Goal: Task Accomplishment & Management: Complete application form

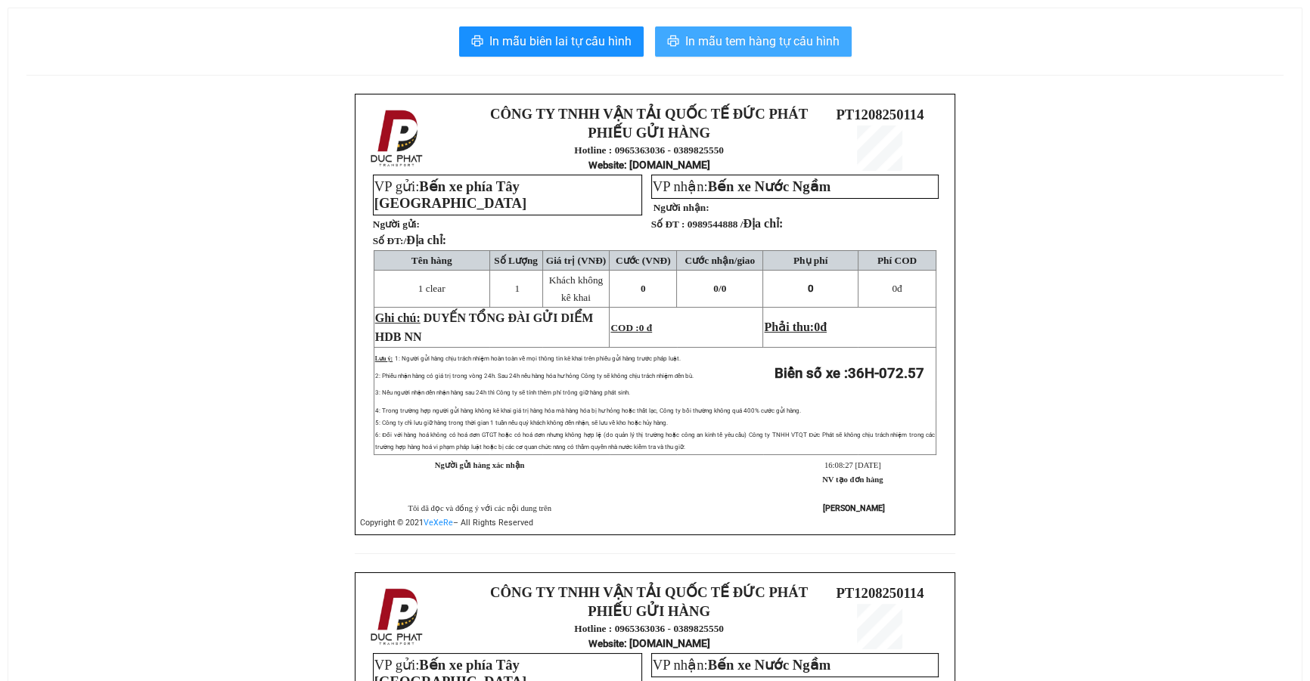
click at [779, 49] on span "In mẫu tem hàng tự cấu hình" at bounding box center [762, 41] width 154 height 19
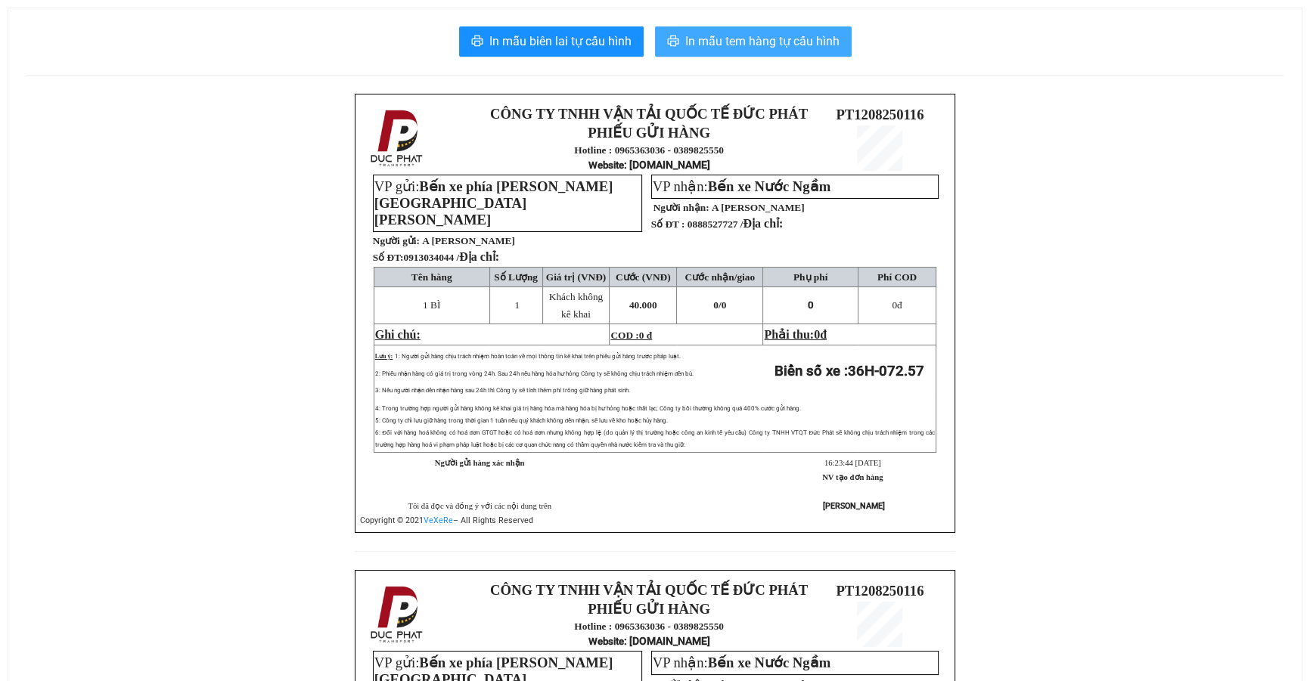
click at [771, 40] on span "In mẫu tem hàng tự cấu hình" at bounding box center [762, 41] width 154 height 19
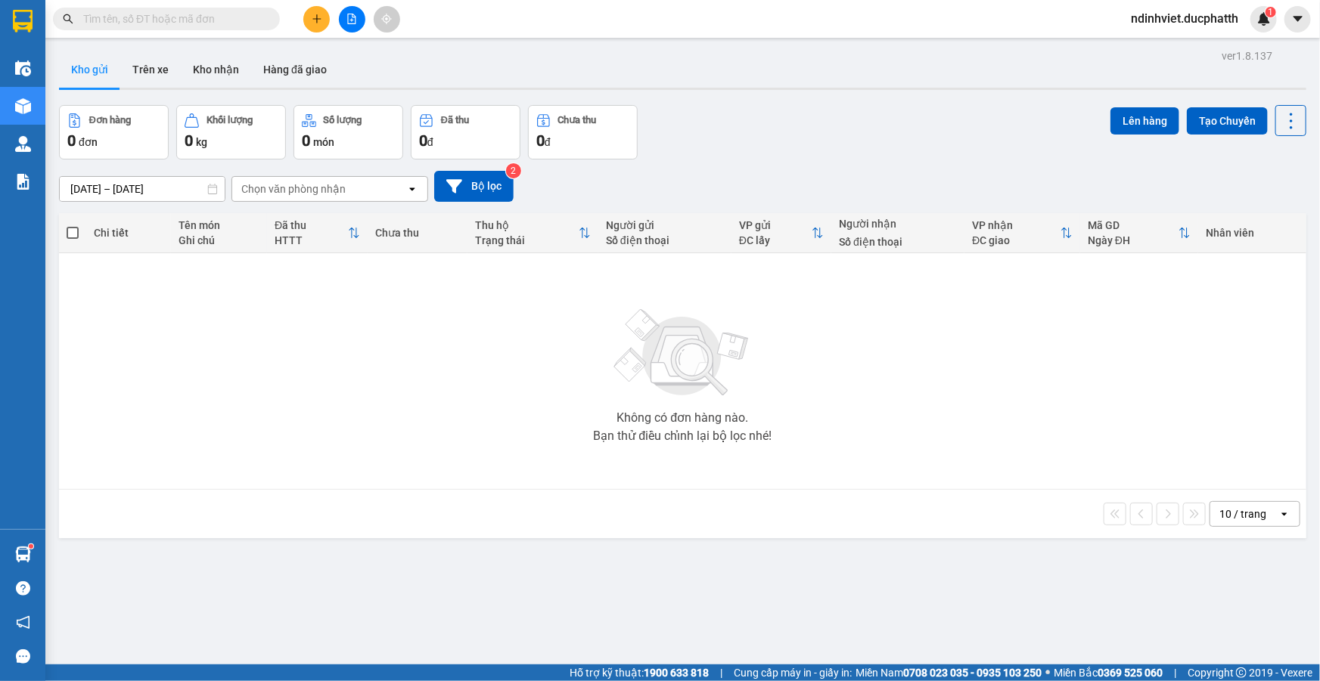
click at [237, 26] on input "text" at bounding box center [172, 19] width 178 height 17
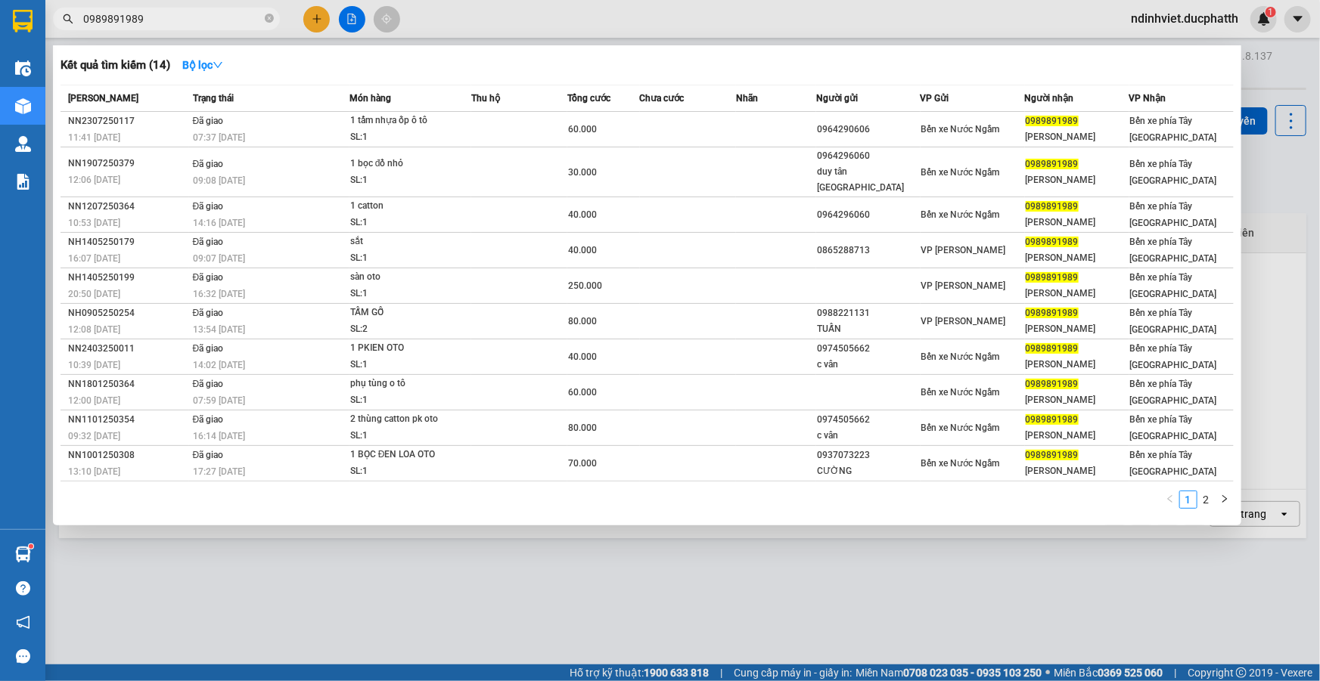
type input "0989891989"
click at [1059, 605] on div at bounding box center [660, 340] width 1320 height 681
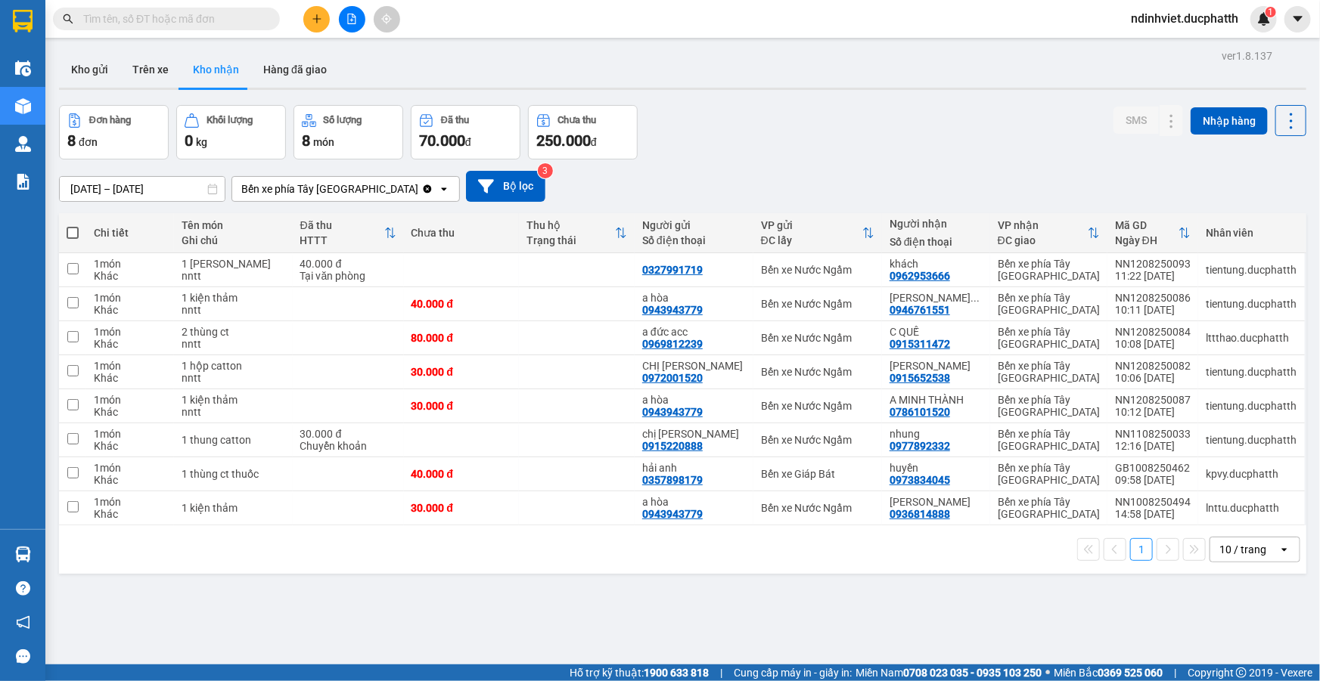
scroll to position [69, 0]
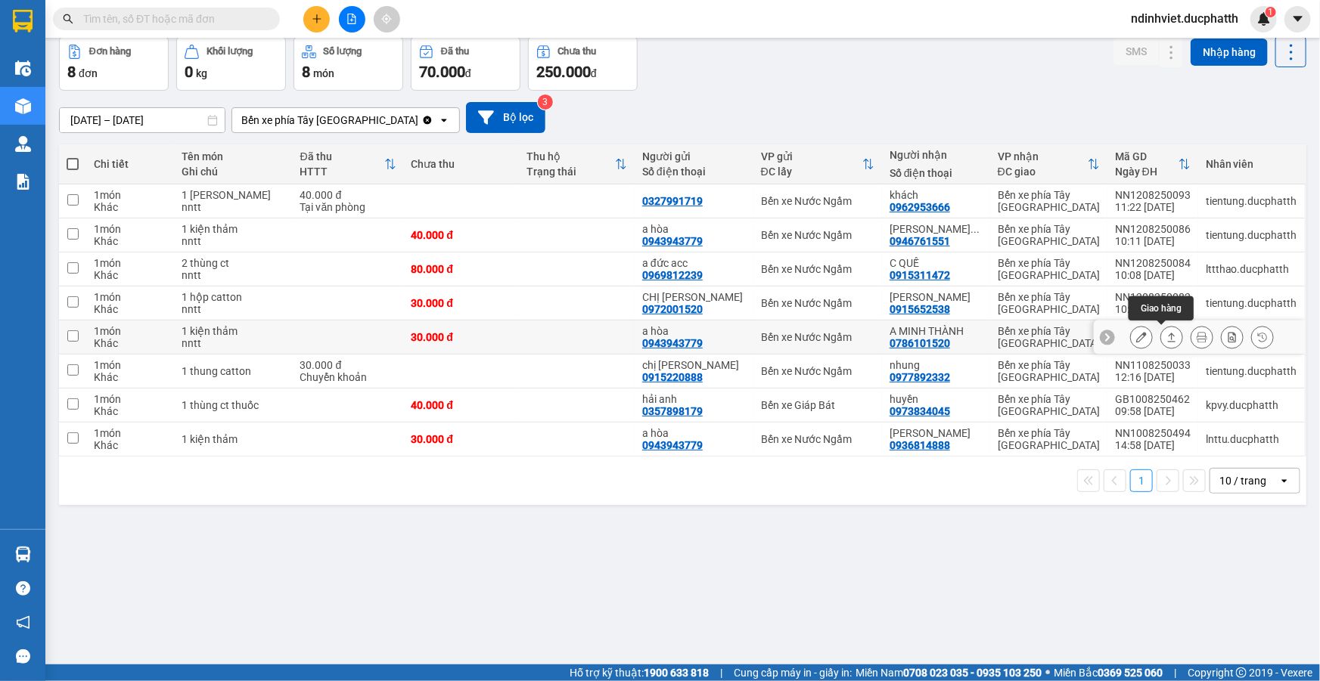
click at [1166, 335] on icon at bounding box center [1171, 337] width 11 height 11
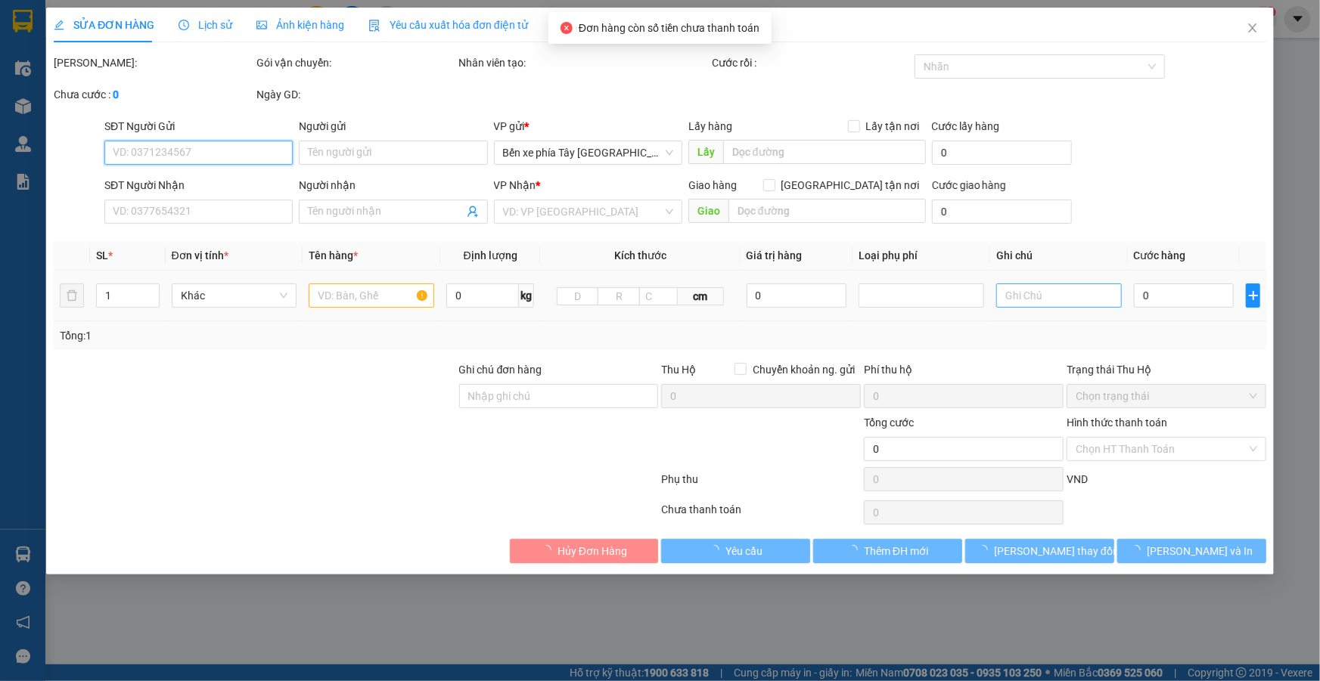
type input "0943943779"
type input "a hòa"
type input "0786101520"
type input "A MINH THÀNH"
type input "30.000"
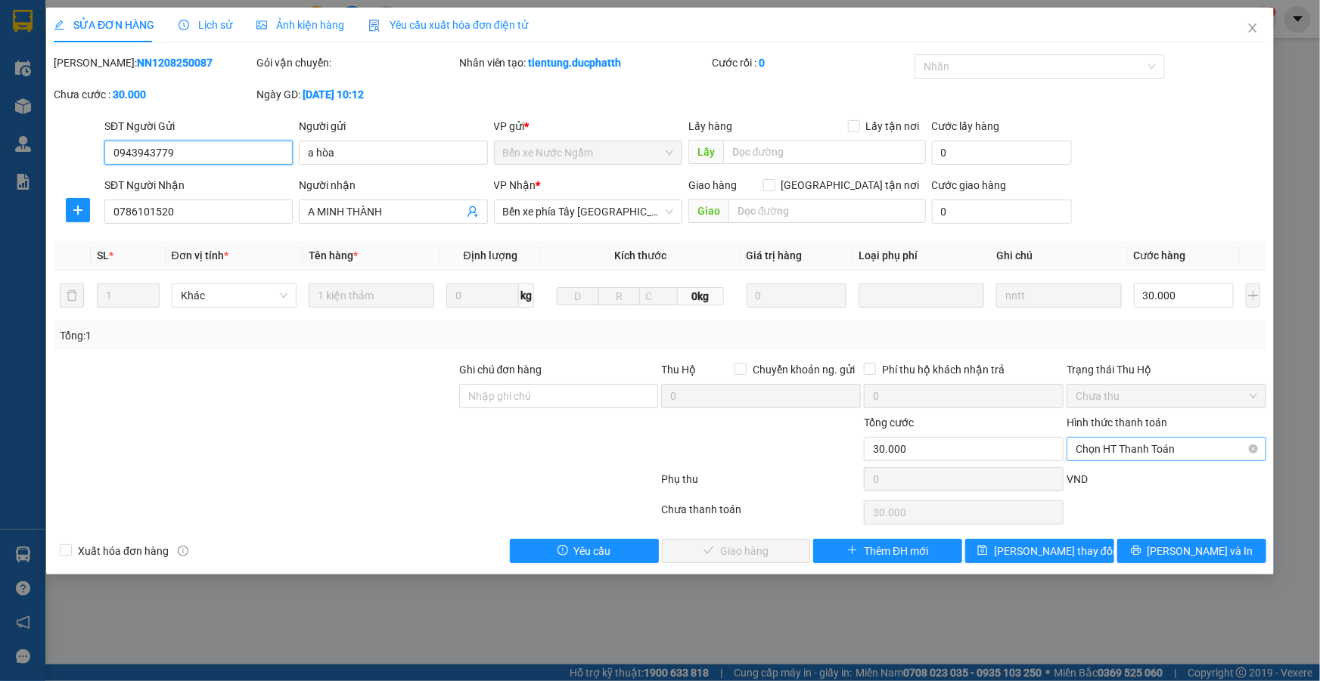
click at [1171, 443] on span "Chọn HT Thanh Toán" at bounding box center [1165, 449] width 181 height 23
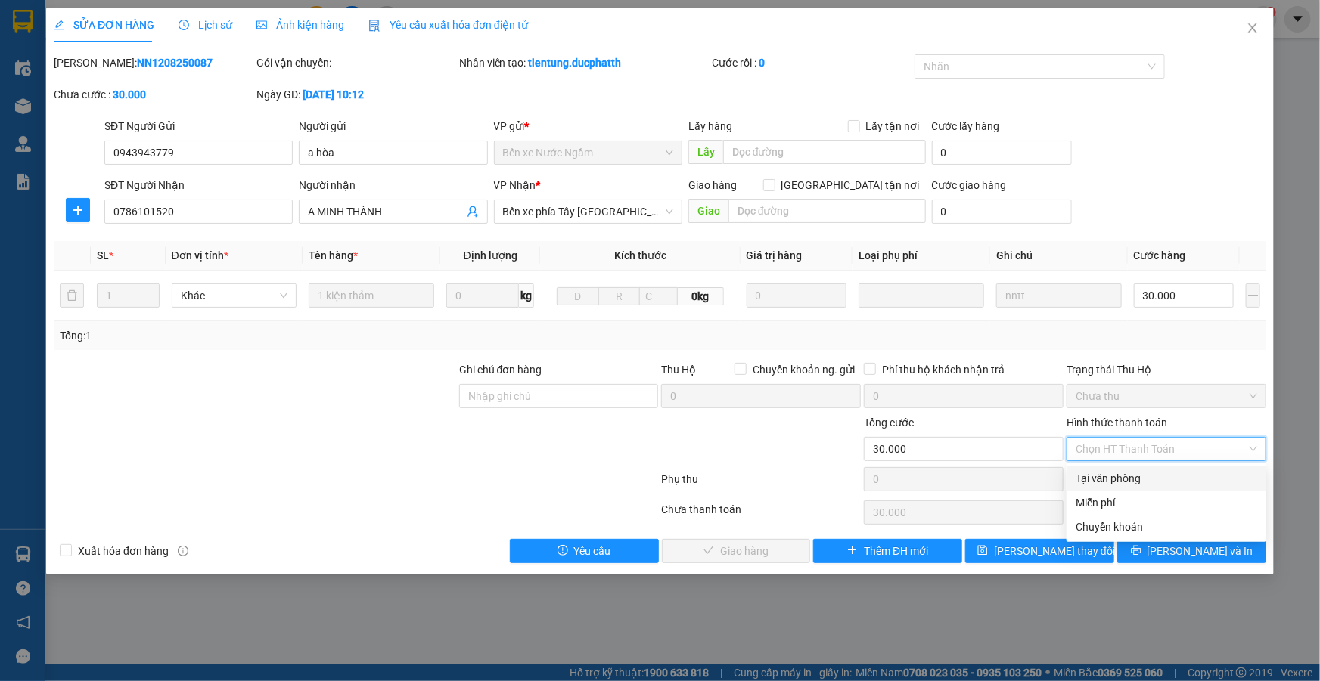
click at [1150, 480] on div "Tại văn phòng" at bounding box center [1165, 478] width 181 height 17
type input "0"
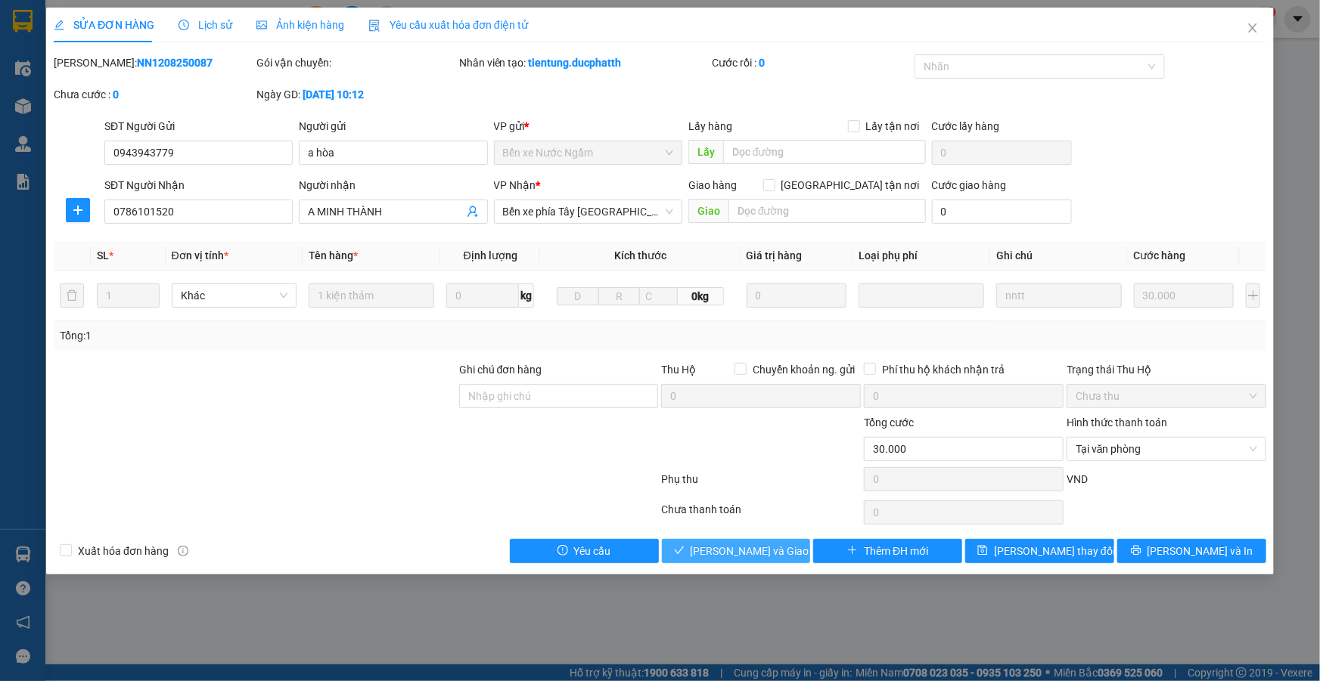
click at [738, 557] on span "Lưu và Giao hàng" at bounding box center [762, 551] width 145 height 17
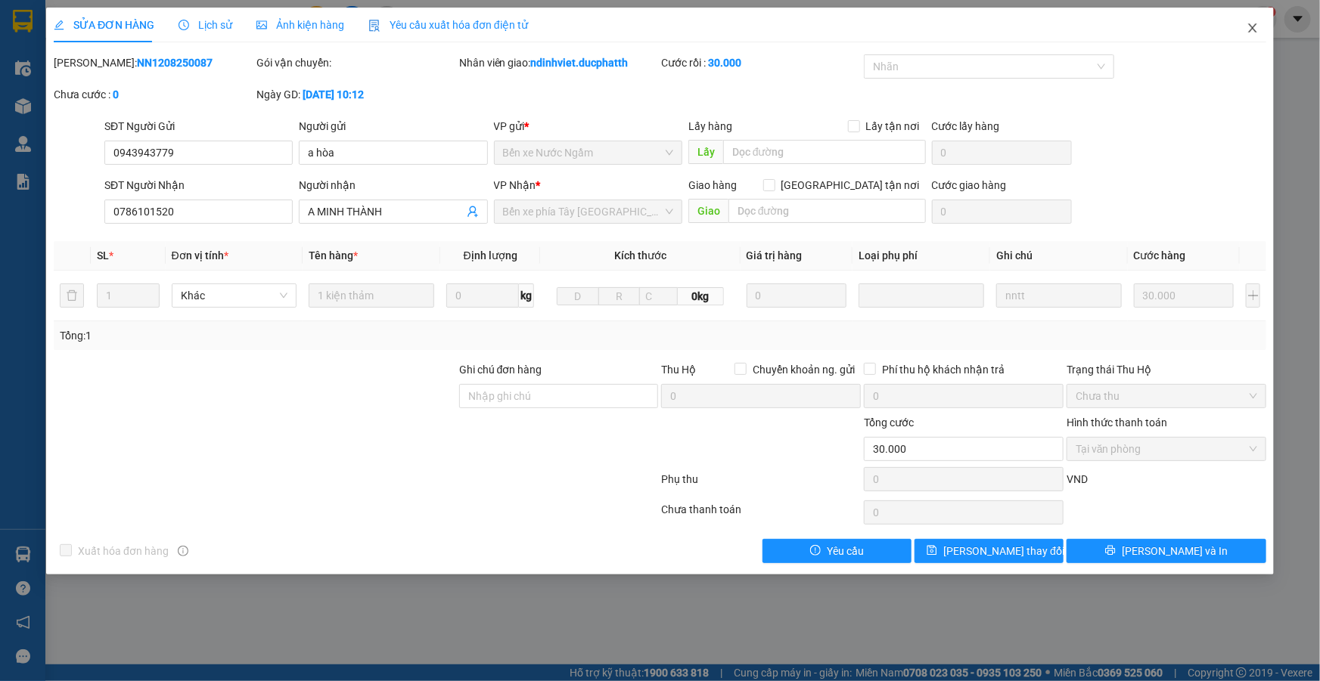
click at [1252, 36] on span "Close" at bounding box center [1252, 29] width 42 height 42
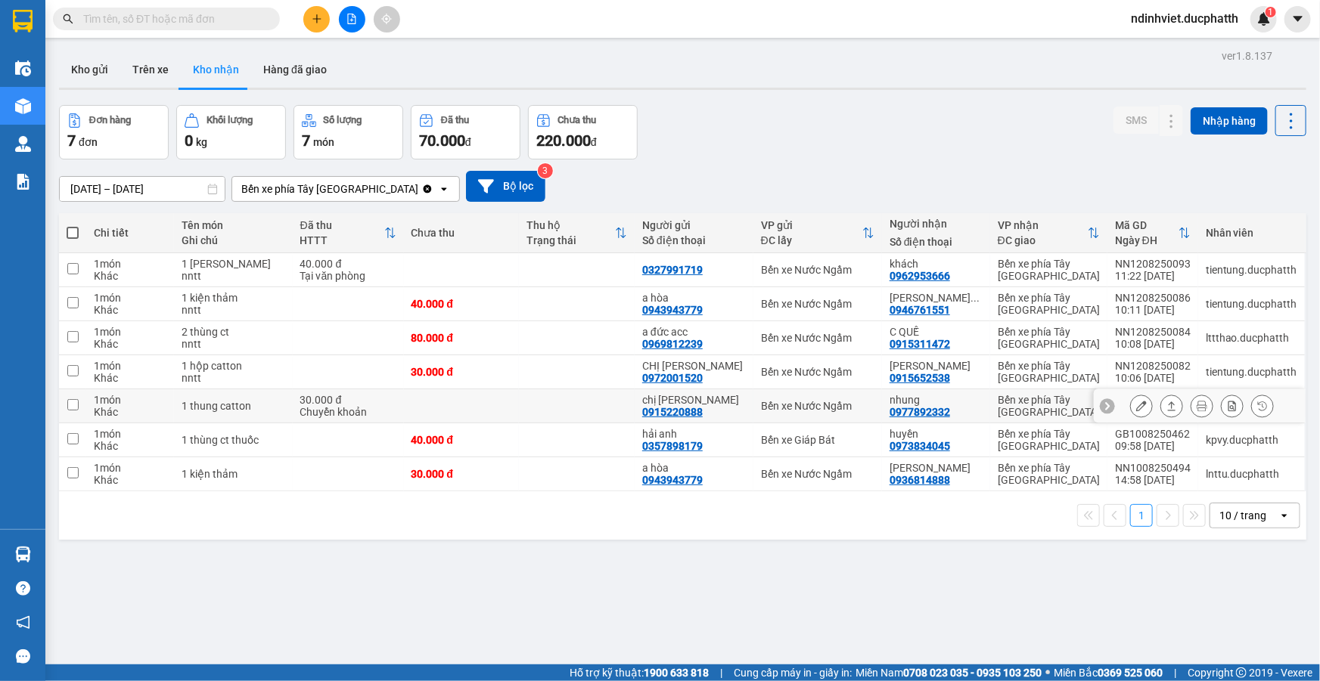
scroll to position [69, 0]
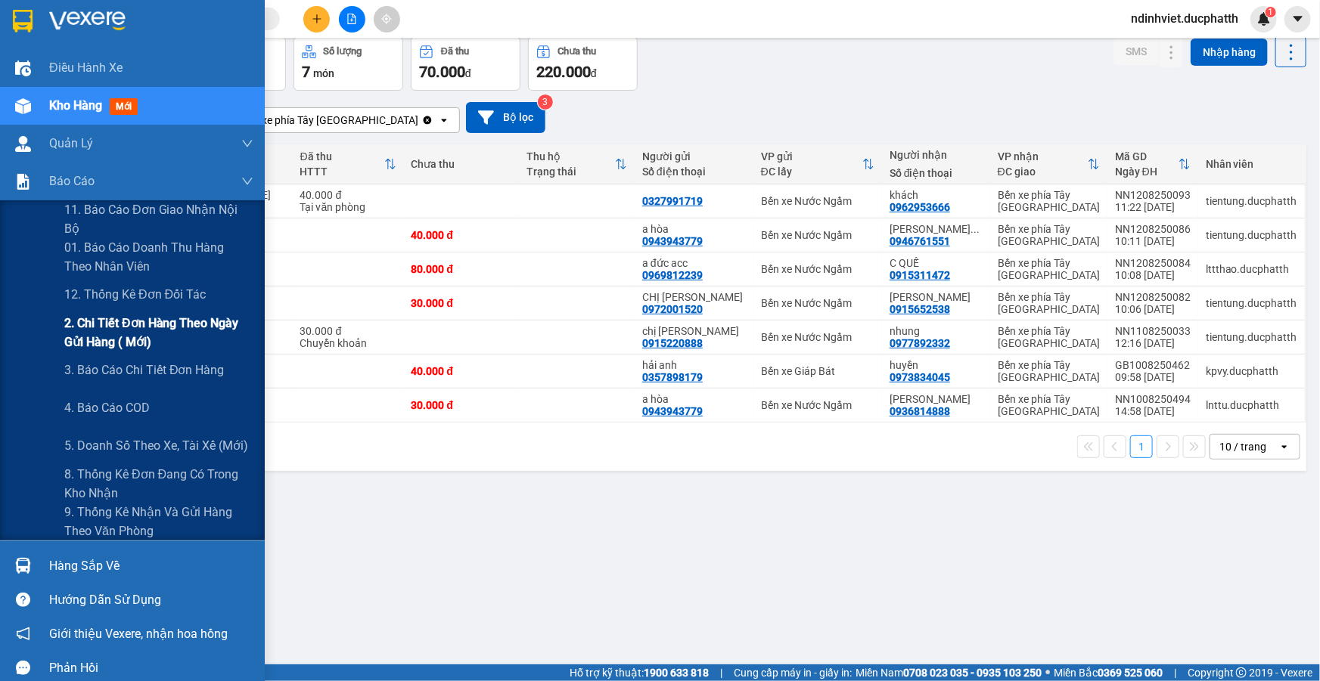
click at [133, 348] on span "2. Chi tiết đơn hàng theo ngày gửi hàng ( mới)" at bounding box center [158, 333] width 189 height 38
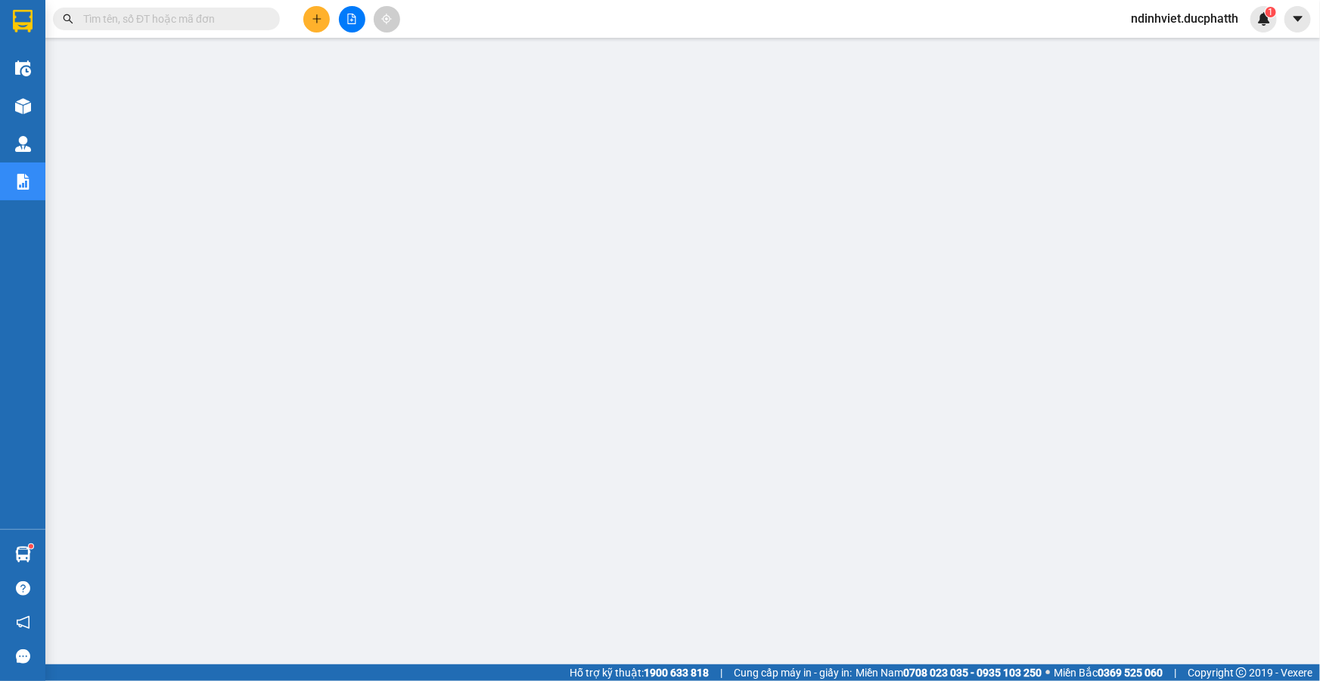
click at [197, 4] on div "Kết quả tìm kiếm ( 0 ) Bộ lọc No Data ndinhviet.ducphatth 1" at bounding box center [660, 19] width 1320 height 38
click at [200, 17] on input "text" at bounding box center [172, 19] width 178 height 17
click at [186, 15] on input "text" at bounding box center [172, 19] width 178 height 17
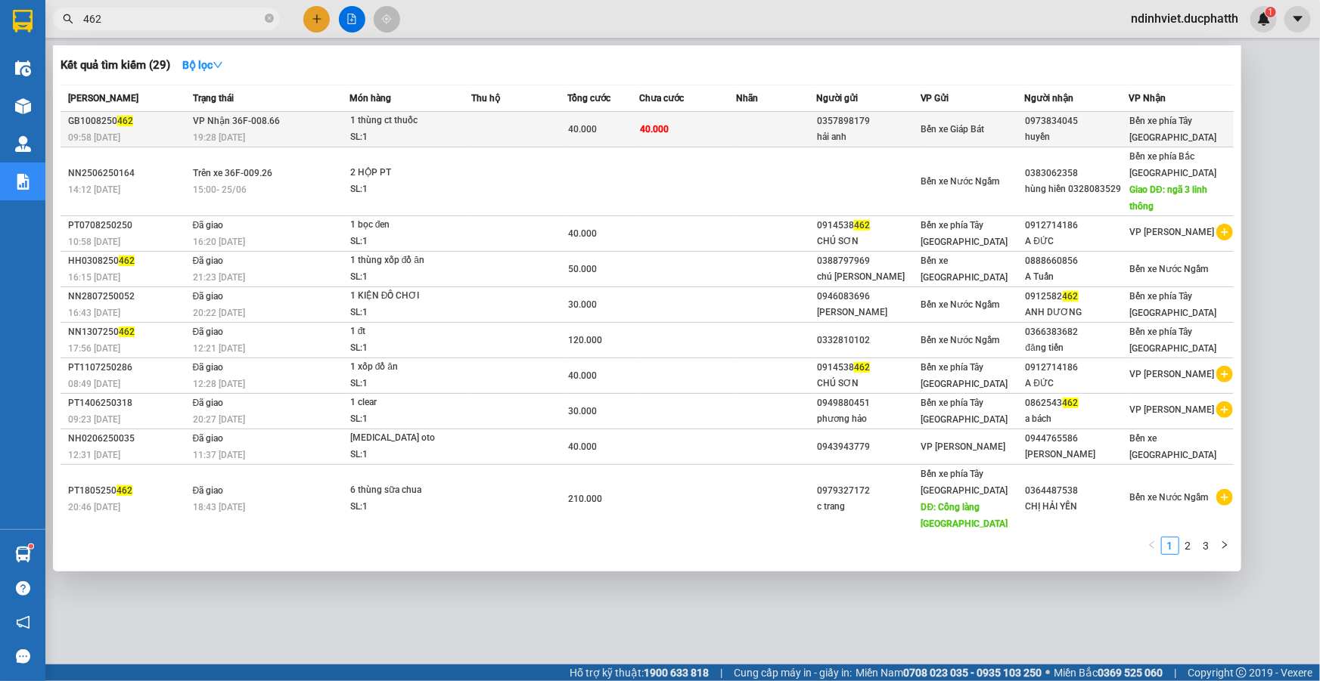
type input "462"
click at [410, 135] on div "SL: 1" at bounding box center [406, 137] width 113 height 17
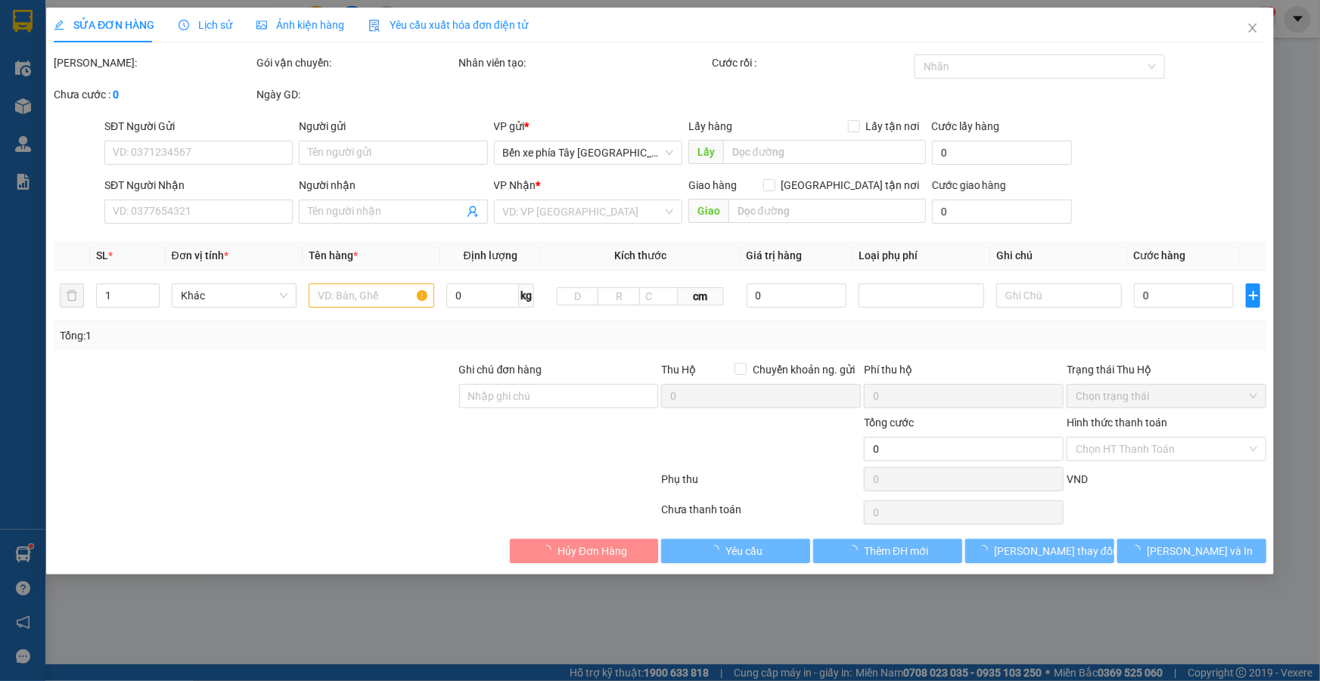
type input "0357898179"
type input "hải anh"
type input "0973834045"
type input "huyền"
type input "nntt"
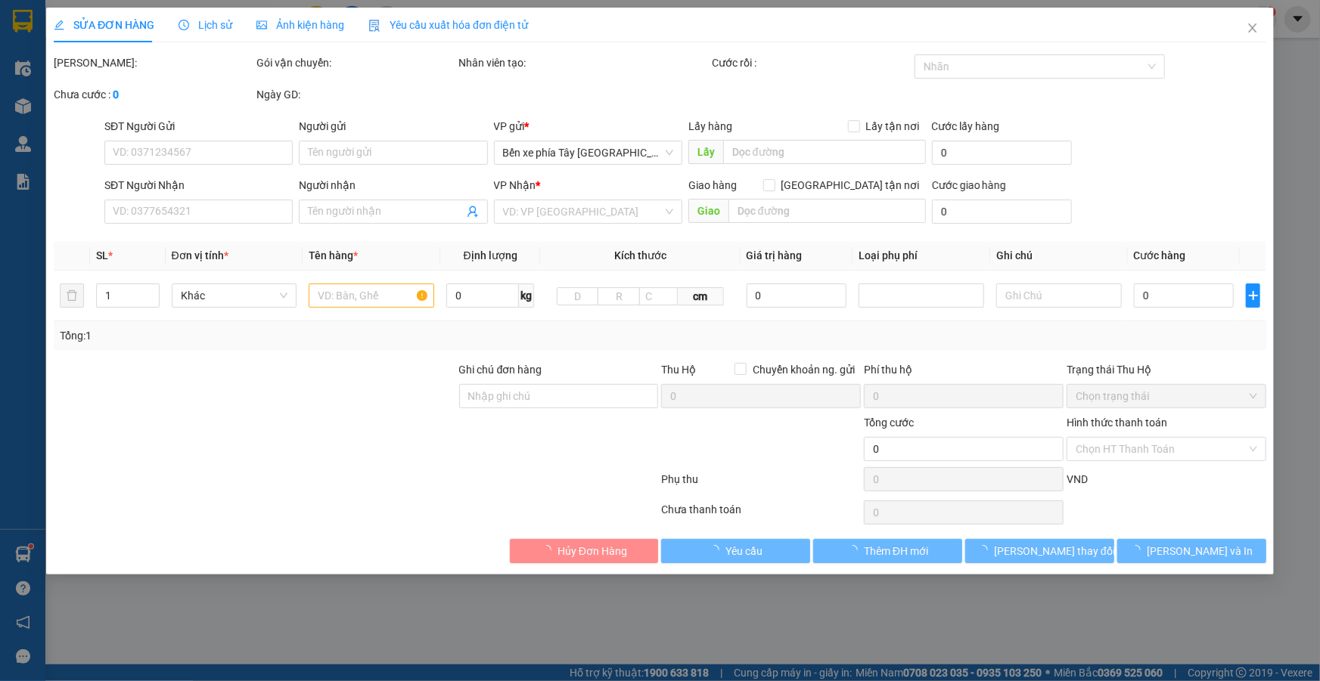
type input "40.000"
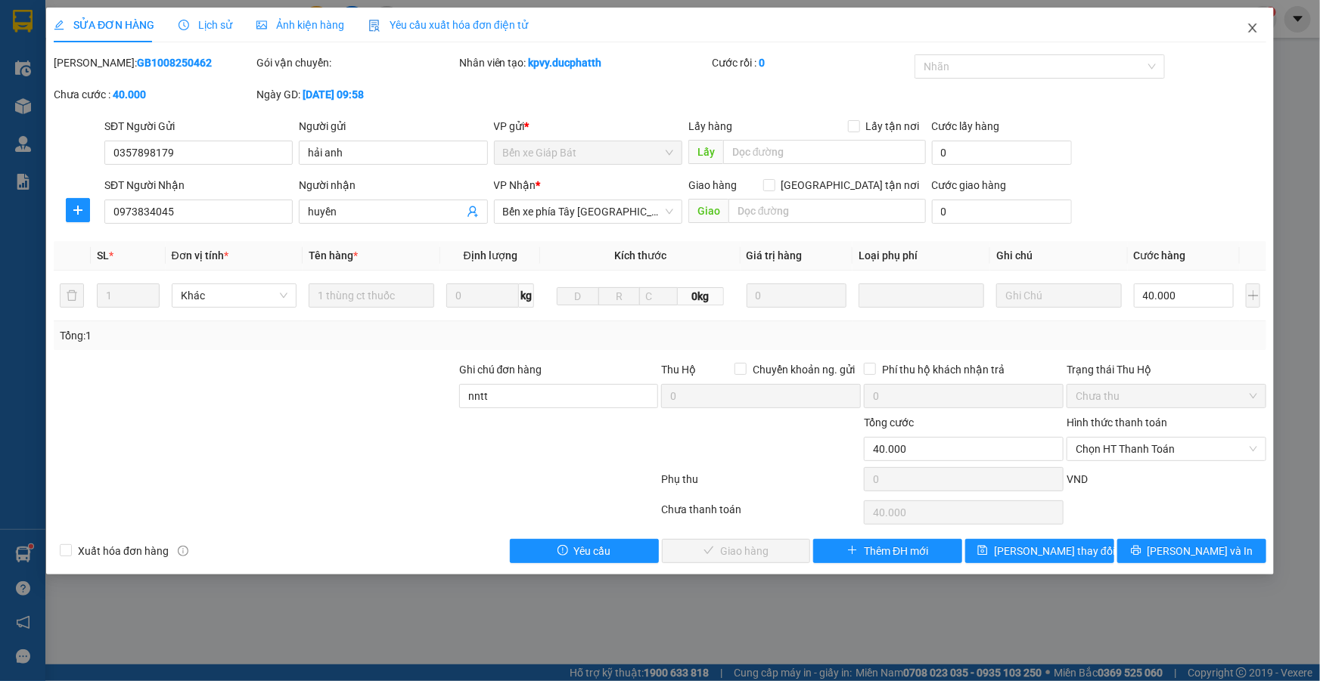
drag, startPoint x: 1258, startPoint y: 26, endPoint x: 1241, endPoint y: 32, distance: 17.5
click at [1254, 26] on icon "close" at bounding box center [1252, 28] width 12 height 12
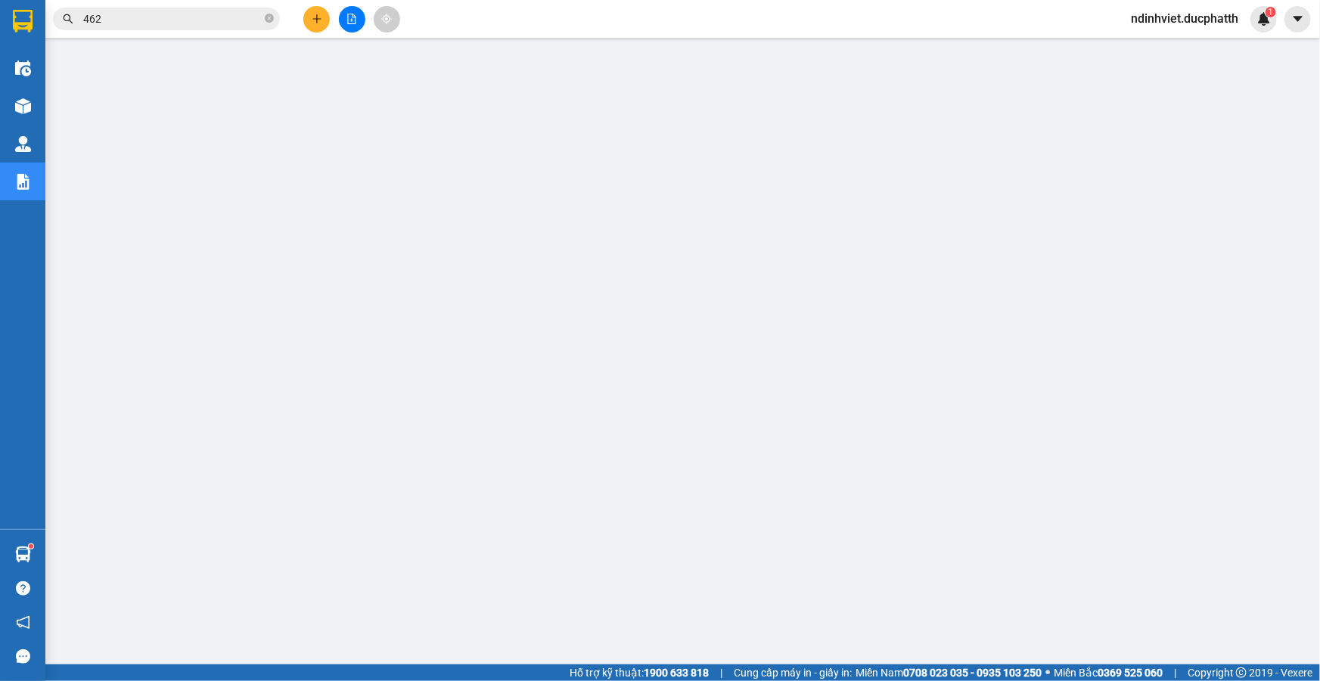
click at [224, 23] on input "462" at bounding box center [172, 19] width 178 height 17
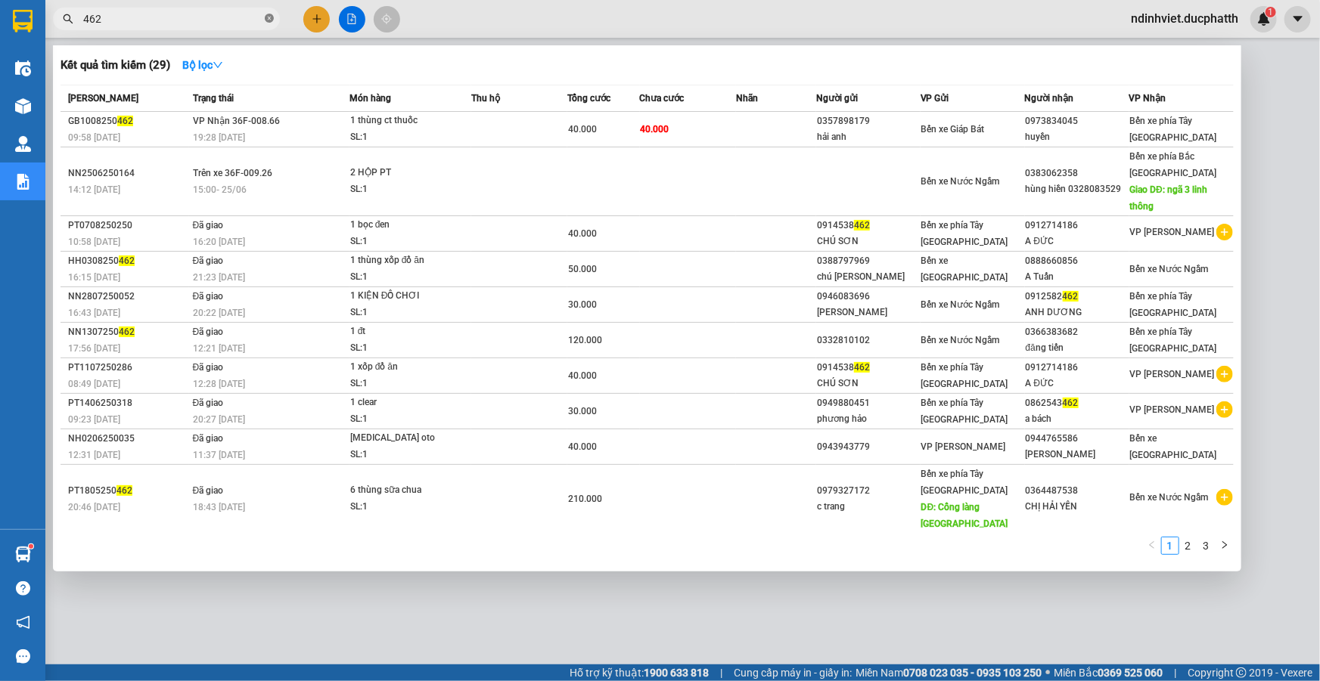
click at [267, 18] on icon "close-circle" at bounding box center [269, 18] width 9 height 9
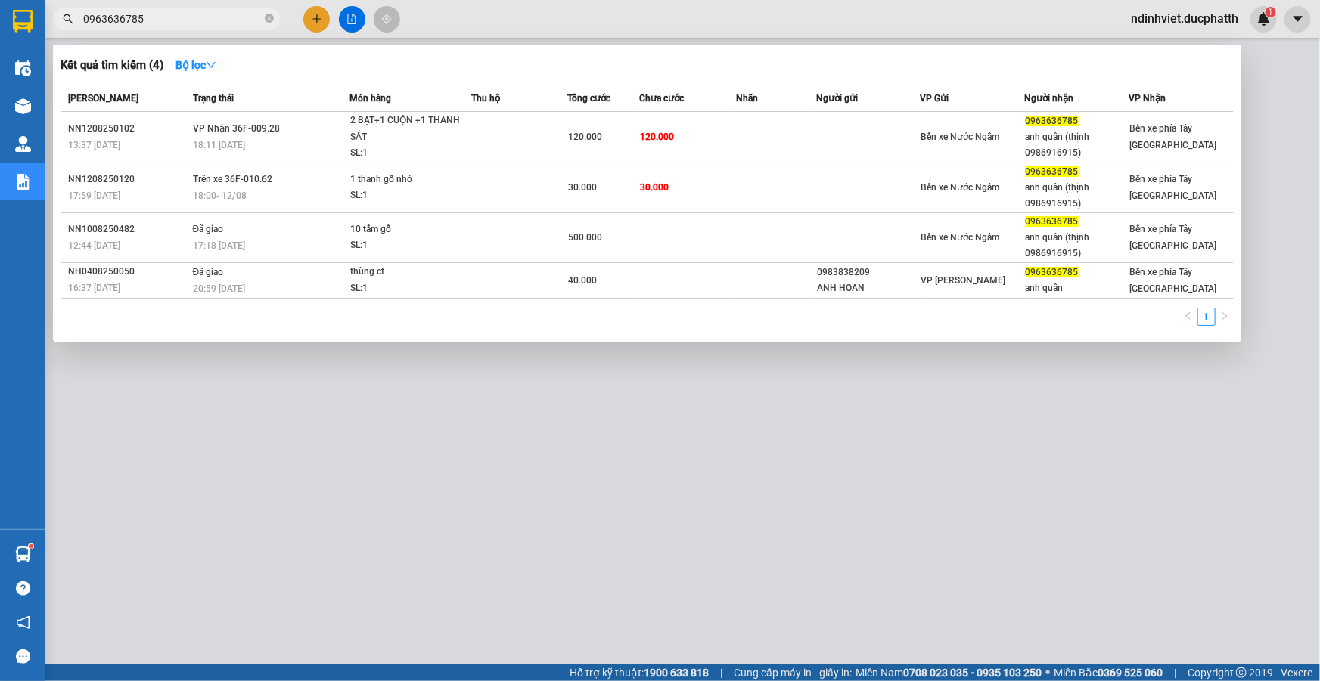
type input "0963636785"
click at [317, 22] on div at bounding box center [660, 340] width 1320 height 681
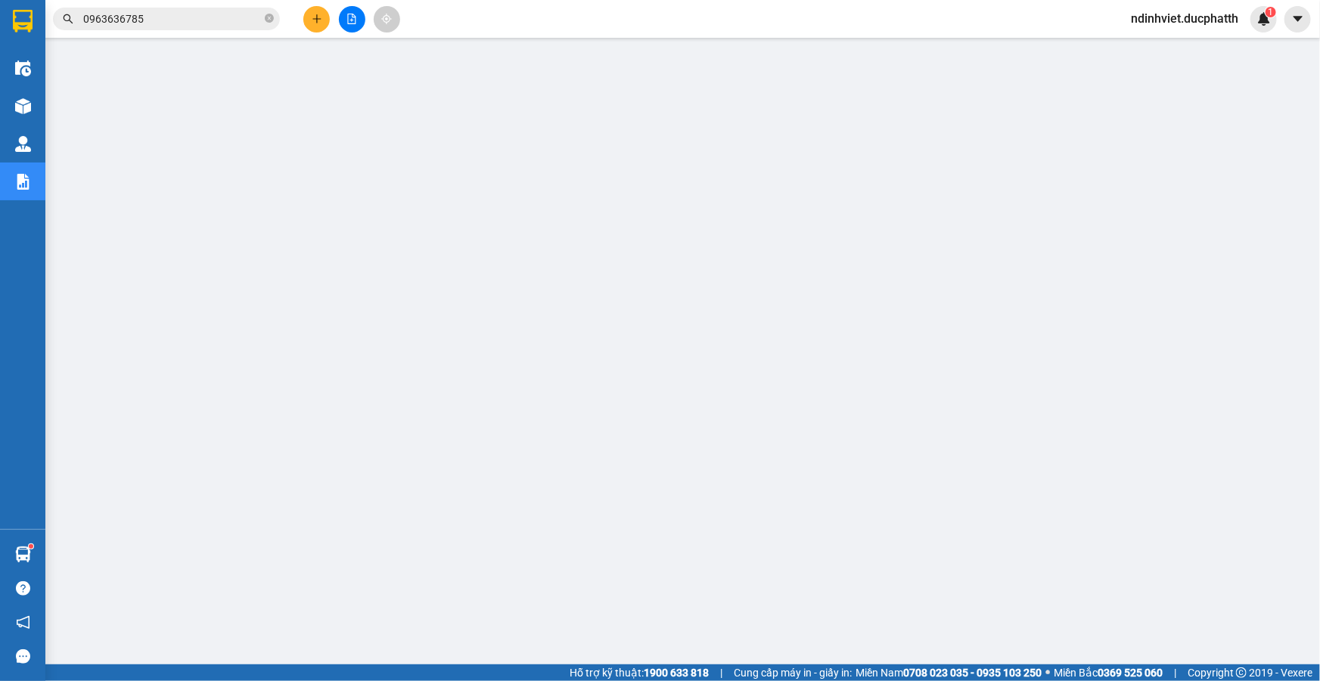
click at [312, 17] on icon "plus" at bounding box center [317, 19] width 11 height 11
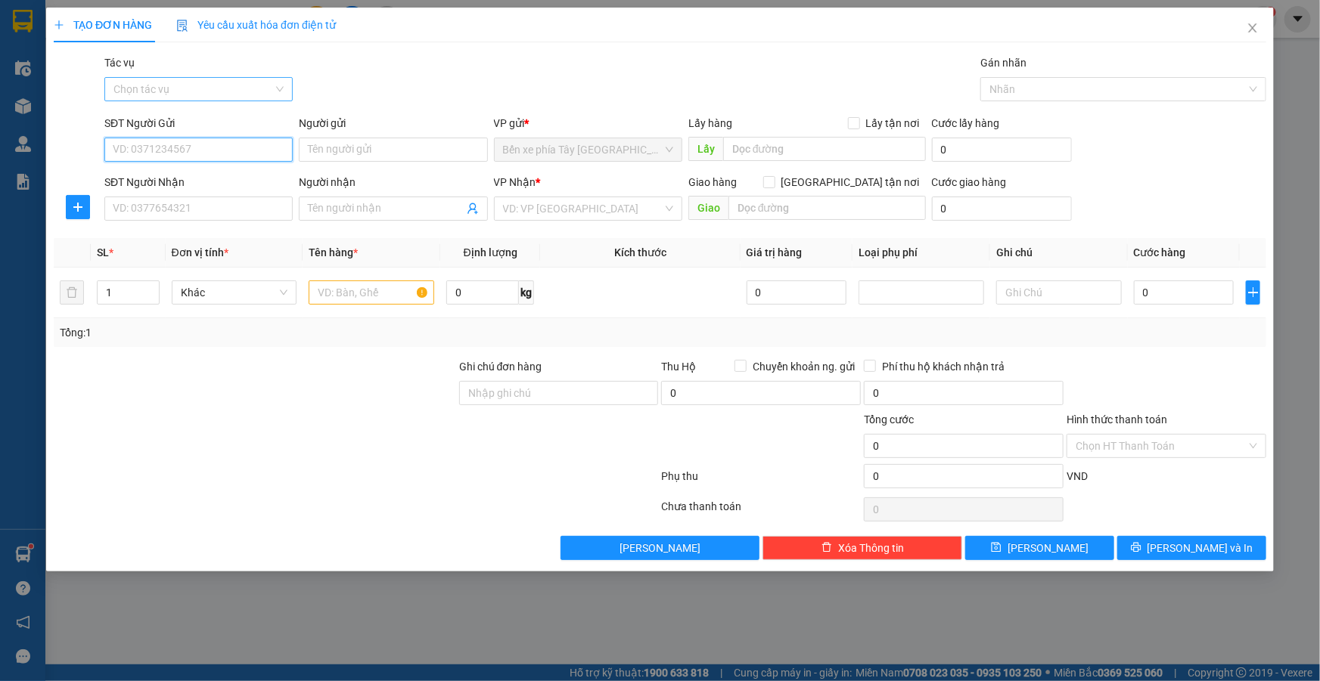
click at [280, 84] on div "Chọn tác vụ" at bounding box center [198, 89] width 188 height 24
click at [237, 122] on div "Nhập hàng lên xe" at bounding box center [198, 119] width 170 height 17
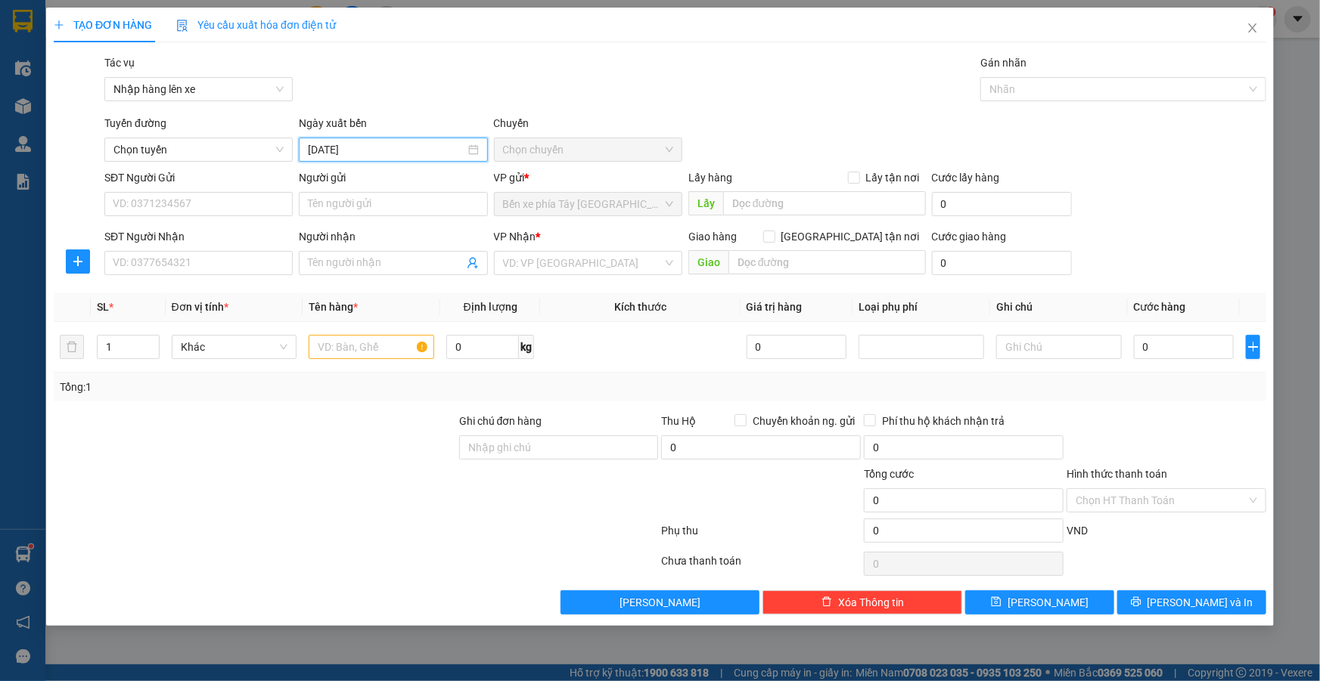
click at [361, 155] on input "[DATE]" at bounding box center [386, 149] width 157 height 17
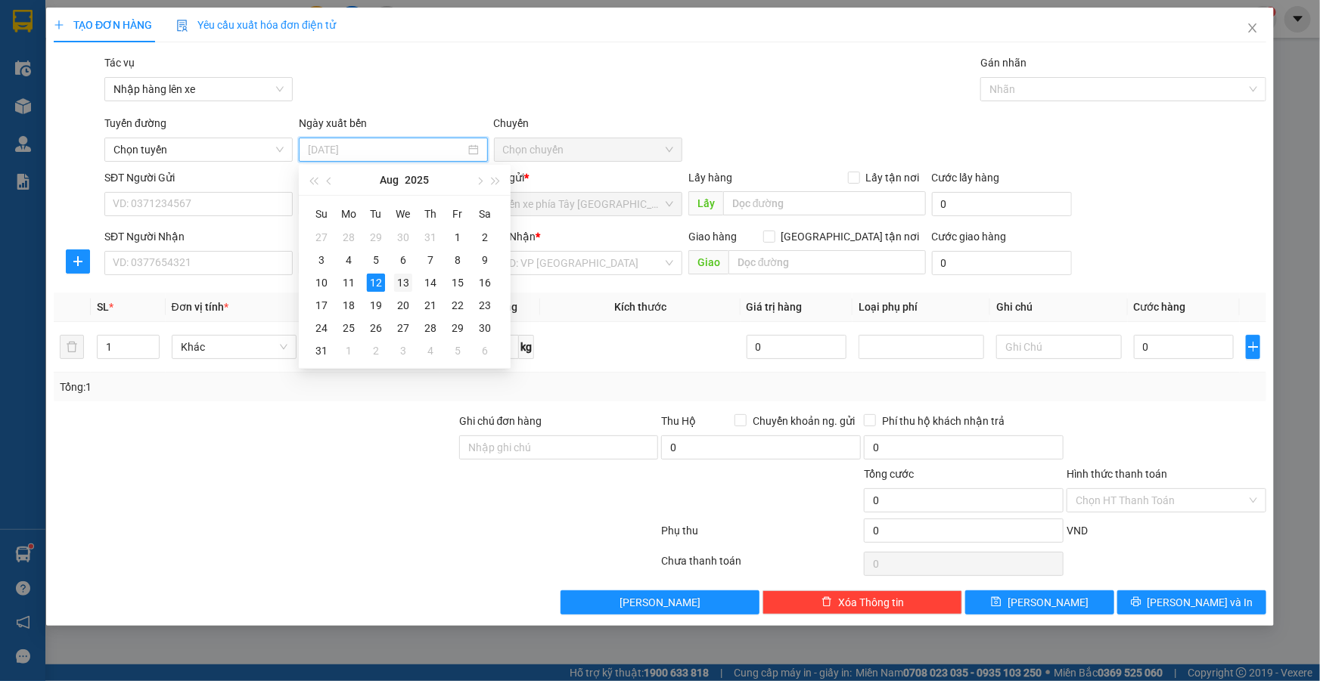
click at [400, 282] on div "13" at bounding box center [403, 283] width 18 height 18
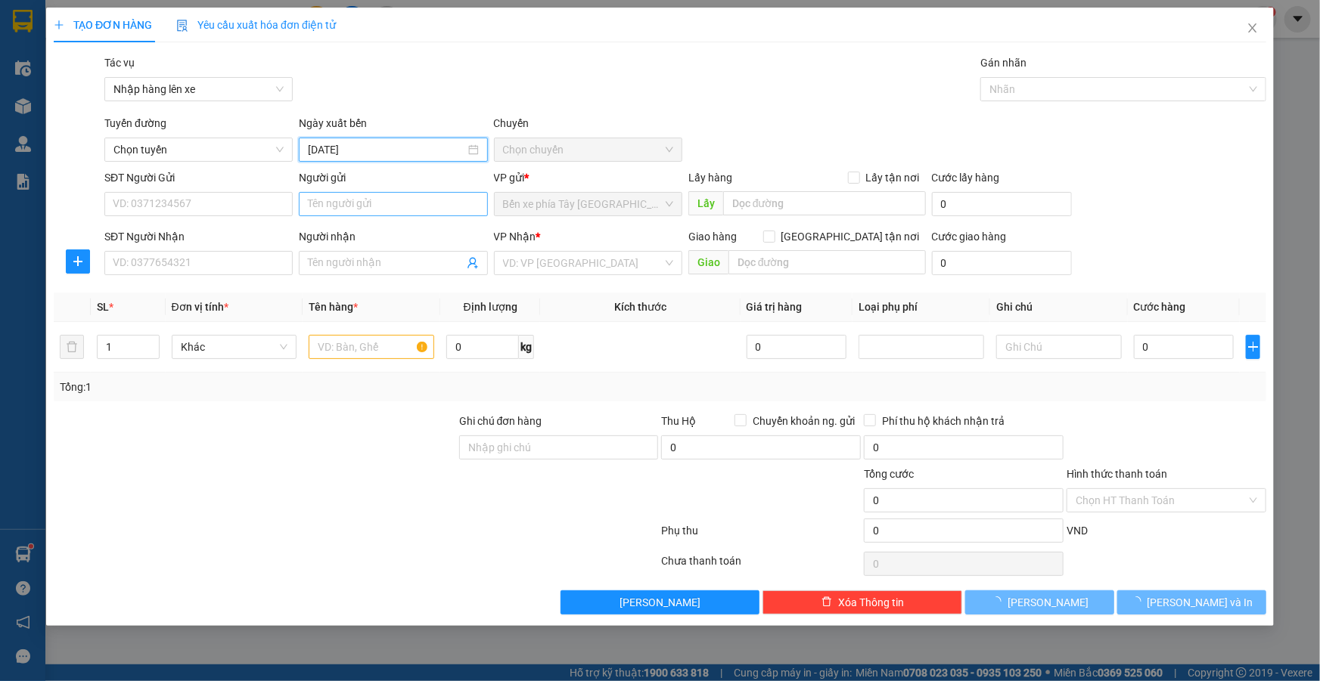
type input "[DATE]"
click at [251, 145] on span "Chọn tuyến" at bounding box center [198, 149] width 170 height 23
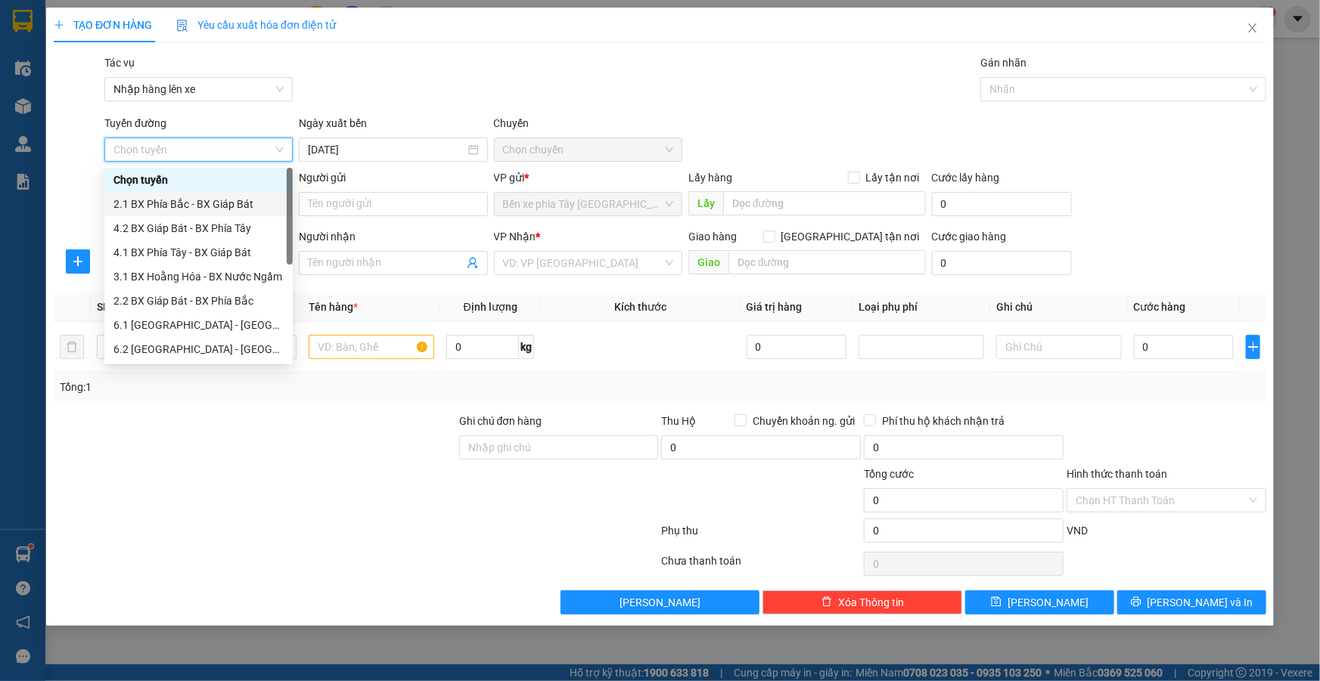
scroll to position [121, 0]
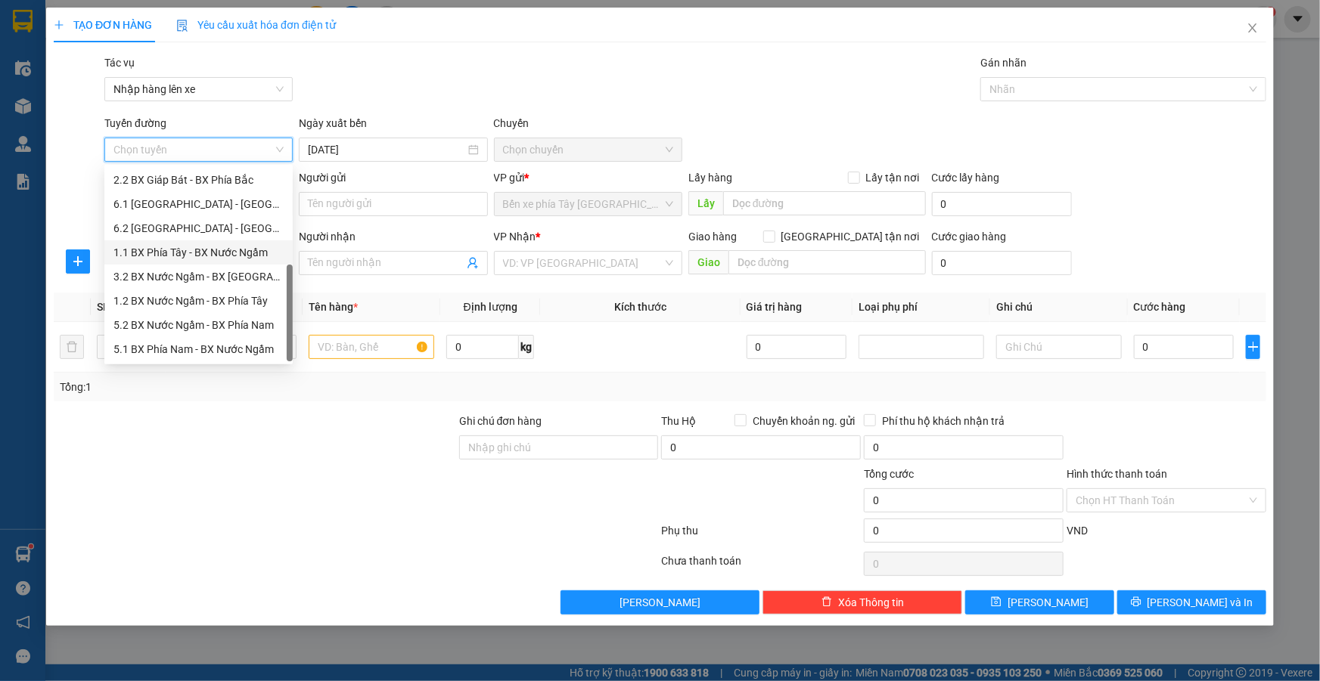
click at [219, 257] on div "1.1 BX Phía Tây - BX Nước Ngầm" at bounding box center [198, 252] width 170 height 17
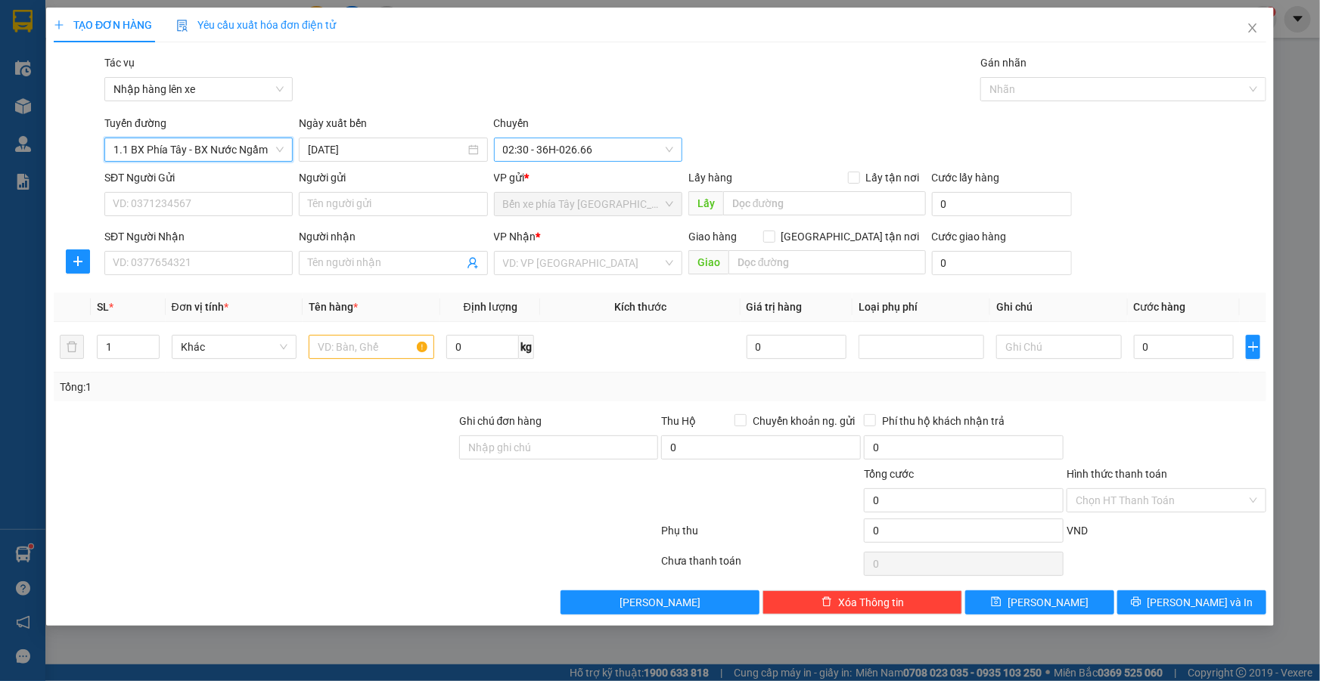
click at [608, 147] on span "02:30 - 36H-026.66" at bounding box center [588, 149] width 170 height 23
click at [408, 151] on input "[DATE]" at bounding box center [386, 149] width 157 height 17
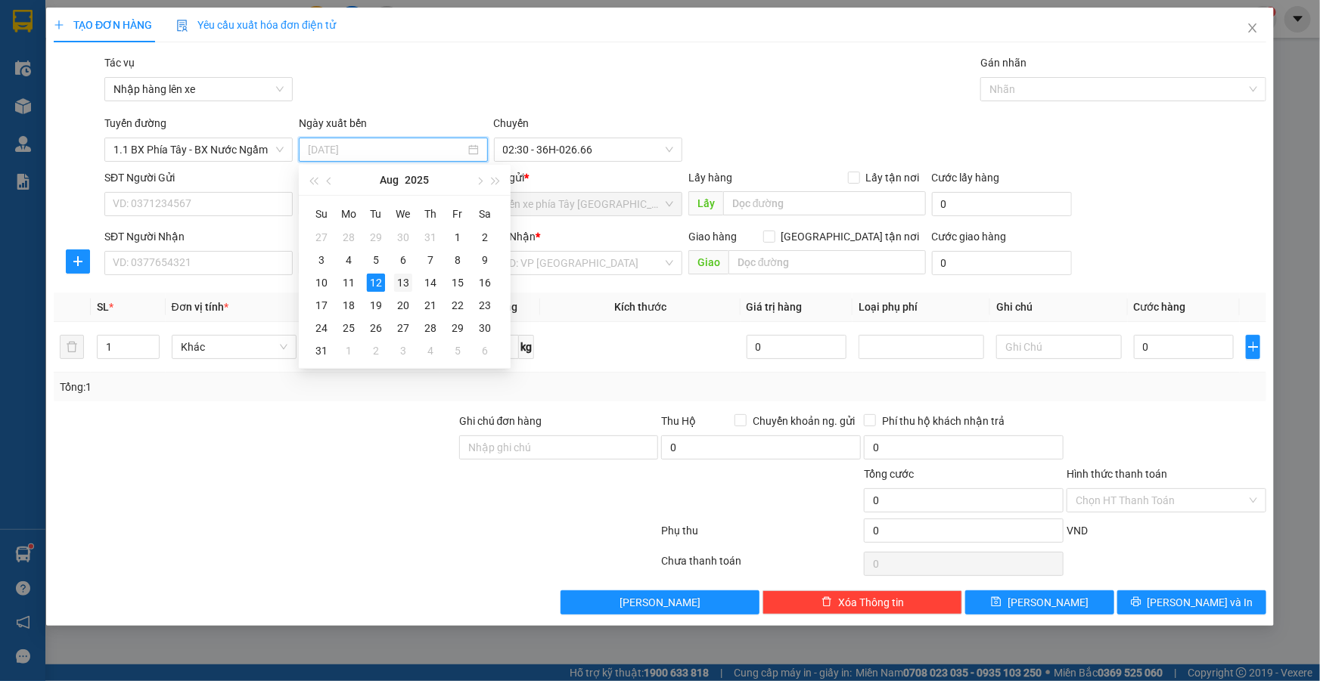
click at [406, 284] on div "13" at bounding box center [403, 283] width 18 height 18
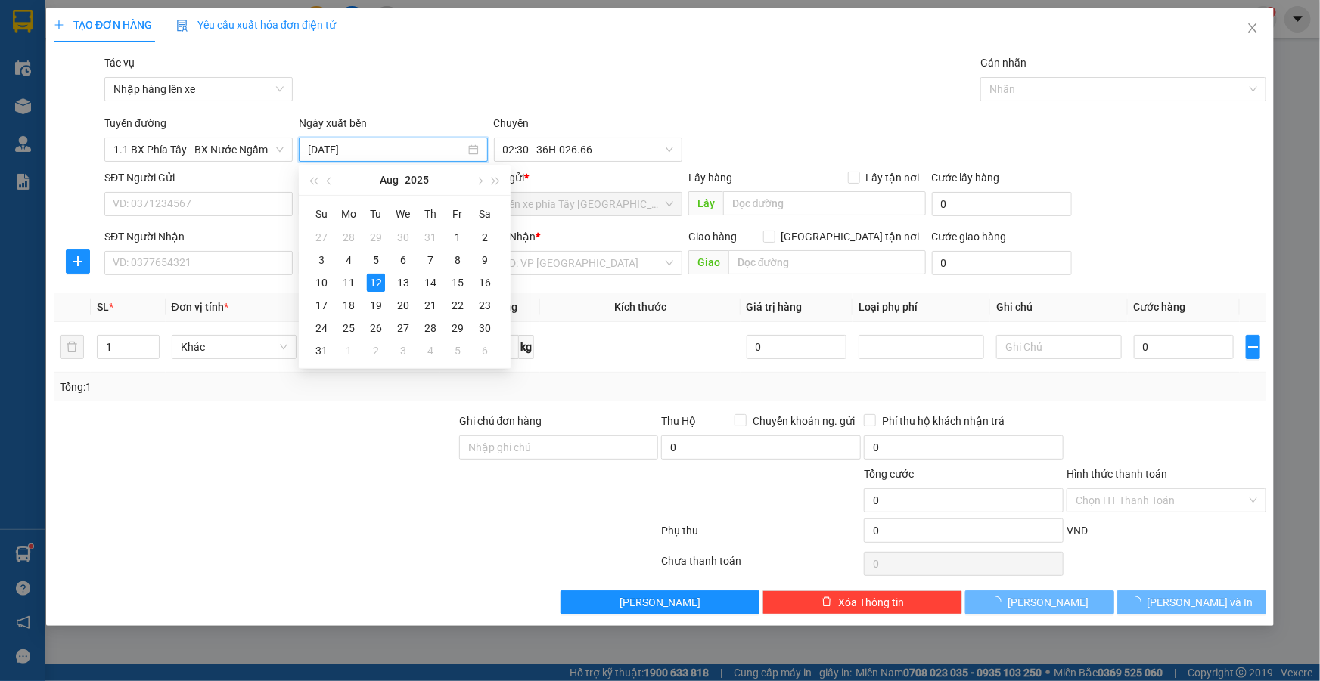
type input "[DATE]"
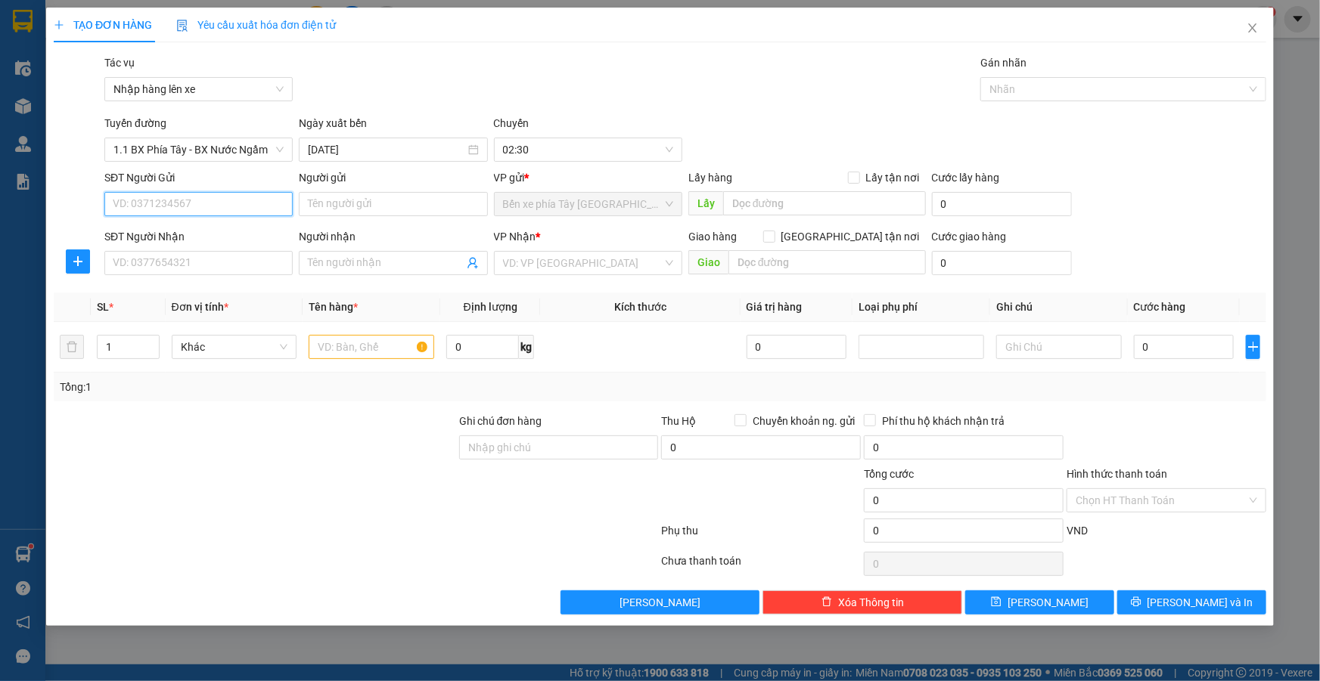
click at [206, 204] on input "SĐT Người Gửi" at bounding box center [198, 204] width 188 height 24
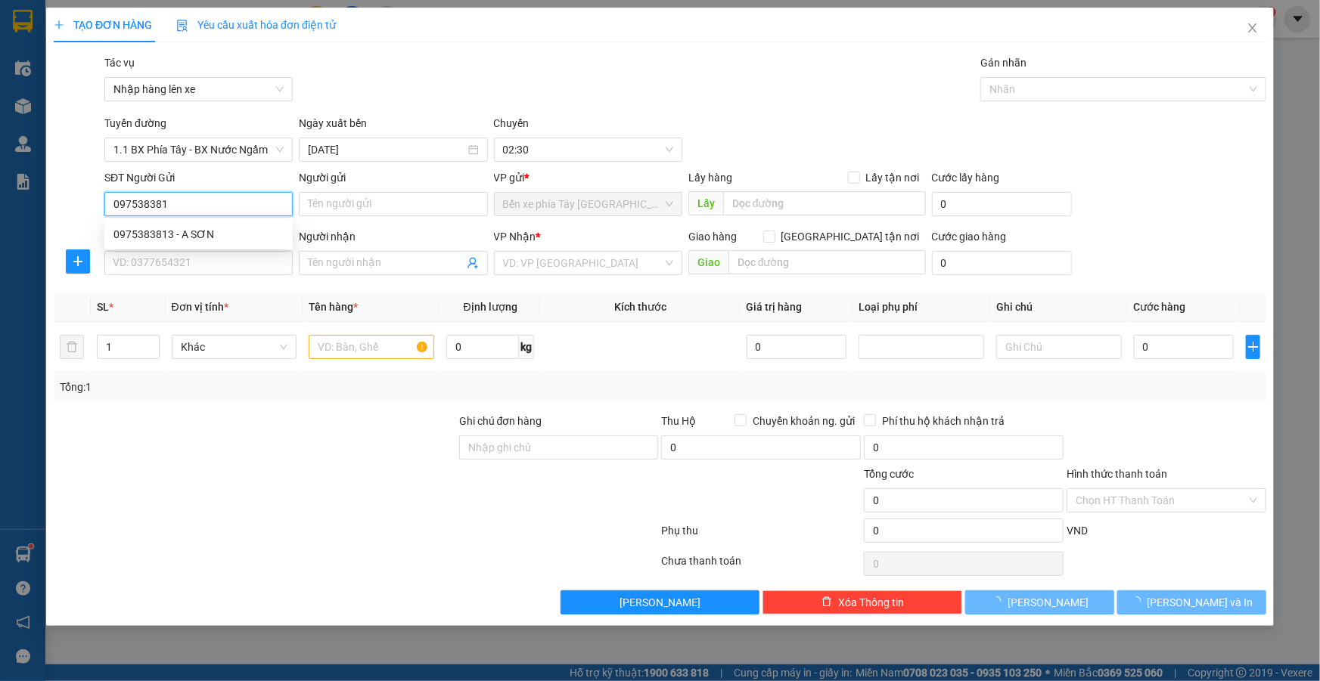
type input "0975383813"
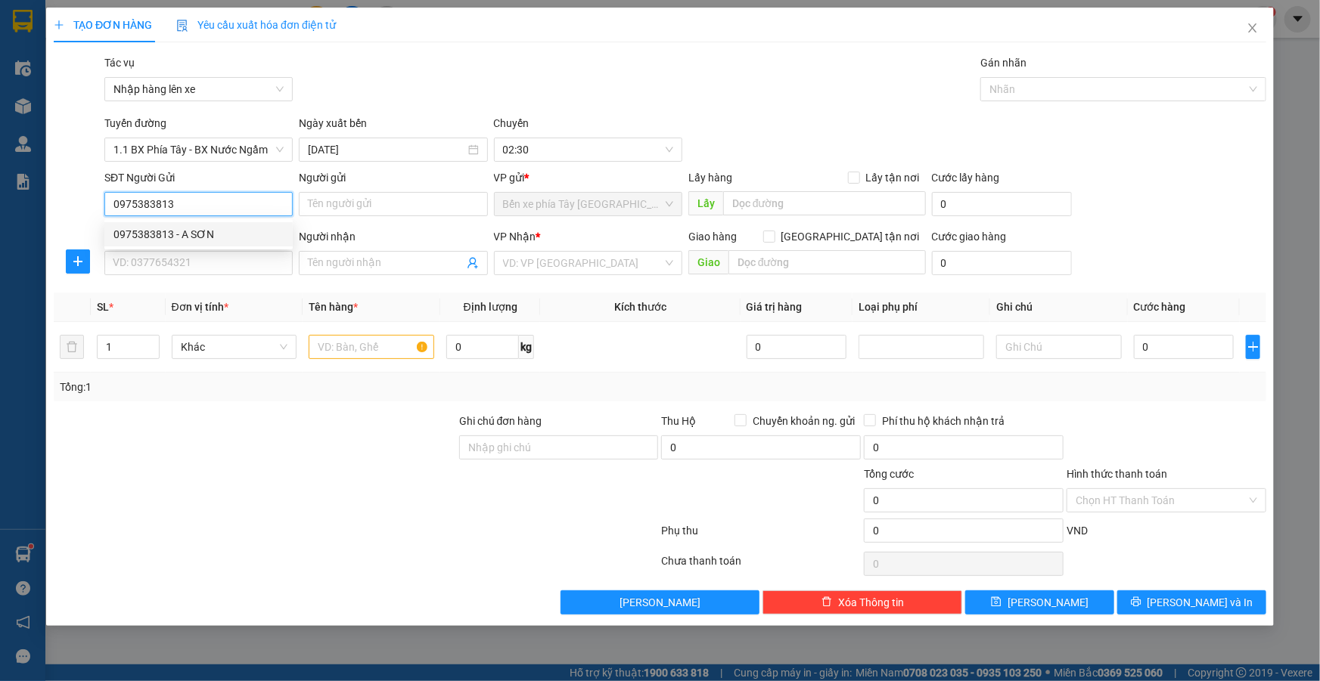
click at [194, 240] on div "0975383813 - A SƠN" at bounding box center [198, 234] width 170 height 17
type input "A SƠN"
type input "0975383813"
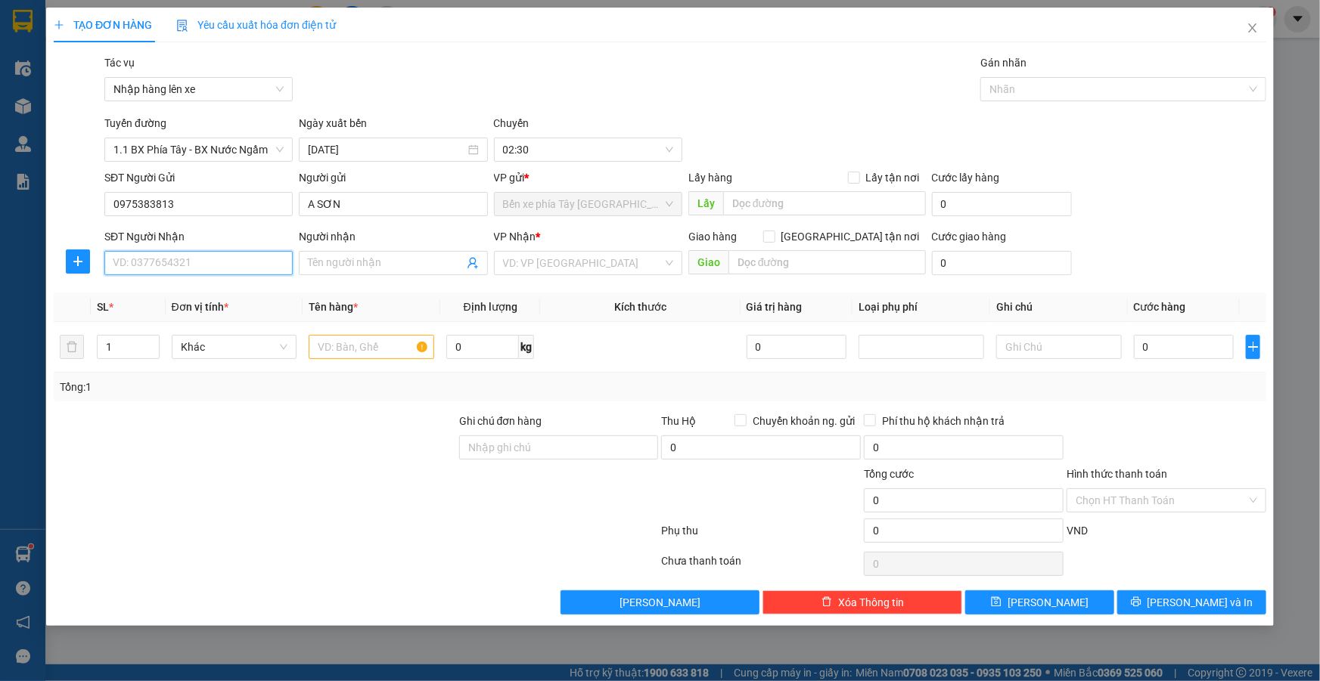
click at [228, 268] on input "SĐT Người Nhận" at bounding box center [198, 263] width 188 height 24
click at [181, 300] on div "0961991898 - A HÙNG" at bounding box center [198, 293] width 170 height 17
type input "0961991898"
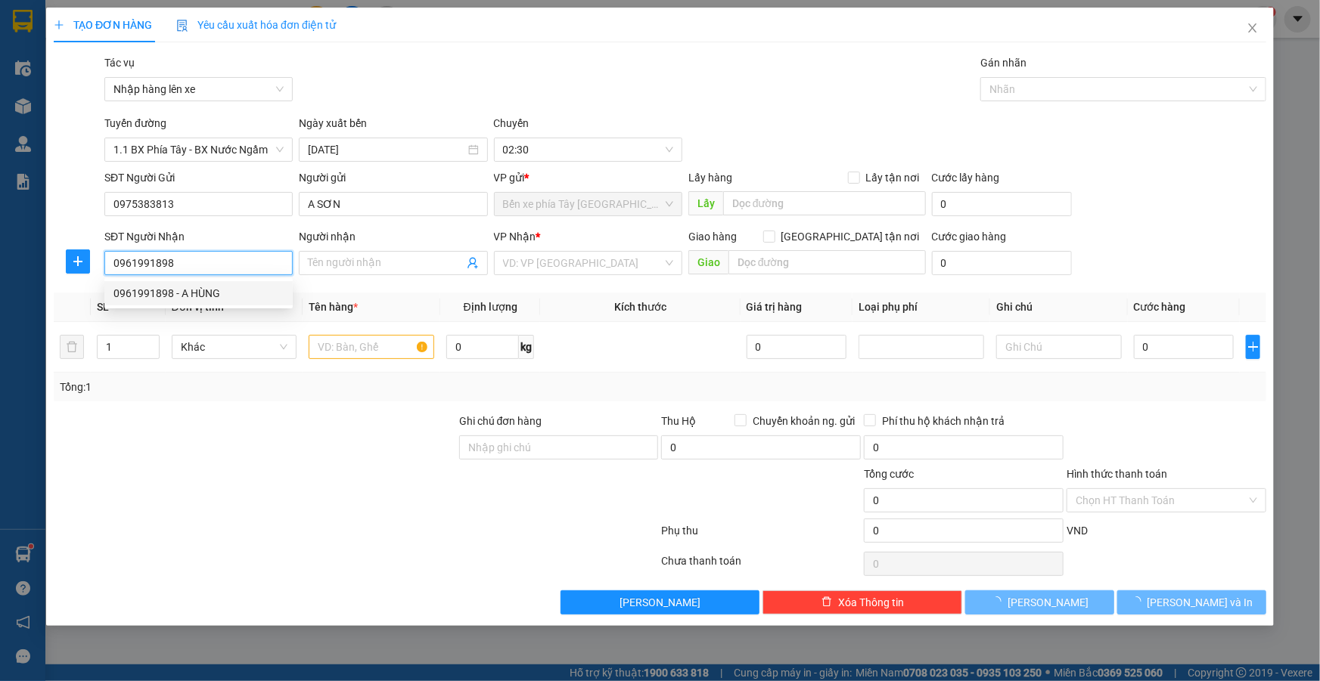
type input "A HÙNG"
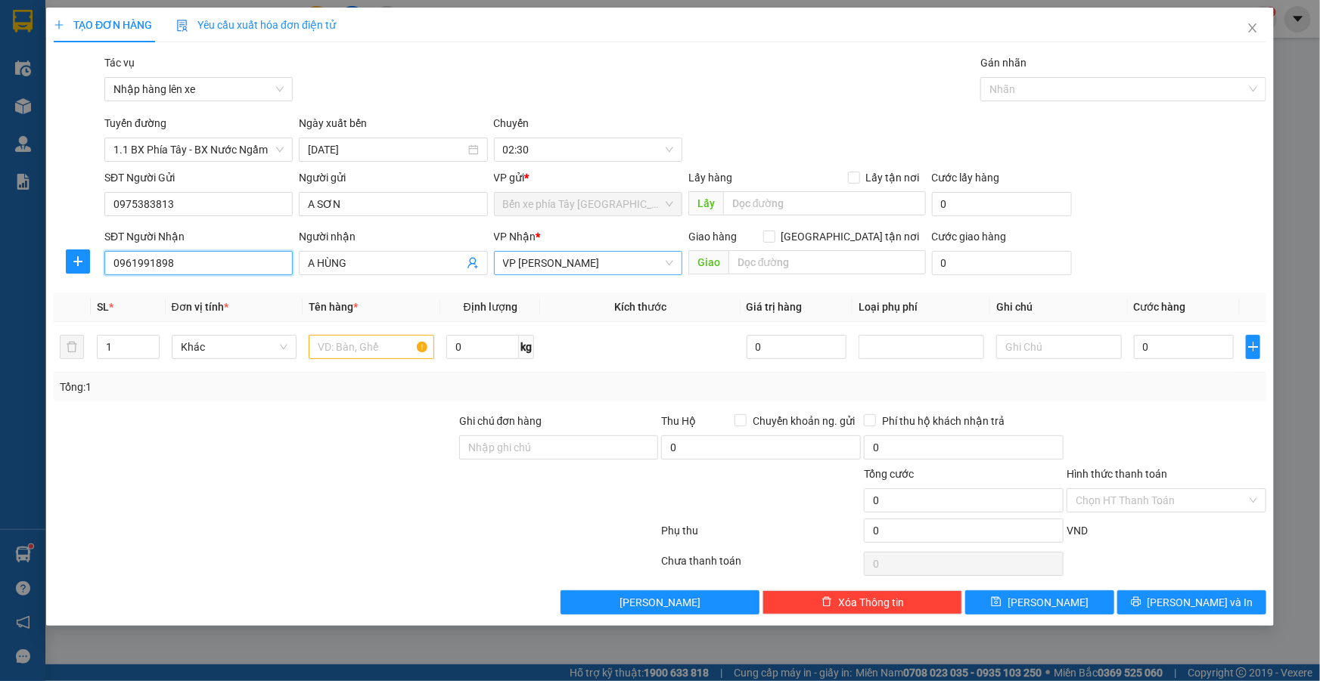
click at [579, 262] on span "VP [PERSON_NAME]" at bounding box center [588, 263] width 170 height 23
type input "0961991898"
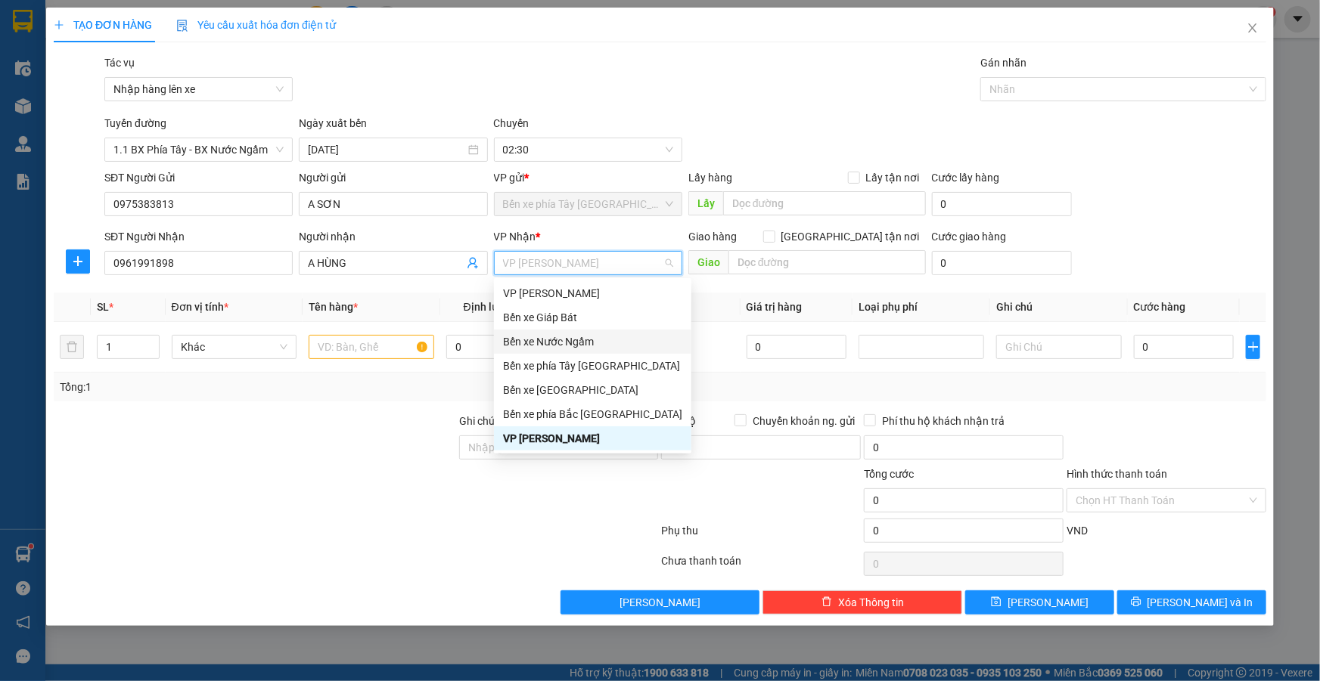
click at [552, 346] on div "Bến xe Nước Ngầm" at bounding box center [592, 342] width 179 height 17
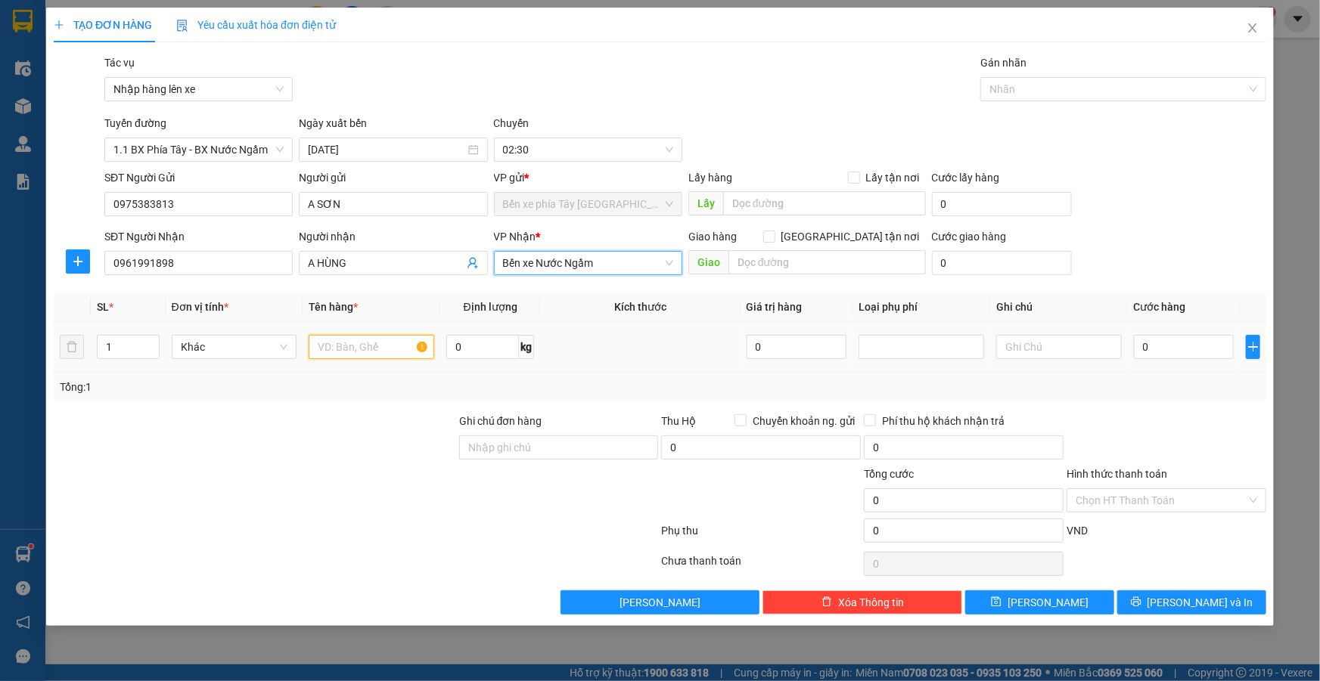
click at [386, 357] on input "text" at bounding box center [372, 347] width 126 height 24
type input "3 [PERSON_NAME]"
click at [152, 341] on icon "up" at bounding box center [150, 343] width 5 height 5
type input "3"
click at [152, 341] on icon "up" at bounding box center [150, 343] width 5 height 5
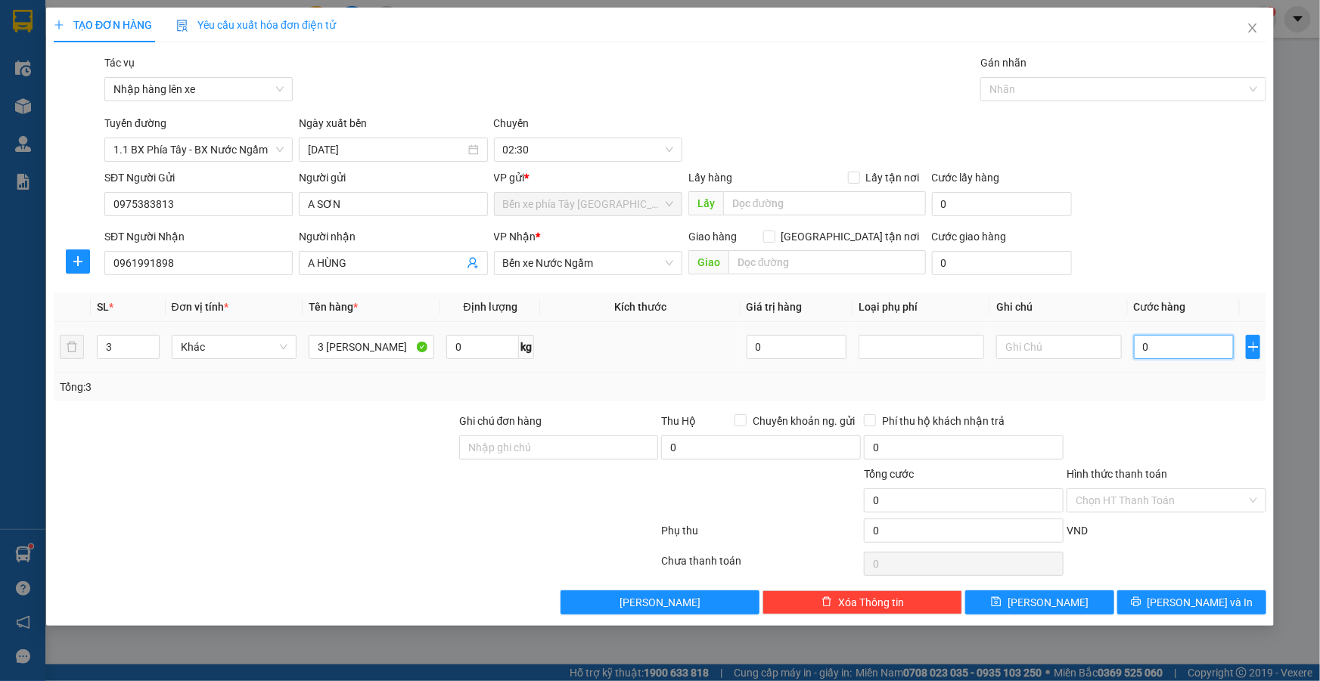
type input "2"
type input "26"
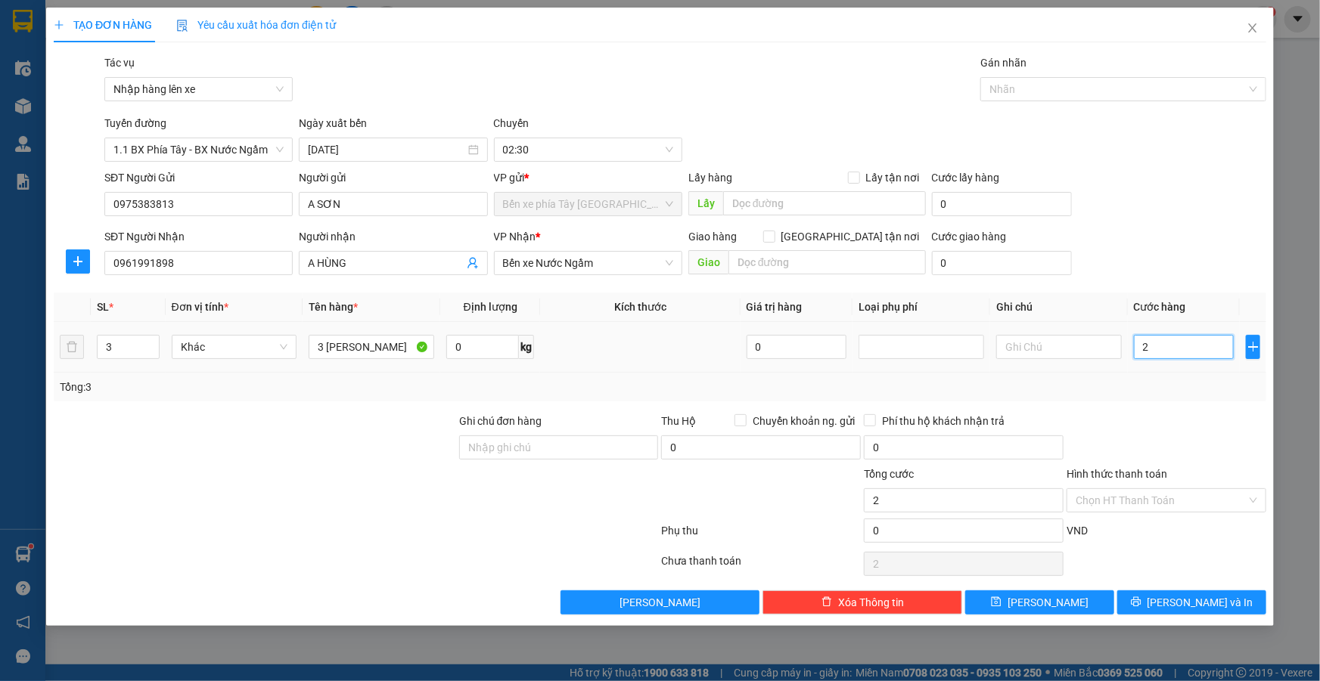
type input "26"
type input "260"
type input "2.600"
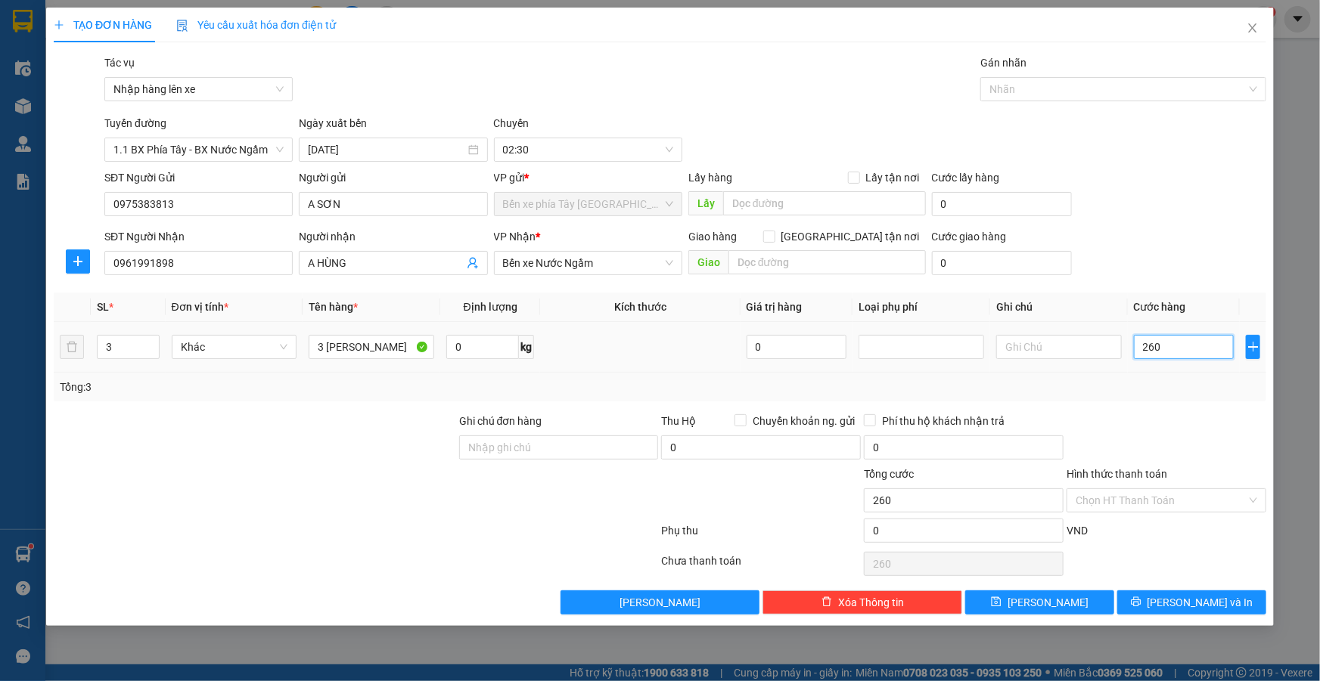
type input "2.600"
type input "26.000"
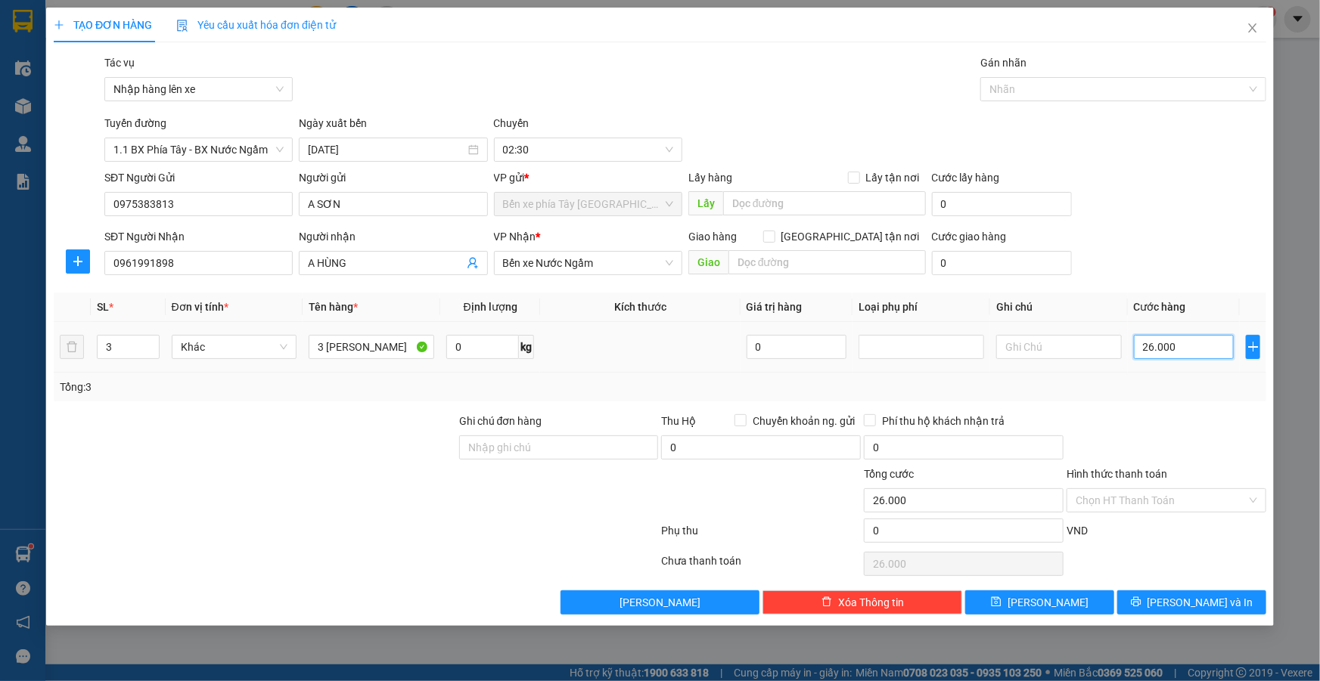
type input "260.000"
click at [1131, 504] on input "Hình thức thanh toán" at bounding box center [1160, 500] width 171 height 23
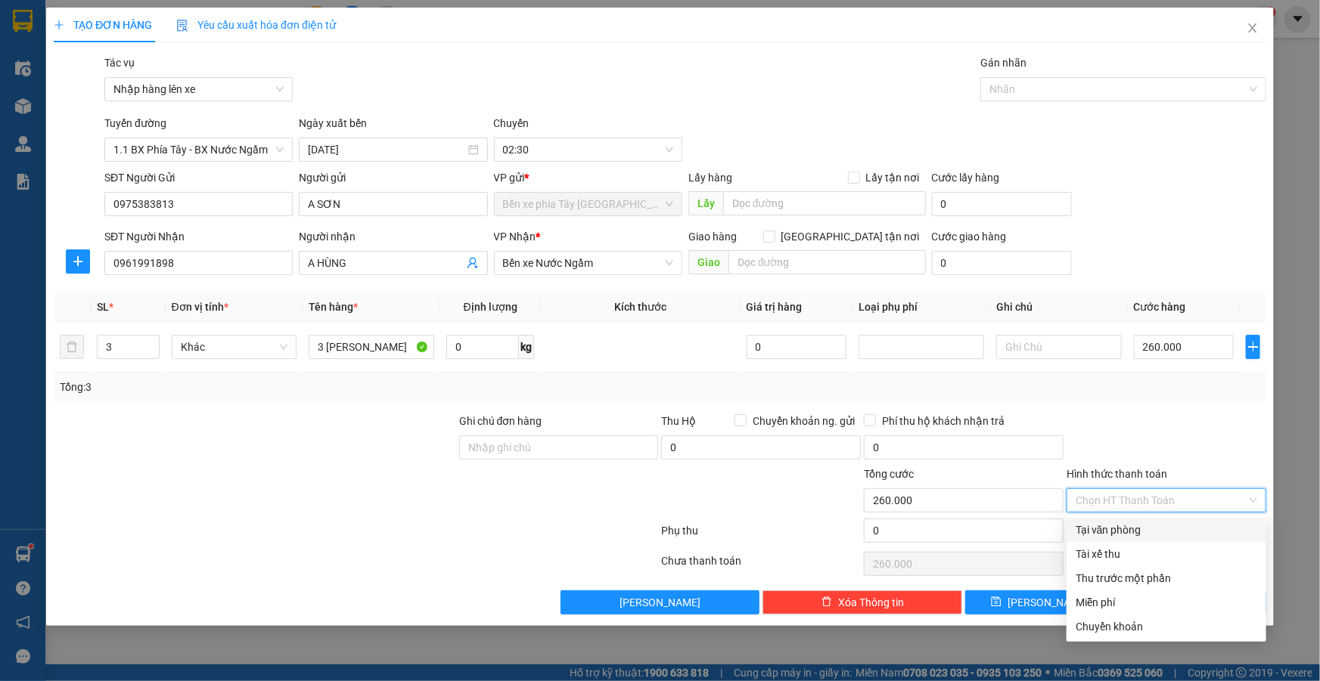
click at [1121, 531] on div "Tại văn phòng" at bounding box center [1165, 530] width 181 height 17
type input "0"
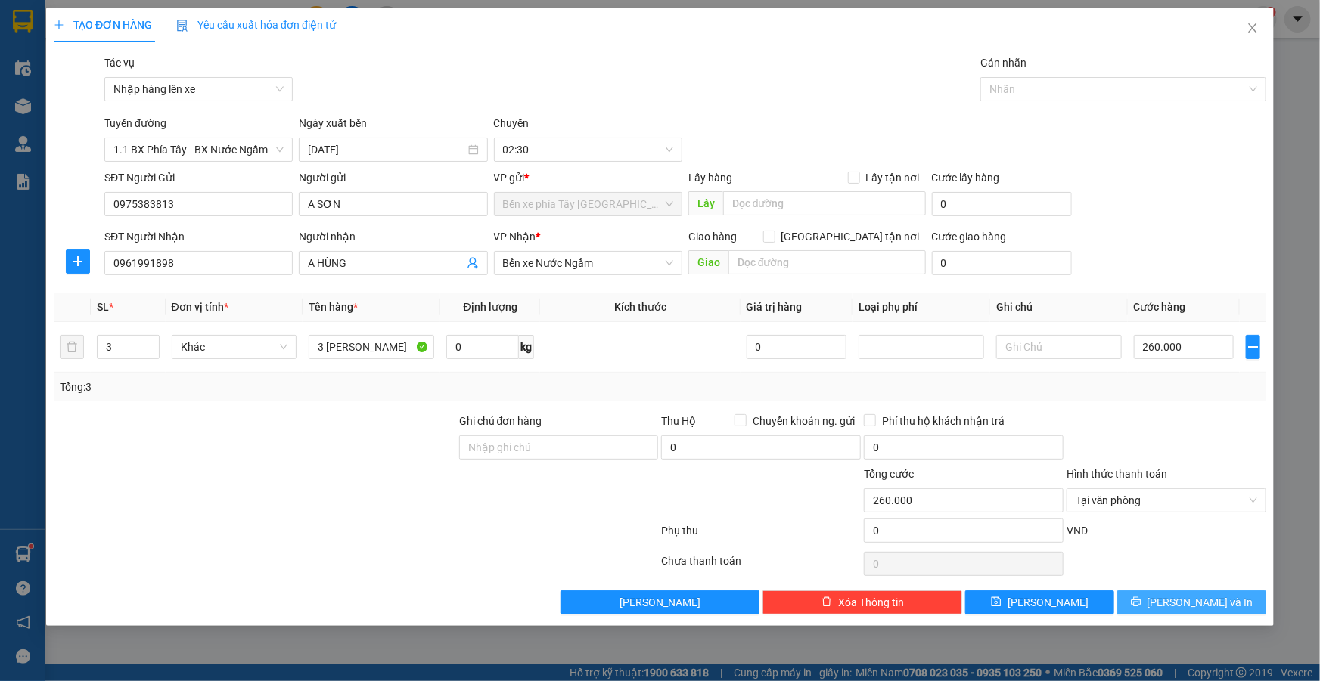
click at [1202, 603] on span "[PERSON_NAME] và In" at bounding box center [1200, 602] width 106 height 17
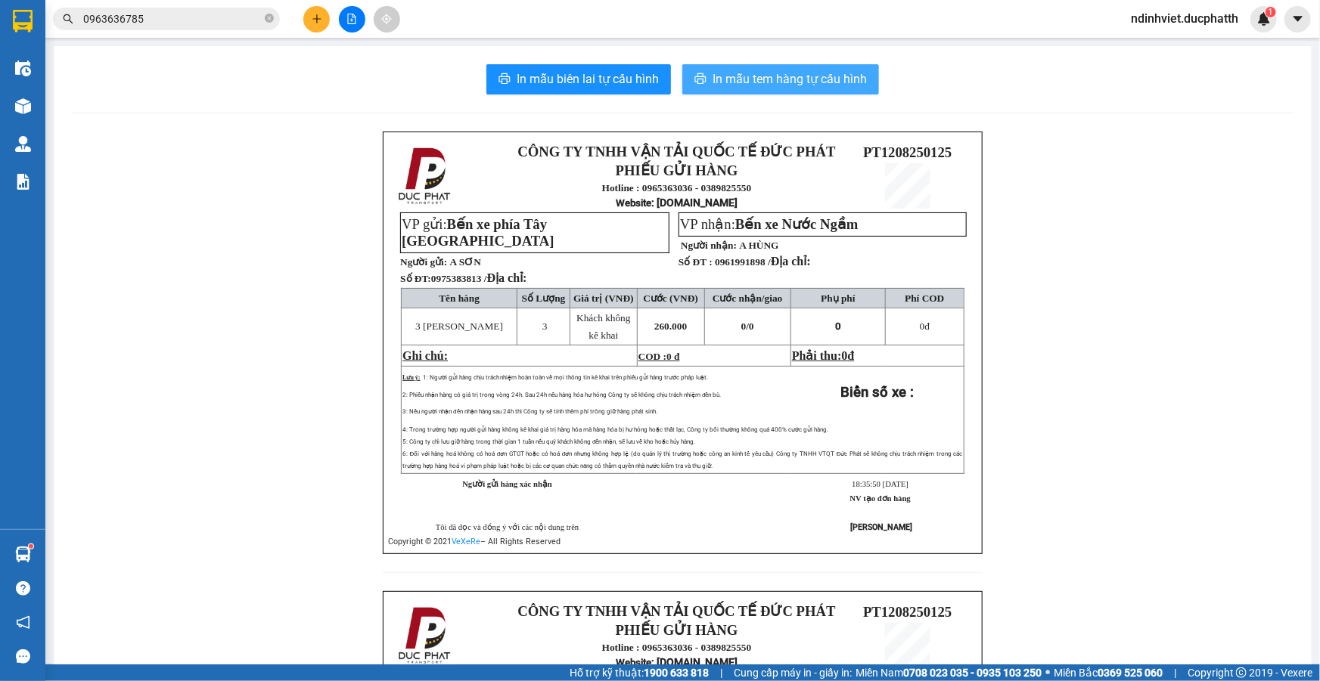
click at [803, 83] on span "In mẫu tem hàng tự cấu hình" at bounding box center [789, 79] width 154 height 19
click at [797, 82] on span "In mẫu tem hàng tự cấu hình" at bounding box center [789, 79] width 154 height 19
click at [814, 74] on span "In mẫu tem hàng tự cấu hình" at bounding box center [789, 79] width 154 height 19
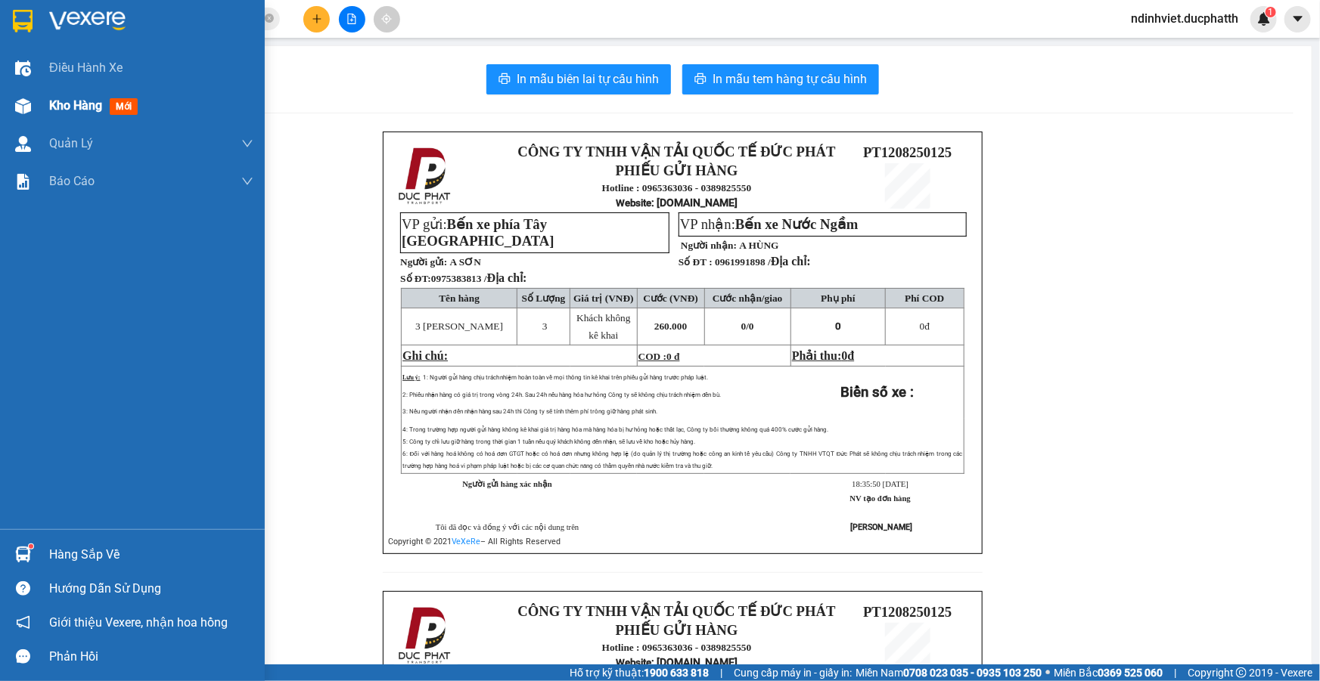
click at [79, 106] on span "Kho hàng" at bounding box center [75, 105] width 53 height 14
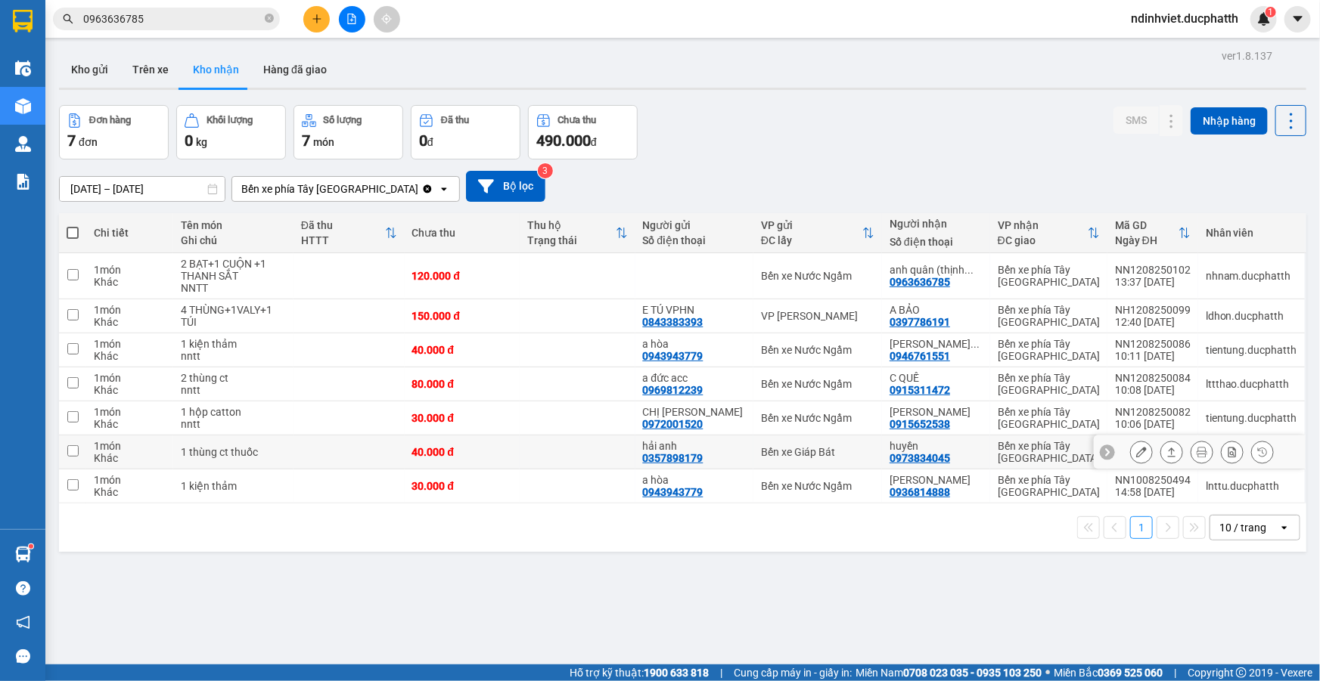
click at [293, 462] on td "1 thùng ct thuốc" at bounding box center [232, 453] width 119 height 34
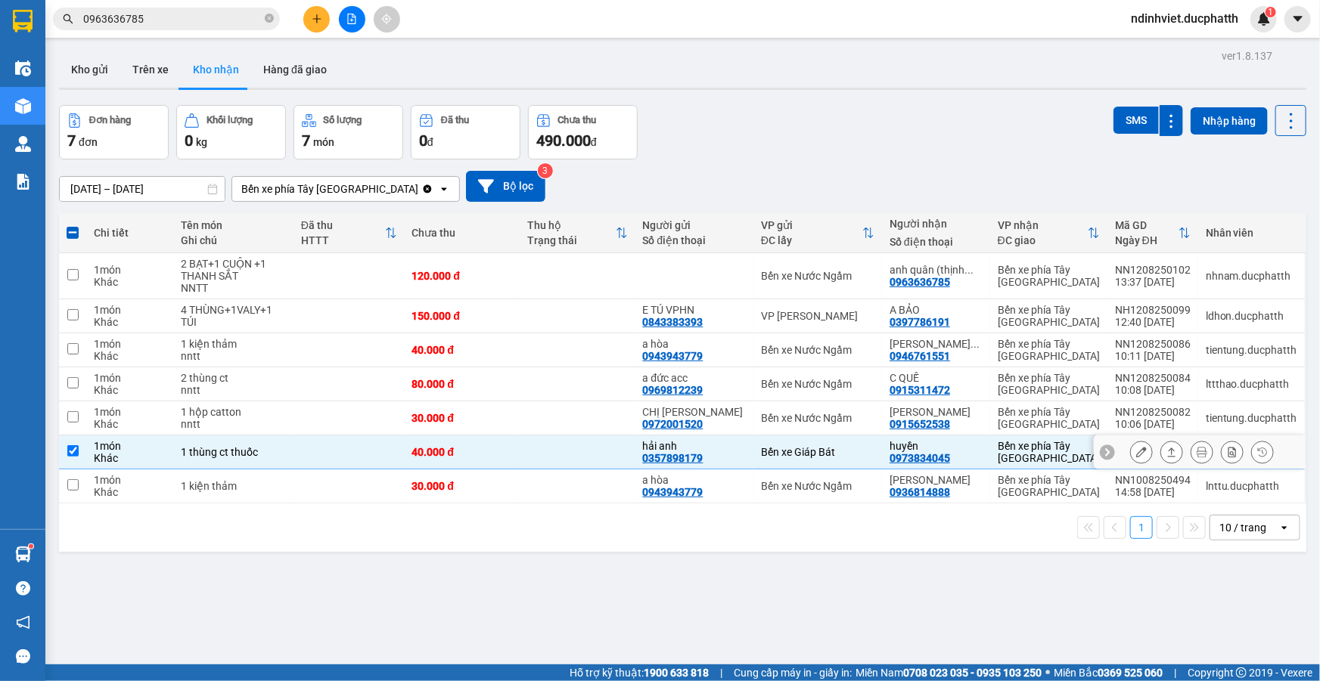
click at [76, 451] on input "checkbox" at bounding box center [72, 450] width 11 height 11
checkbox input "false"
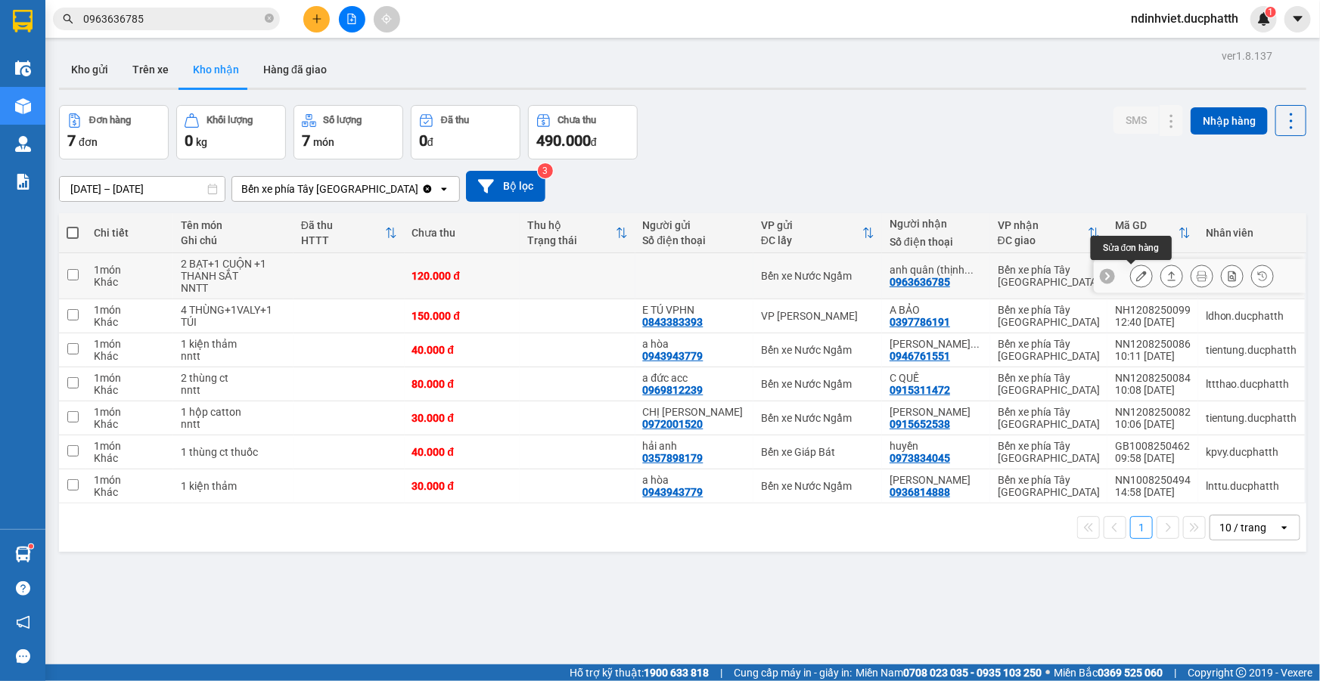
click at [1136, 280] on icon at bounding box center [1141, 276] width 11 height 11
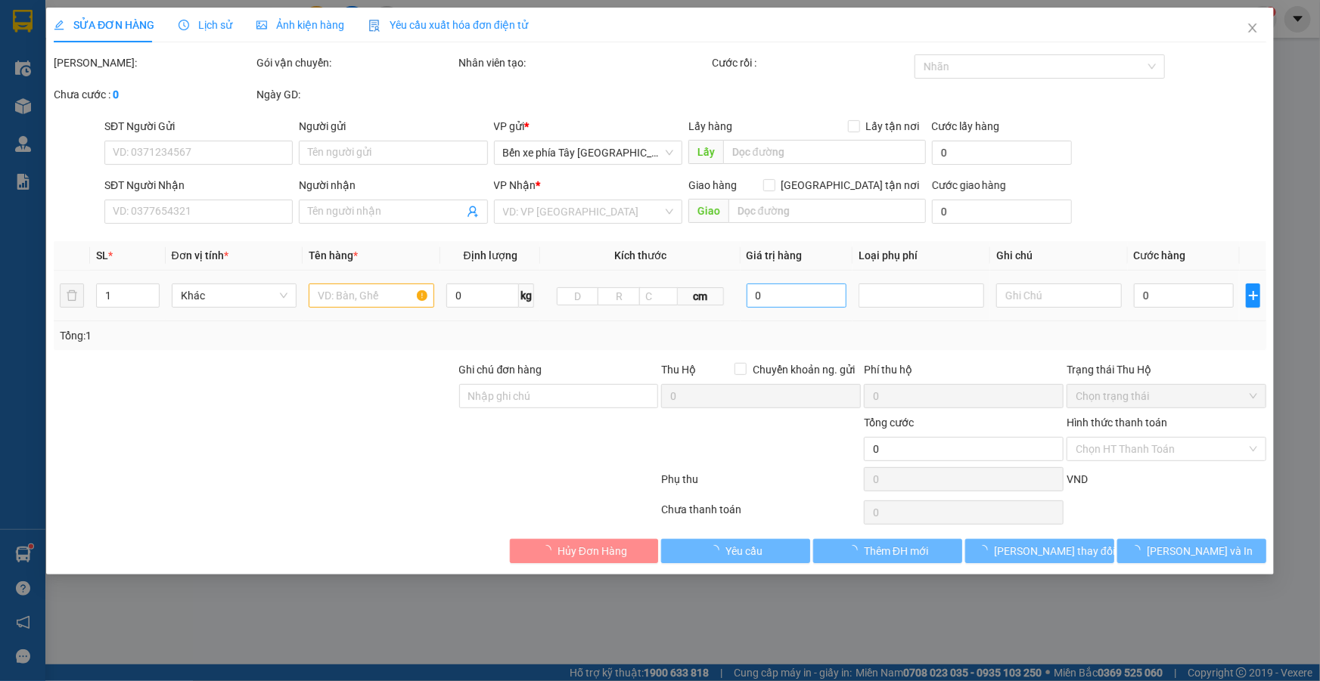
type input "0963636785"
type input "anh quân (thịnh 0986916915)"
type input "NNTT"
type input "120.000"
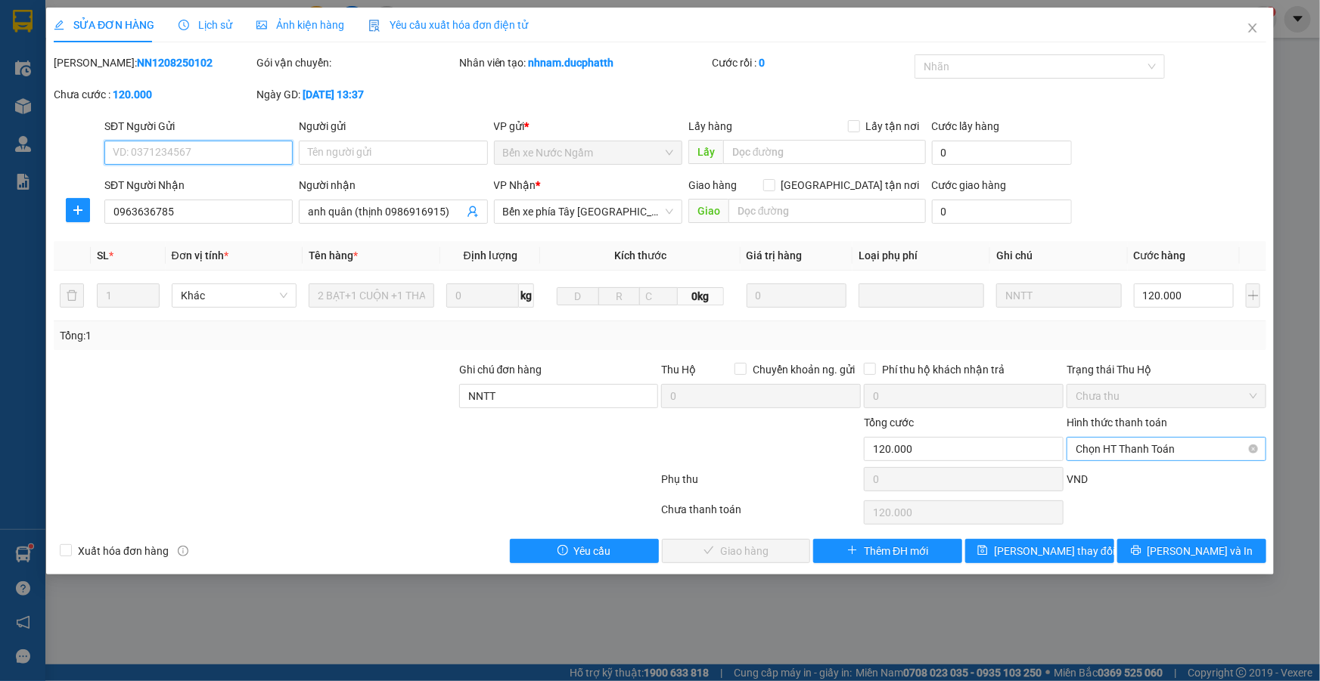
click at [1100, 449] on span "Chọn HT Thanh Toán" at bounding box center [1165, 449] width 181 height 23
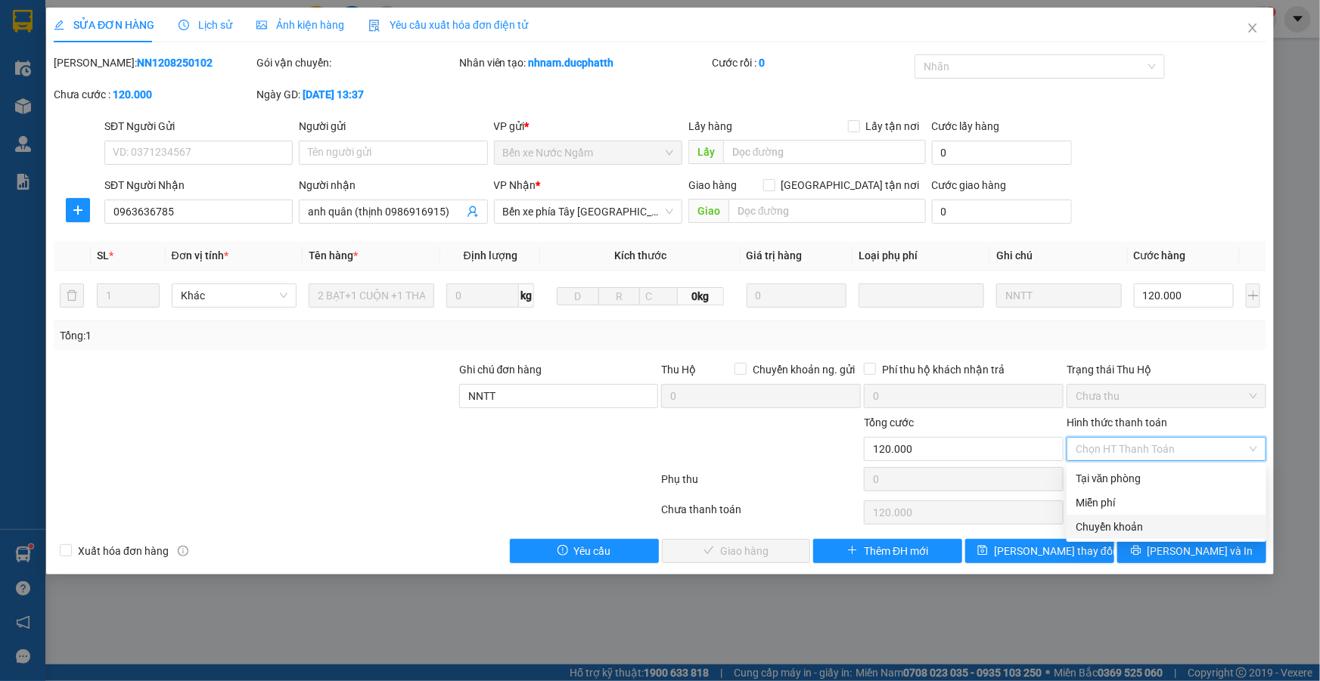
click at [1094, 523] on div "Chuyển khoản" at bounding box center [1165, 527] width 181 height 17
type input "0"
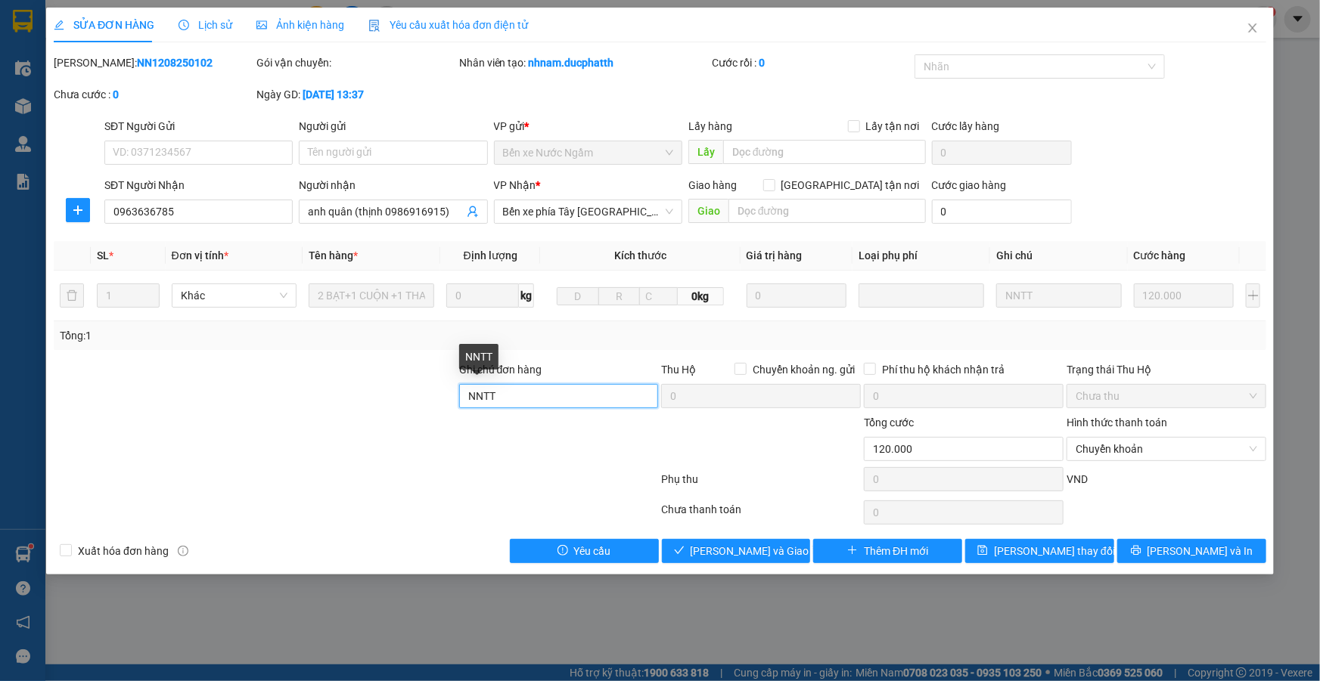
click at [533, 398] on input "NNTT" at bounding box center [559, 396] width 200 height 24
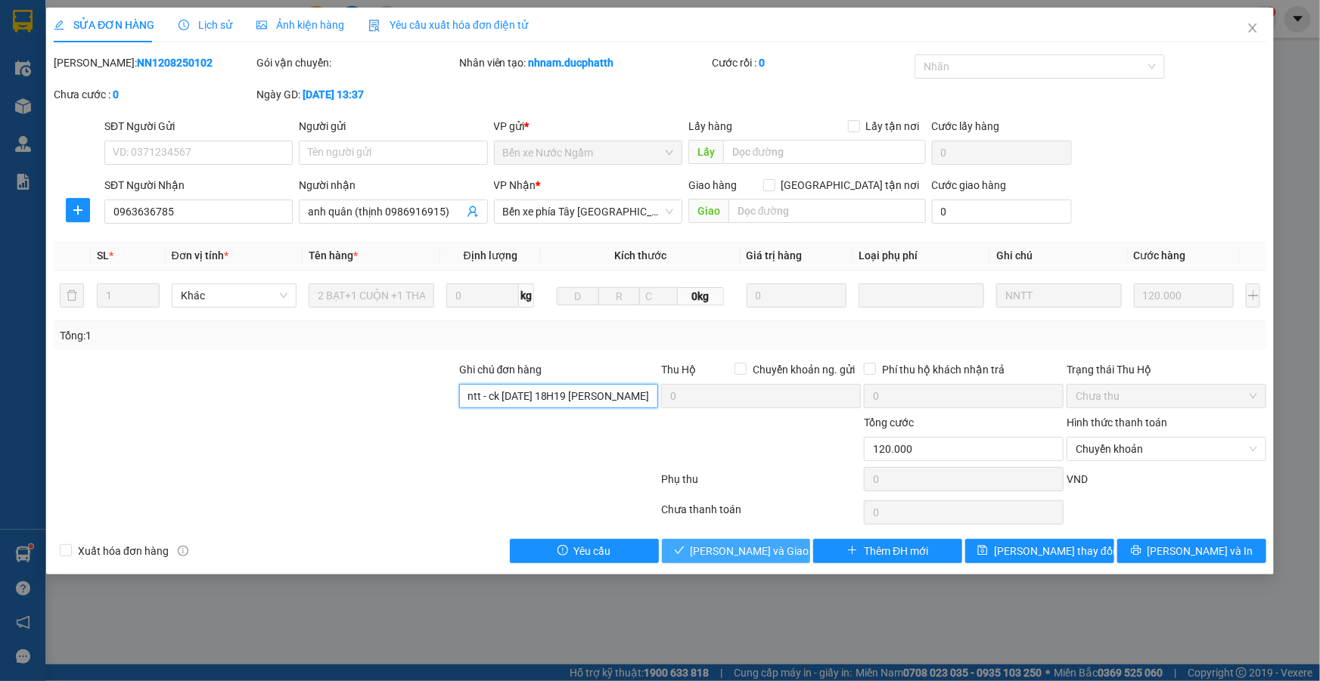
type input "Nntt - ck 12/8 18H19 NGUYEN HONG QUAN VIETIN"
click at [731, 544] on span "Lưu và Giao hàng" at bounding box center [762, 551] width 145 height 17
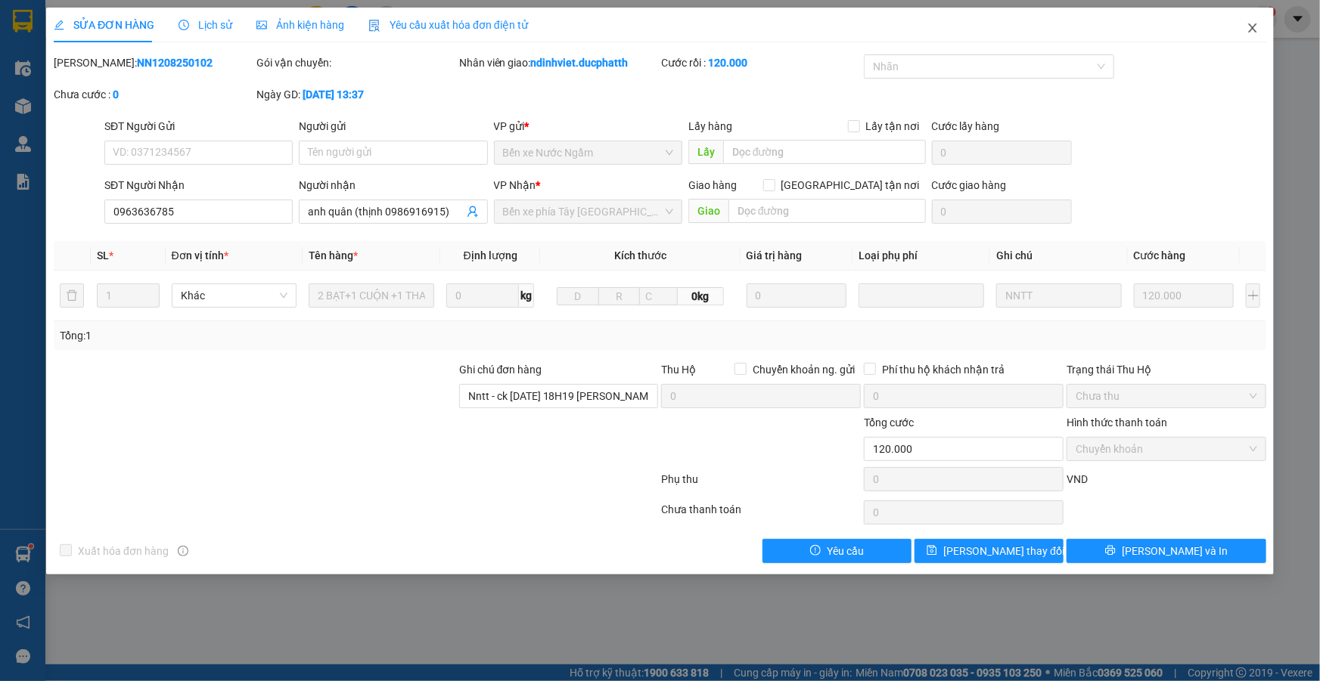
click at [1251, 30] on icon "close" at bounding box center [1252, 27] width 8 height 9
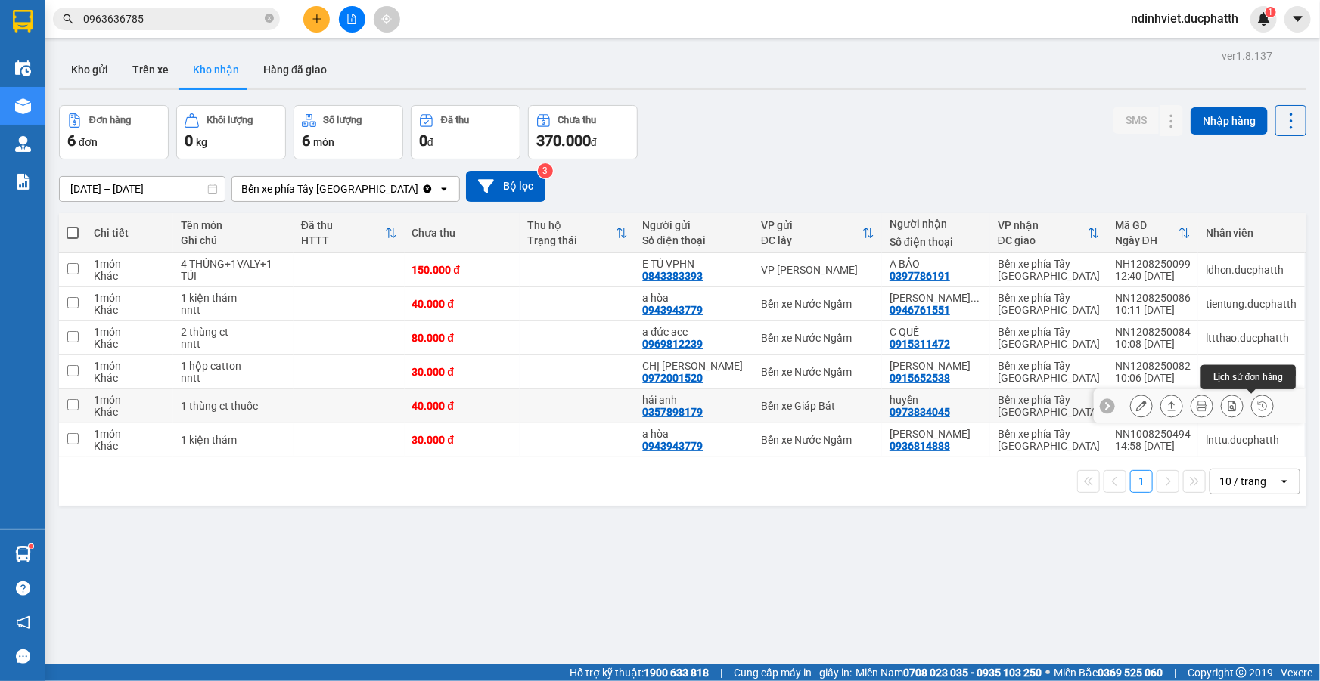
click at [1257, 406] on icon at bounding box center [1262, 406] width 11 height 11
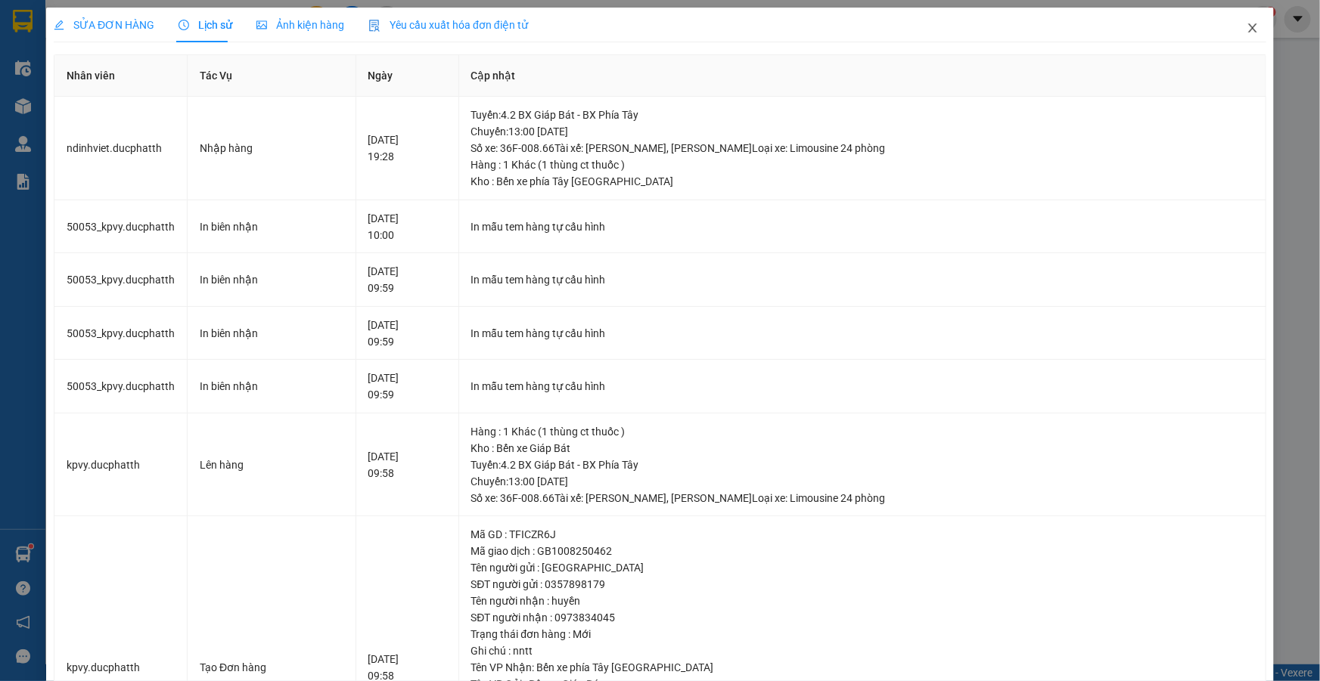
click at [1248, 27] on icon "close" at bounding box center [1252, 27] width 8 height 9
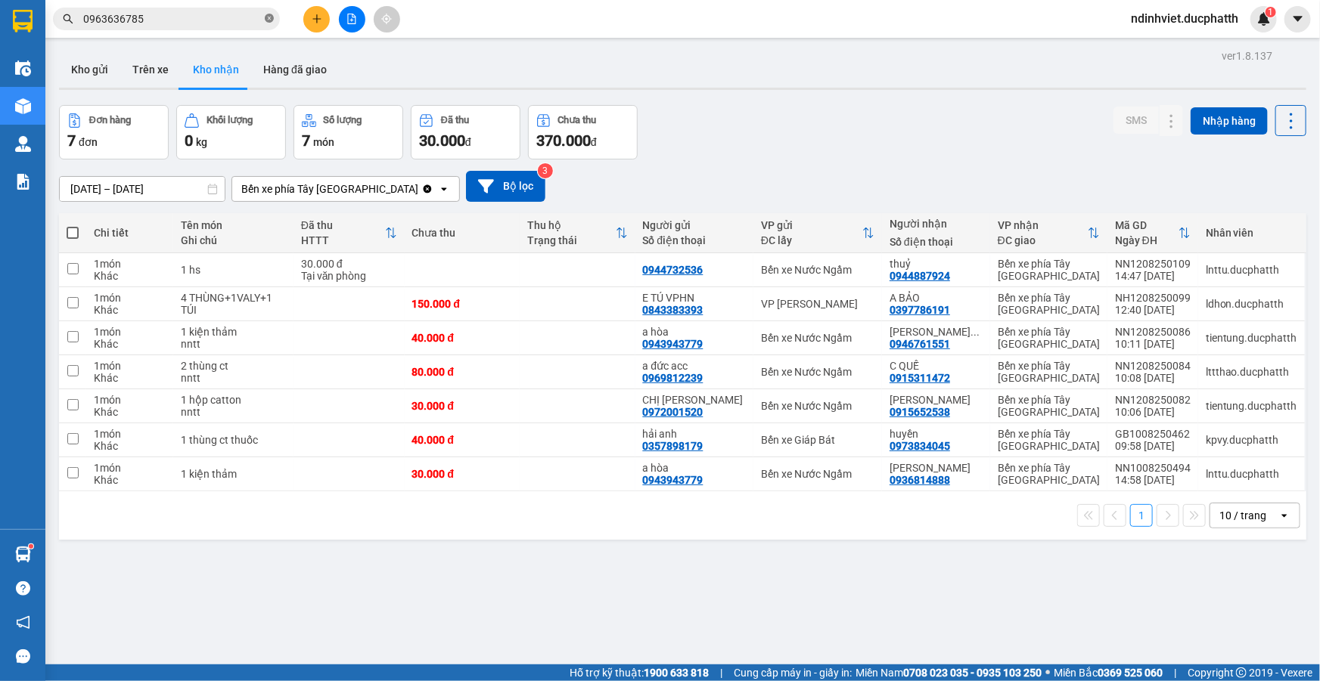
click at [270, 20] on icon "close-circle" at bounding box center [269, 18] width 9 height 9
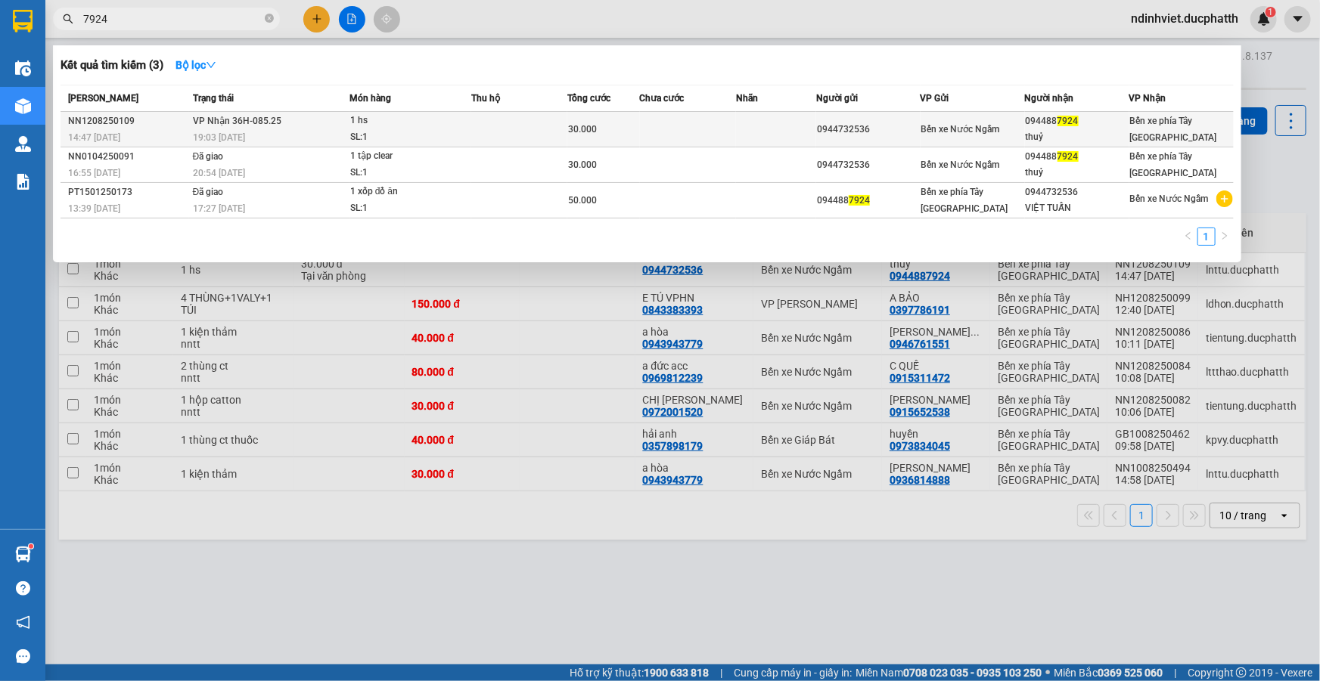
type input "7924"
click at [649, 132] on td at bounding box center [688, 130] width 96 height 36
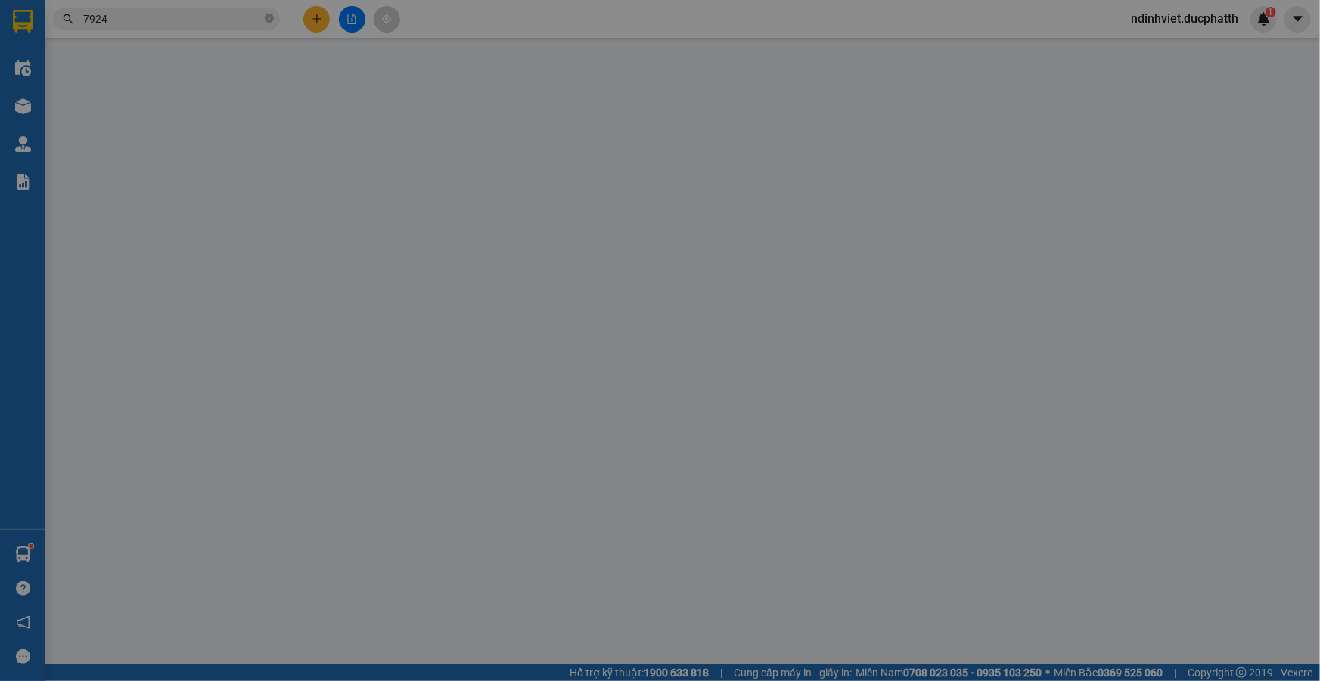
type input "0944732536"
type input "0944887924"
type input "thuỷ"
type input "30.000"
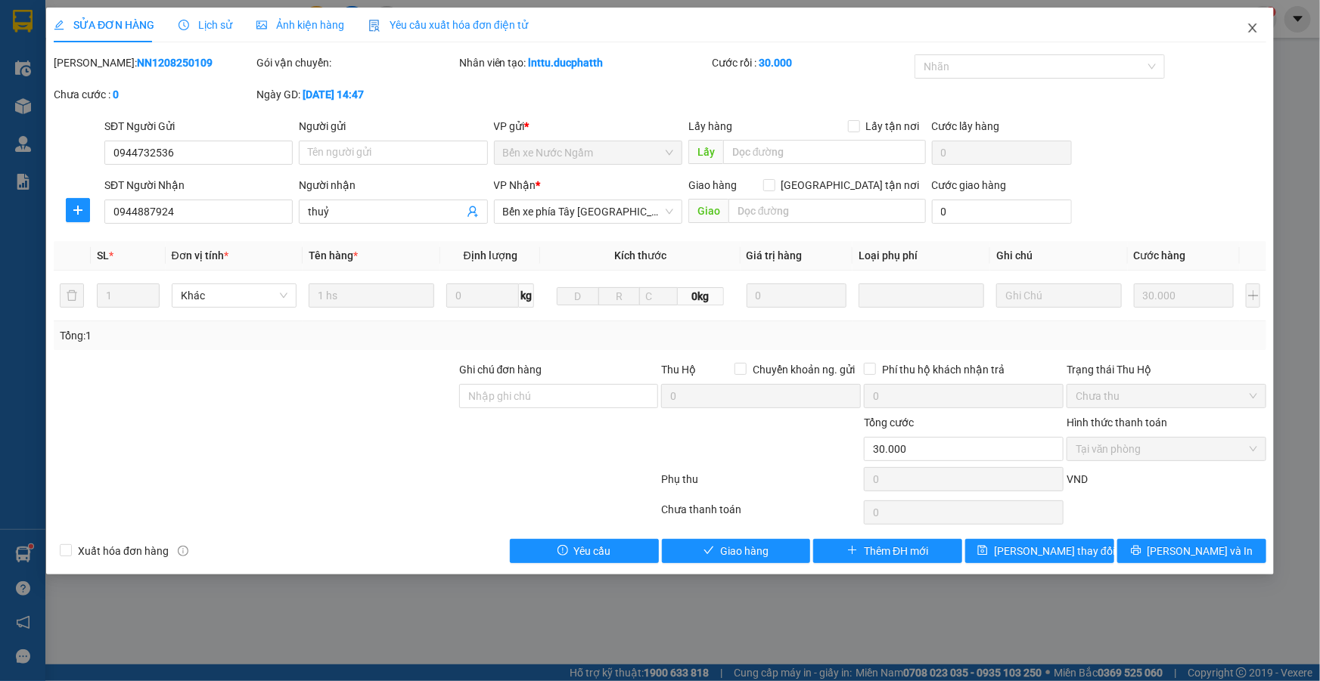
click at [1249, 32] on icon "close" at bounding box center [1252, 28] width 12 height 12
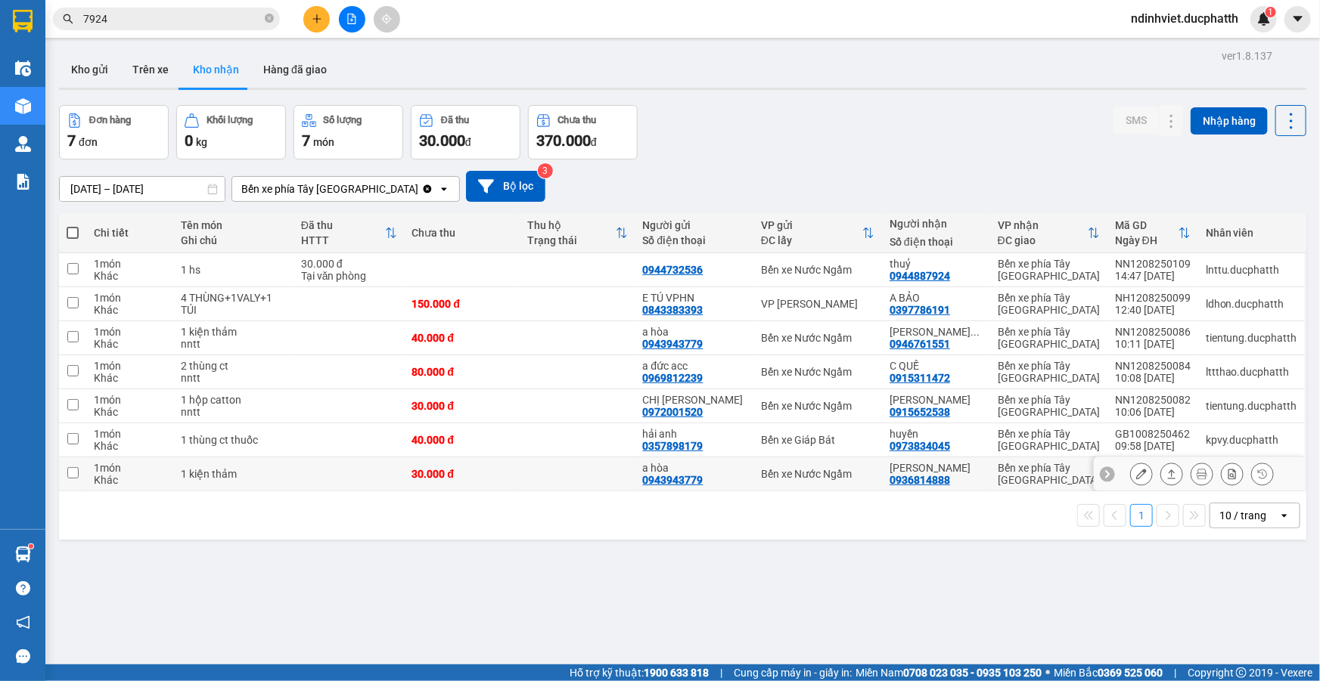
scroll to position [69, 0]
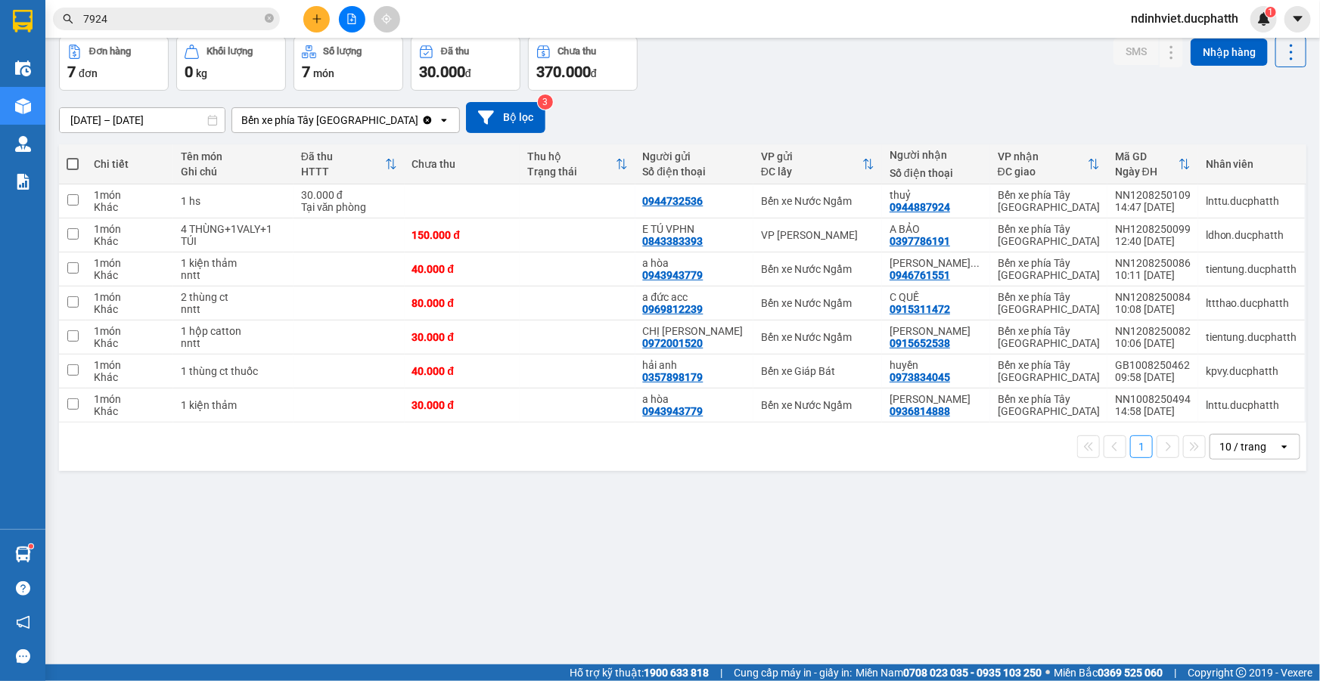
click at [654, 517] on div "ver 1.8.137 Kho gửi Trên xe Kho nhận Hàng đã giao Đơn hàng 7 đơn Khối lượng 0 k…" at bounding box center [682, 317] width 1259 height 681
click at [1072, 95] on div "10/08/2025 – 12/08/2025 Press the down arrow key to interact with the calendar …" at bounding box center [682, 118] width 1247 height 54
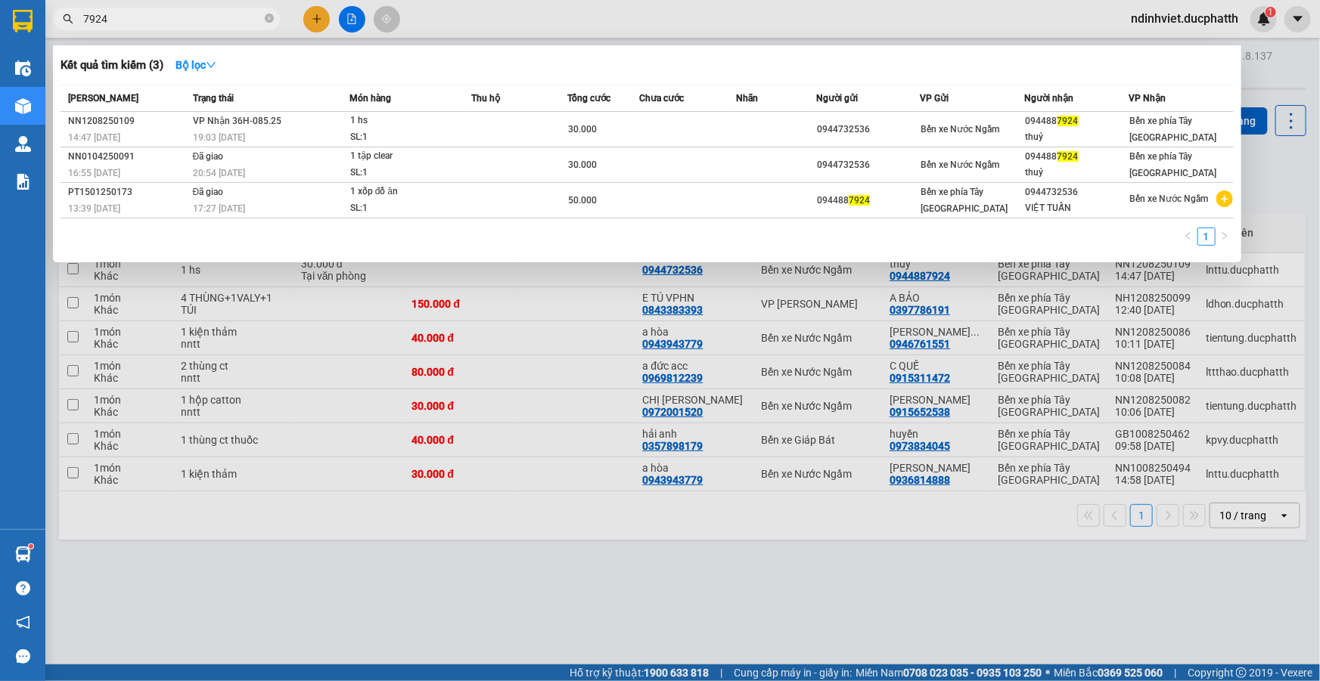
click at [200, 22] on input "7924" at bounding box center [172, 19] width 178 height 17
click at [265, 19] on icon "close-circle" at bounding box center [269, 18] width 9 height 9
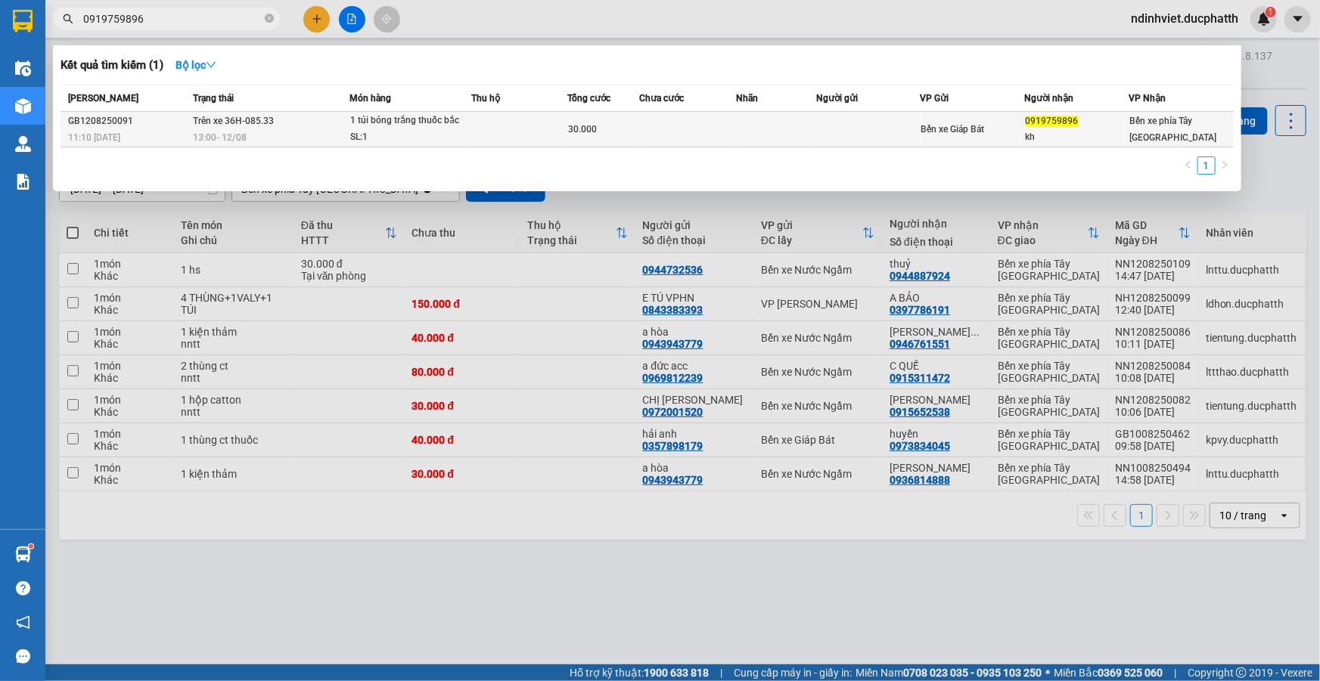
type input "0919759896"
click at [1006, 136] on div "Bến xe Giáp Bát" at bounding box center [972, 129] width 103 height 17
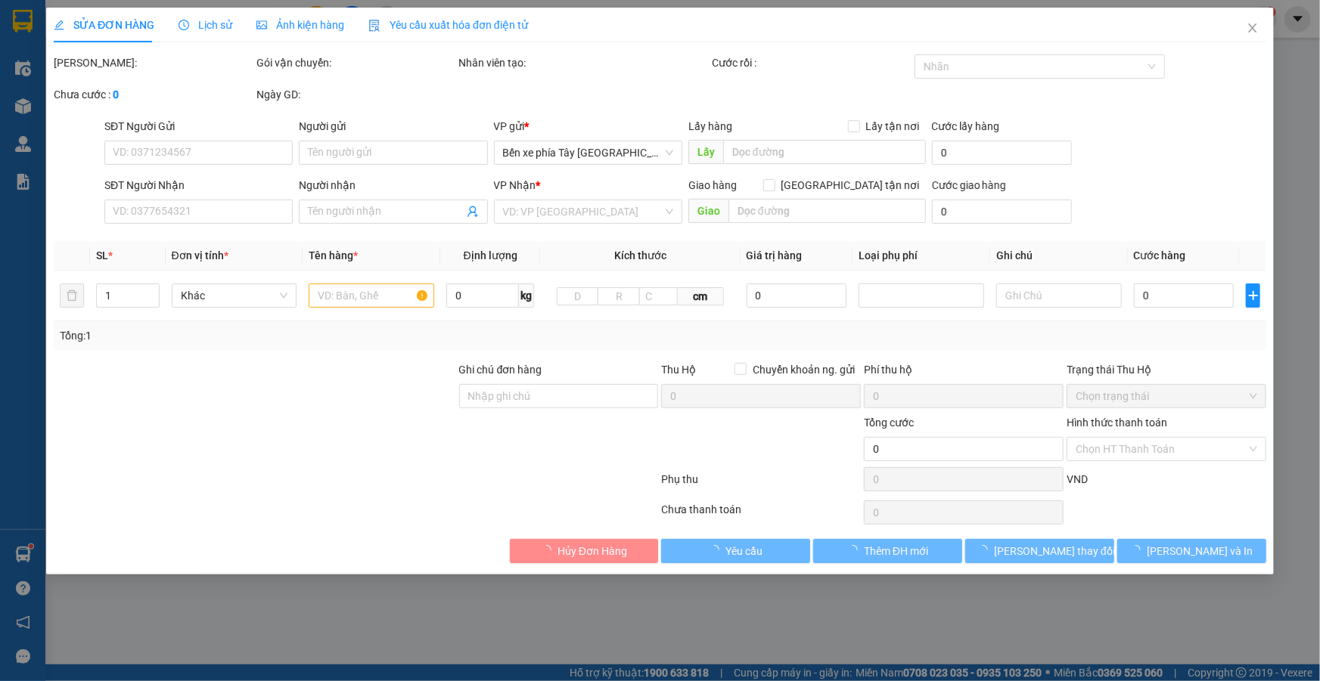
type input "0919759896"
type input "kh"
type input "30.000"
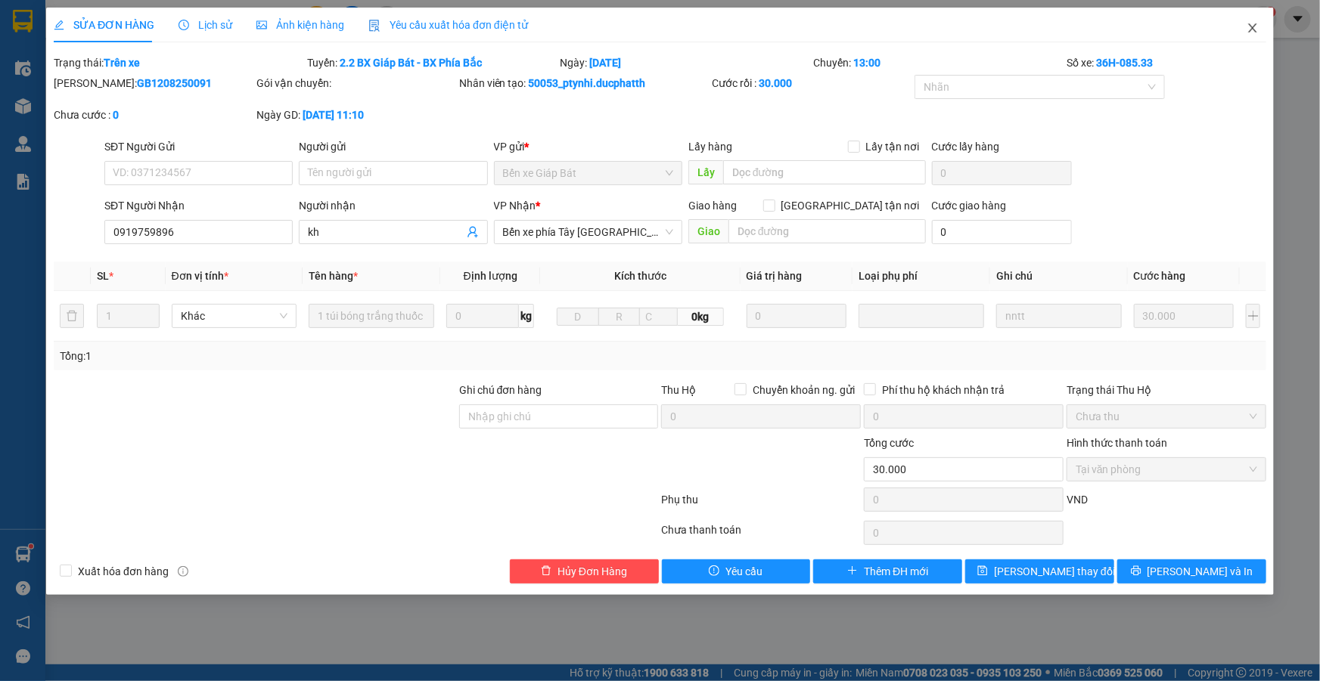
click at [1252, 26] on icon "close" at bounding box center [1252, 28] width 12 height 12
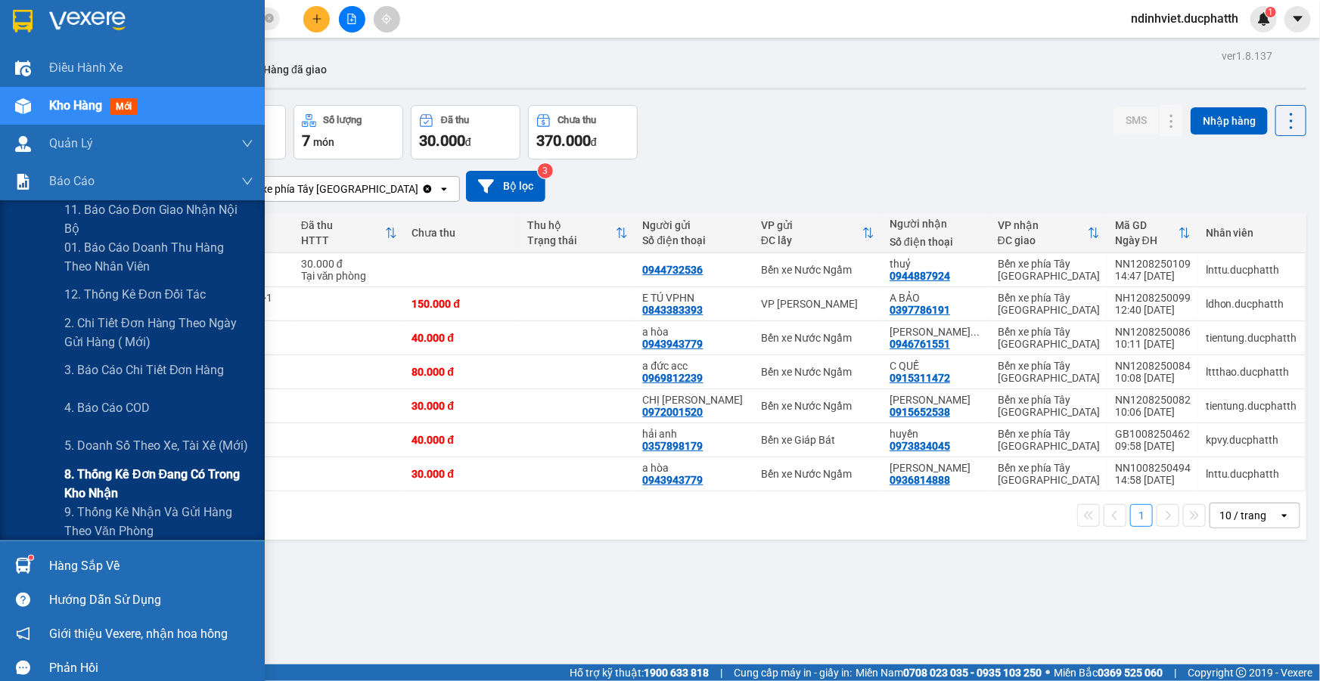
click at [121, 496] on span "8. Thống kê đơn đang có trong kho nhận" at bounding box center [158, 484] width 189 height 38
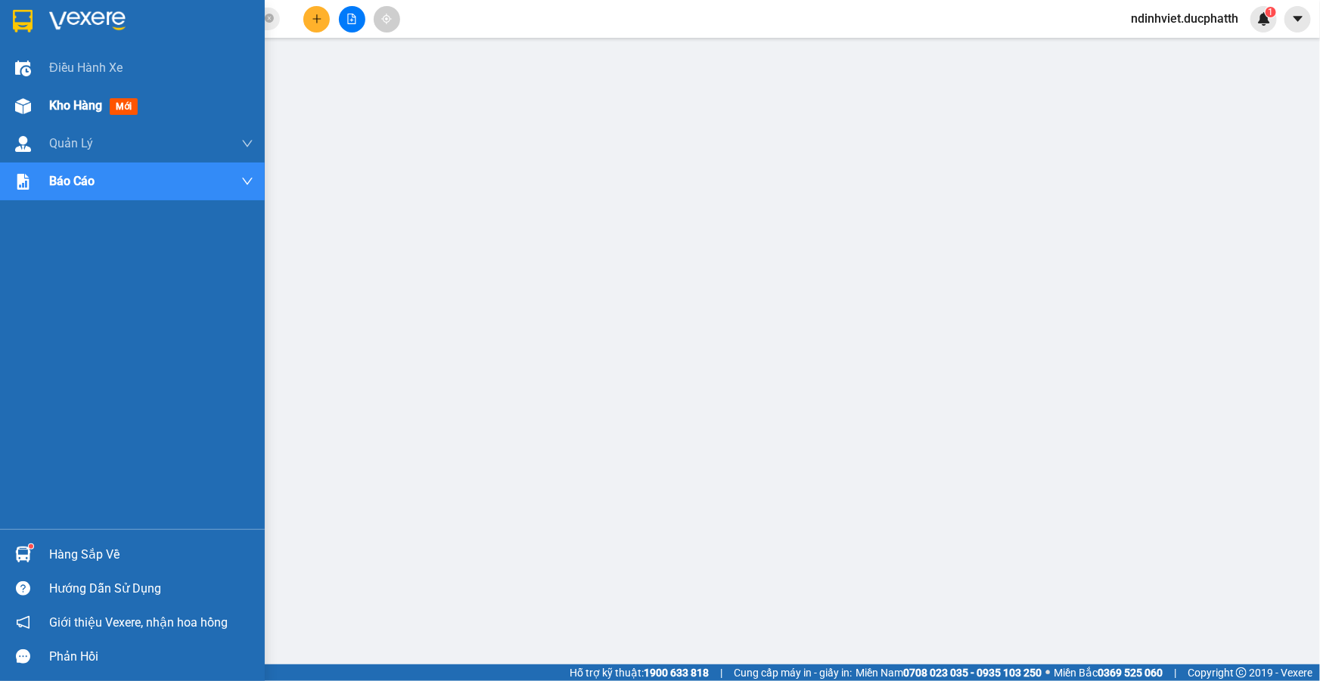
click at [101, 101] on span "Kho hàng" at bounding box center [75, 105] width 53 height 14
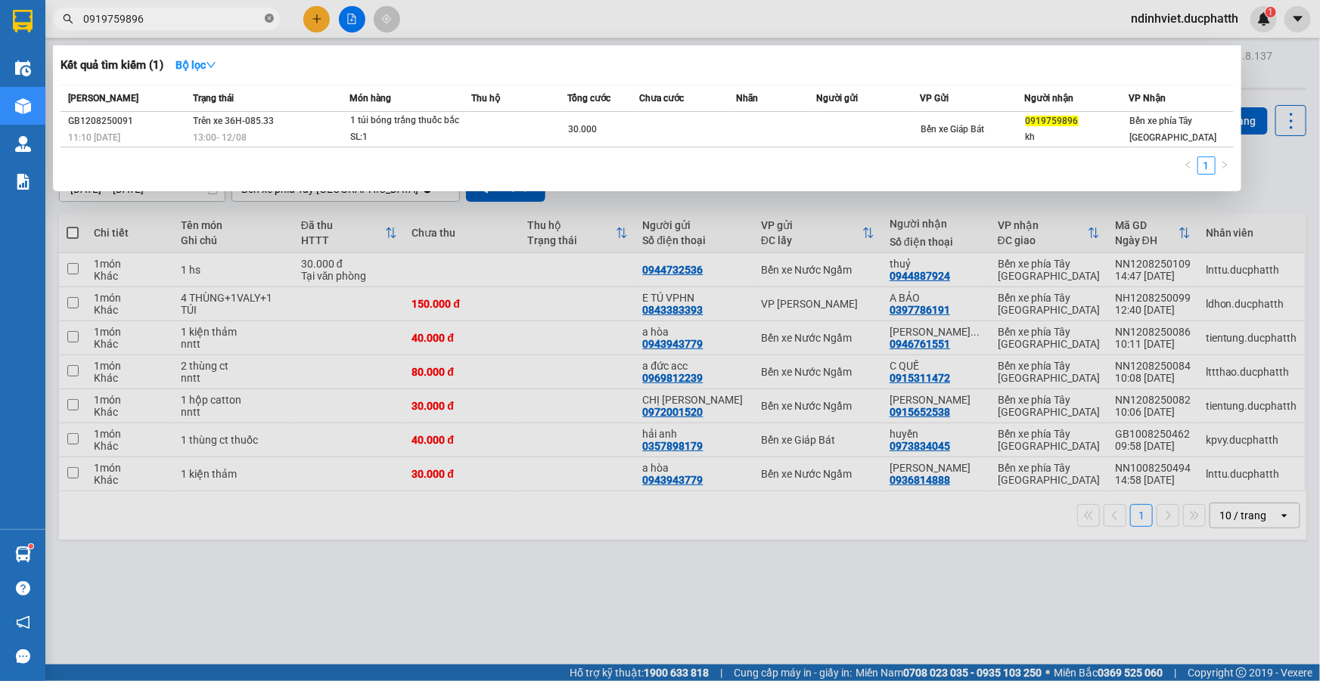
click at [265, 20] on icon "close-circle" at bounding box center [269, 18] width 9 height 9
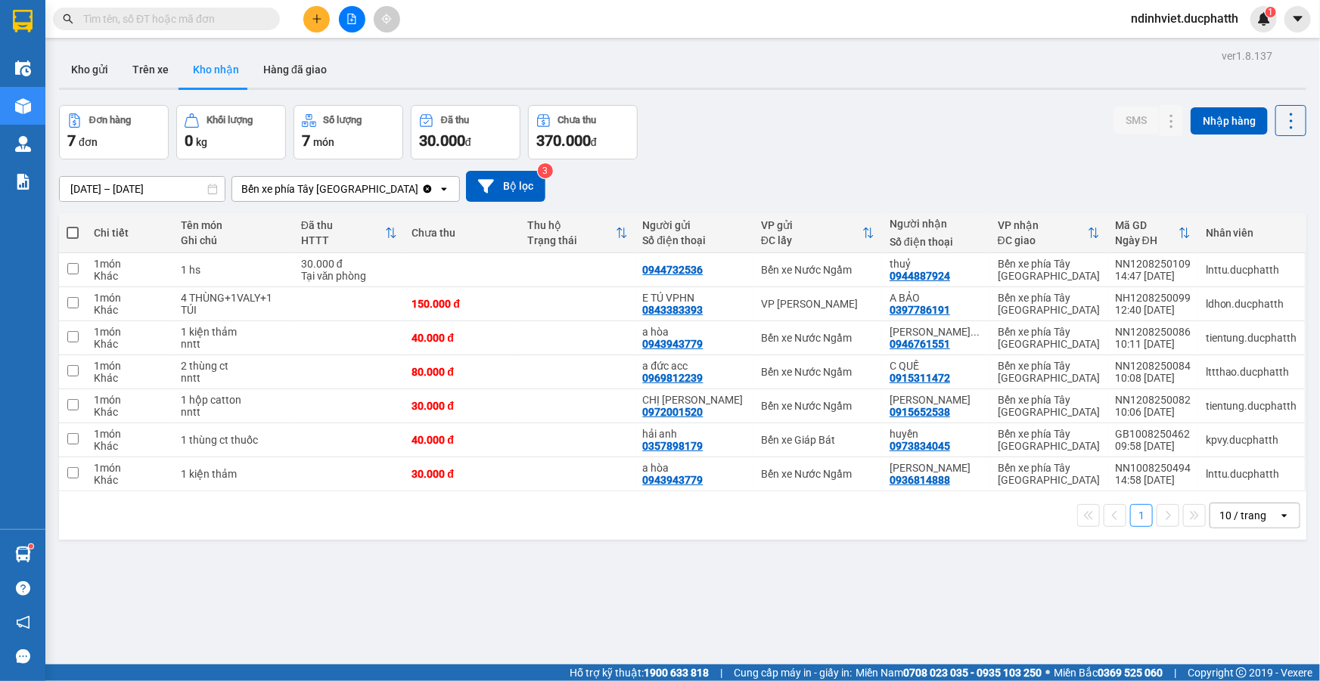
scroll to position [69, 0]
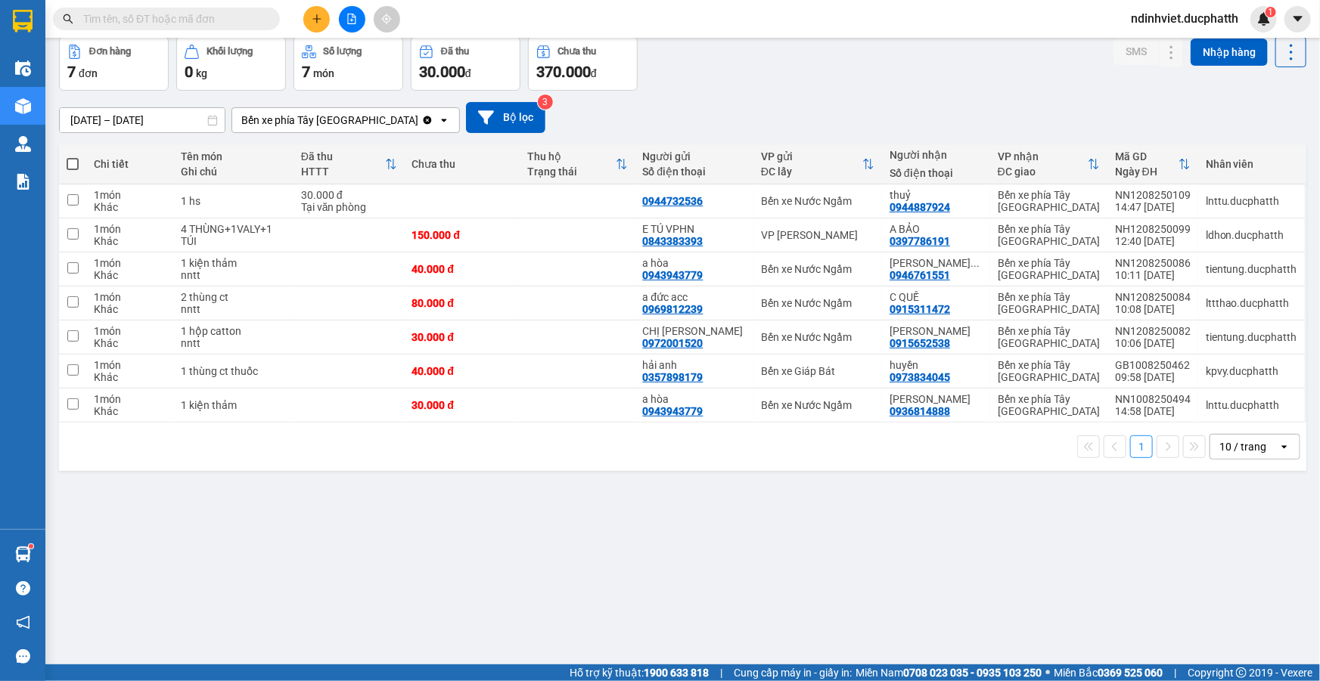
click at [111, 22] on input "text" at bounding box center [172, 19] width 178 height 17
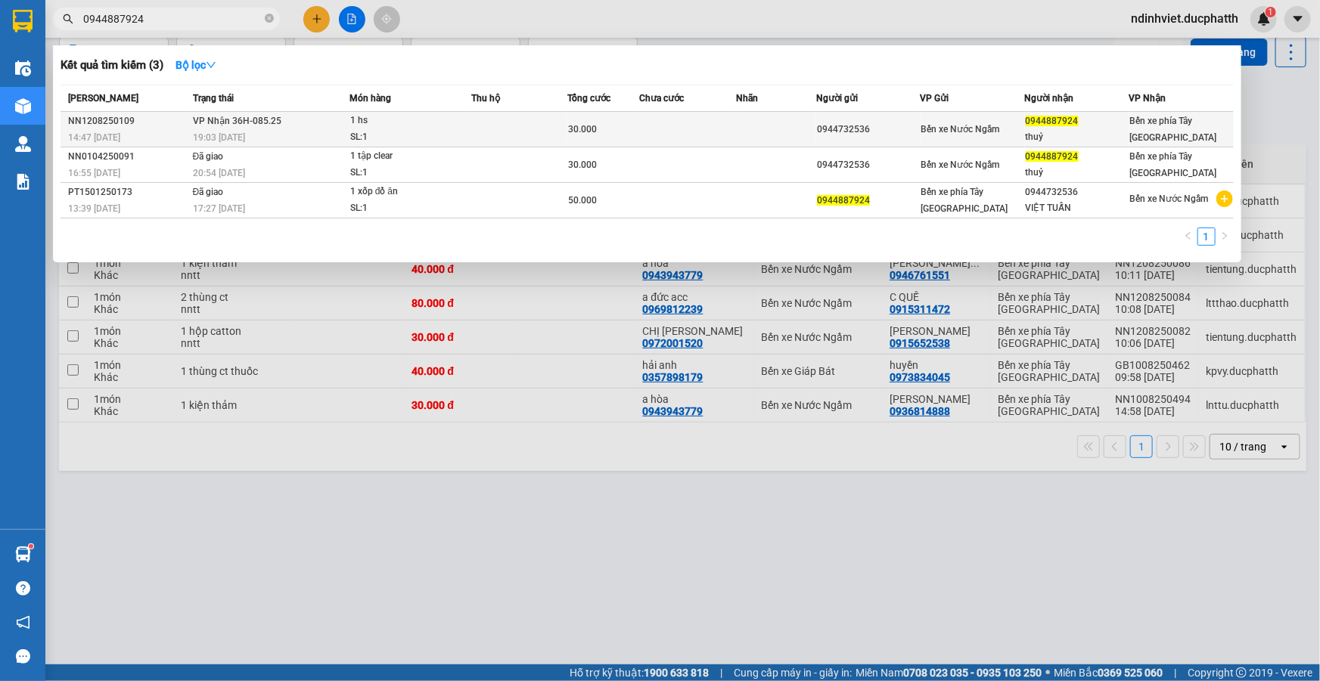
type input "0944887924"
click at [416, 129] on div "SL: 1" at bounding box center [406, 137] width 113 height 17
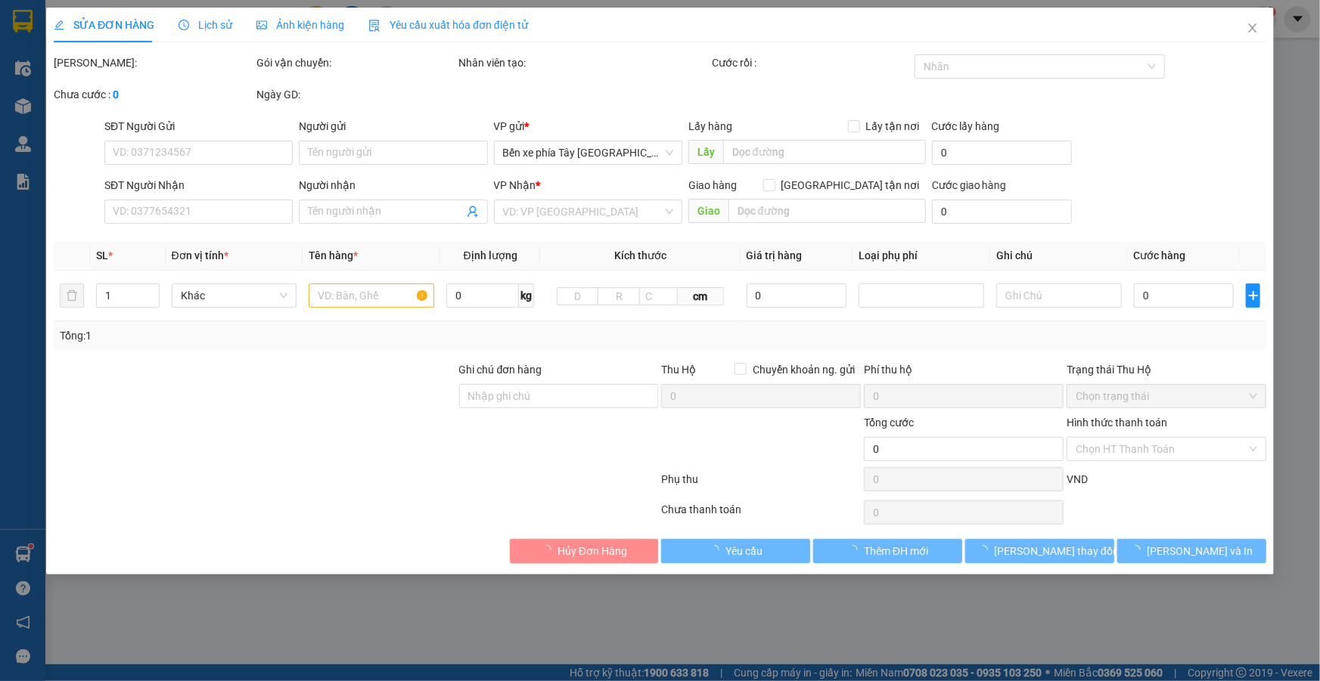
type input "0944732536"
type input "0944887924"
type input "thuỷ"
type input "30.000"
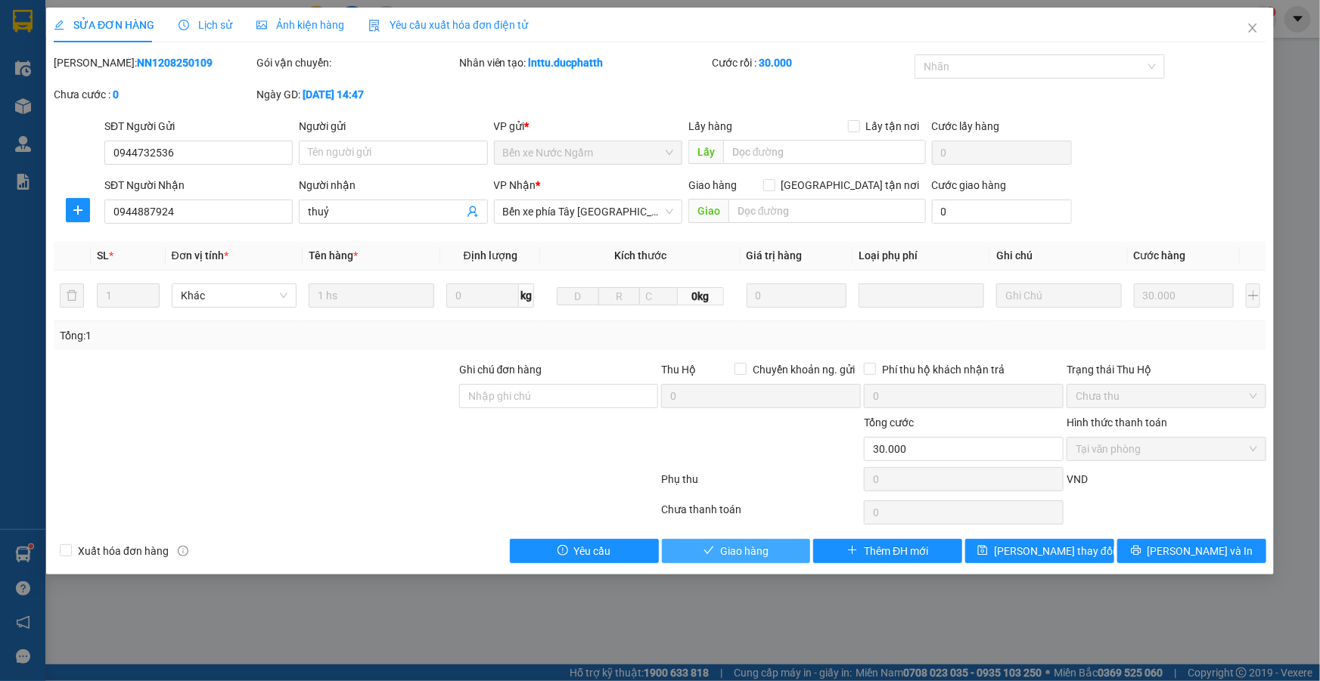
click at [753, 553] on span "Giao hàng" at bounding box center [744, 551] width 48 height 17
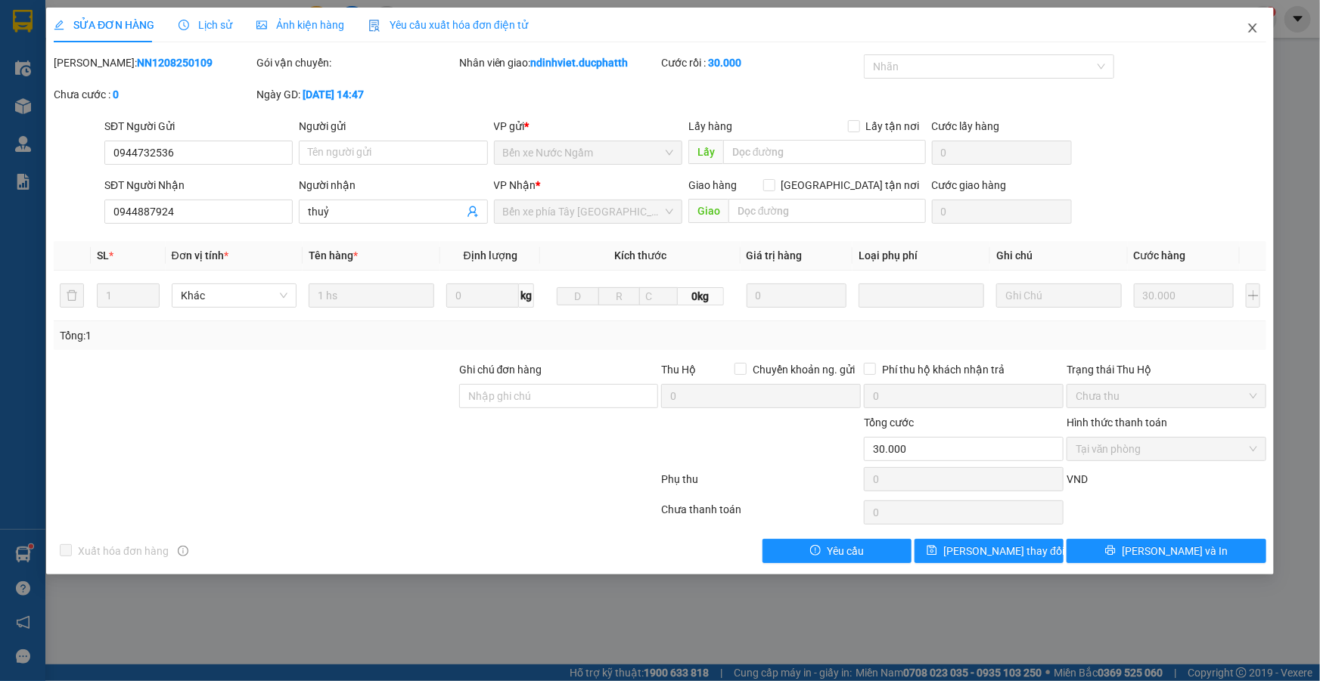
click at [1248, 26] on icon "close" at bounding box center [1252, 28] width 12 height 12
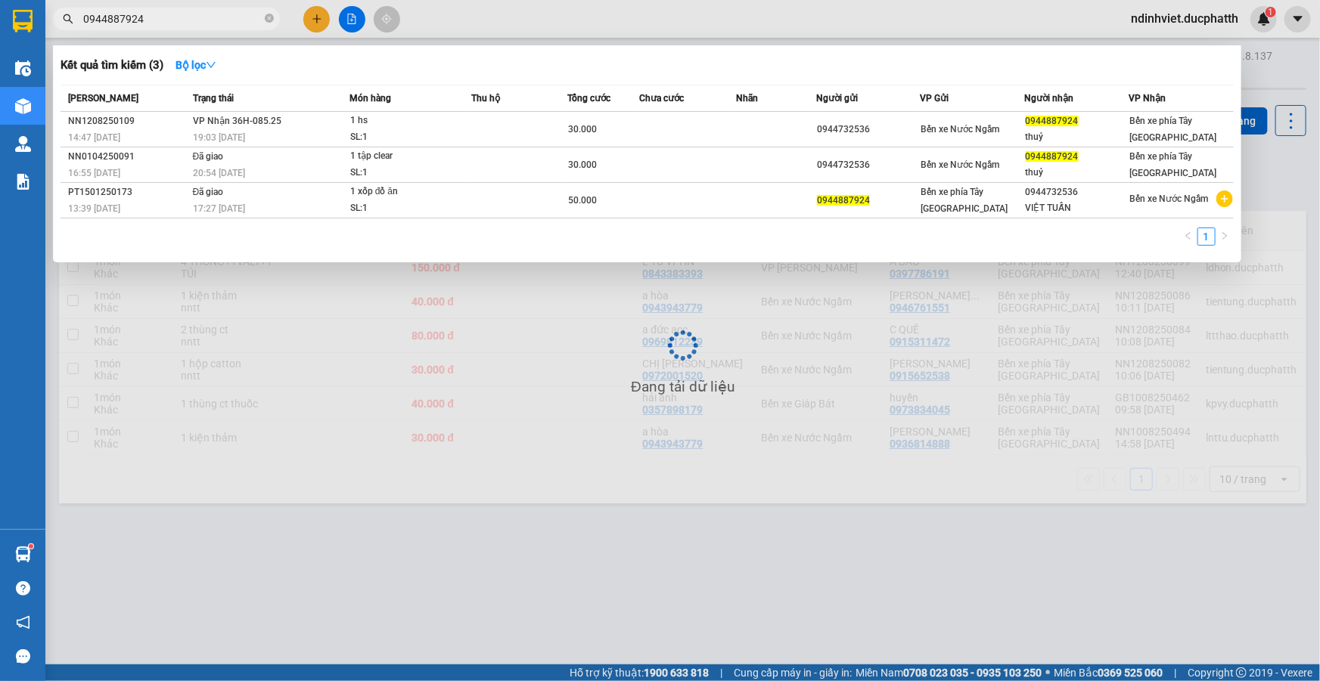
click at [150, 20] on input "0944887924" at bounding box center [172, 19] width 178 height 17
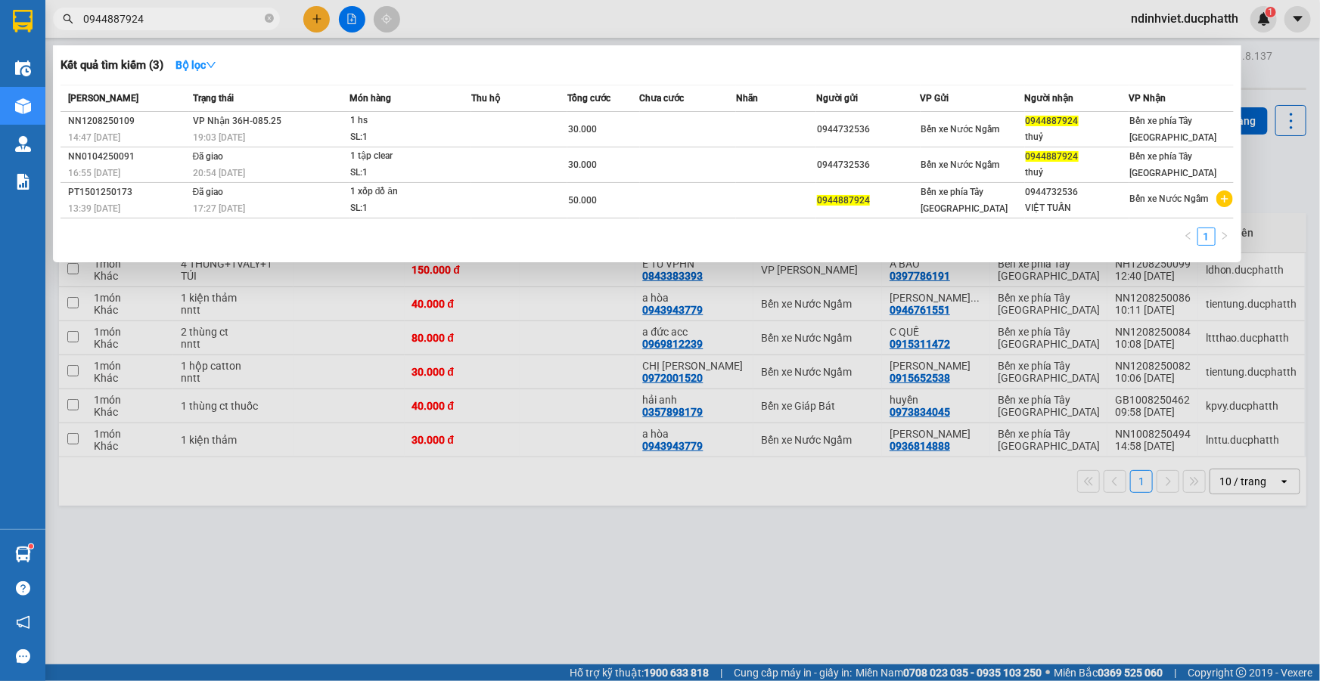
click at [150, 20] on input "0944887924" at bounding box center [172, 19] width 178 height 17
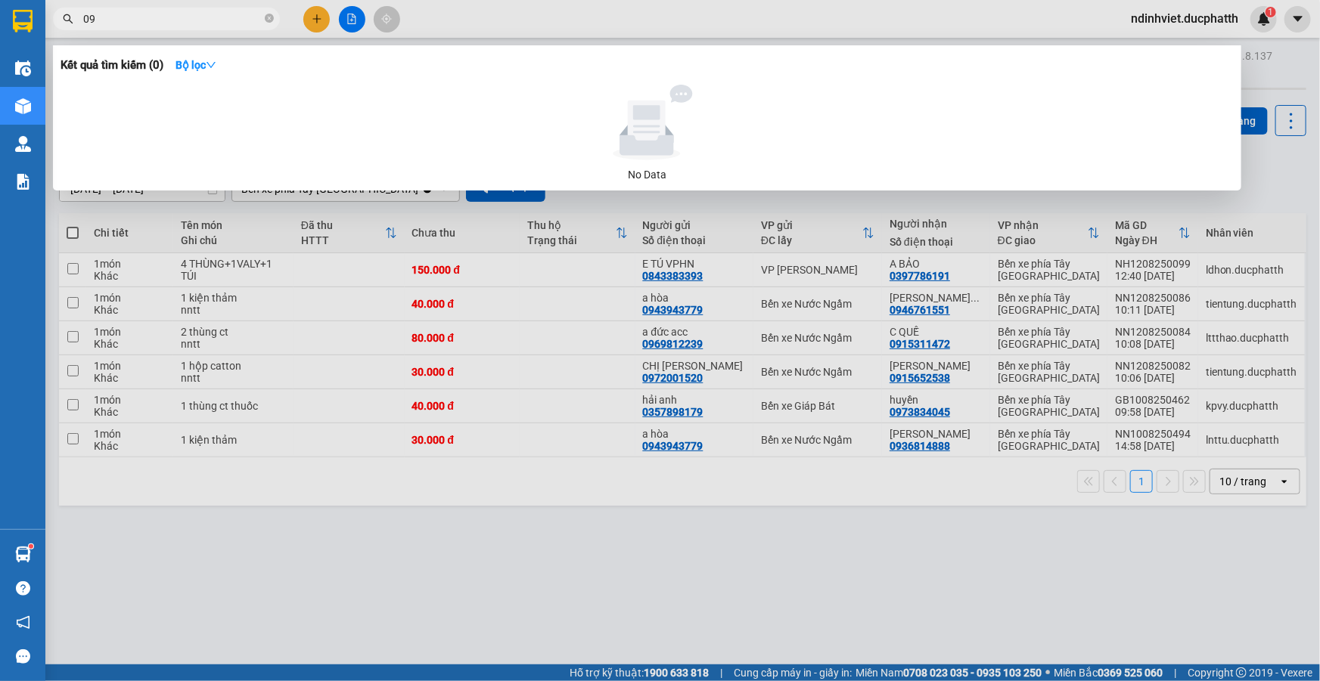
type input "0"
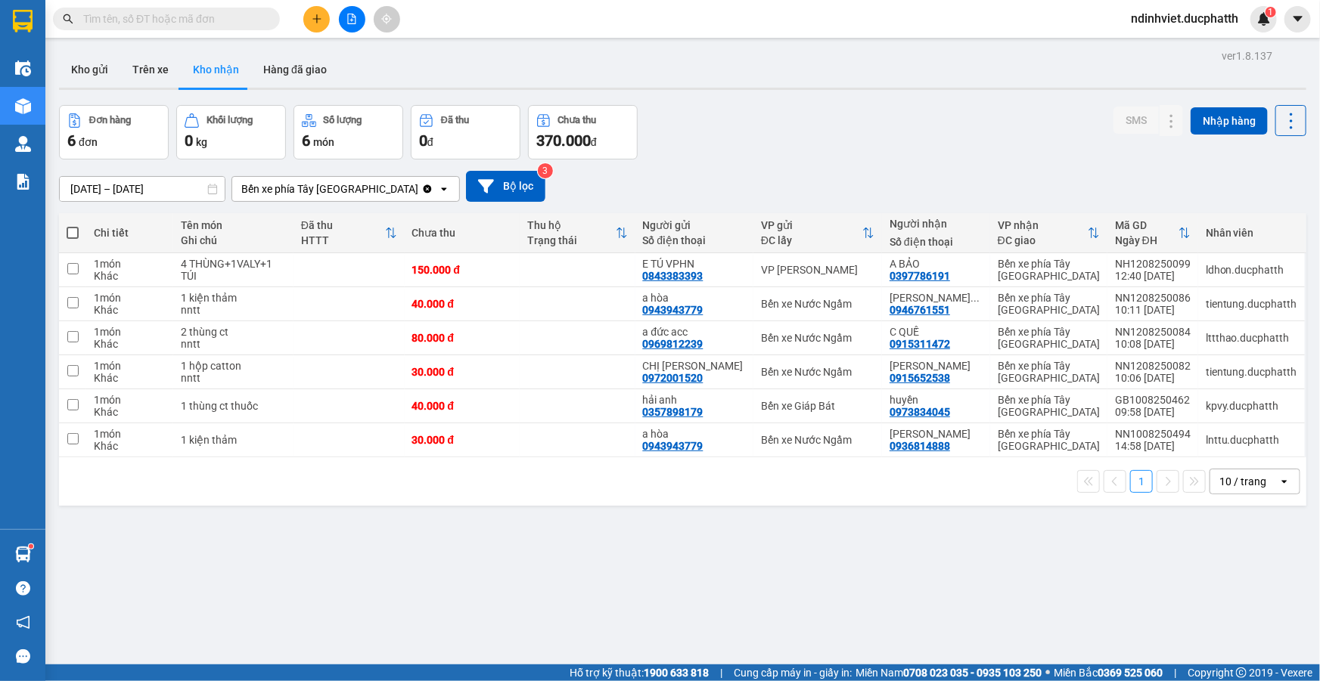
click at [195, 22] on input "text" at bounding box center [172, 19] width 178 height 17
click at [145, 26] on input "text" at bounding box center [172, 19] width 178 height 17
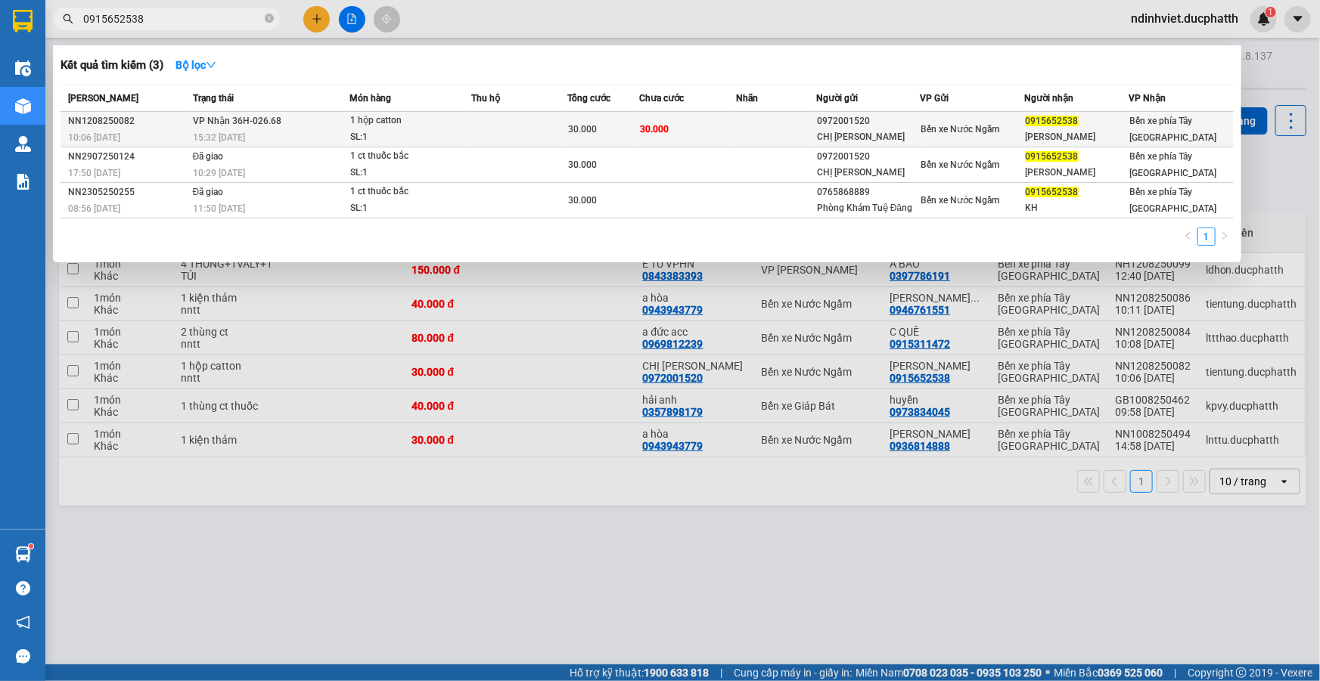
type input "0915652538"
click at [522, 141] on td at bounding box center [519, 130] width 96 height 36
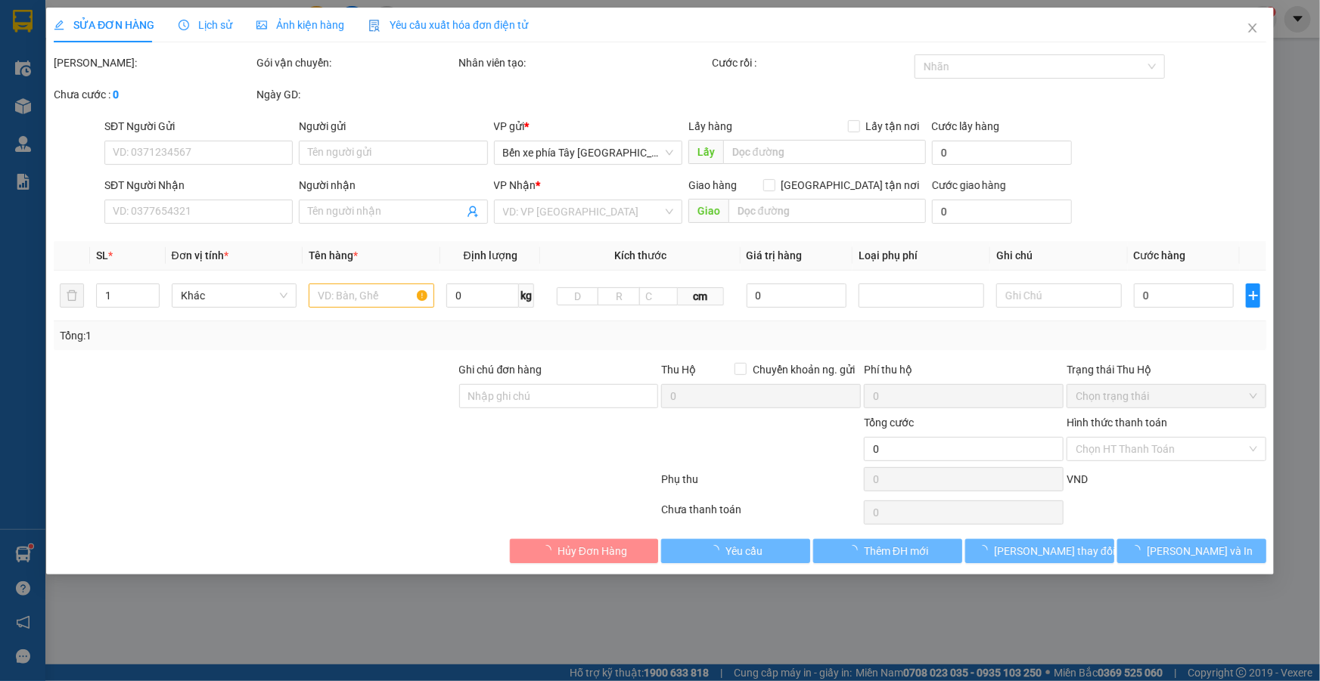
type input "0972001520"
type input "CHỊ [PERSON_NAME]"
type input "0915652538"
type input "[PERSON_NAME]"
type input "30.000"
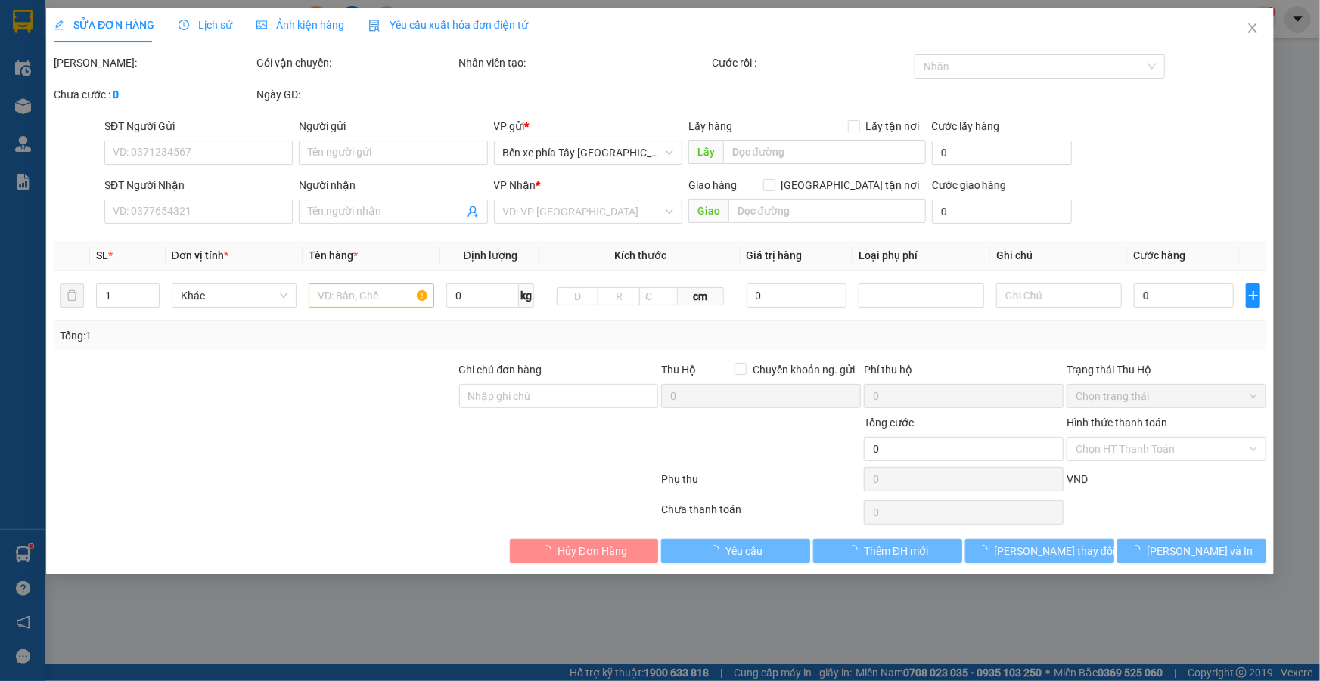
type input "30.000"
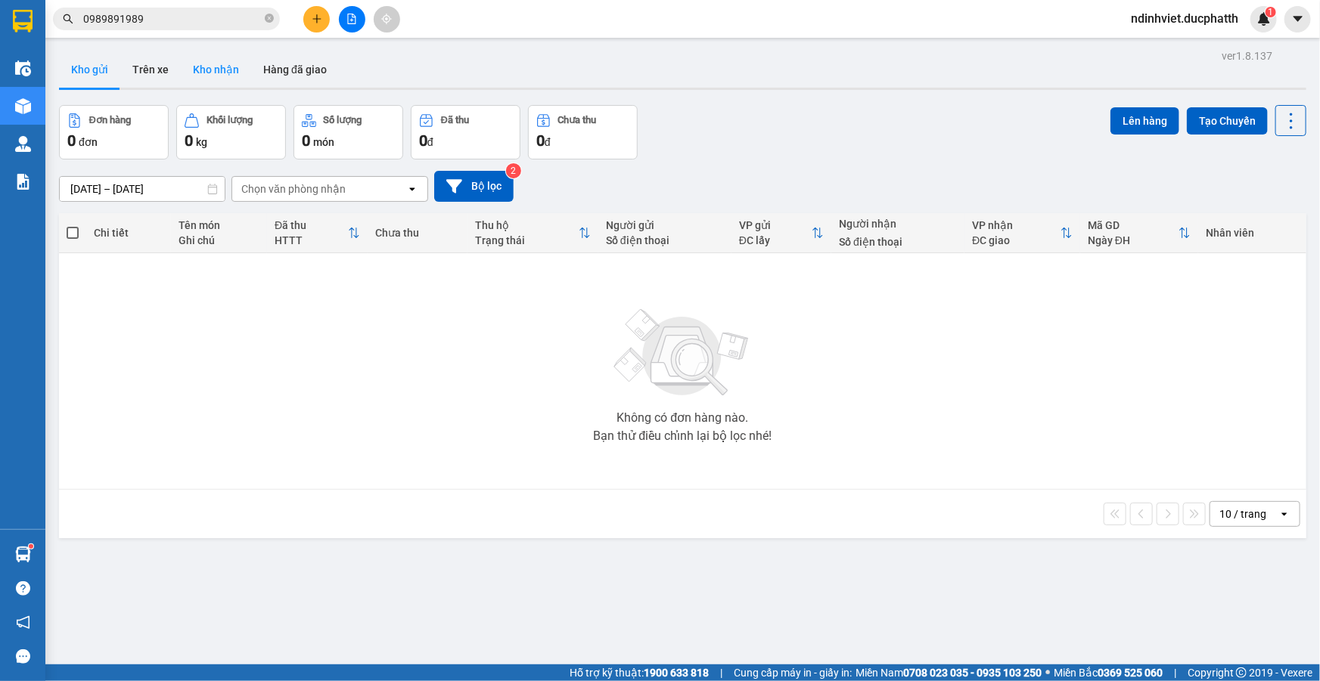
click at [237, 72] on button "Kho nhận" at bounding box center [216, 69] width 70 height 36
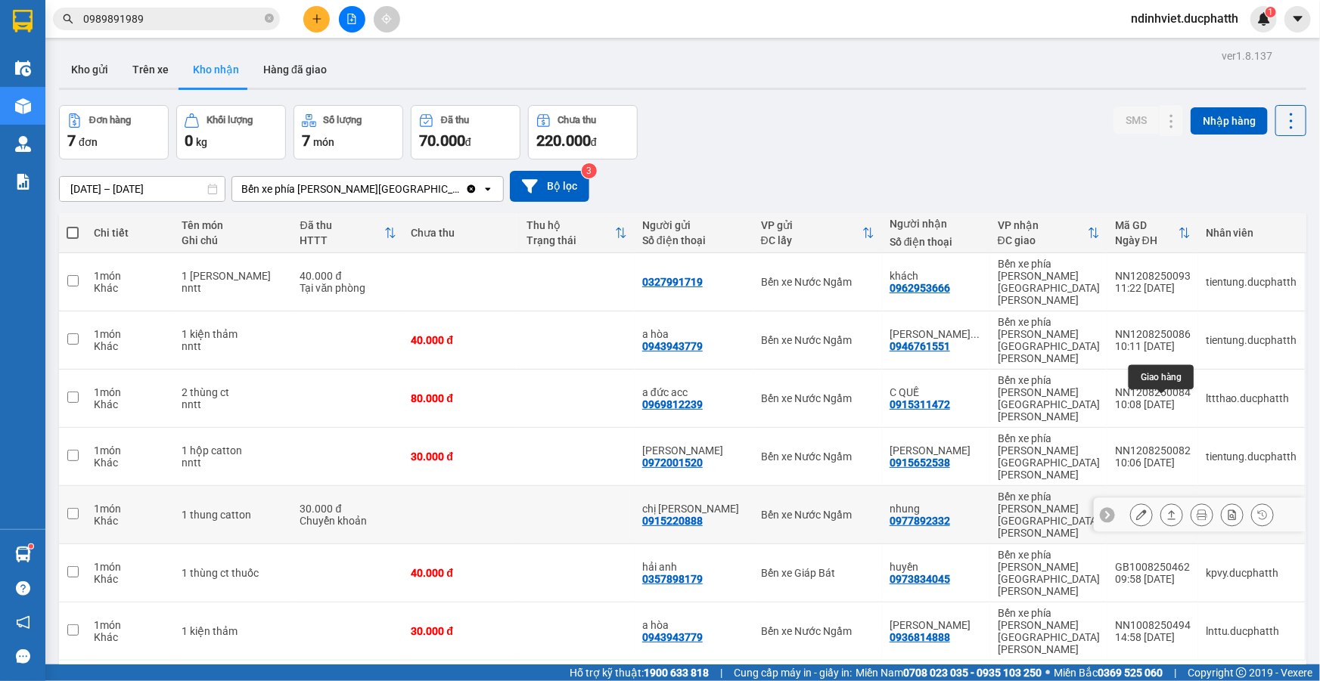
click at [1166, 510] on icon at bounding box center [1171, 515] width 11 height 11
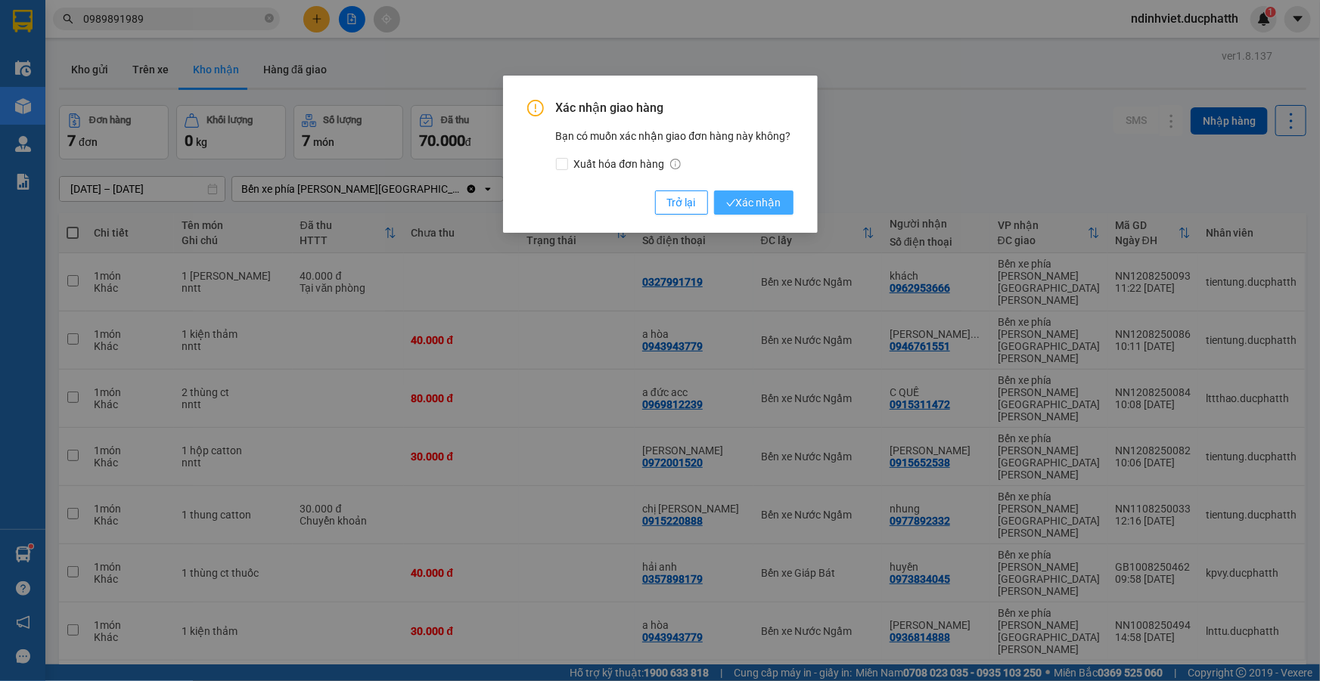
click at [743, 200] on span "Xác nhận" at bounding box center [753, 202] width 55 height 17
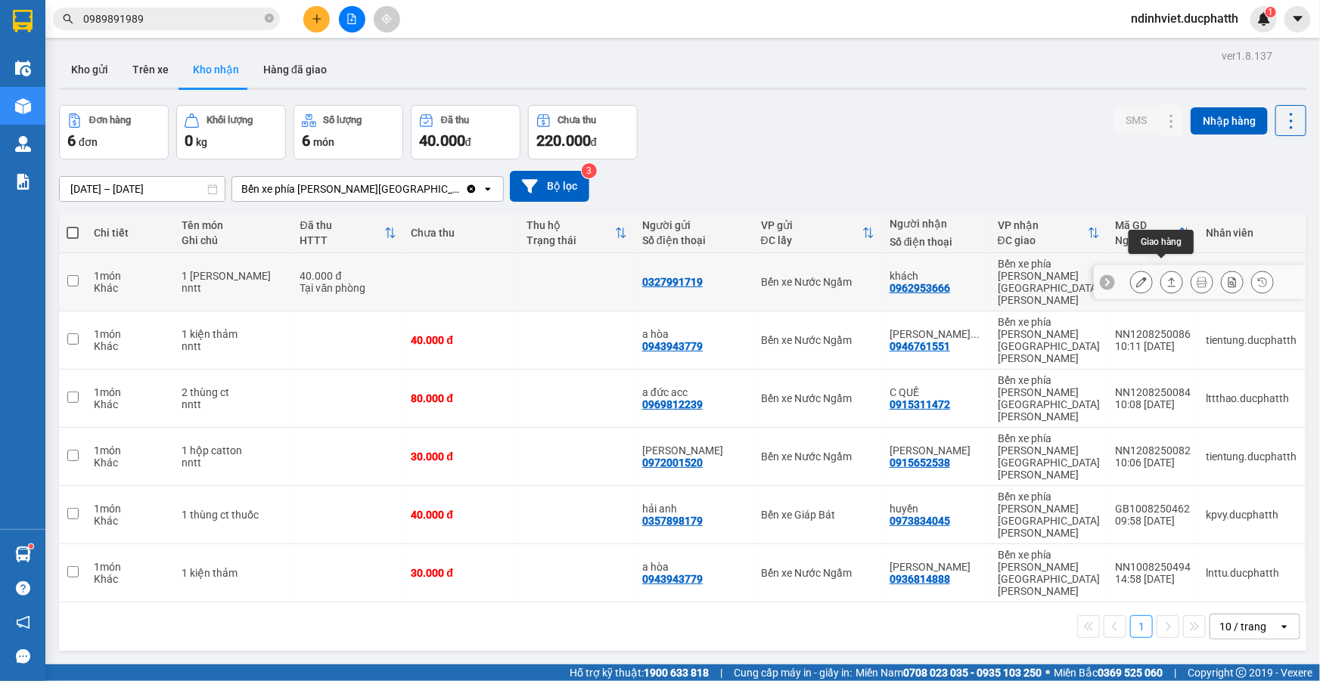
click at [1166, 277] on icon at bounding box center [1171, 282] width 11 height 11
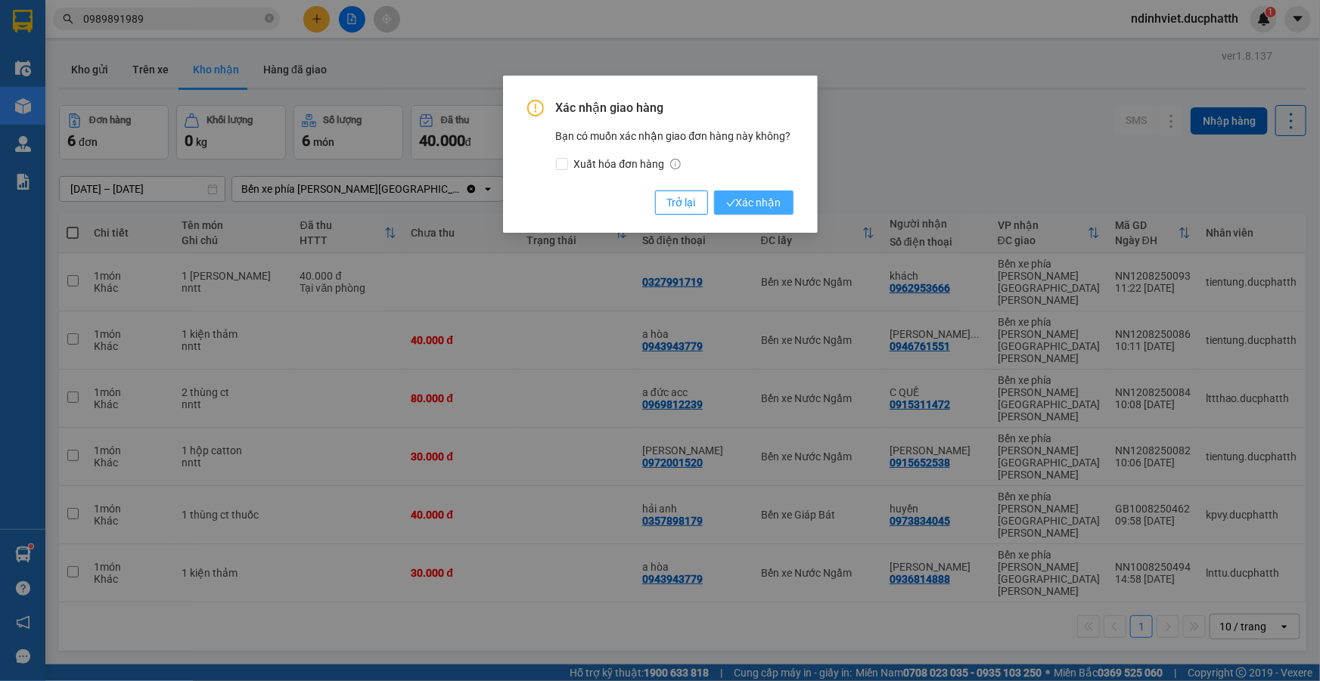
click at [757, 203] on span "Xác nhận" at bounding box center [753, 202] width 55 height 17
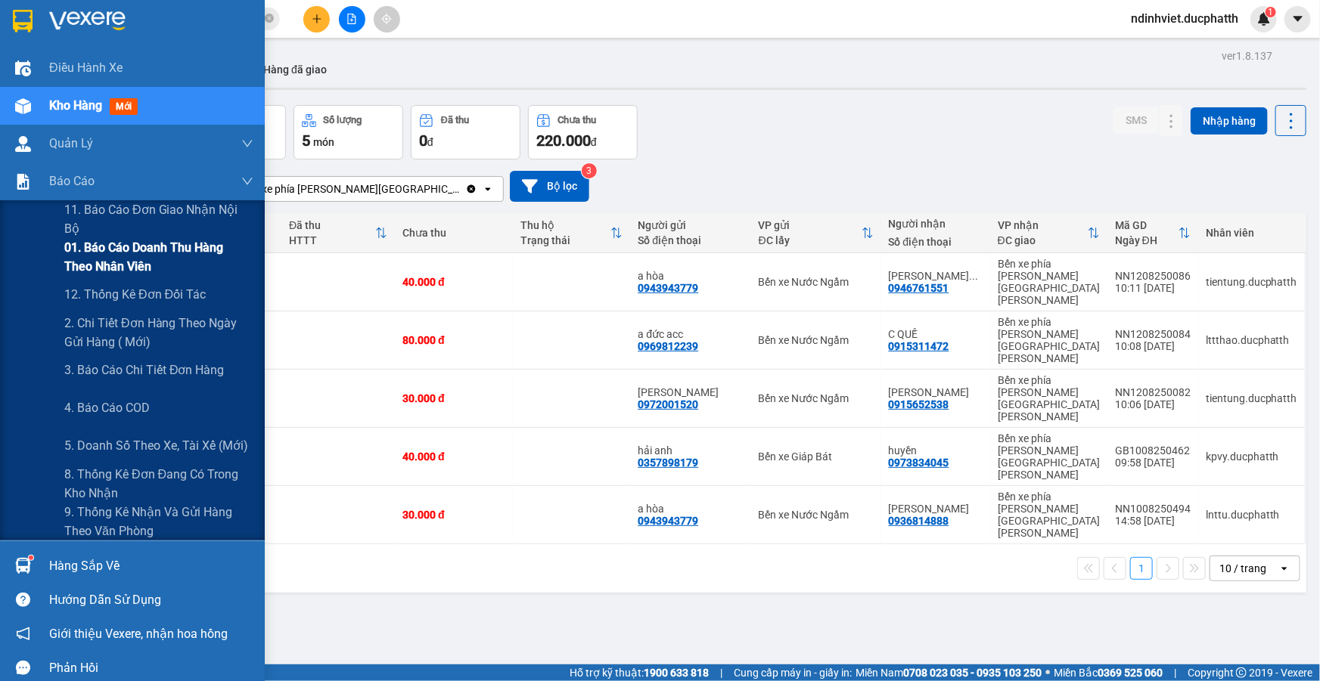
click at [142, 265] on span "01. Báo cáo doanh thu hàng theo nhân viên" at bounding box center [158, 257] width 189 height 38
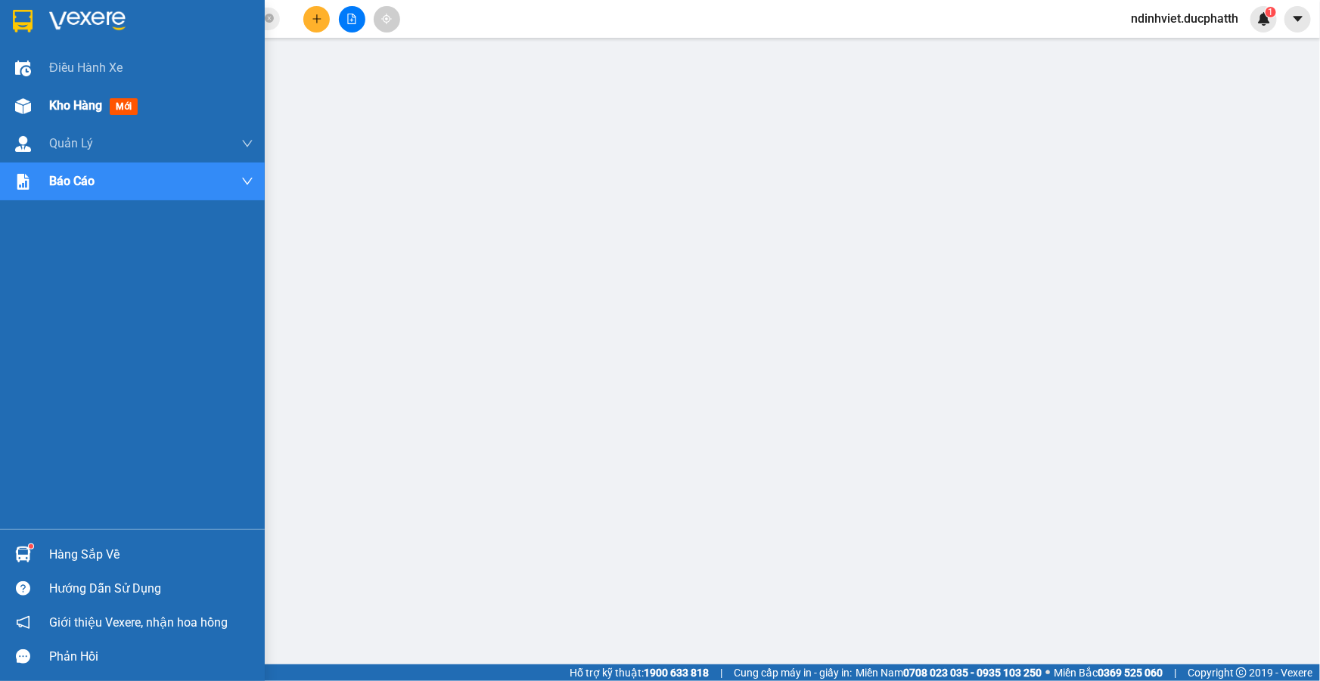
click at [121, 116] on div "Kho hàng mới" at bounding box center [151, 106] width 204 height 38
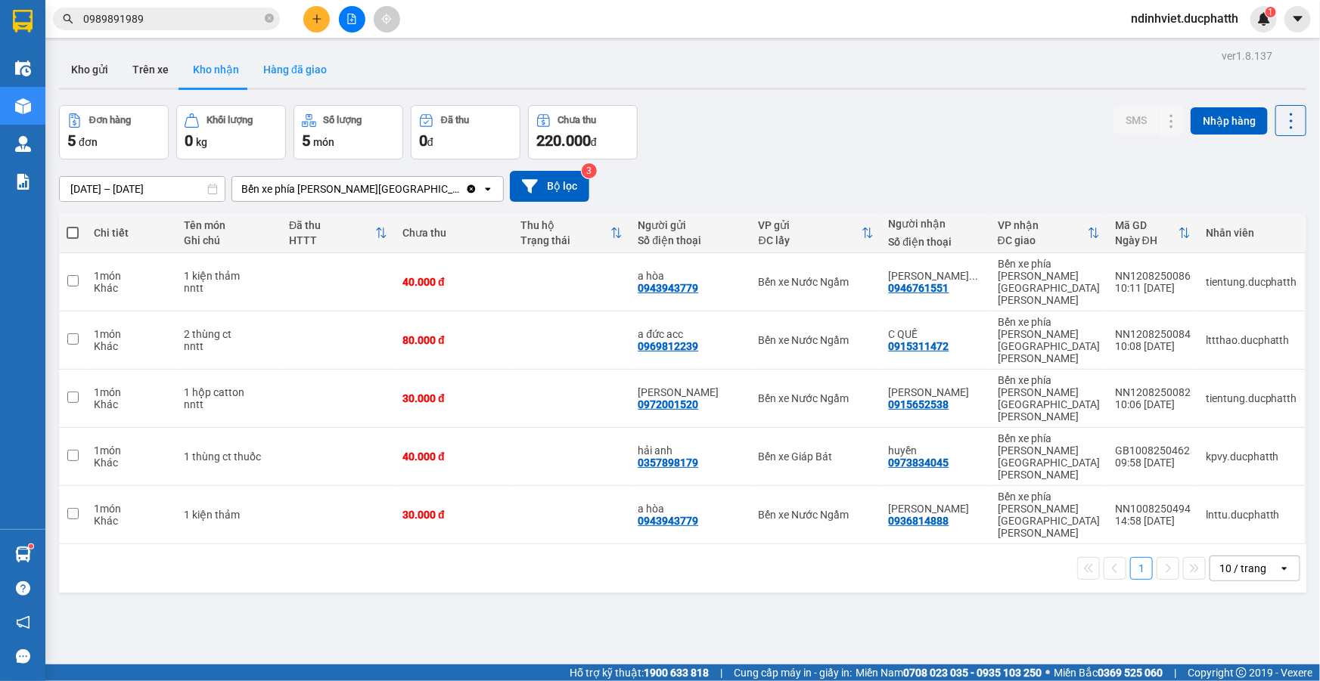
click at [297, 69] on button "Hàng đã giao" at bounding box center [295, 69] width 88 height 36
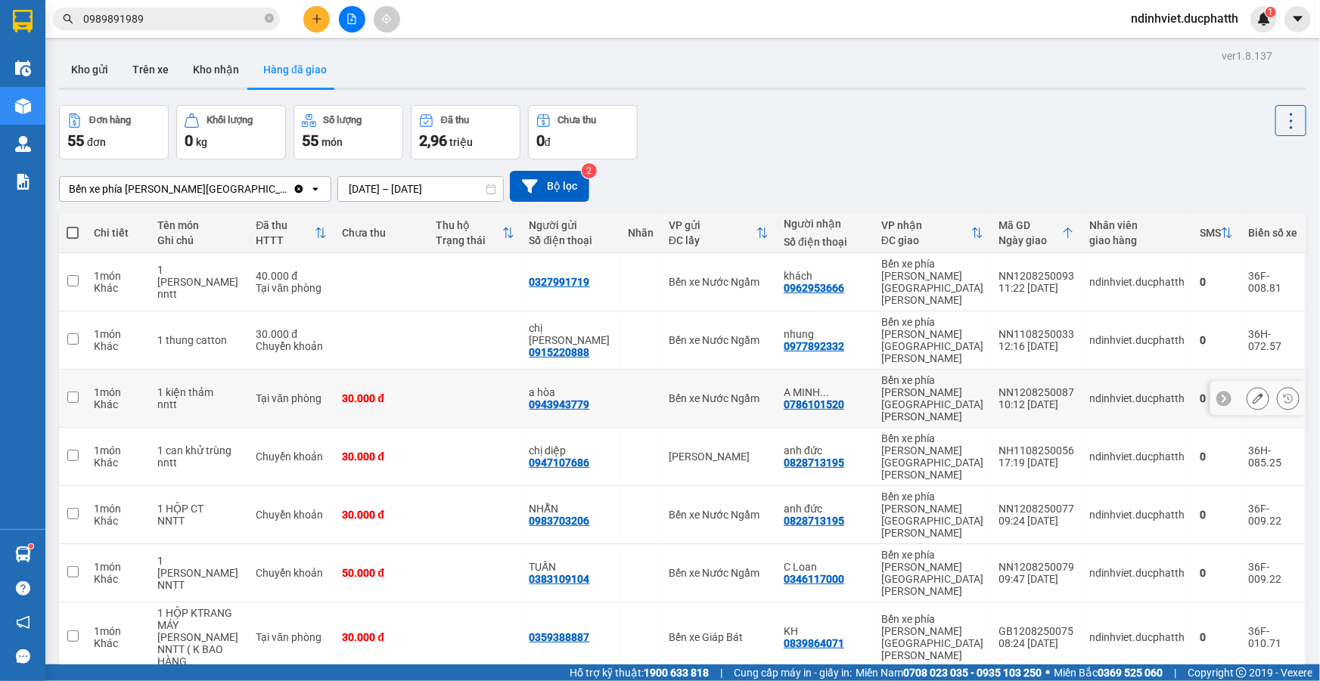
scroll to position [69, 0]
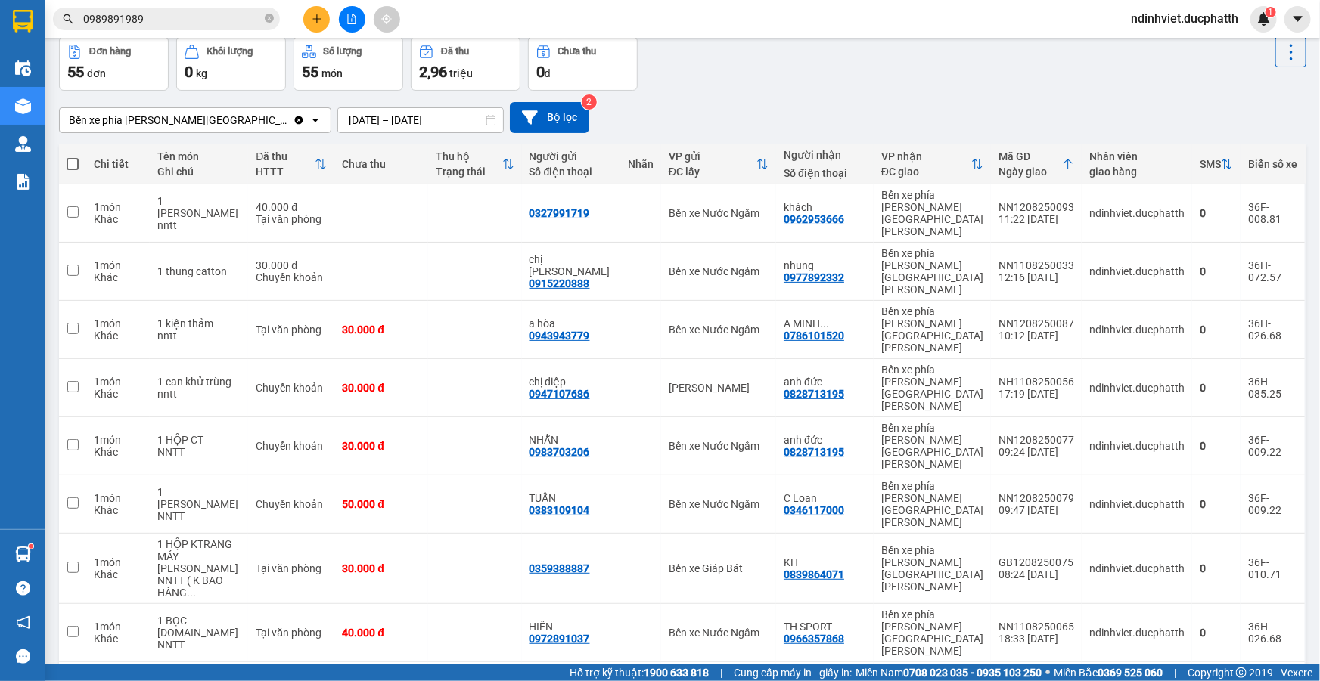
checkbox input "false"
drag, startPoint x: 1249, startPoint y: 575, endPoint x: 1167, endPoint y: 600, distance: 85.4
click at [1166, 601] on div "Chi tiết Tên món Ghi chú Đã thu HTTT Chưa thu Thu hộ Trạng thái Người gửi Số đi…" at bounding box center [682, 485] width 1247 height 683
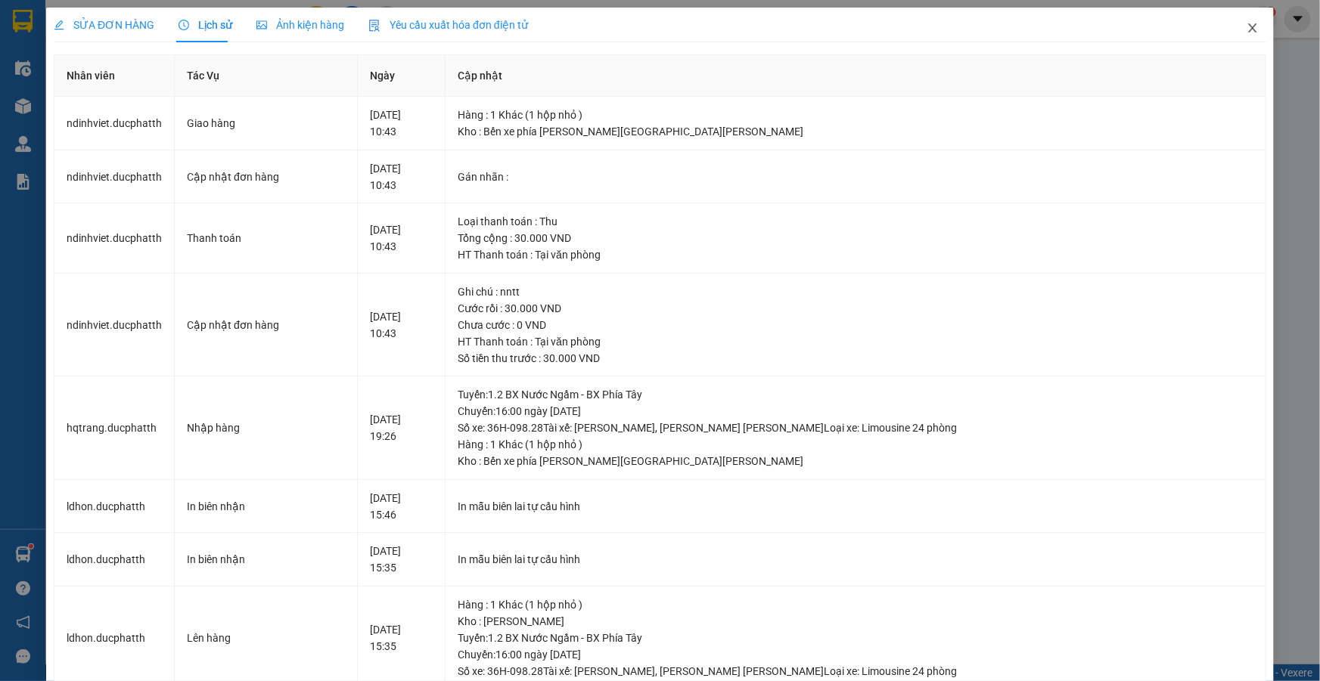
click at [1246, 29] on icon "close" at bounding box center [1252, 28] width 12 height 12
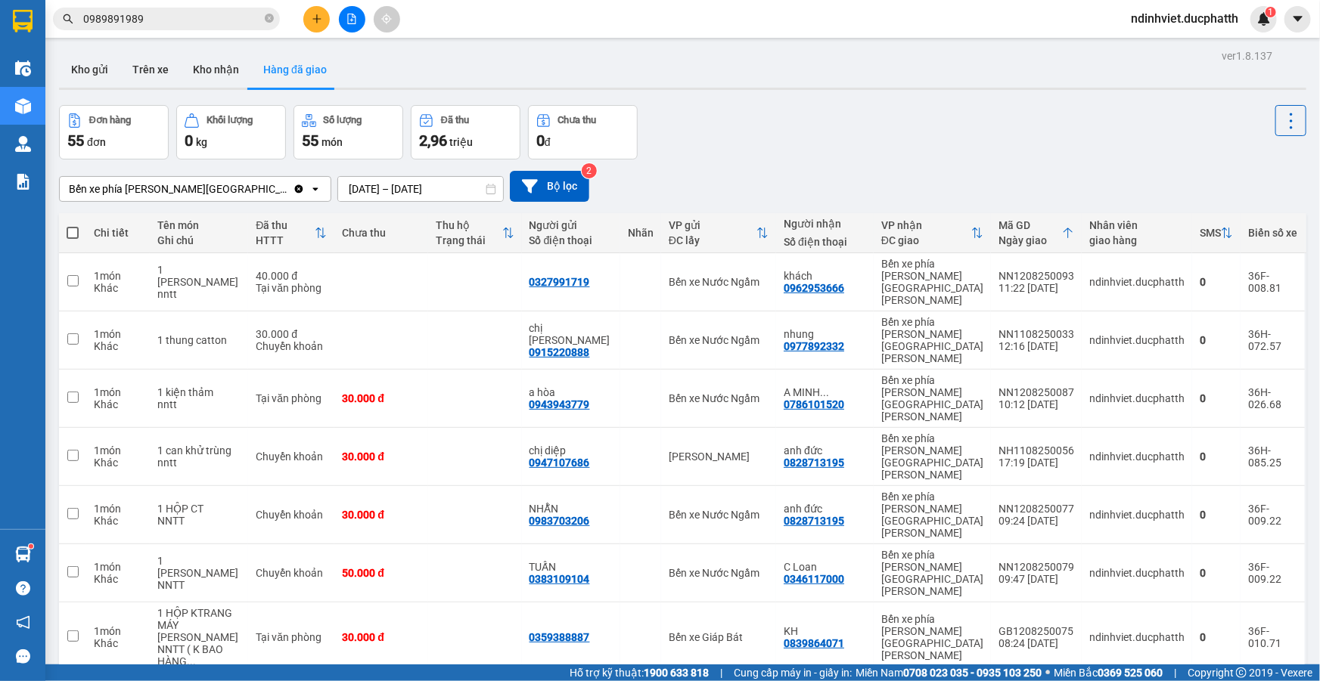
scroll to position [69, 0]
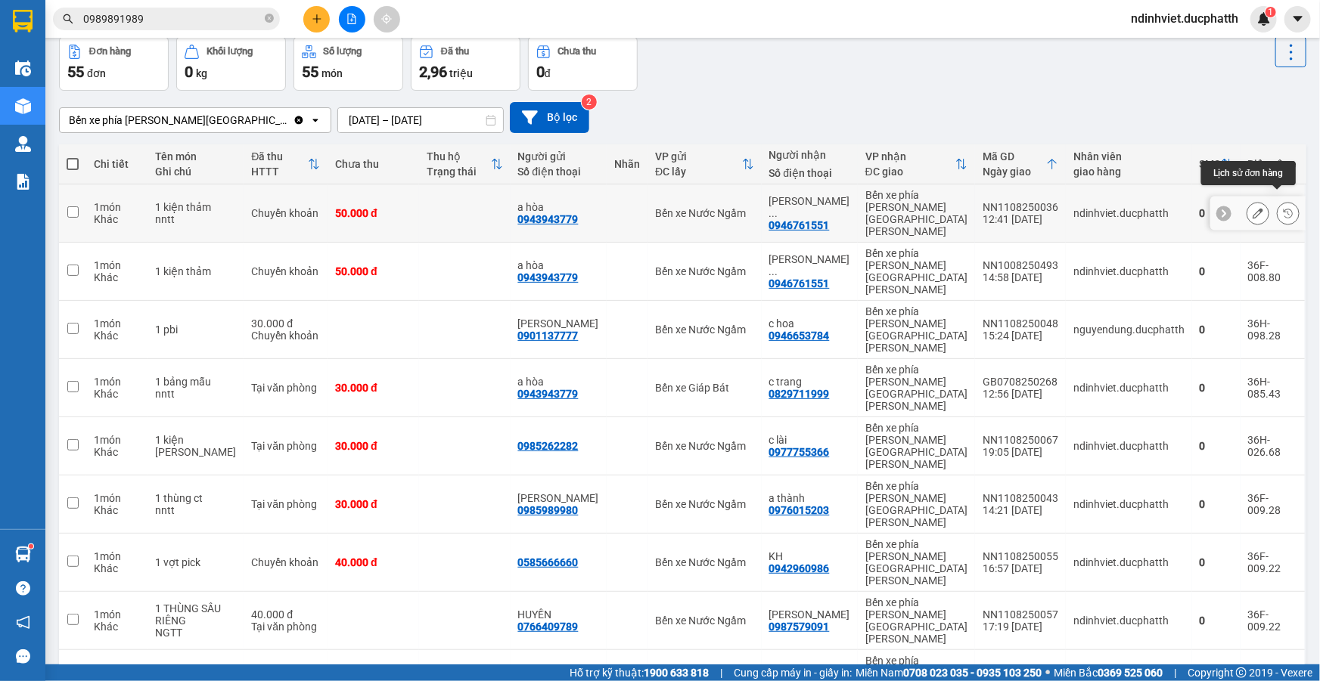
click at [1277, 200] on button at bounding box center [1287, 213] width 21 height 26
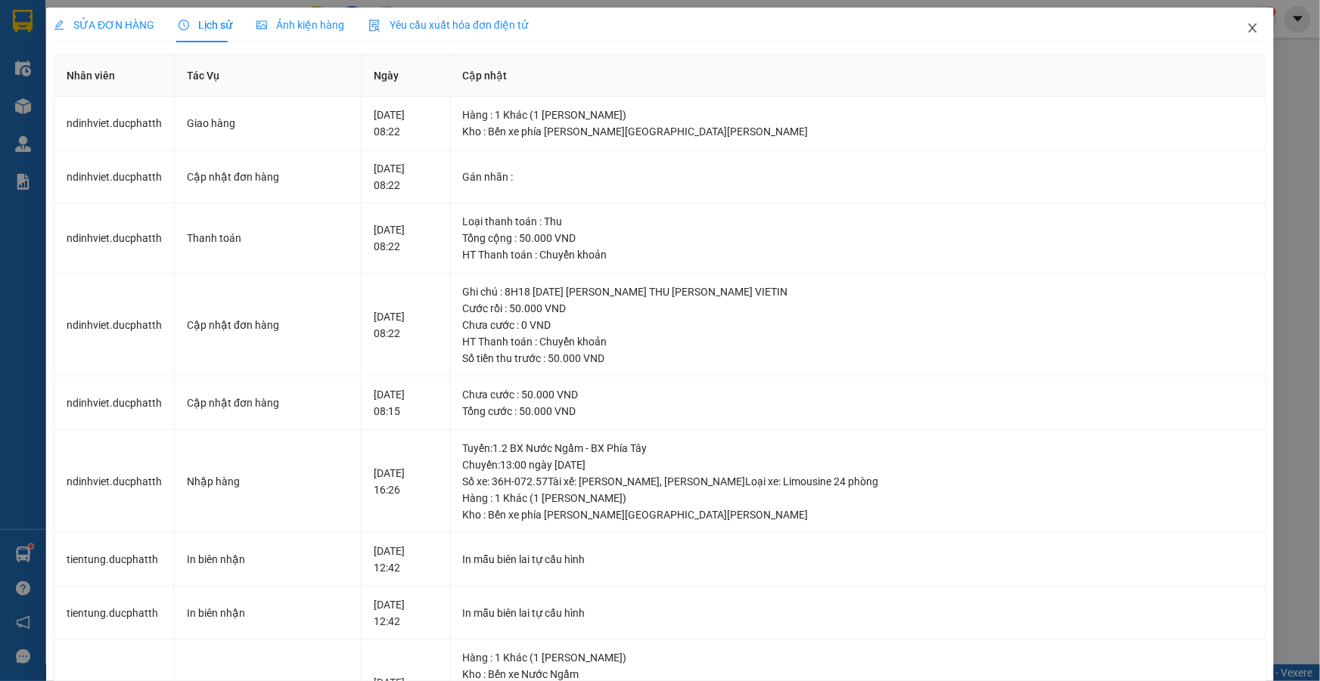
click at [1248, 25] on icon "close" at bounding box center [1252, 27] width 8 height 9
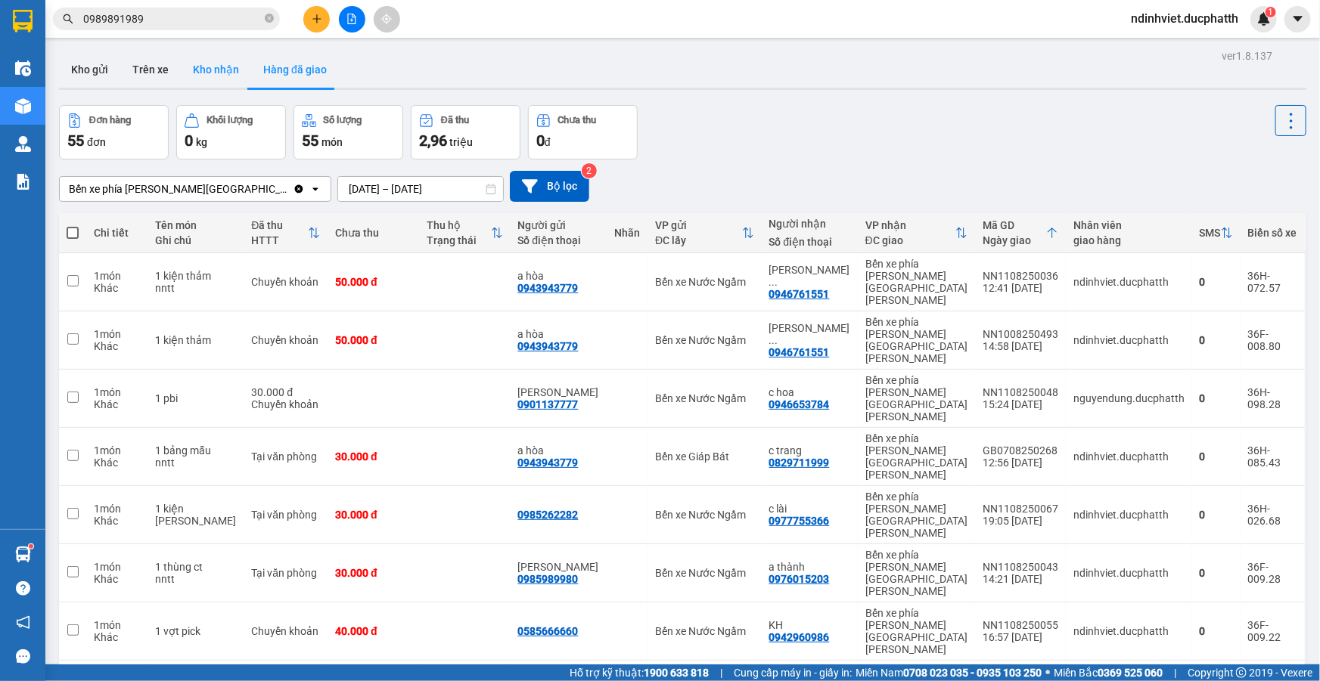
click at [230, 71] on button "Kho nhận" at bounding box center [216, 69] width 70 height 36
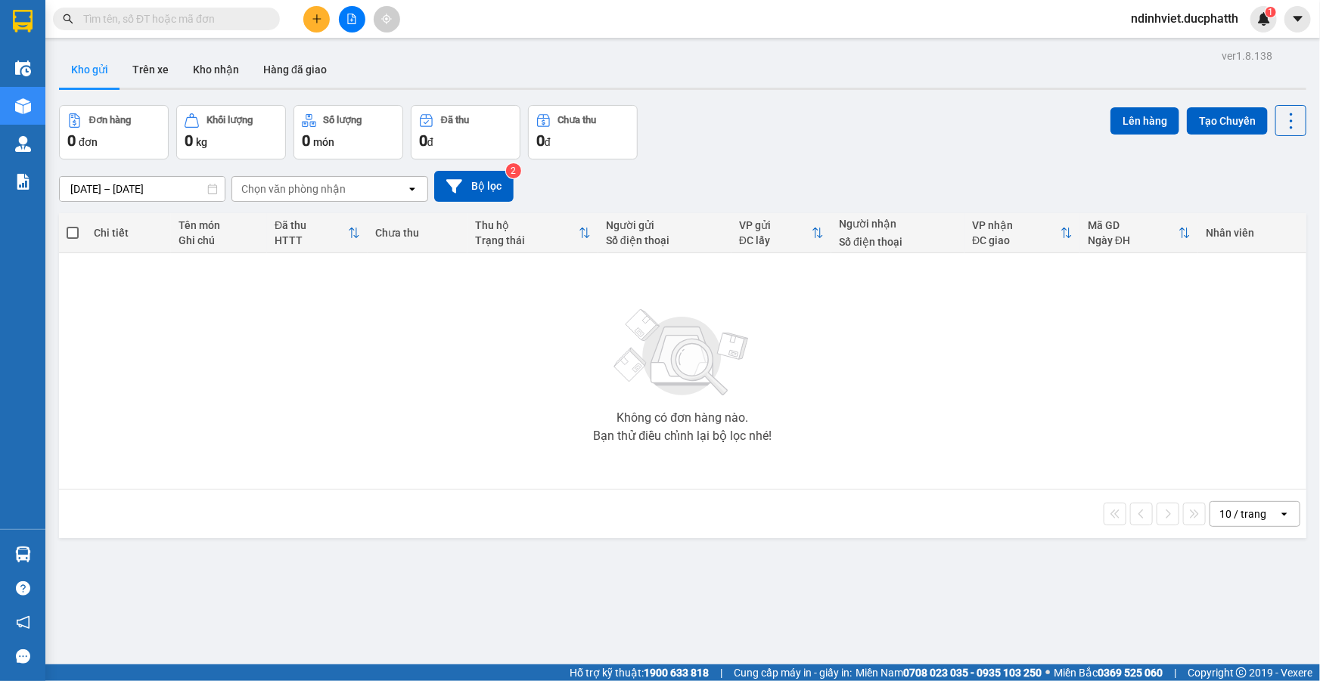
click at [246, 23] on input "text" at bounding box center [172, 19] width 178 height 17
click at [197, 15] on input "text" at bounding box center [172, 19] width 178 height 17
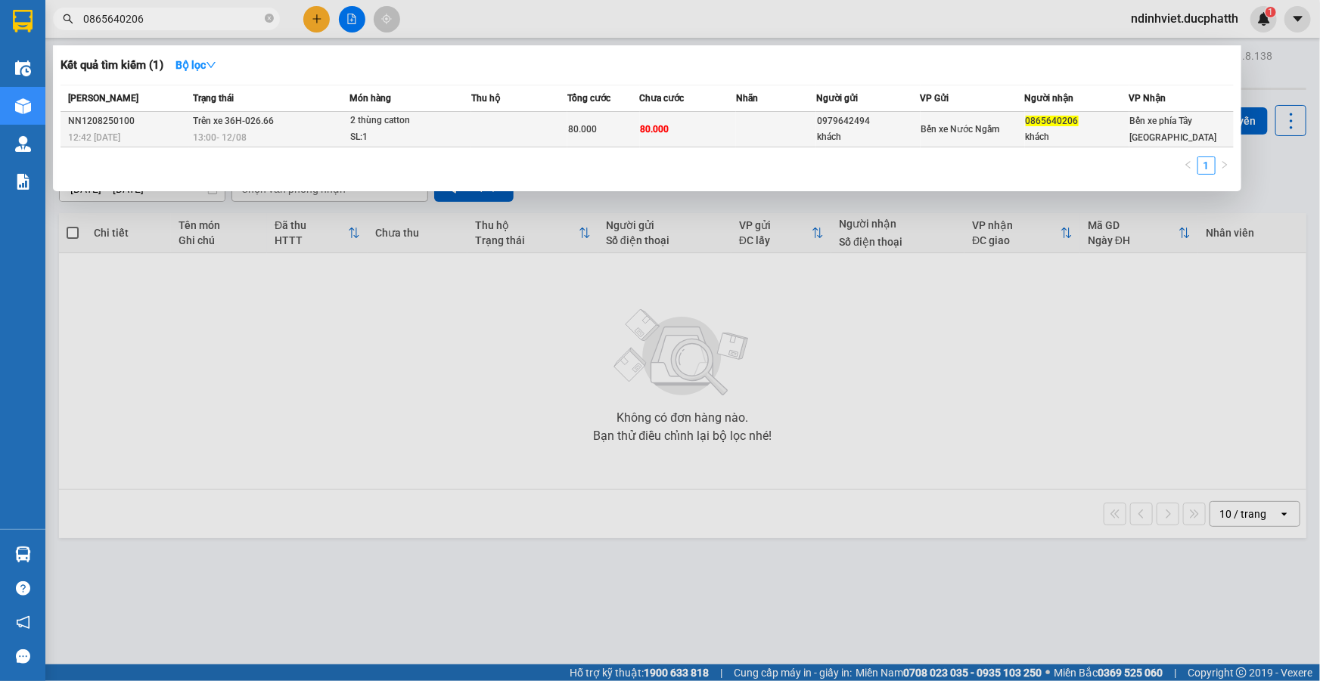
type input "0865640206"
click at [520, 122] on td at bounding box center [519, 130] width 96 height 36
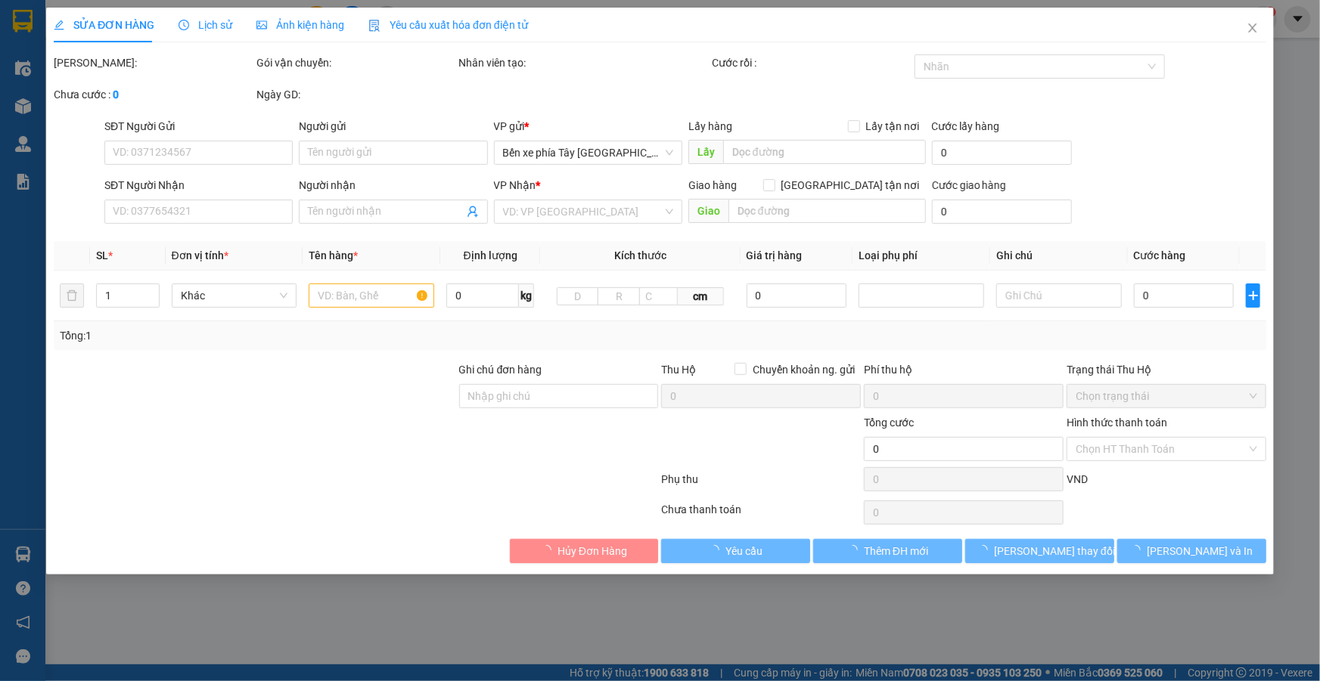
type input "0979642494"
type input "khách"
type input "0865640206"
type input "khách"
type input "80.000"
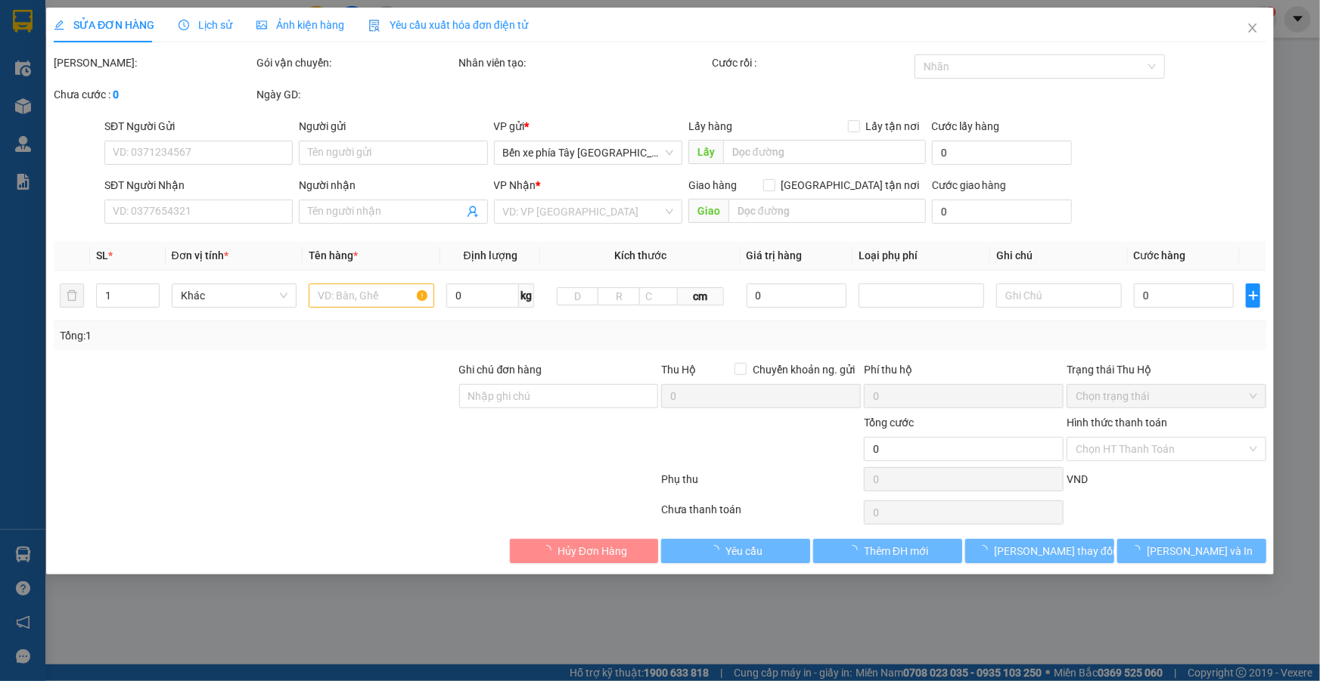
type input "80.000"
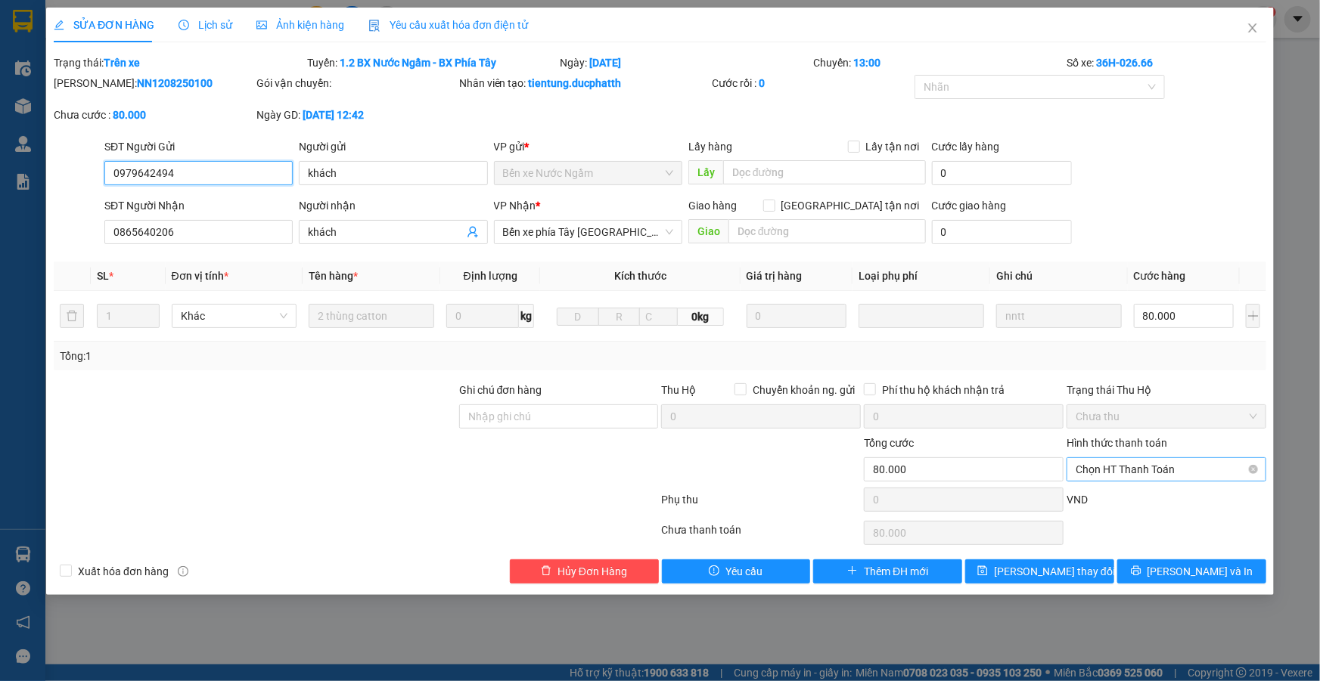
click at [1134, 464] on span "Chọn HT Thanh Toán" at bounding box center [1165, 469] width 181 height 23
click at [418, 470] on div at bounding box center [254, 461] width 405 height 53
click at [520, 414] on input "Ghi chú đơn hàng" at bounding box center [559, 417] width 200 height 24
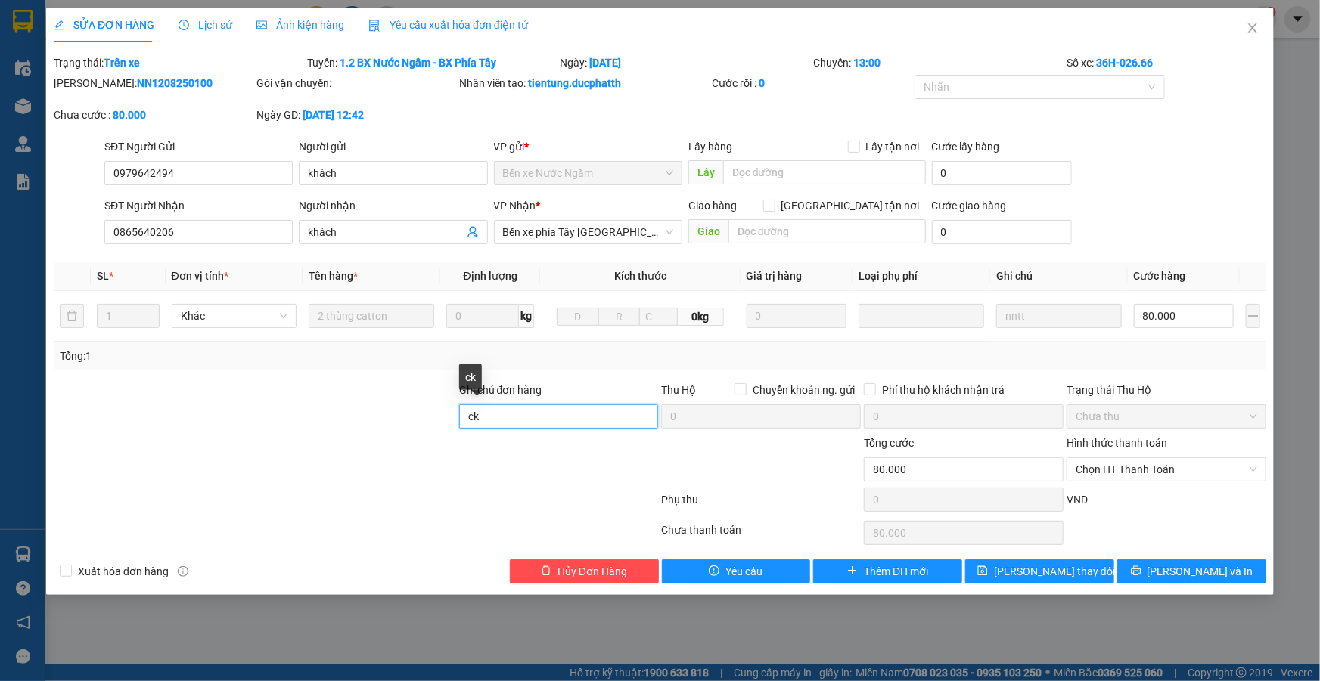
click at [512, 419] on input "ck" at bounding box center [559, 417] width 200 height 24
type input "c"
click at [531, 415] on input "Ghi chú đơn hàng" at bounding box center [559, 417] width 200 height 24
click at [513, 429] on div "Ghi chú đơn hàng nntt" at bounding box center [559, 408] width 200 height 53
click at [523, 416] on input "nntt" at bounding box center [559, 417] width 200 height 24
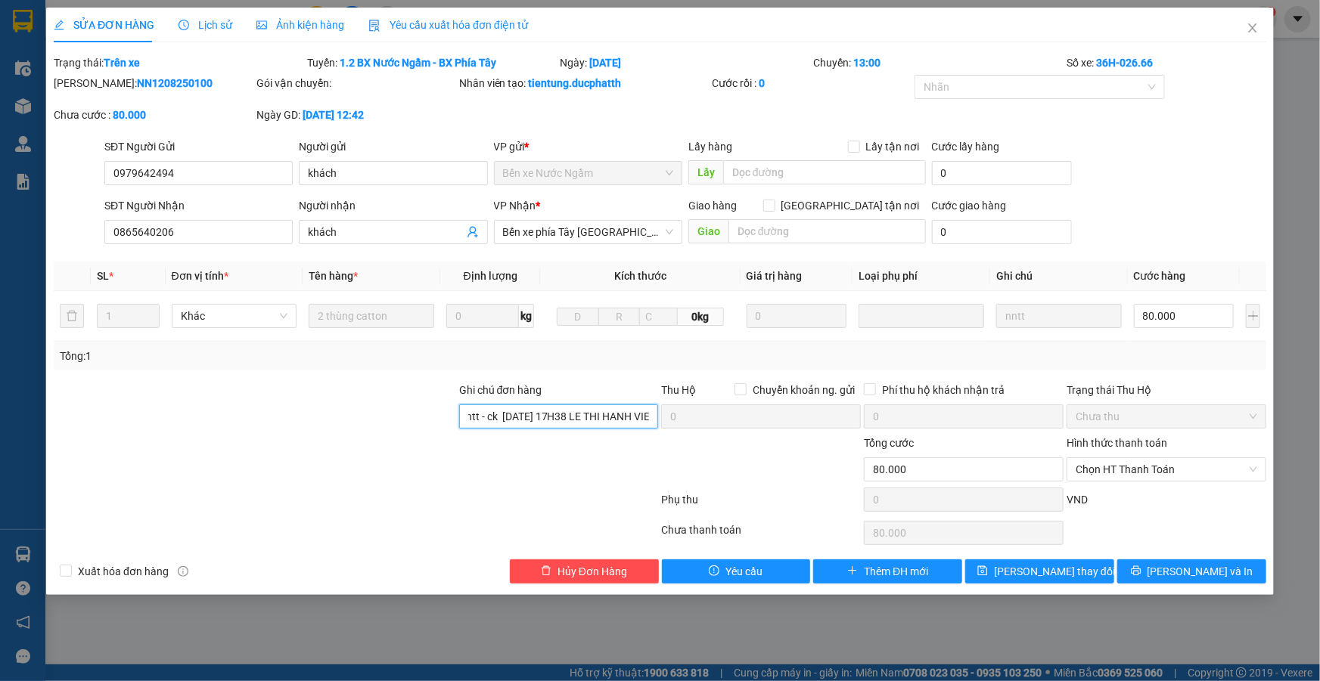
scroll to position [0, 18]
drag, startPoint x: 1134, startPoint y: 468, endPoint x: 1102, endPoint y: 475, distance: 32.5
click at [1130, 469] on span "Chọn HT Thanh Toán" at bounding box center [1165, 469] width 181 height 23
type input "Nntt - ck 12/8 17H38 LE THI HANH VIETIN"
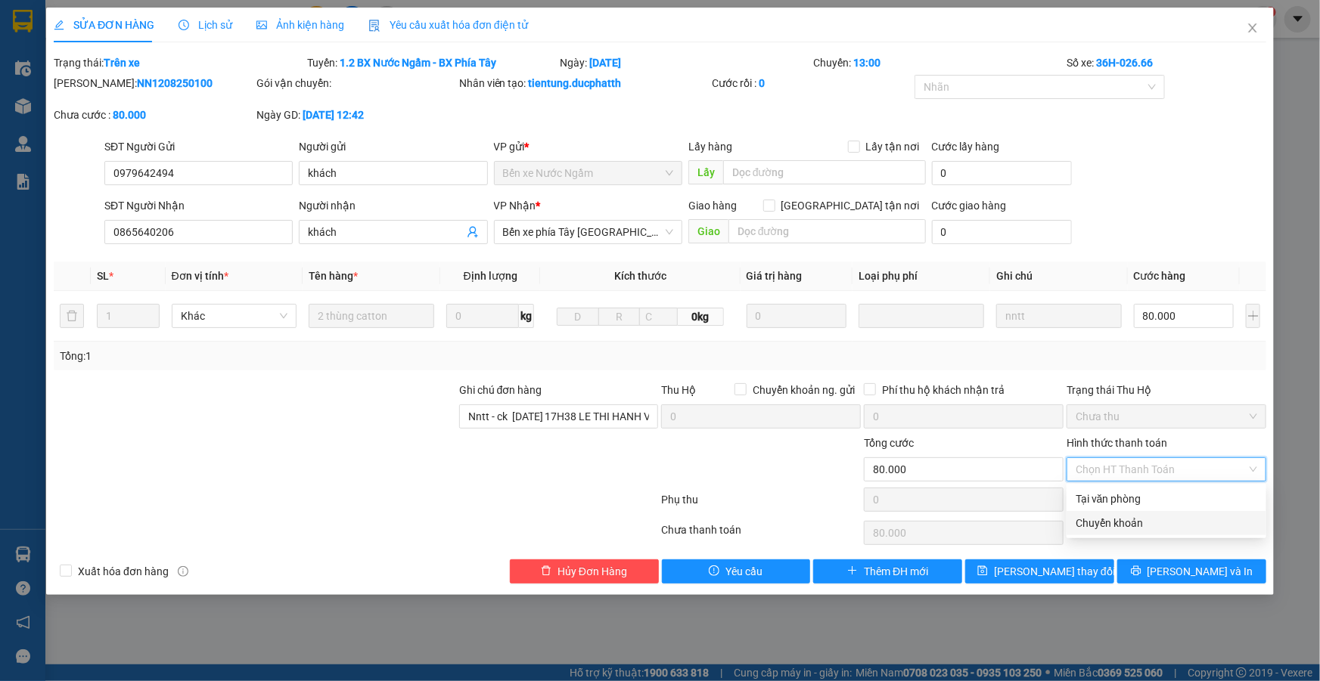
click at [1137, 525] on div "Chuyển khoản" at bounding box center [1165, 523] width 181 height 17
type input "0"
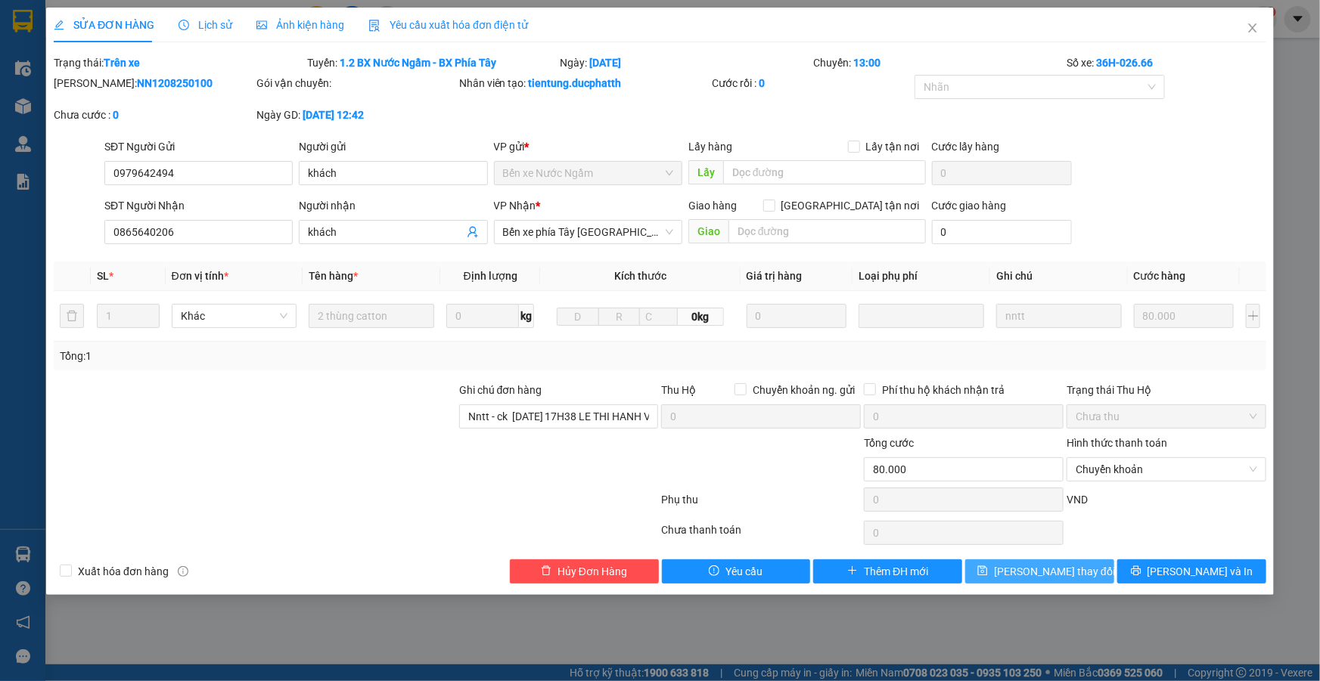
drag, startPoint x: 1030, startPoint y: 570, endPoint x: 1039, endPoint y: 566, distance: 9.8
click at [1034, 570] on span "[PERSON_NAME] đổi" at bounding box center [1054, 571] width 121 height 17
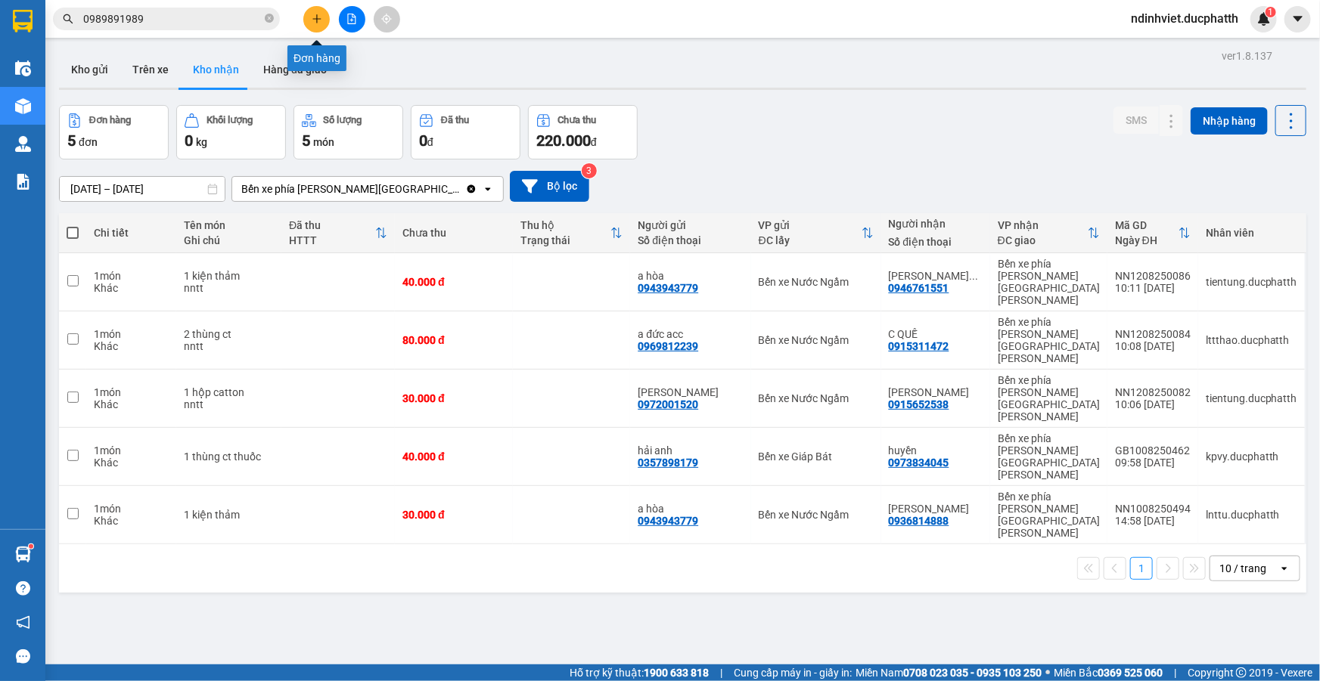
click at [317, 23] on icon "plus" at bounding box center [317, 19] width 11 height 11
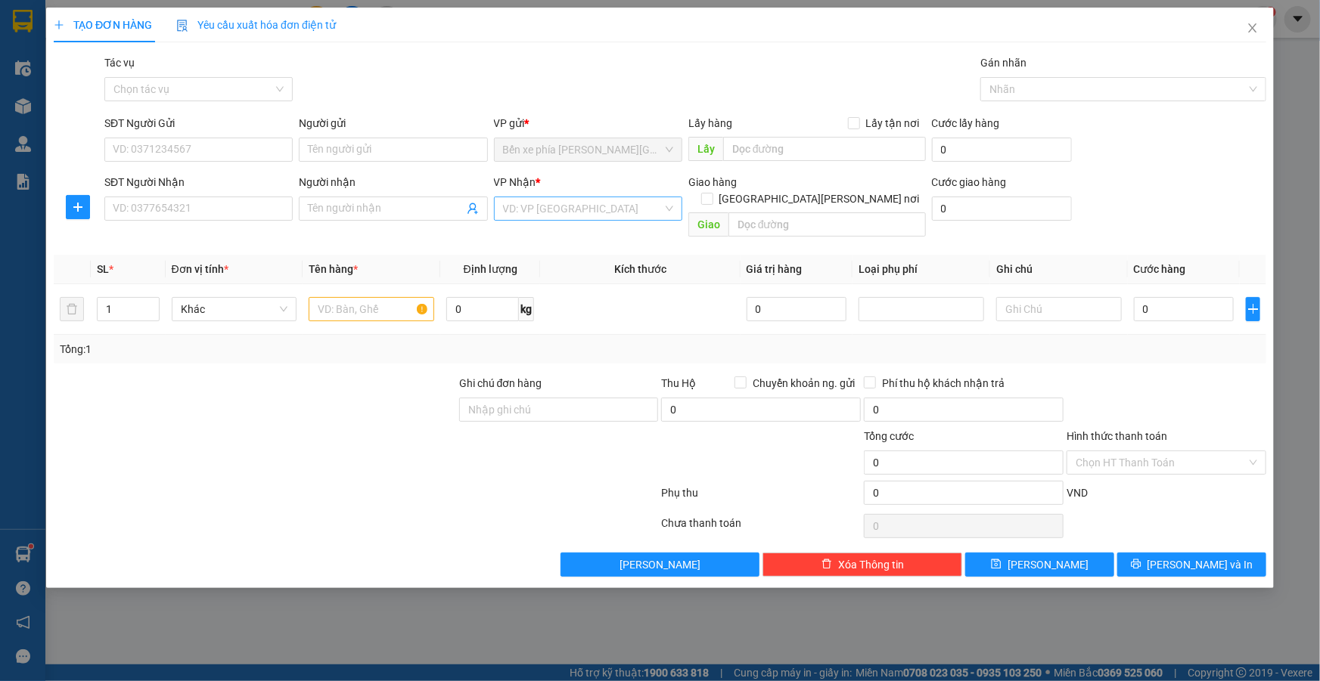
click at [641, 203] on input "search" at bounding box center [583, 208] width 160 height 23
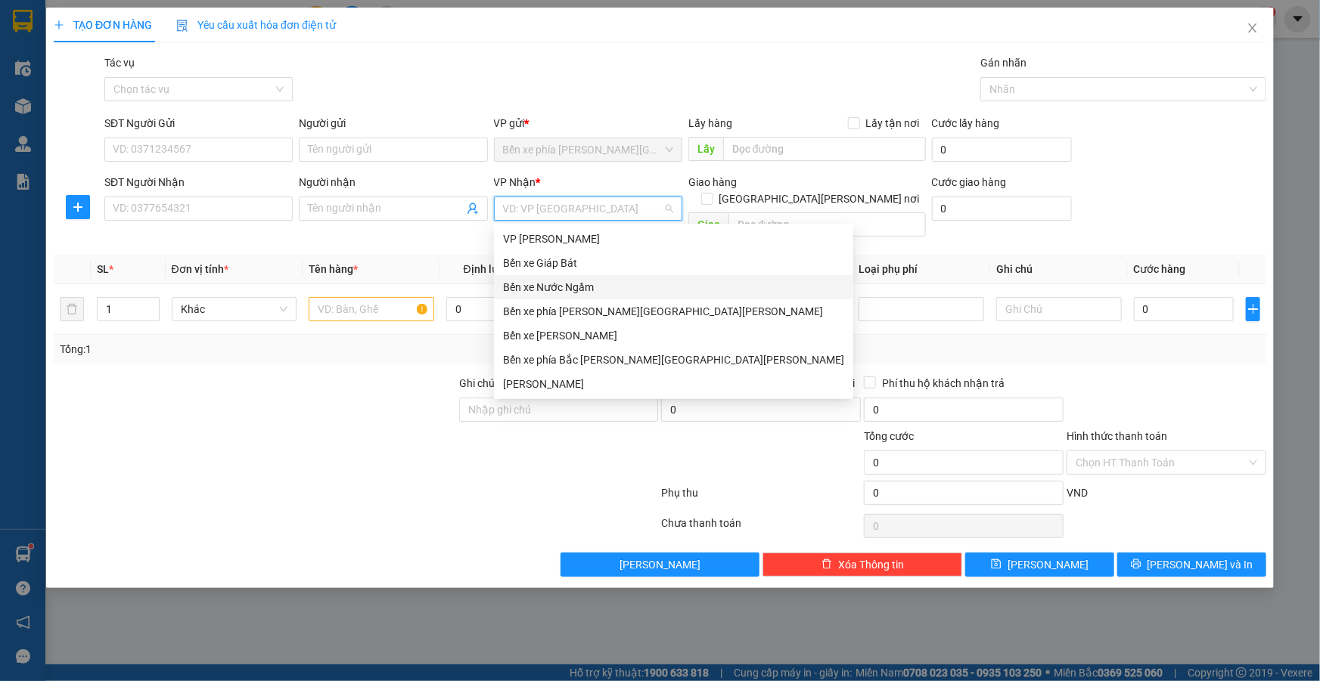
click at [566, 290] on div "Bến xe Nước Ngầm" at bounding box center [673, 287] width 341 height 17
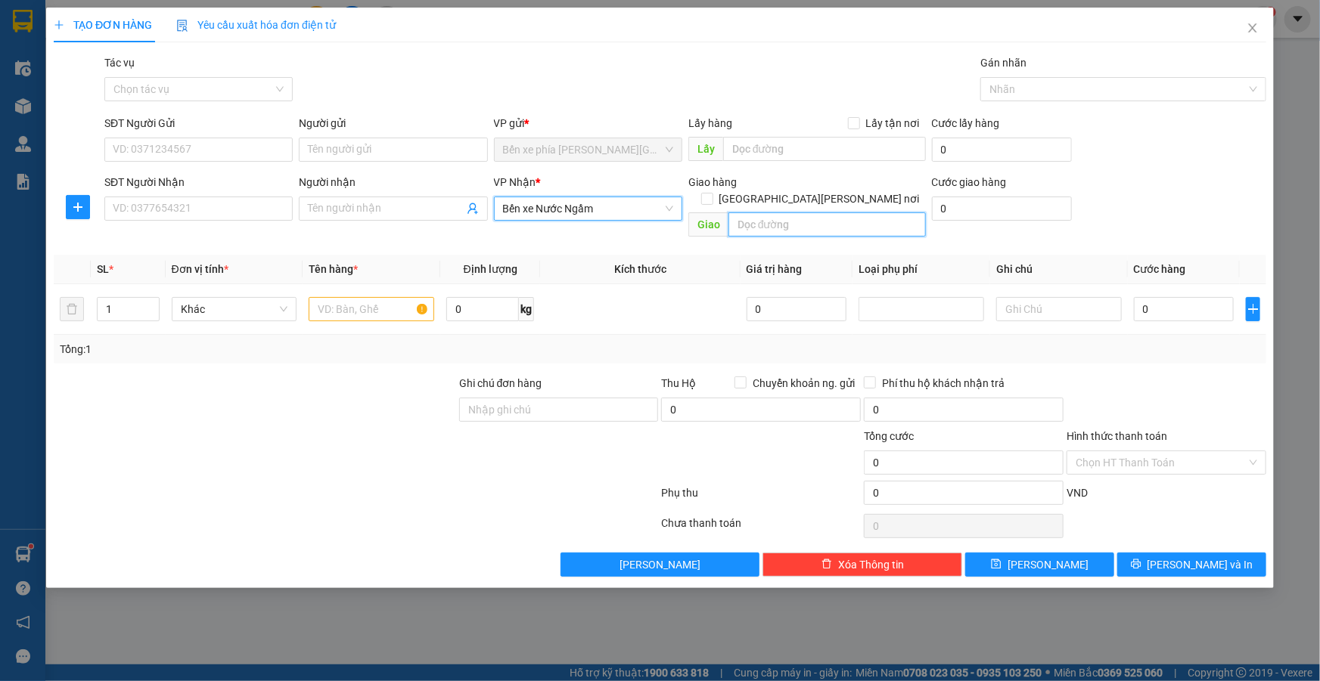
click at [873, 213] on input "text" at bounding box center [826, 225] width 197 height 24
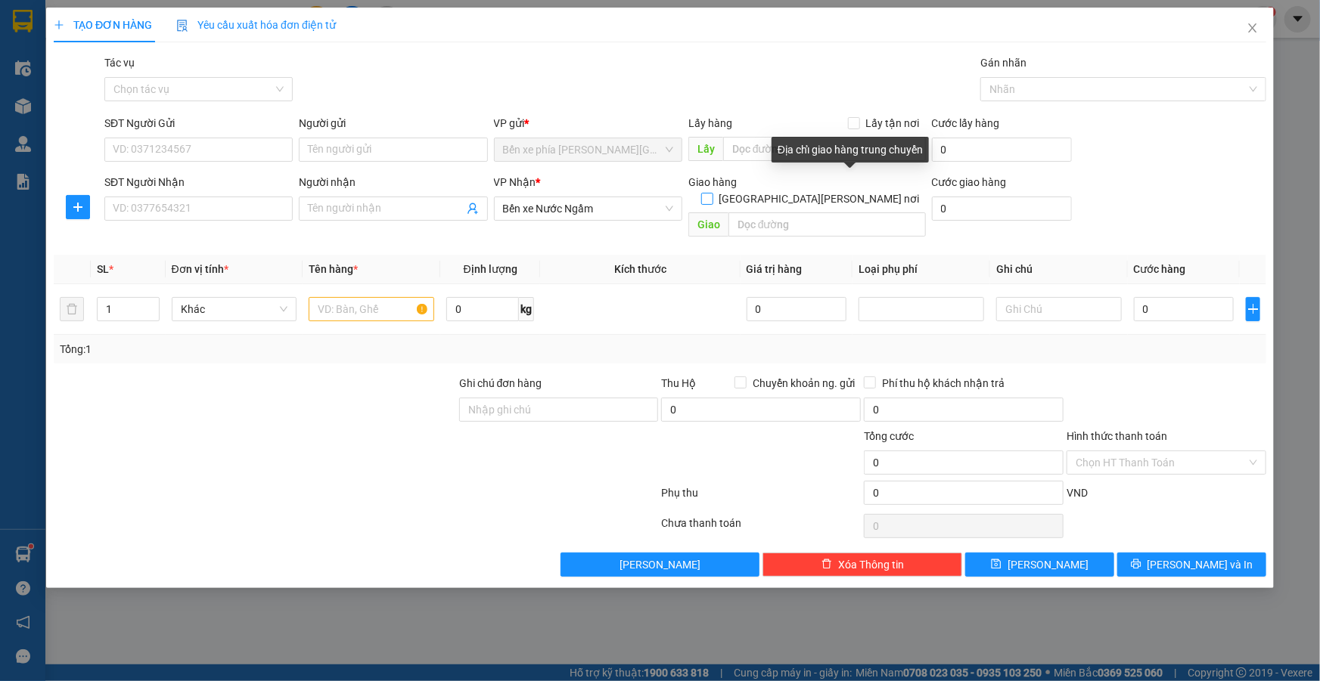
click at [858, 191] on span "[GEOGRAPHIC_DATA][PERSON_NAME] nơi" at bounding box center [819, 199] width 213 height 17
click at [712, 193] on input "[GEOGRAPHIC_DATA][PERSON_NAME] nơi" at bounding box center [706, 198] width 11 height 11
checkbox input "true"
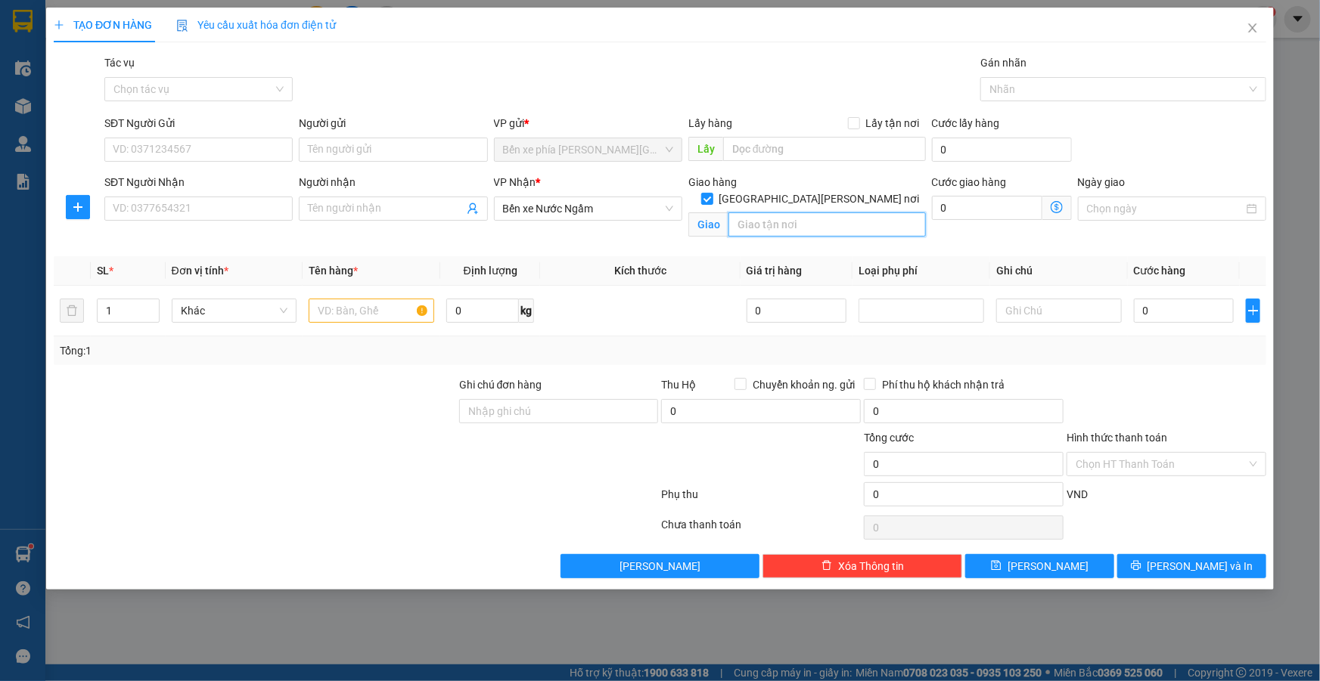
click at [824, 213] on input "text" at bounding box center [826, 225] width 197 height 24
click at [1059, 211] on icon "dollar-circle" at bounding box center [1056, 207] width 12 height 12
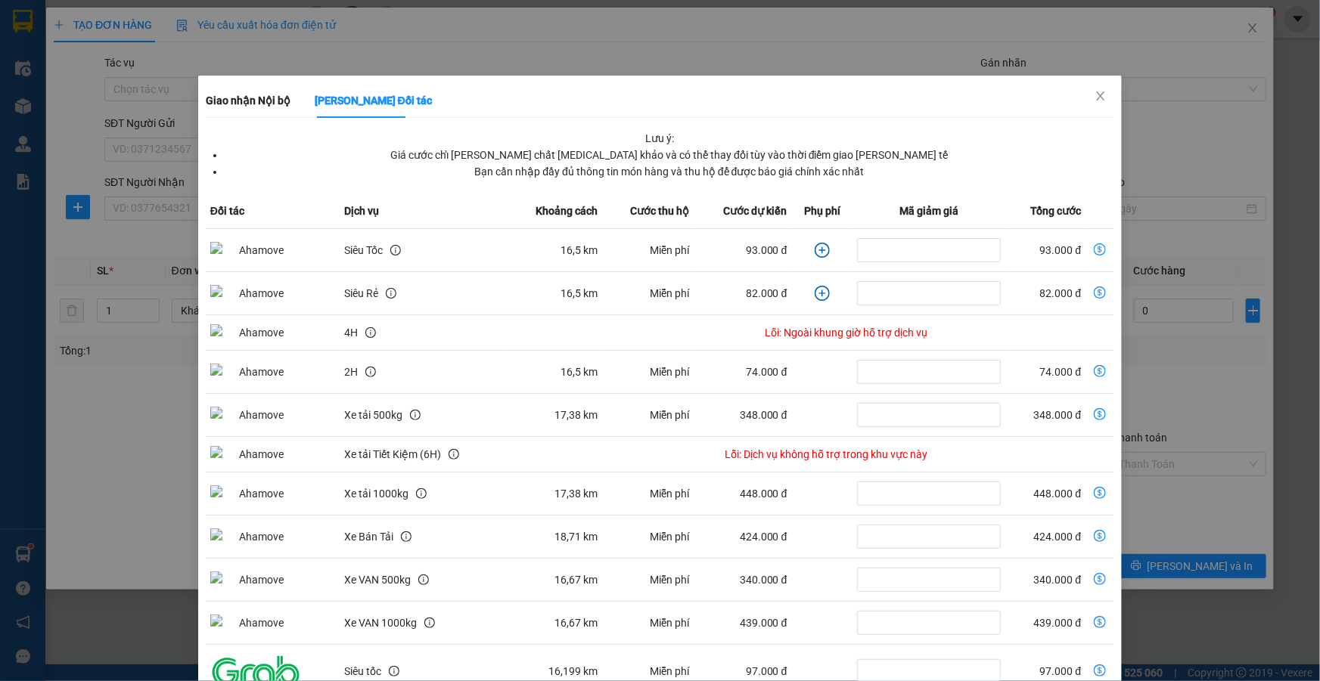
click at [1151, 141] on div "Giao nhận Nội bộ Giao nhận Đối tác Lưu ý: Giá cước chỉ mang tính chất tham khảo…" at bounding box center [660, 340] width 1320 height 681
click at [1094, 99] on icon "close" at bounding box center [1100, 96] width 12 height 12
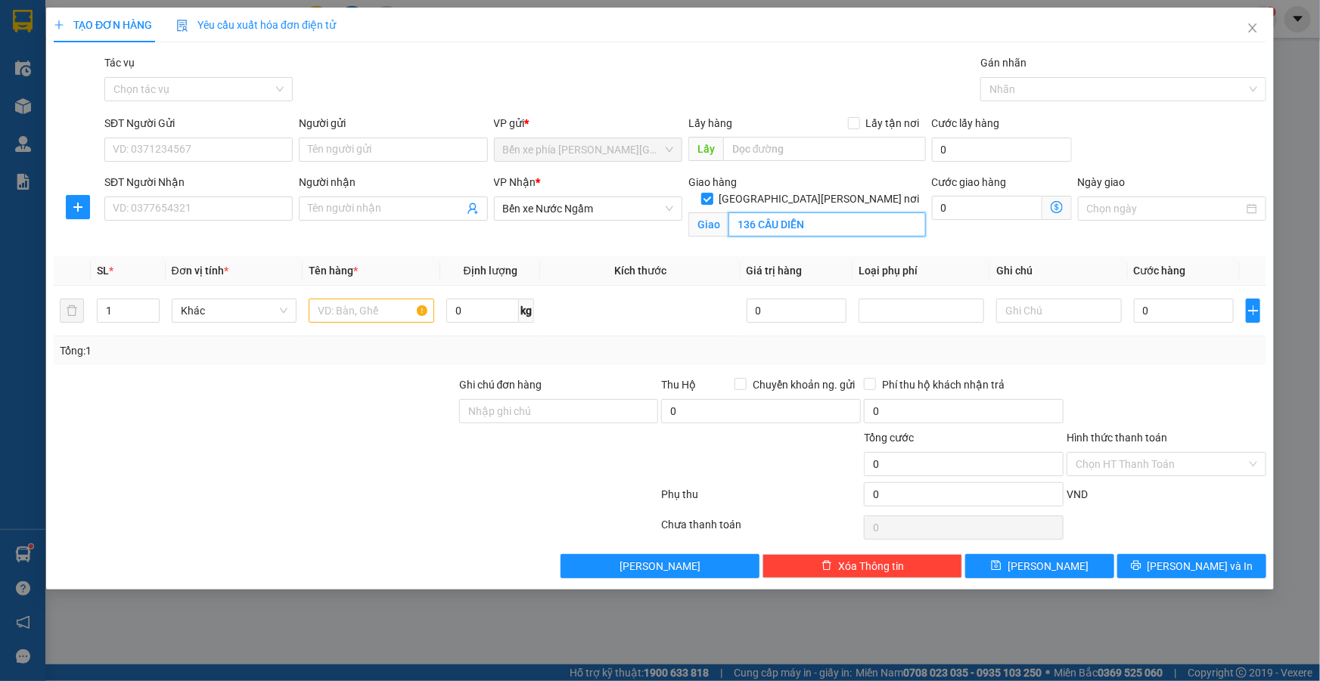
click at [736, 213] on input "136 CẦU DIỄN" at bounding box center [826, 225] width 197 height 24
click at [744, 213] on input "136 CẦU DIỄN" at bounding box center [826, 225] width 197 height 24
type input "30 NGỎ 136 CẦU DIỄN"
click at [1056, 209] on icon "dollar-circle" at bounding box center [1056, 207] width 12 height 12
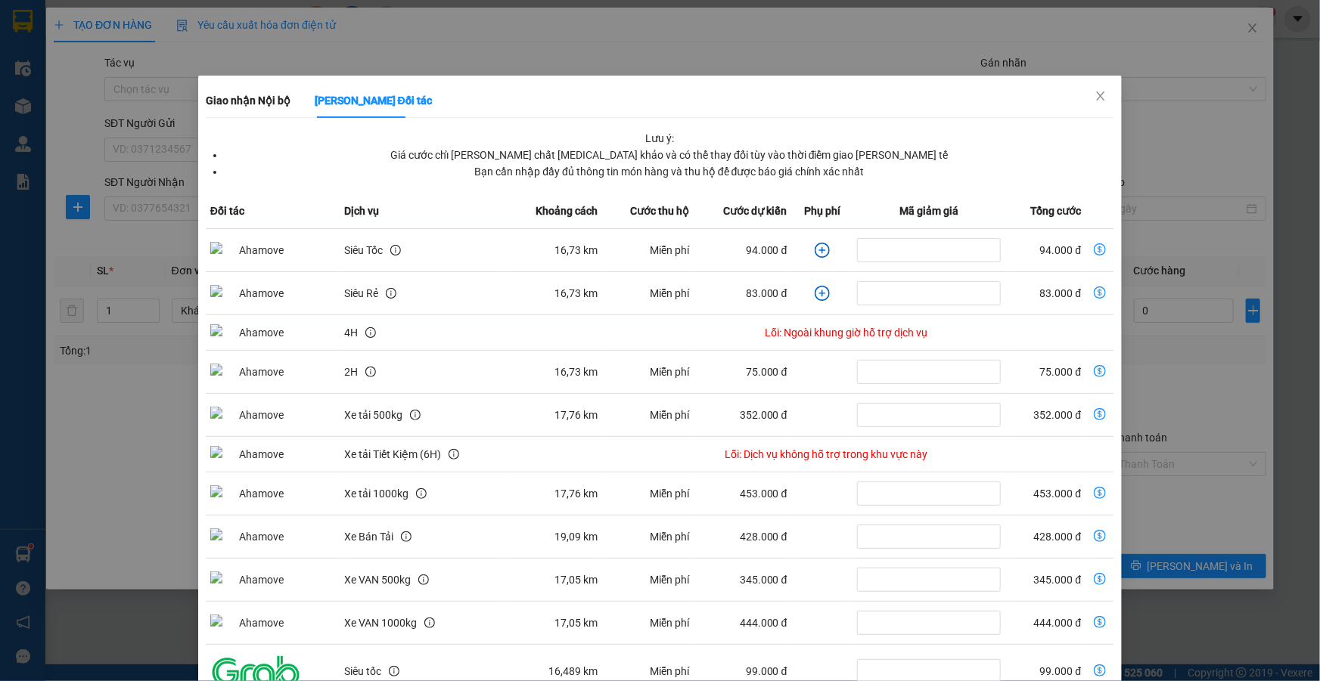
click at [816, 249] on icon "plus-circle" at bounding box center [821, 250] width 15 height 15
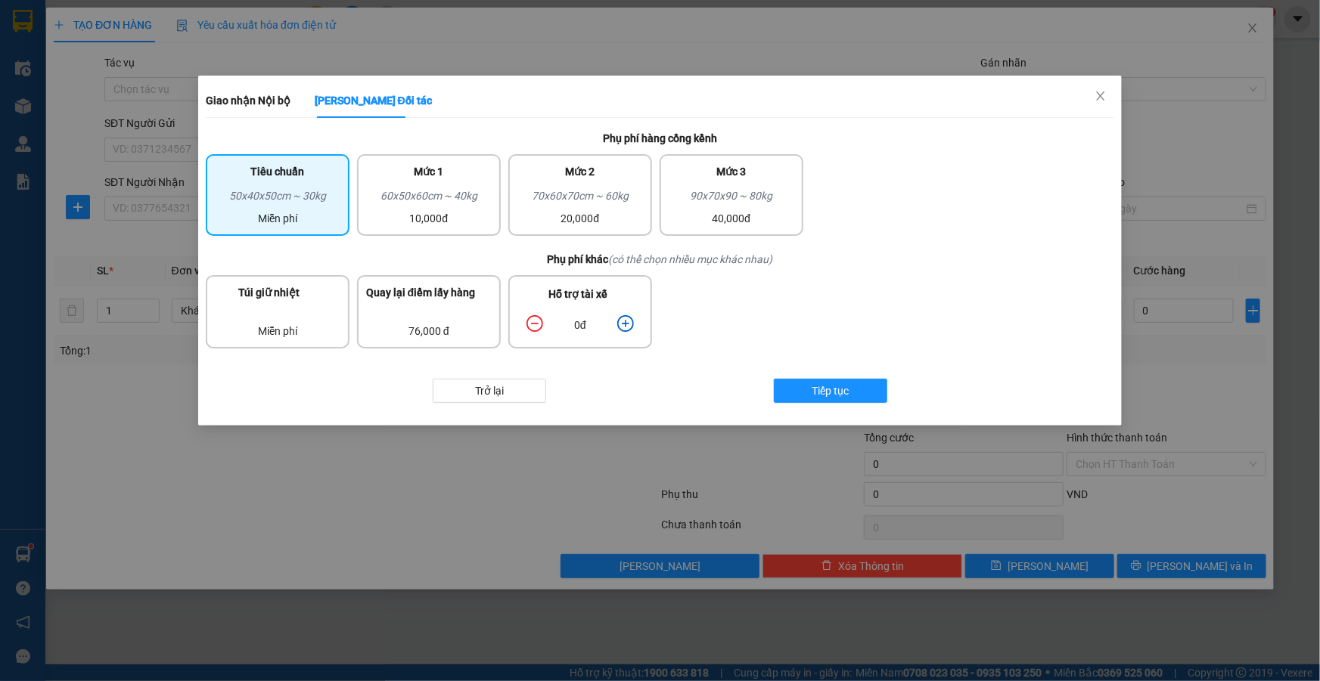
click at [625, 323] on icon "plus-circle" at bounding box center [625, 323] width 7 height 7
click at [844, 396] on span "Tiếp tục" at bounding box center [829, 391] width 37 height 17
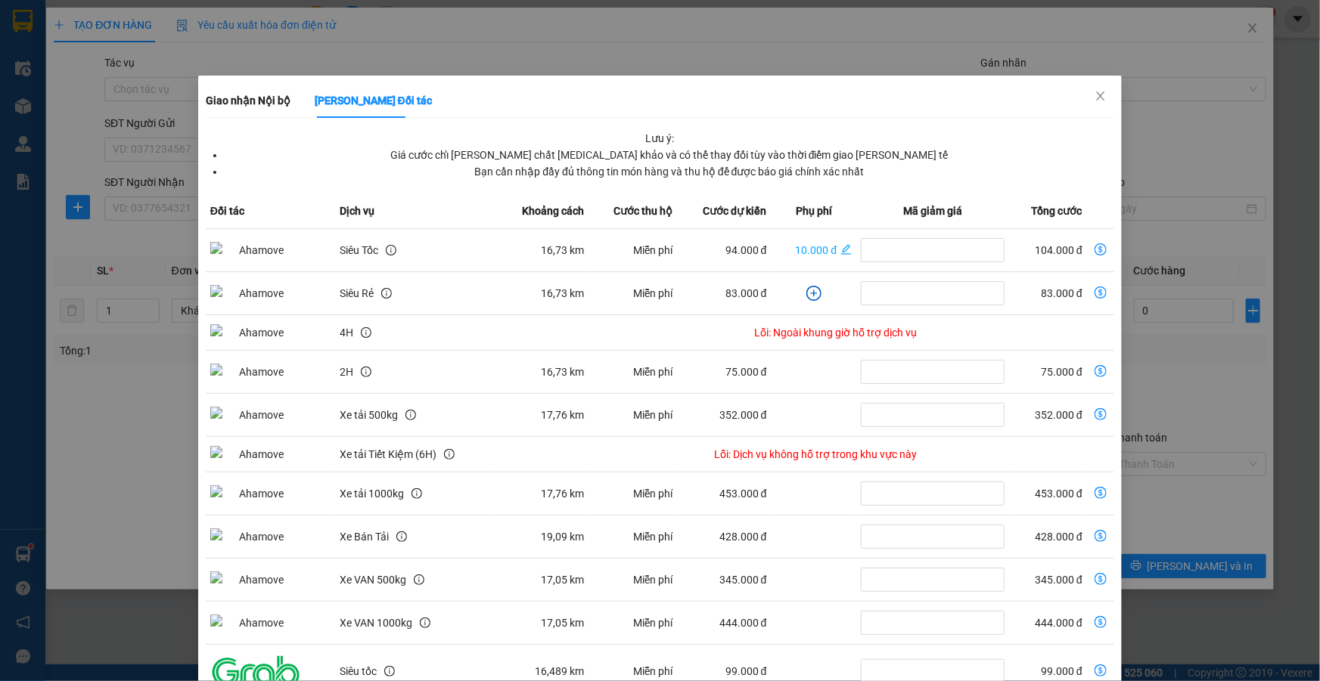
click at [1094, 248] on icon "dollar-circle" at bounding box center [1100, 250] width 12 height 12
type input "104.000"
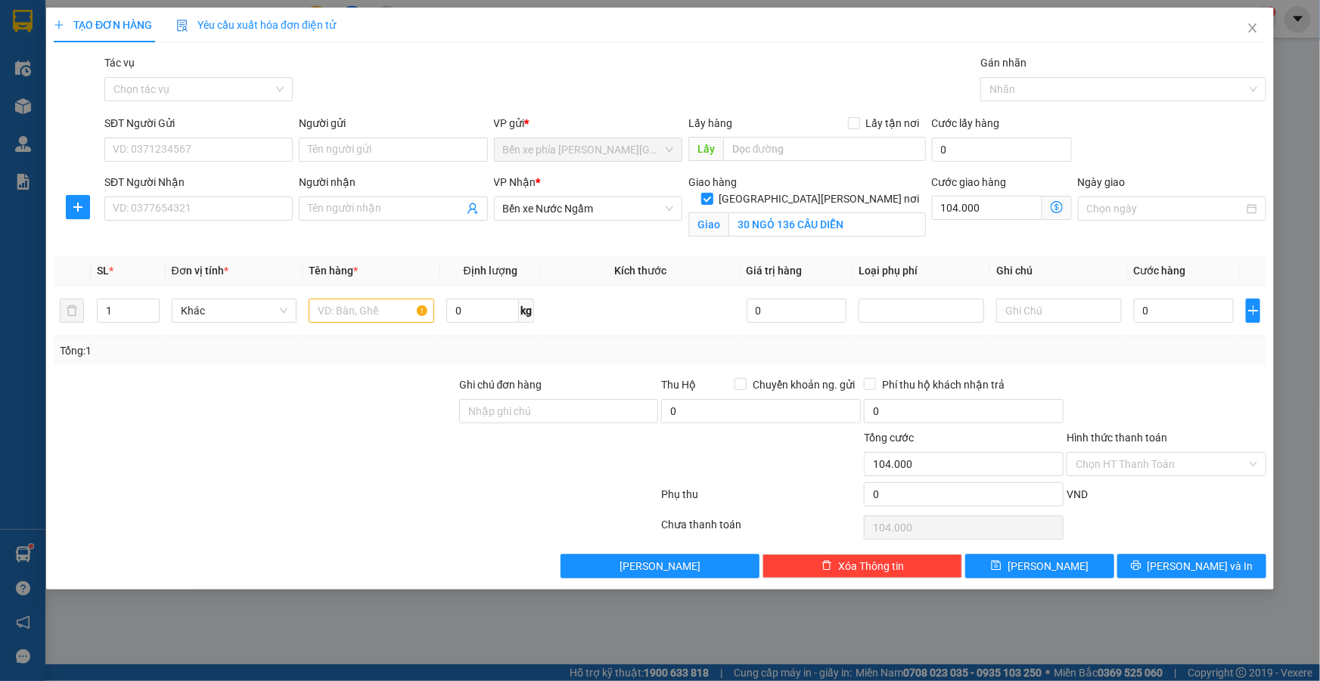
click at [1061, 206] on icon "dollar-circle" at bounding box center [1056, 207] width 12 height 12
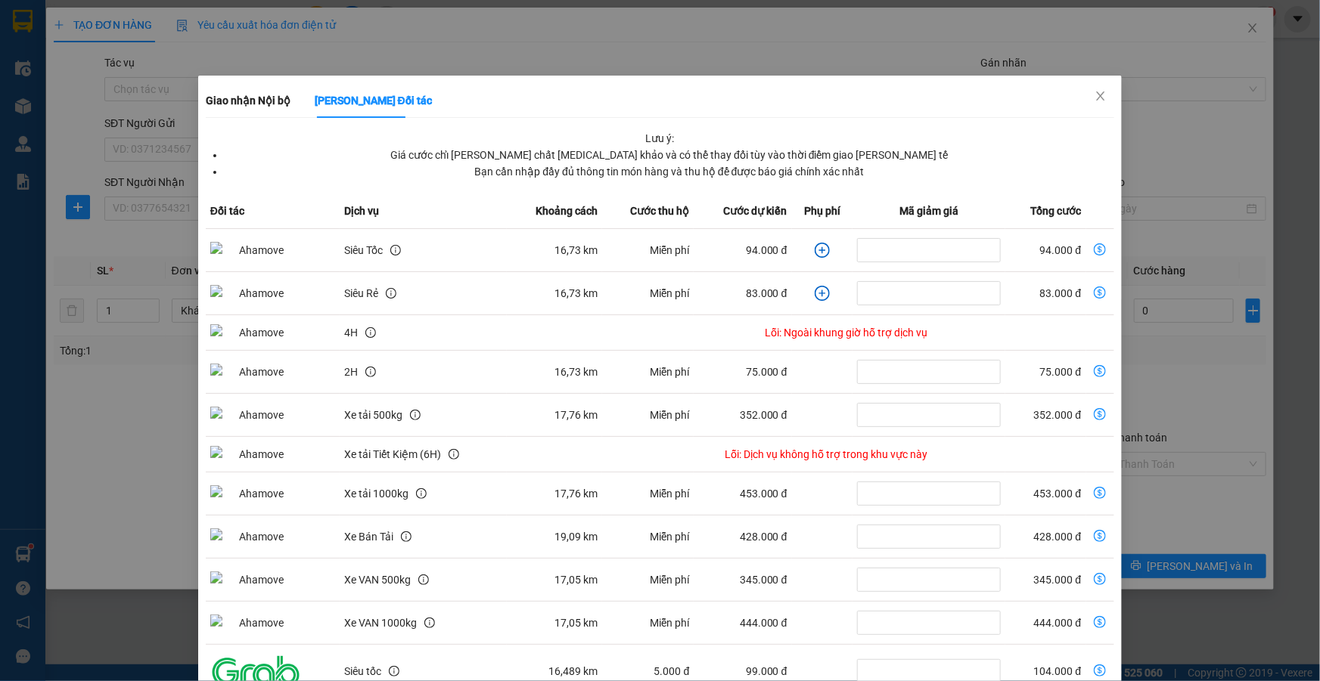
click at [815, 248] on icon "plus-circle" at bounding box center [821, 250] width 15 height 15
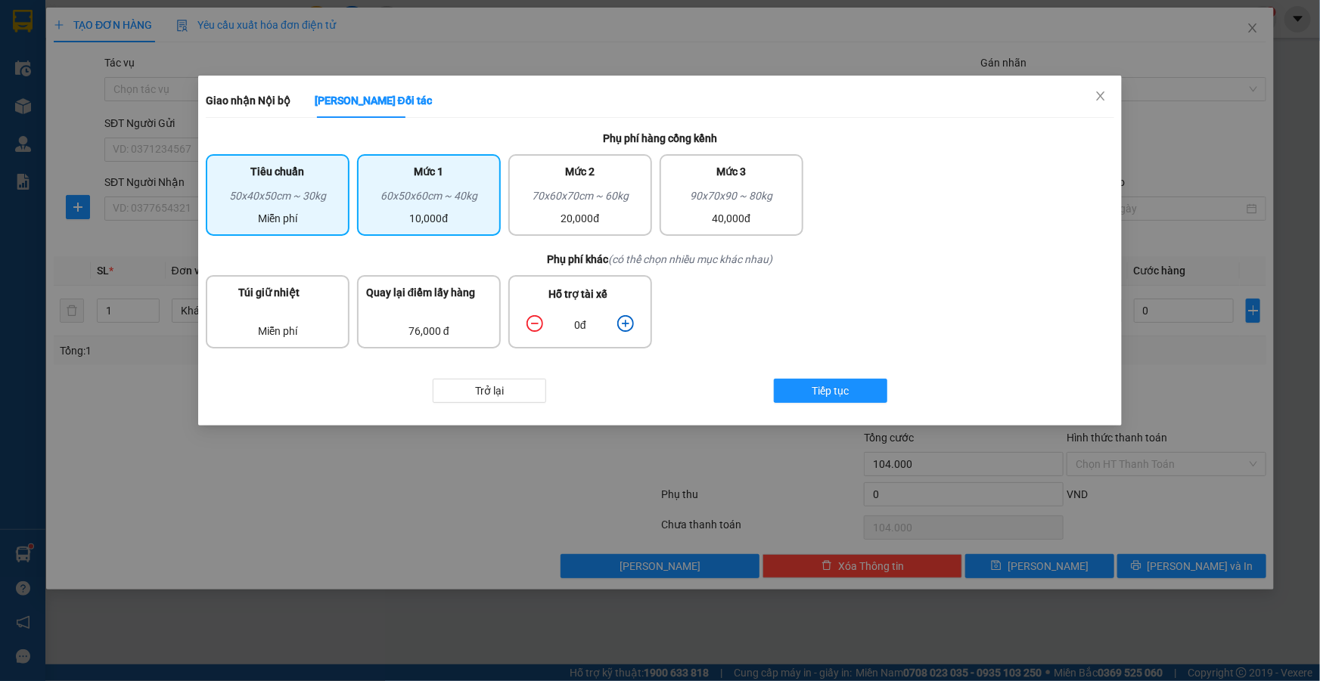
click at [469, 200] on div "60x50x60cm ~ 40kg" at bounding box center [429, 199] width 126 height 23
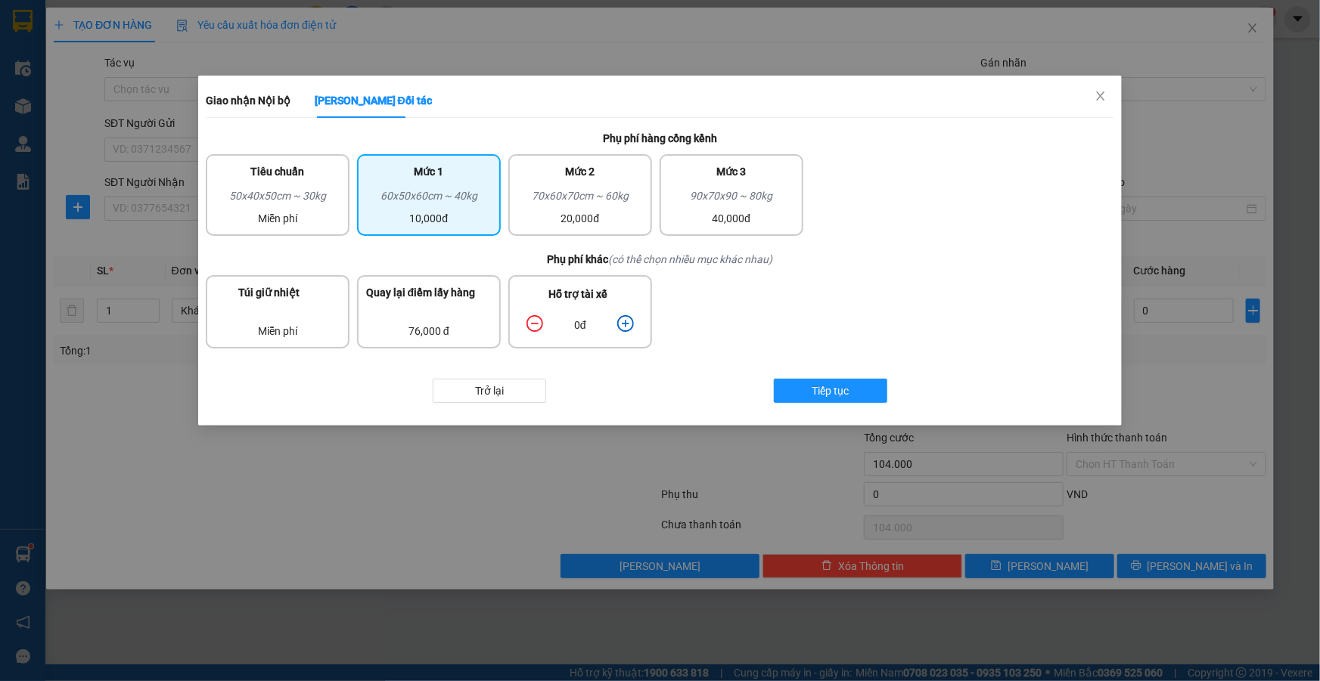
click at [628, 324] on icon "plus-circle" at bounding box center [625, 323] width 17 height 17
click at [814, 389] on span "Tiếp tục" at bounding box center [829, 391] width 37 height 17
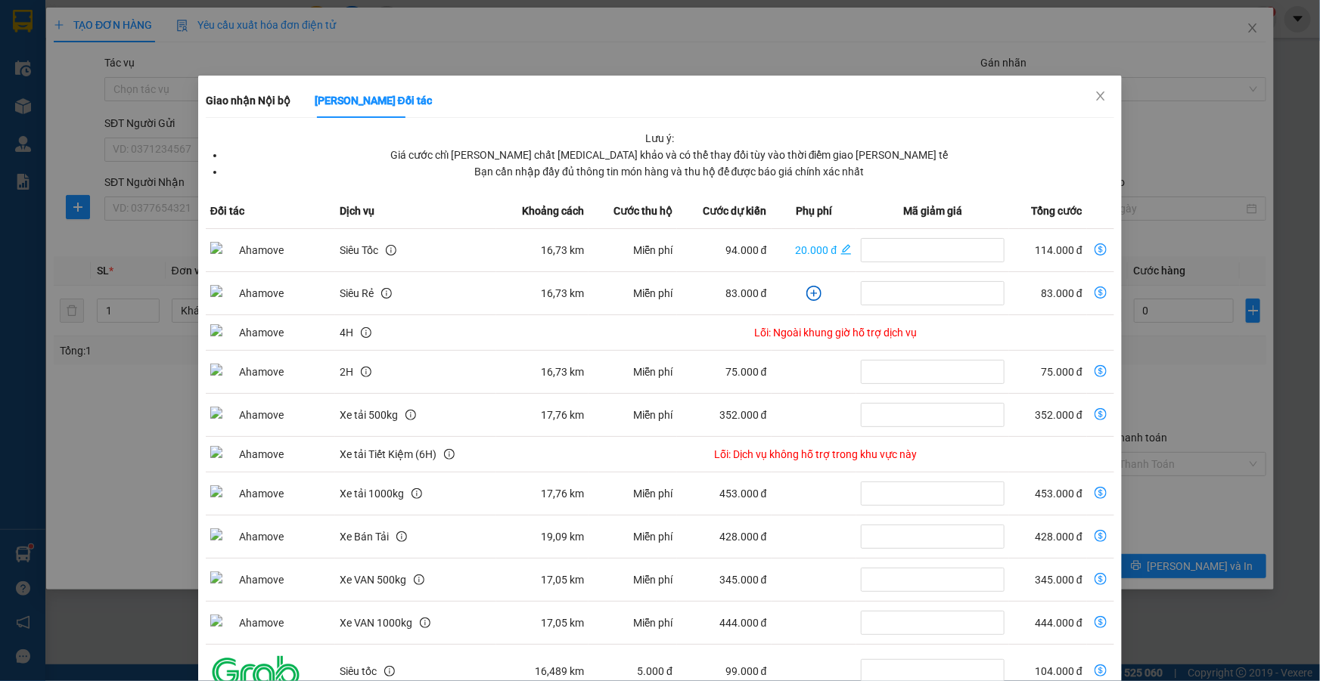
click at [1094, 246] on icon "dollar-circle" at bounding box center [1100, 250] width 12 height 12
type input "114.000"
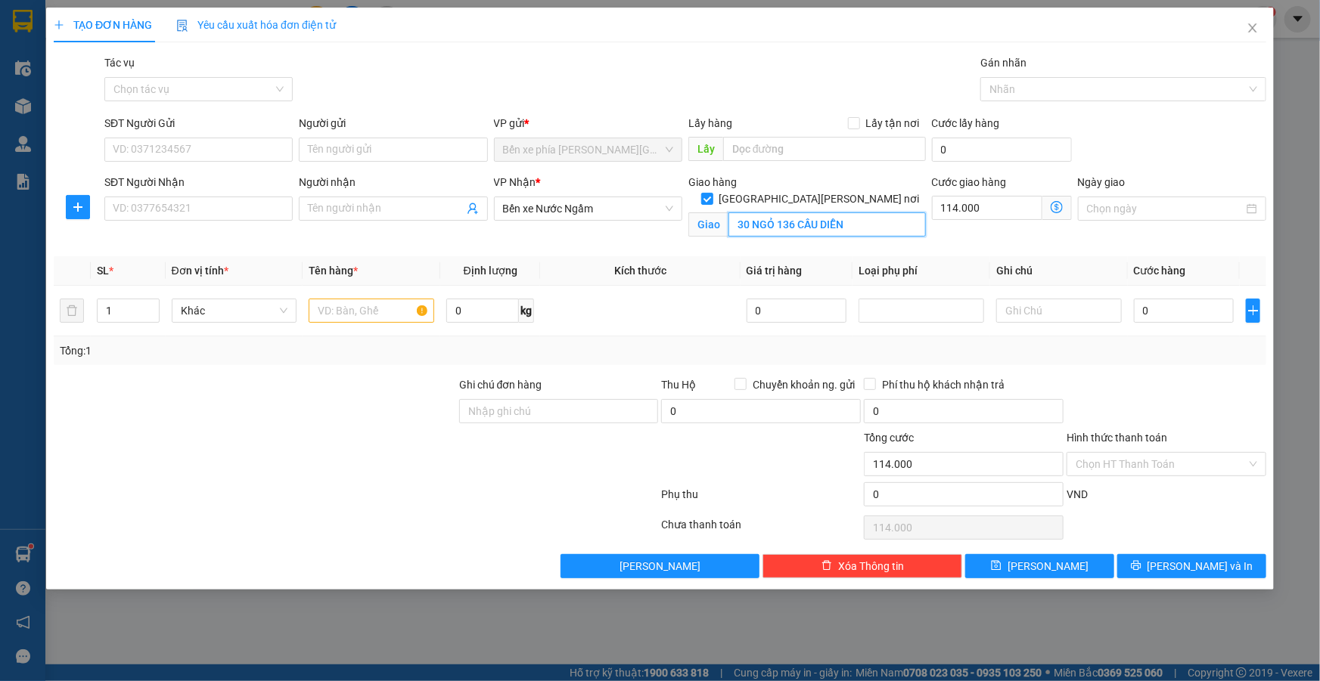
click at [875, 213] on input "30 NGỎ 136 CẦU DIỄN" at bounding box center [826, 225] width 197 height 24
click at [839, 222] on div "Giao hàng Giao tận nơi Giao 30 NGỎ 136 CẦU DIỄN" at bounding box center [806, 209] width 237 height 70
click at [862, 213] on input "30 NGỎ 136 CẦU DIỄN" at bounding box center [826, 225] width 197 height 24
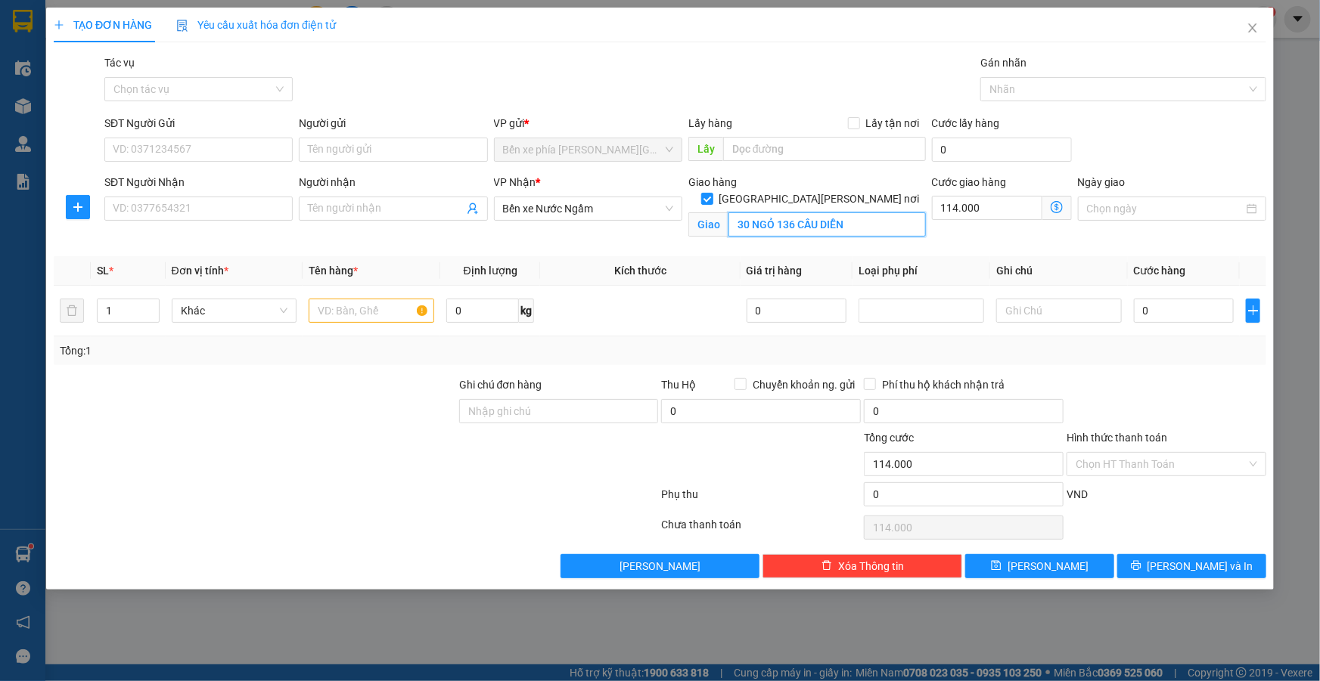
click at [862, 213] on input "30 NGỎ 136 CẦU DIỄN" at bounding box center [826, 225] width 197 height 24
click at [864, 213] on input "30 NGỎ 136 CẦU DIỄN" at bounding box center [826, 225] width 197 height 24
click at [858, 213] on input "30 NGỎ 136 CẦU DIỄN" at bounding box center [826, 225] width 197 height 24
click at [860, 213] on input "30 NGỎ 136 CẦU DIỄN" at bounding box center [826, 225] width 197 height 24
click at [866, 213] on input "30 NGỎ 136 CẦU DIỄN" at bounding box center [826, 225] width 197 height 24
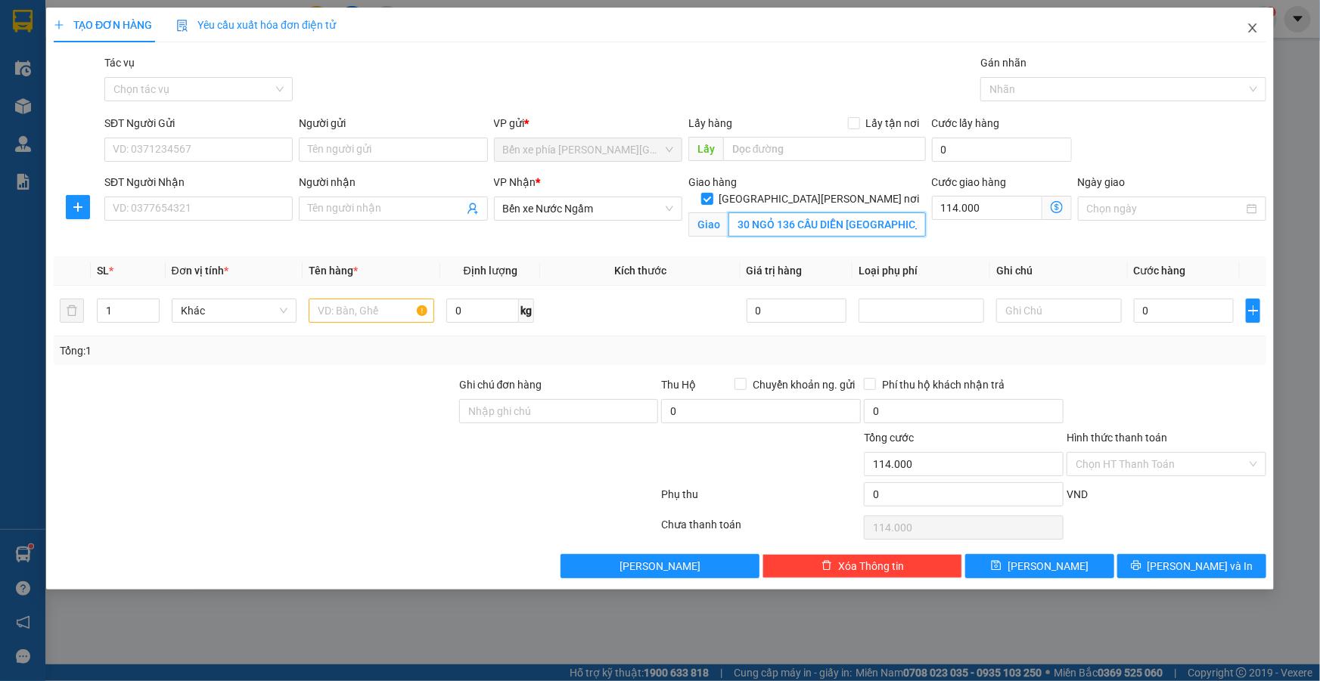
type input "30 NGỎ 136 CẦU DIỄN HÀ NỘI"
click at [1247, 34] on icon "close" at bounding box center [1252, 28] width 12 height 12
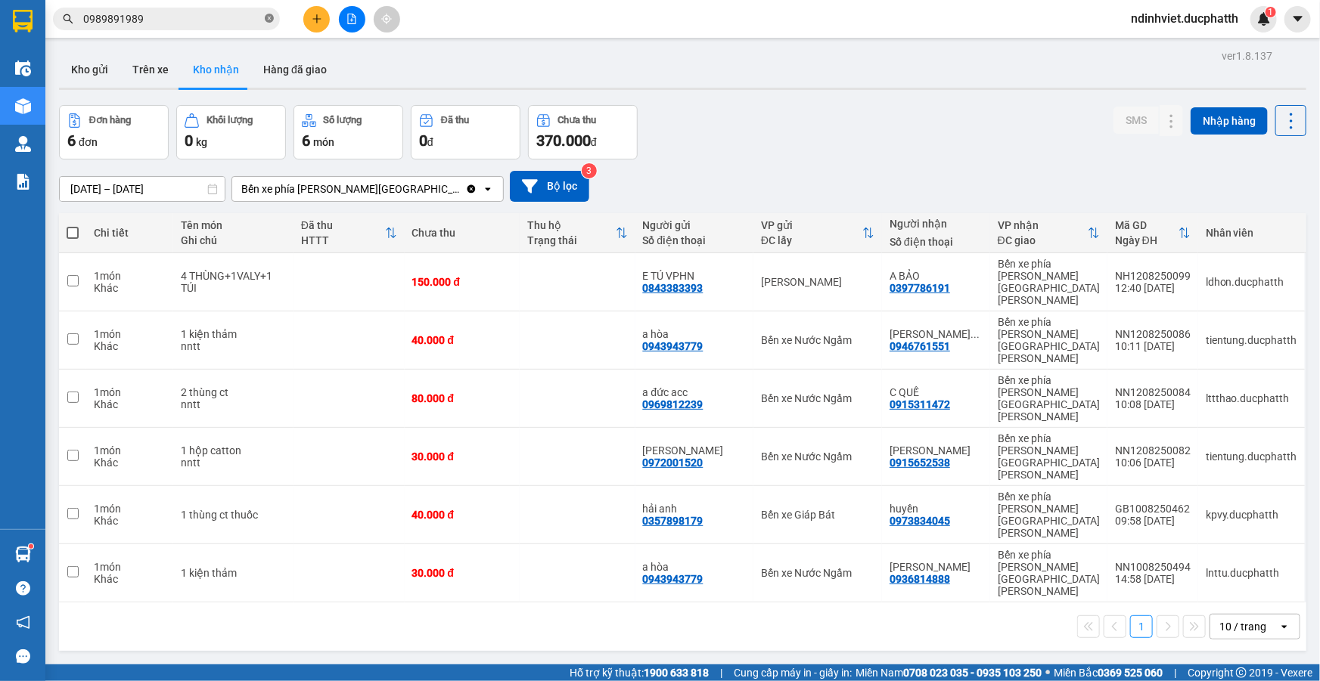
click at [268, 15] on icon "close-circle" at bounding box center [269, 18] width 9 height 9
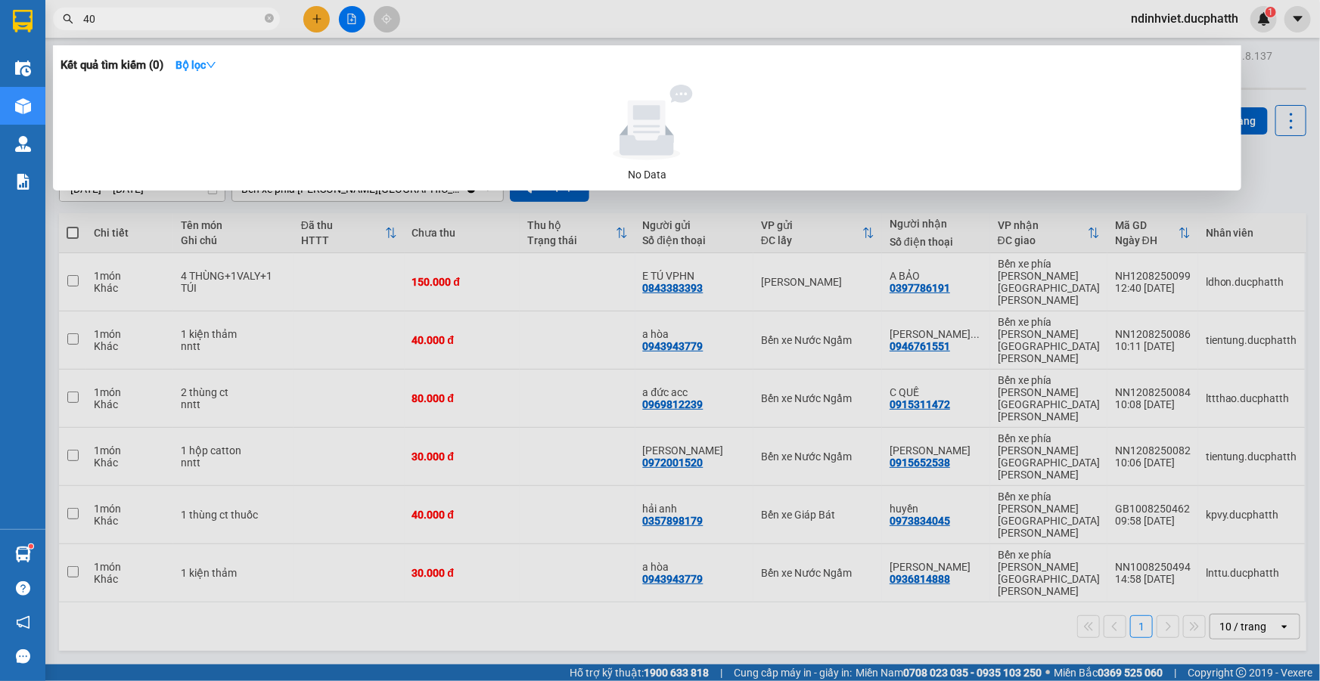
type input "4"
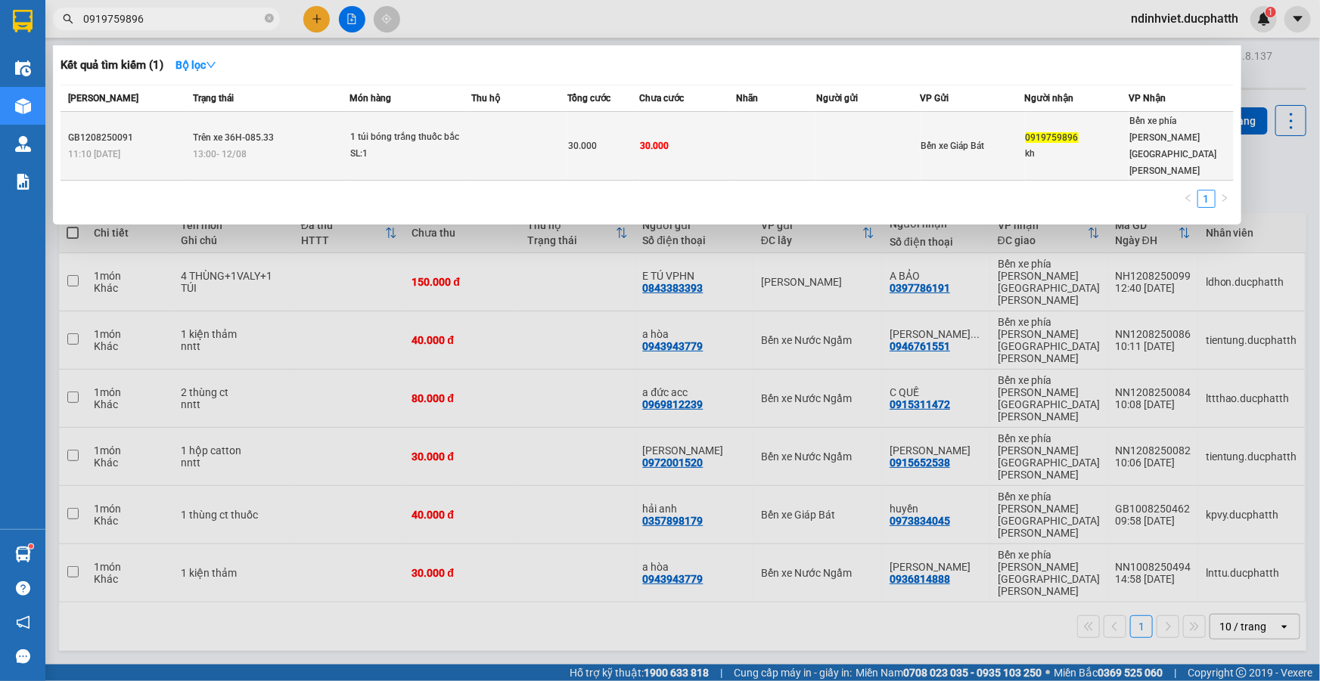
type input "0919759896"
click at [650, 136] on td "30.000" at bounding box center [688, 146] width 96 height 69
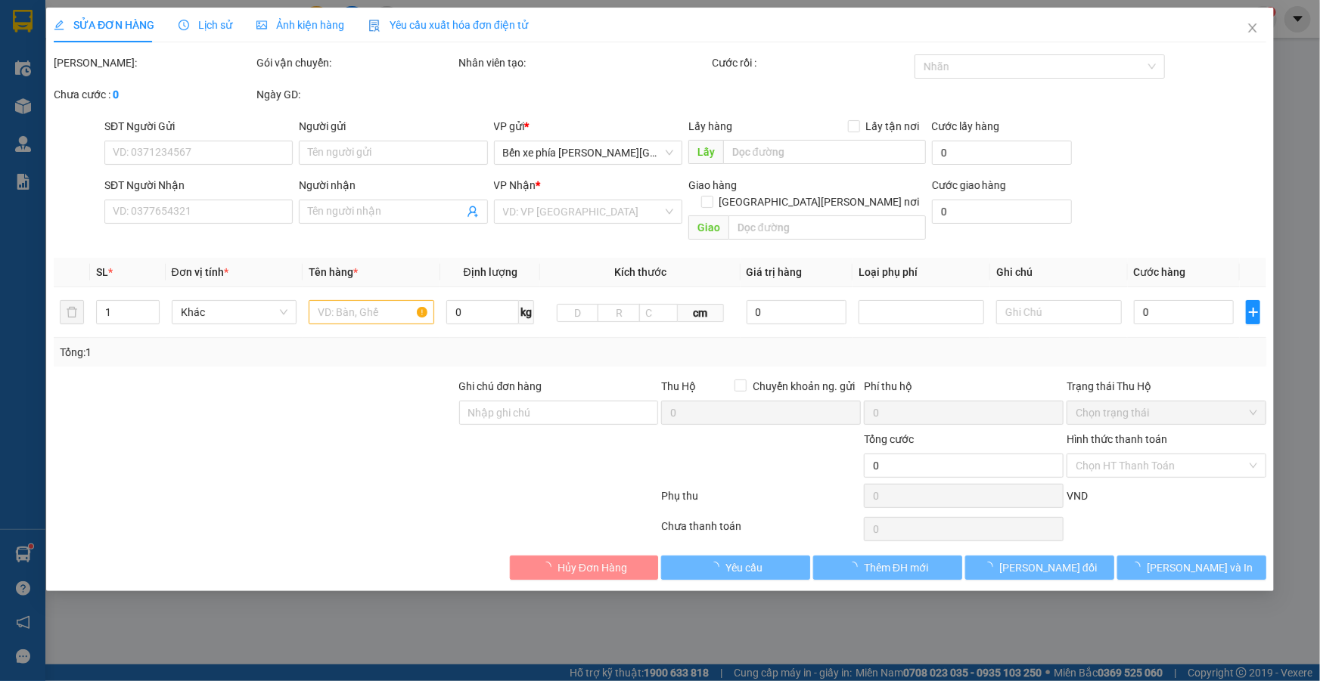
type input "0919759896"
type input "kh"
type input "30.000"
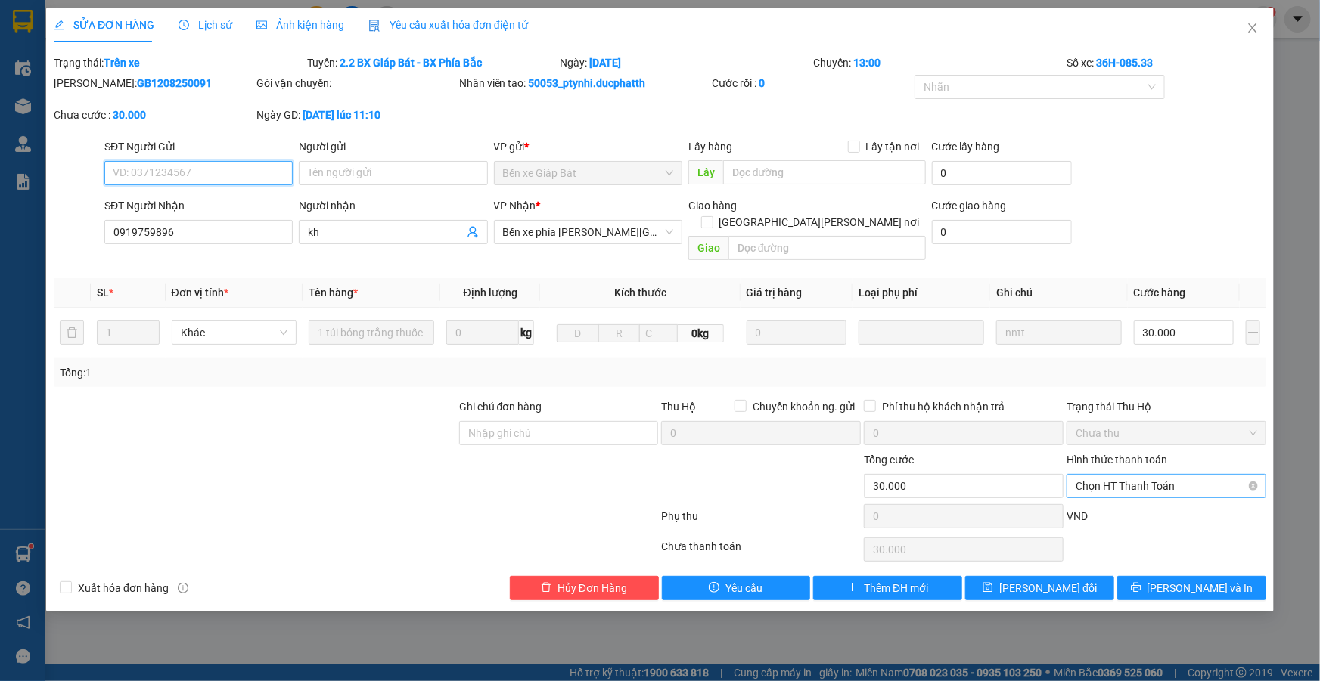
click at [1172, 475] on span "Chọn HT Thanh Toán" at bounding box center [1165, 486] width 181 height 23
click at [1169, 503] on div "Tại văn phòng" at bounding box center [1165, 499] width 181 height 17
type input "0"
click at [1171, 475] on span "Tại văn phòng" at bounding box center [1165, 486] width 181 height 23
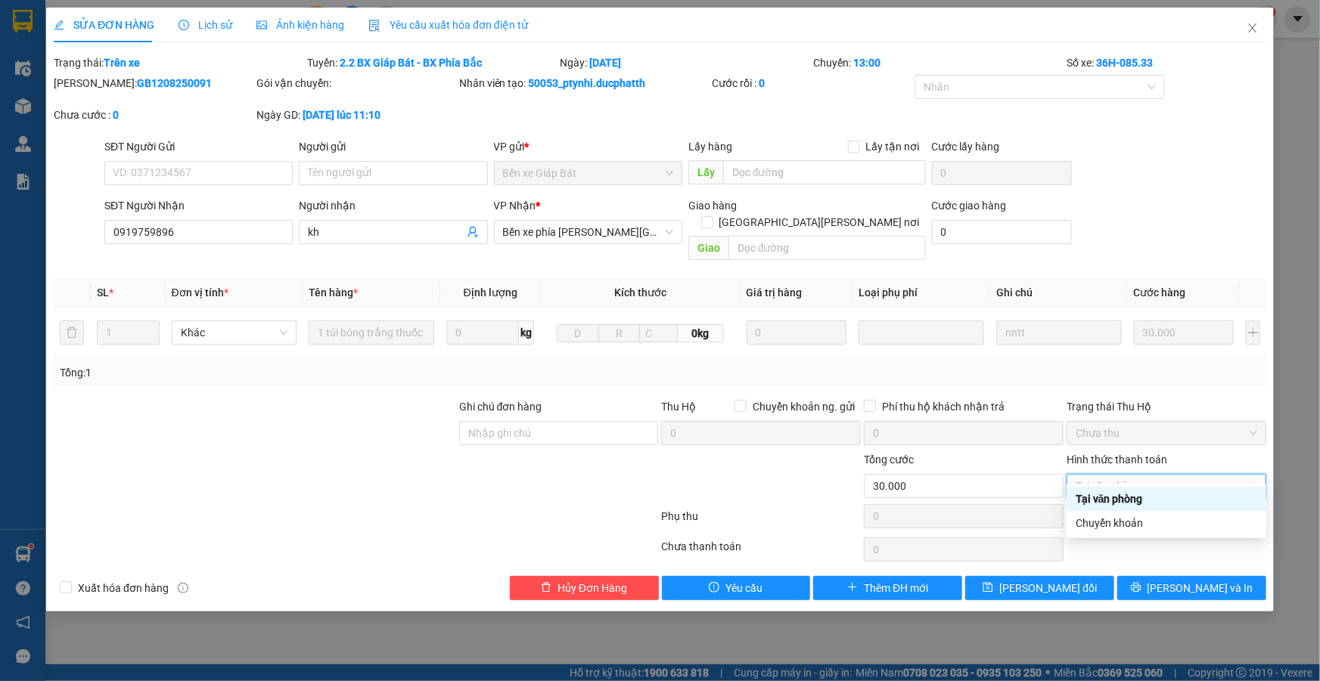
click at [1144, 496] on div "Tại văn phòng" at bounding box center [1165, 499] width 181 height 17
click at [1124, 498] on div "Tại văn phòng" at bounding box center [1165, 499] width 181 height 17
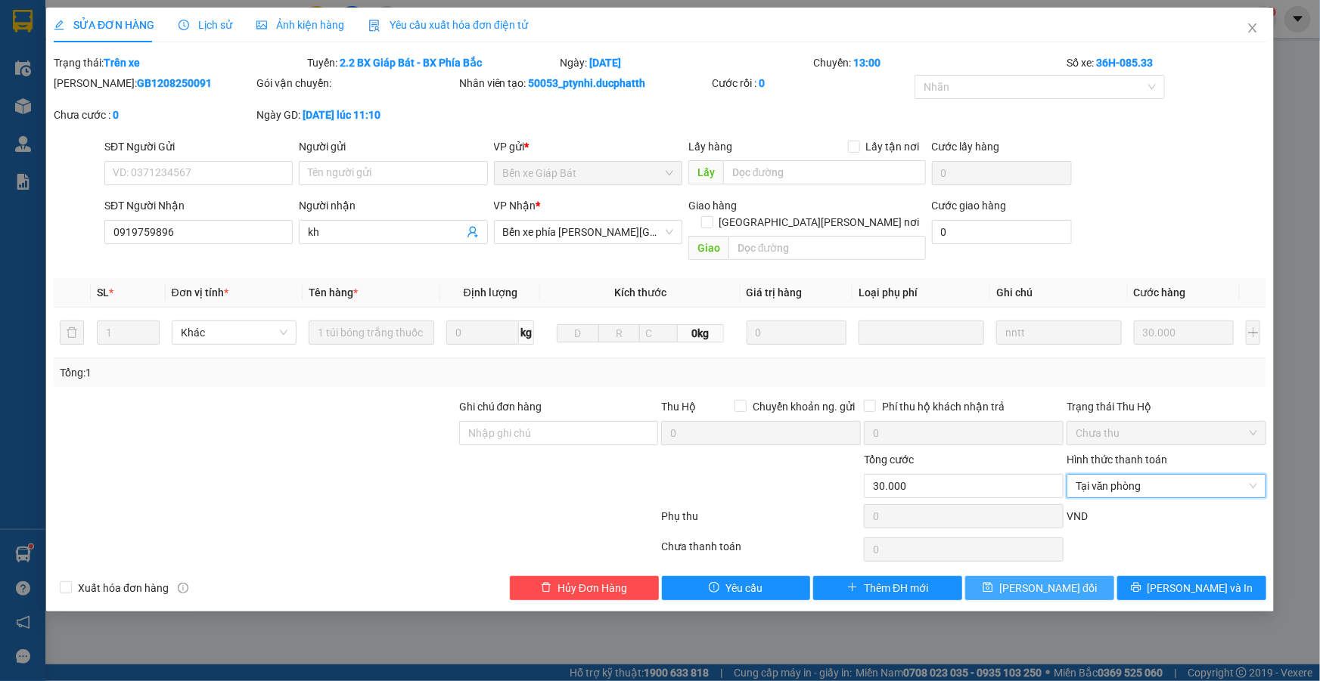
click at [1074, 580] on span "[PERSON_NAME] thay đổi" at bounding box center [1048, 588] width 98 height 17
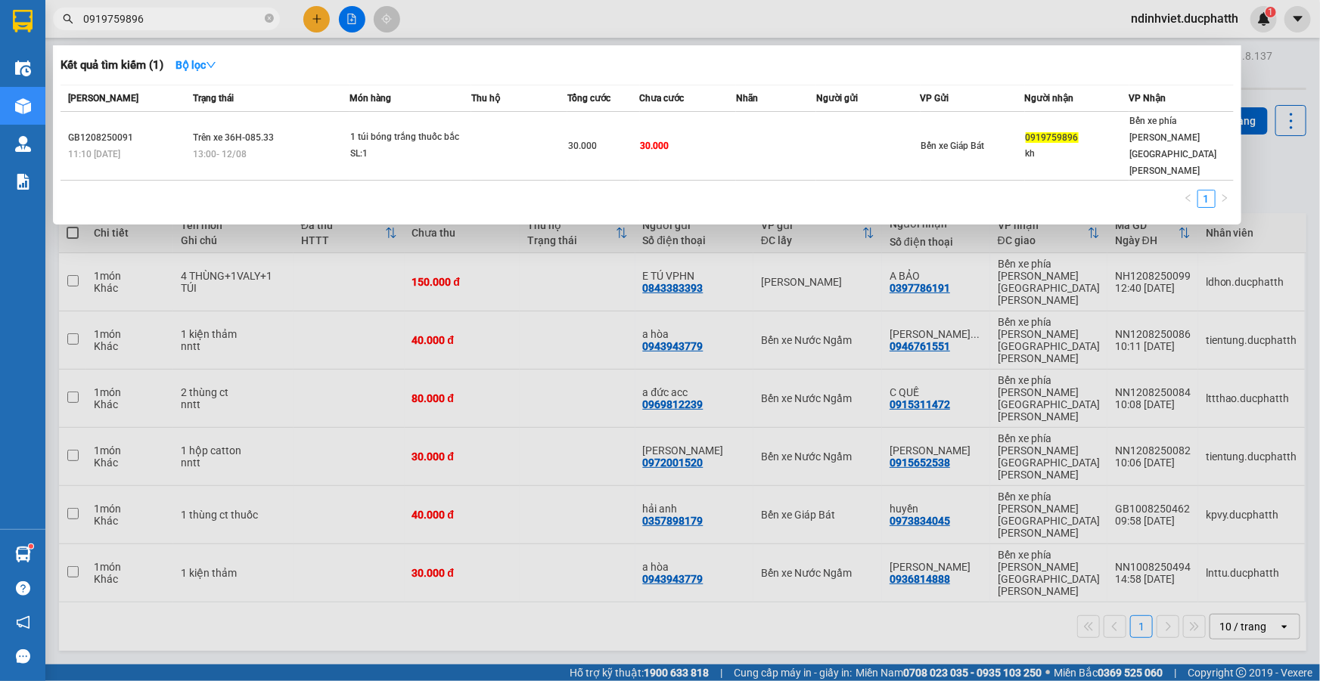
click at [191, 23] on input "0919759896" at bounding box center [172, 19] width 178 height 17
click at [272, 20] on icon "close-circle" at bounding box center [269, 18] width 9 height 9
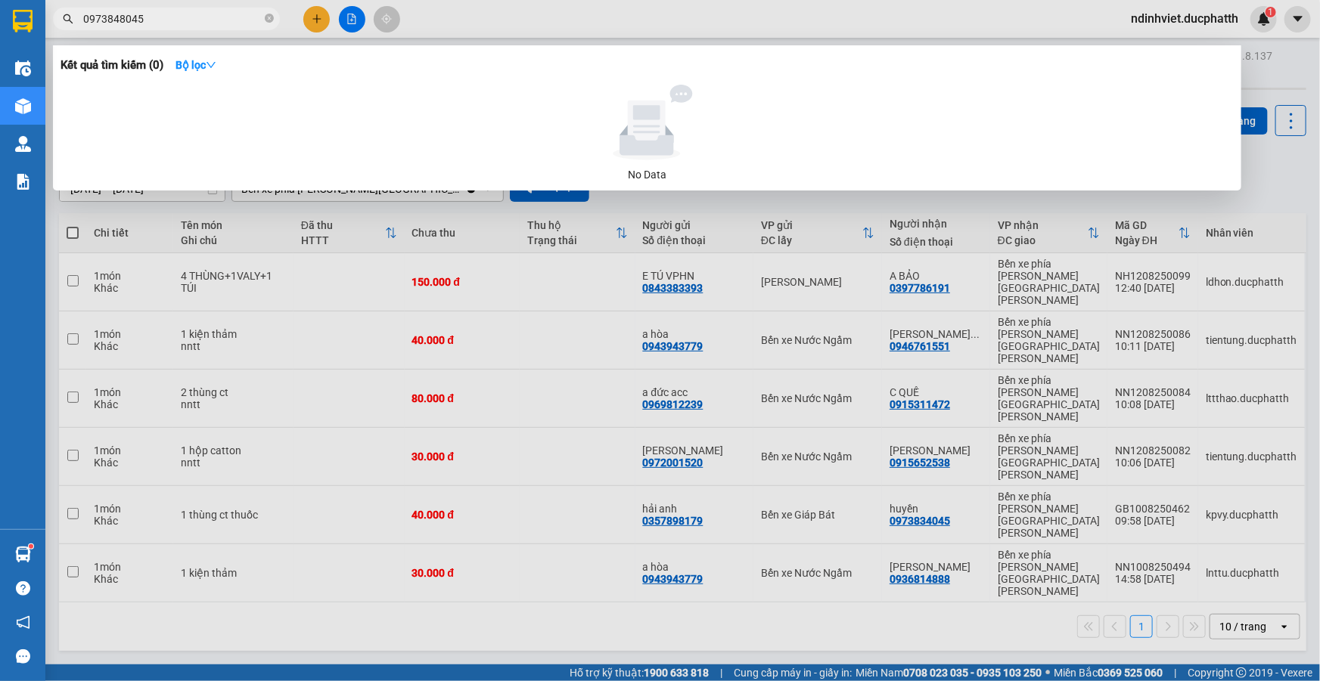
type input "0973848045"
click at [1276, 169] on div at bounding box center [660, 340] width 1320 height 681
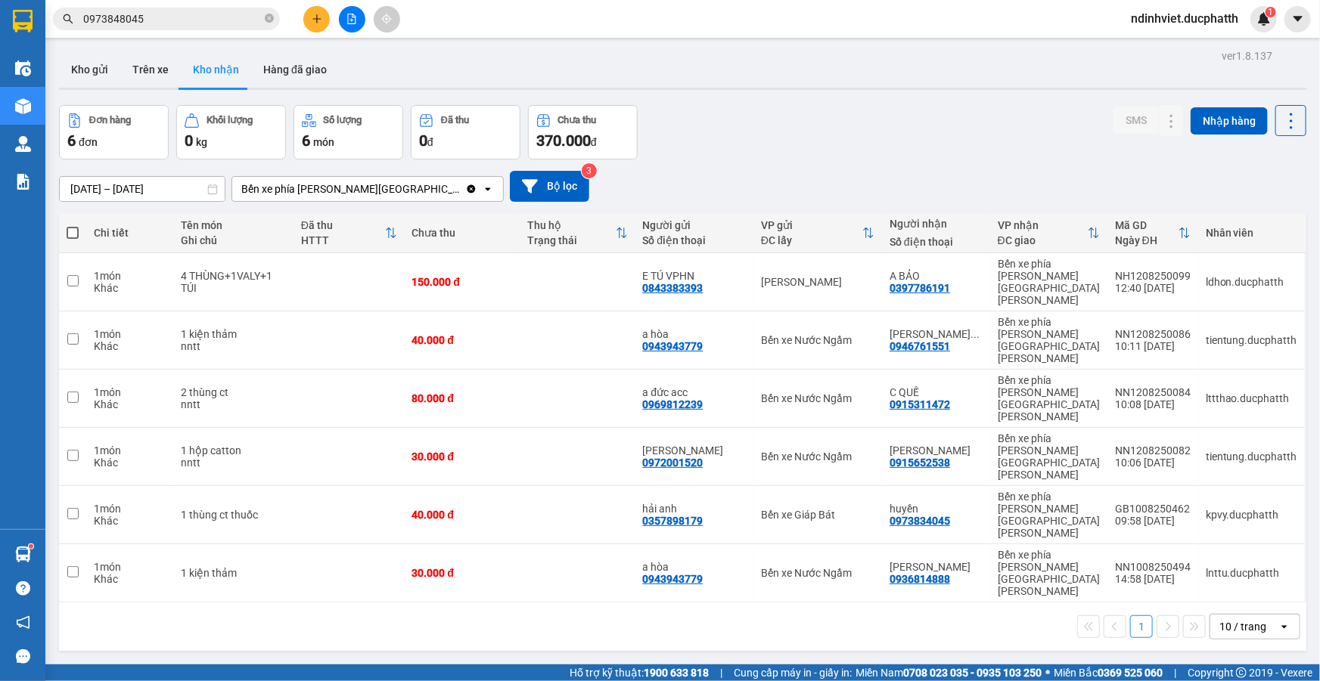
click at [491, 73] on div "Kho gửi Trên xe Kho nhận Hàng đã giao" at bounding box center [682, 71] width 1247 height 40
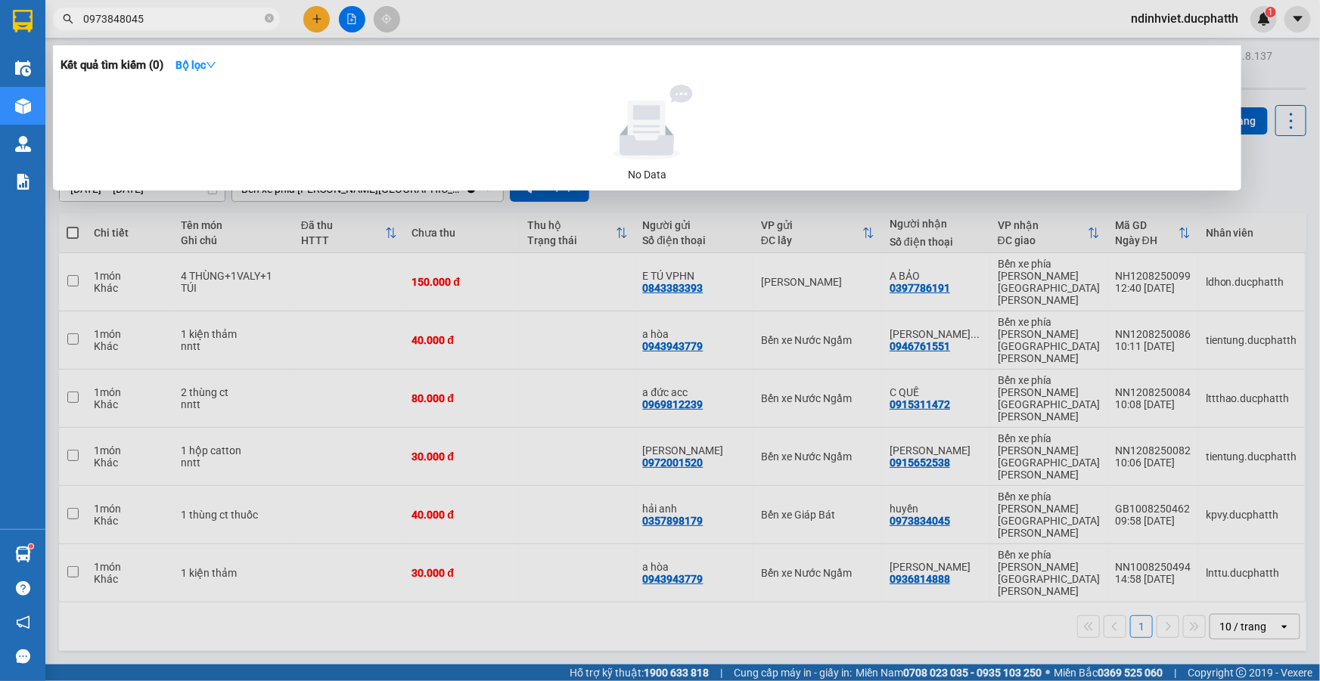
click at [173, 14] on input "0973848045" at bounding box center [172, 19] width 178 height 17
click at [864, 406] on div at bounding box center [660, 340] width 1320 height 681
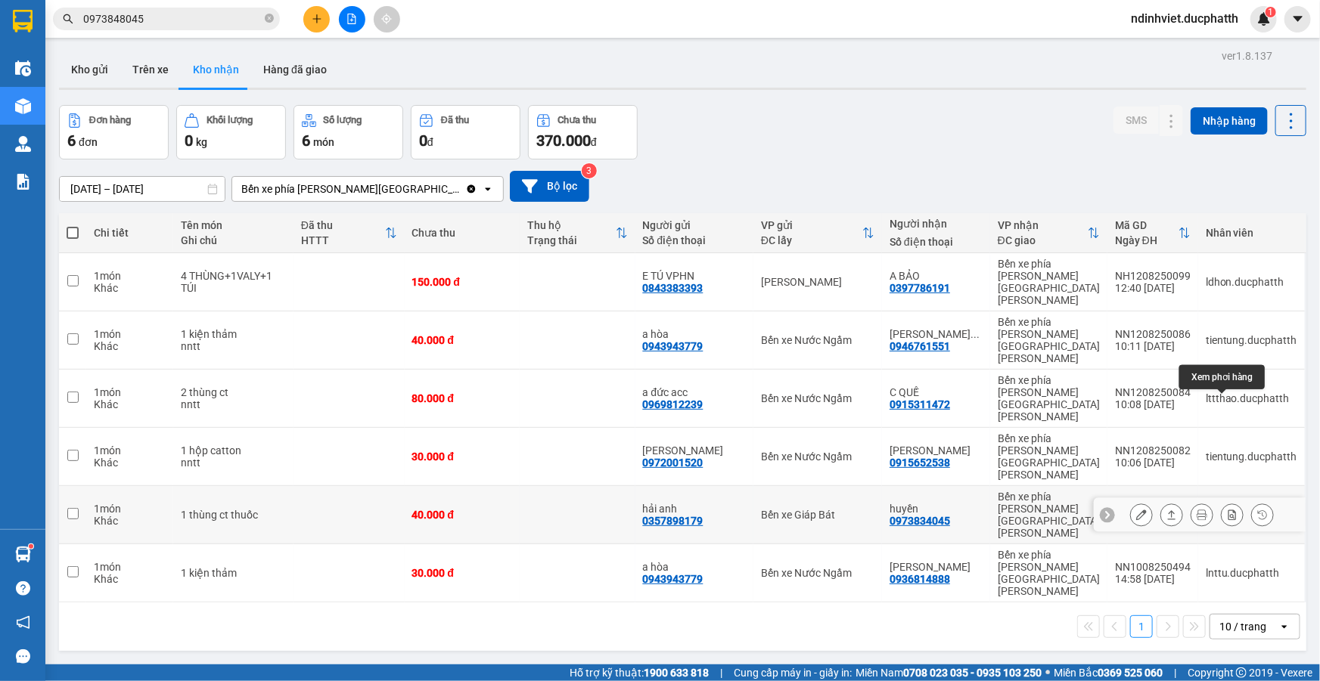
click at [1227, 510] on icon at bounding box center [1232, 515] width 11 height 11
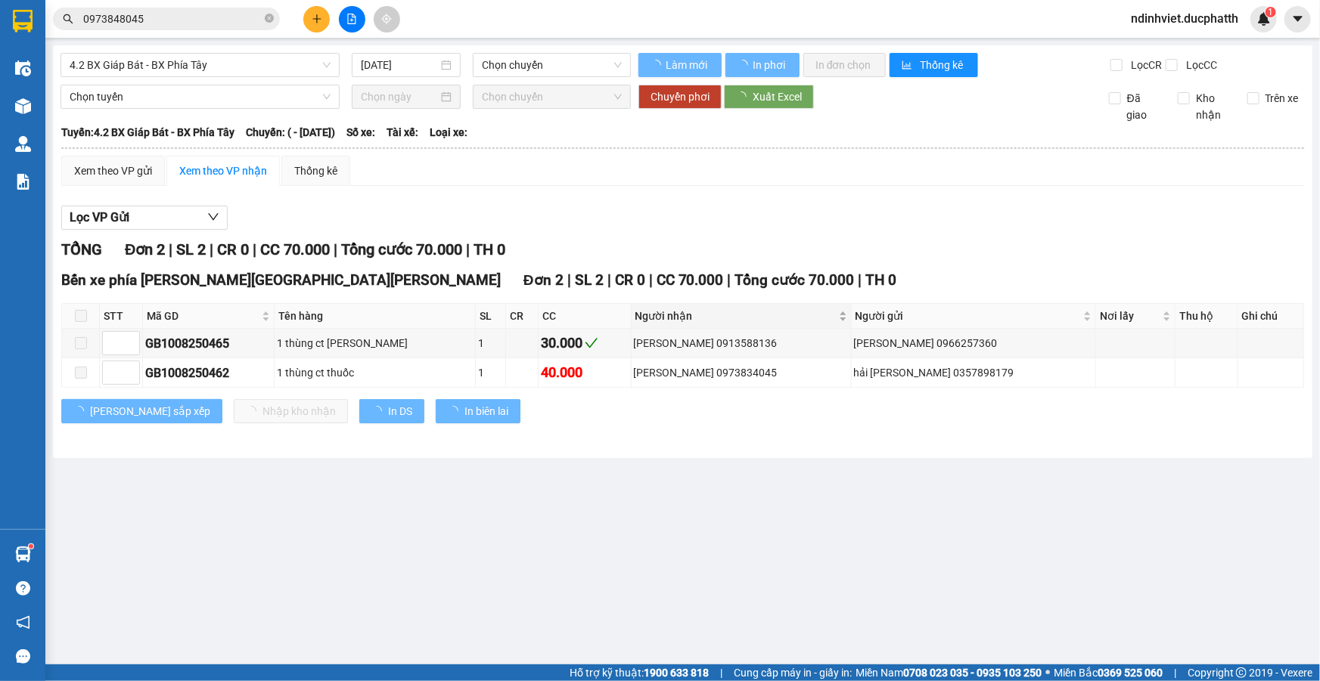
type input "10/08/2025"
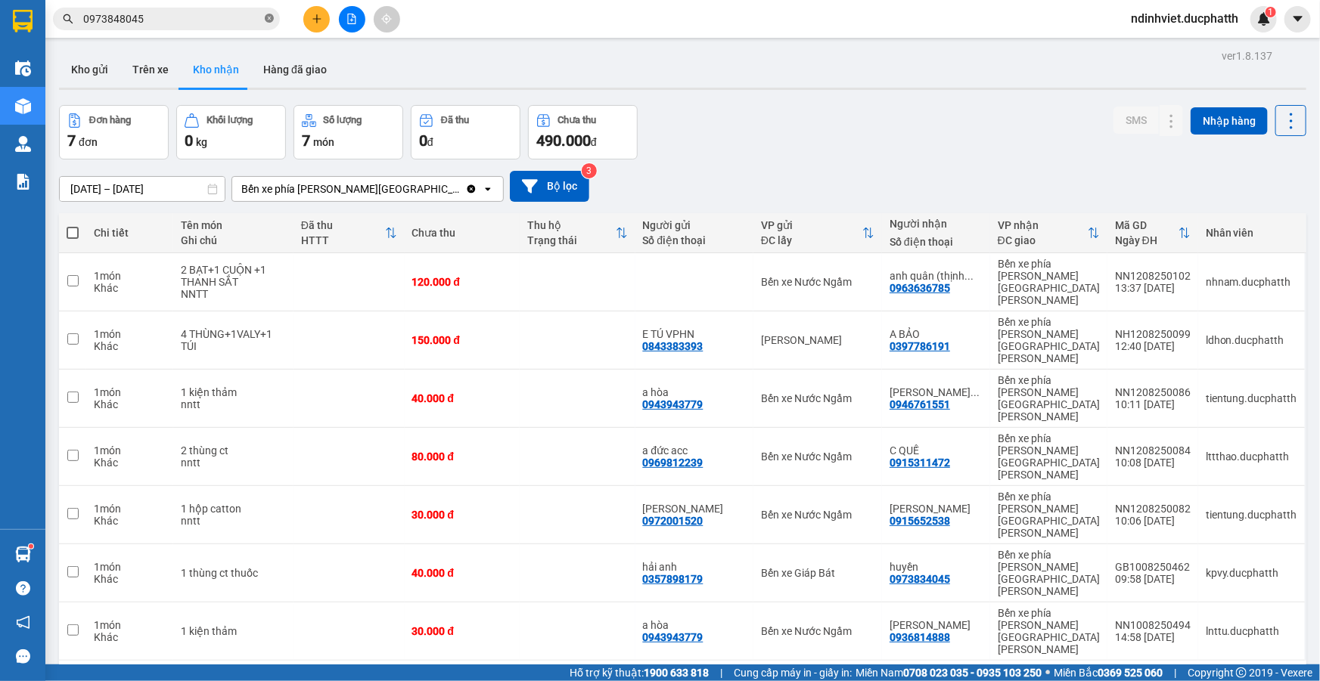
click at [271, 20] on icon "close-circle" at bounding box center [269, 18] width 9 height 9
click at [232, 23] on input "text" at bounding box center [172, 19] width 178 height 17
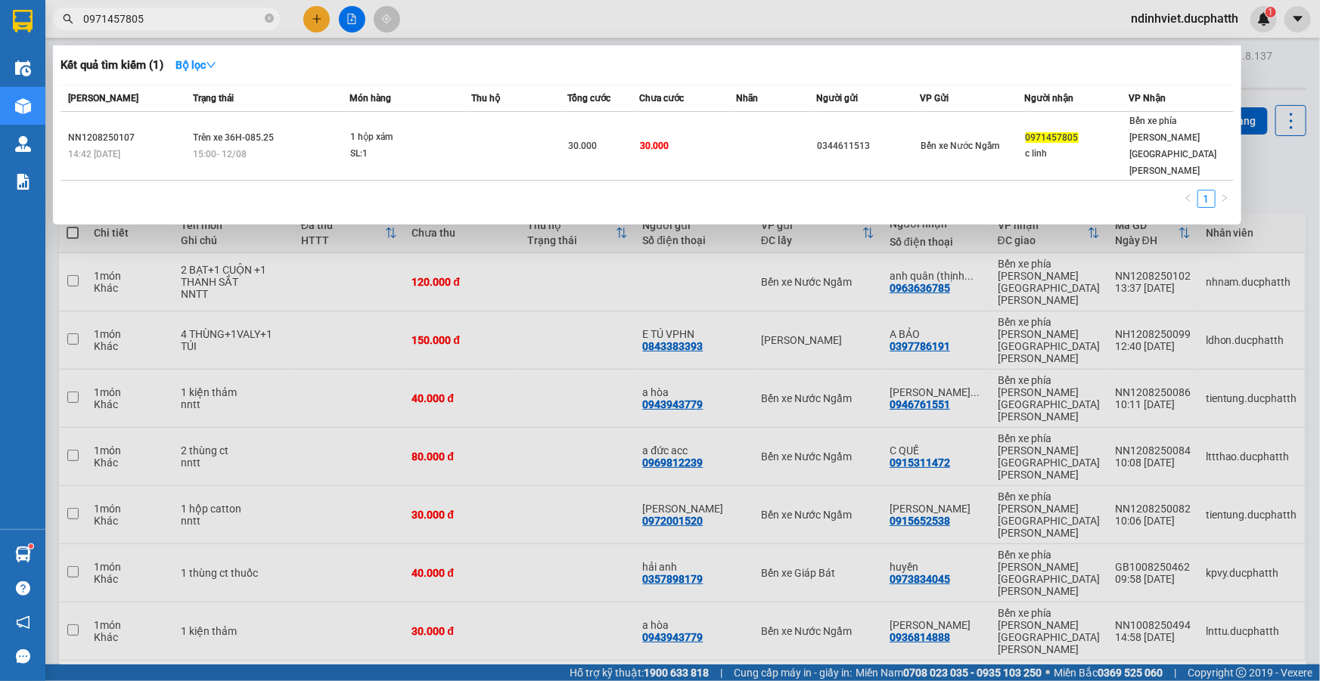
type input "0971457805"
click at [369, 594] on div at bounding box center [660, 340] width 1320 height 681
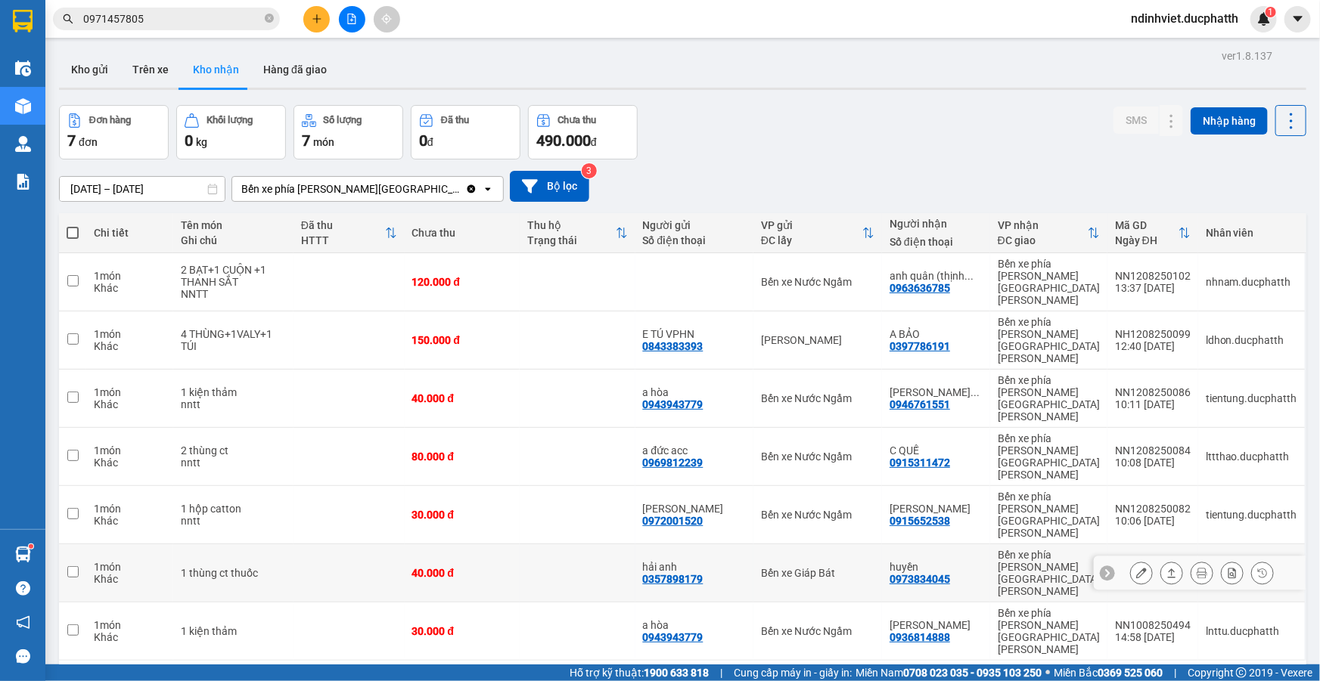
click at [821, 567] on div "Bến xe Giáp Bát" at bounding box center [817, 573] width 113 height 12
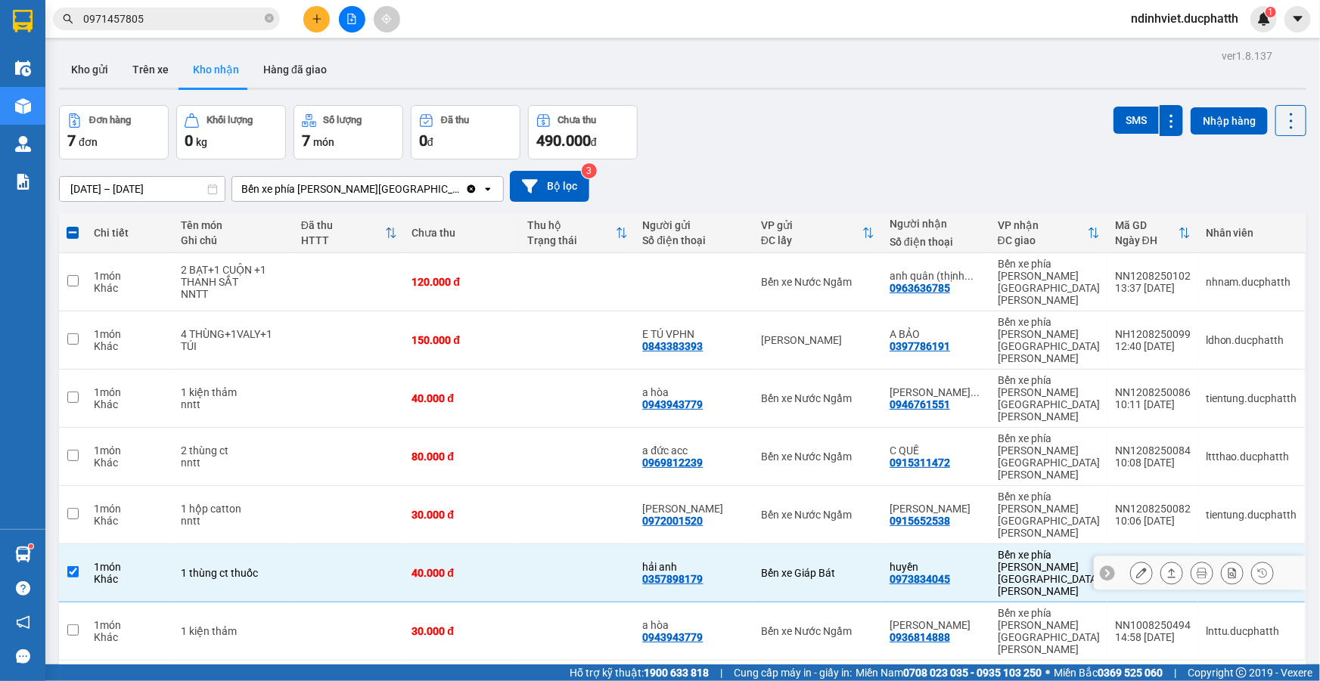
click at [70, 566] on input "checkbox" at bounding box center [72, 571] width 11 height 11
checkbox input "false"
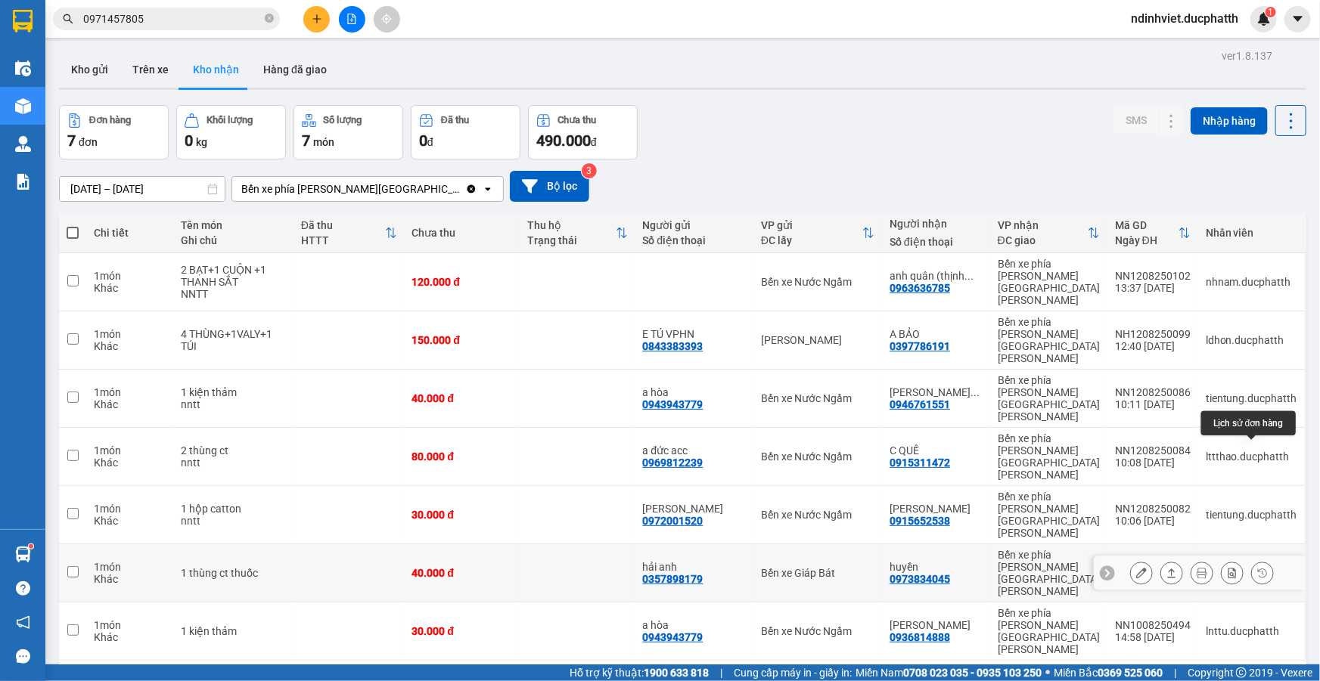
click at [1257, 568] on icon at bounding box center [1262, 573] width 11 height 11
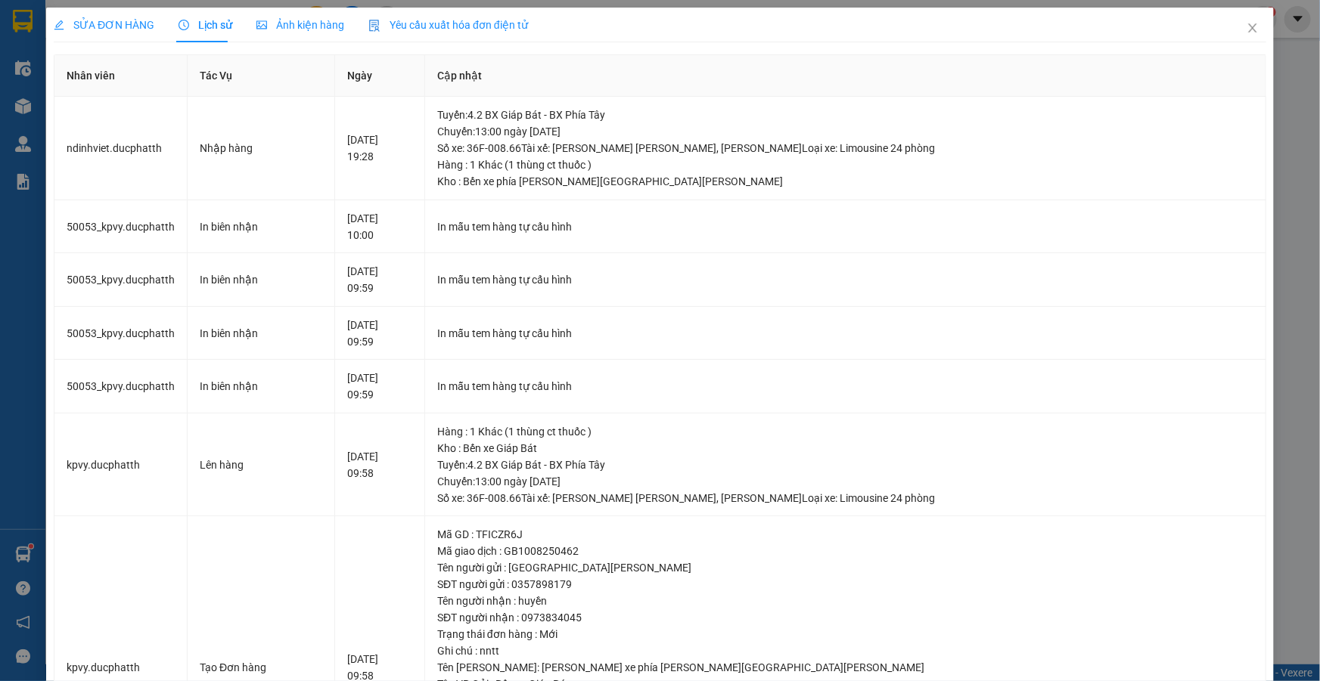
click at [1288, 83] on div "SỬA ĐƠN HÀNG Lịch sử Ảnh kiện hàng Yêu cầu xuất hóa đơn điện tử Nhân viên Tác V…" at bounding box center [660, 340] width 1320 height 681
click at [1246, 30] on icon "close" at bounding box center [1252, 28] width 12 height 12
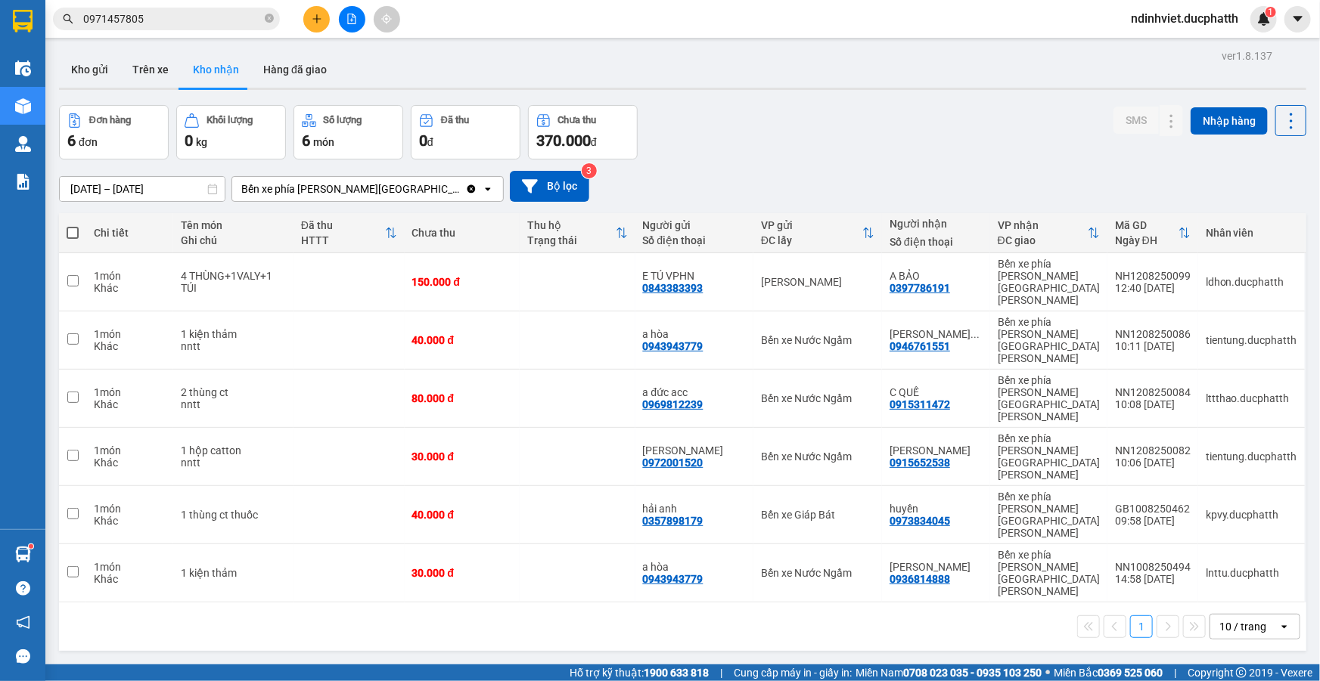
click at [221, 23] on input "0971457805" at bounding box center [172, 19] width 178 height 17
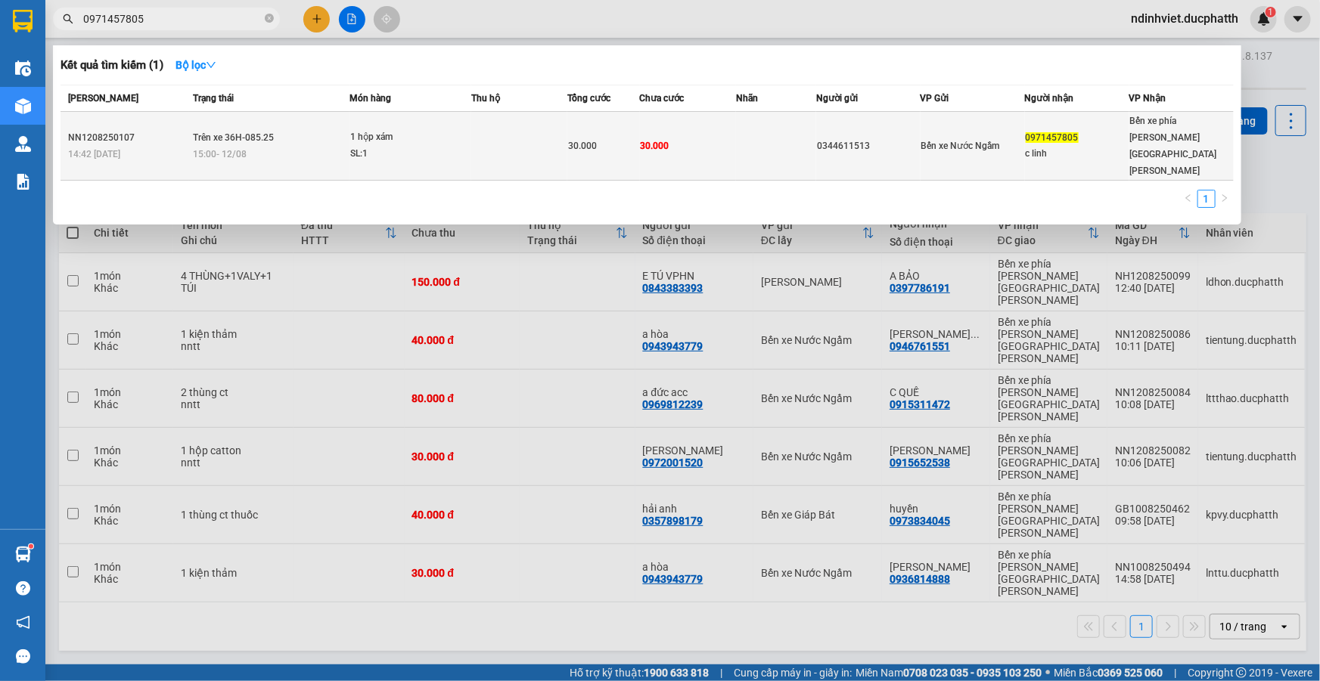
click at [469, 135] on span "1 hộp xám SL: 1" at bounding box center [410, 145] width 120 height 33
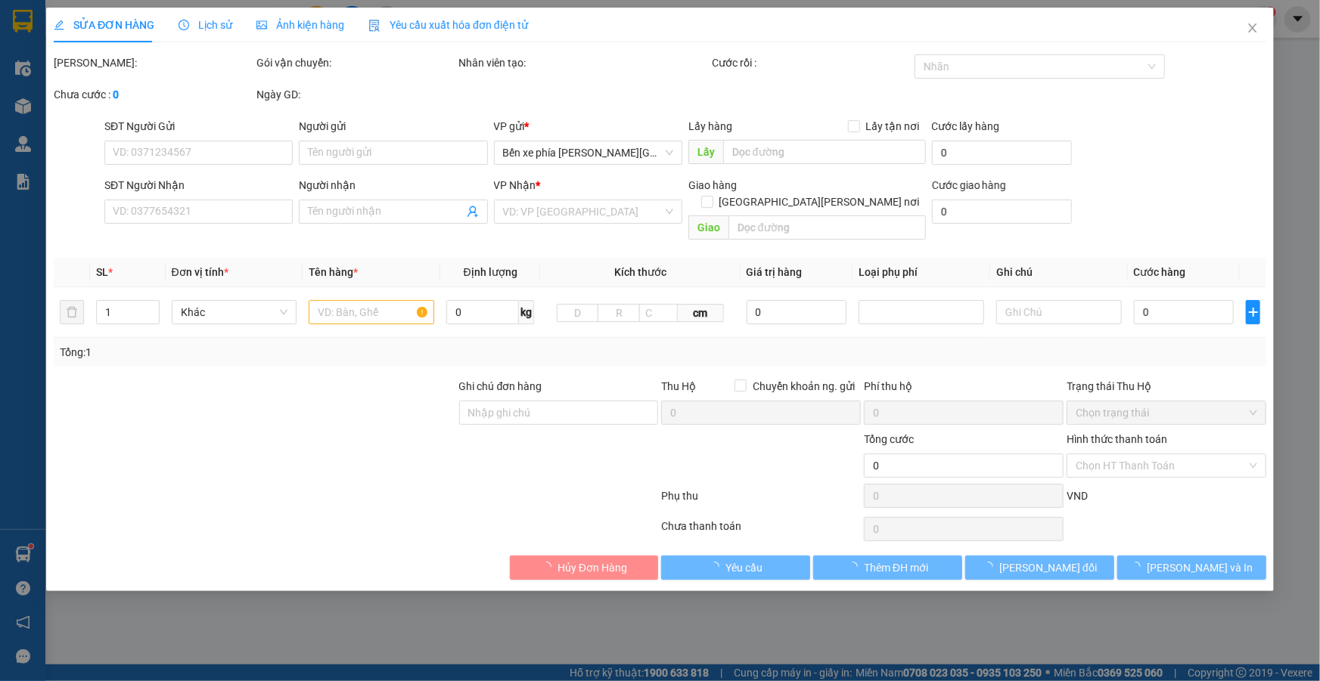
type input "0344611513"
type input "0971457805"
type input "c linh"
type input "nntt"
type input "30.000"
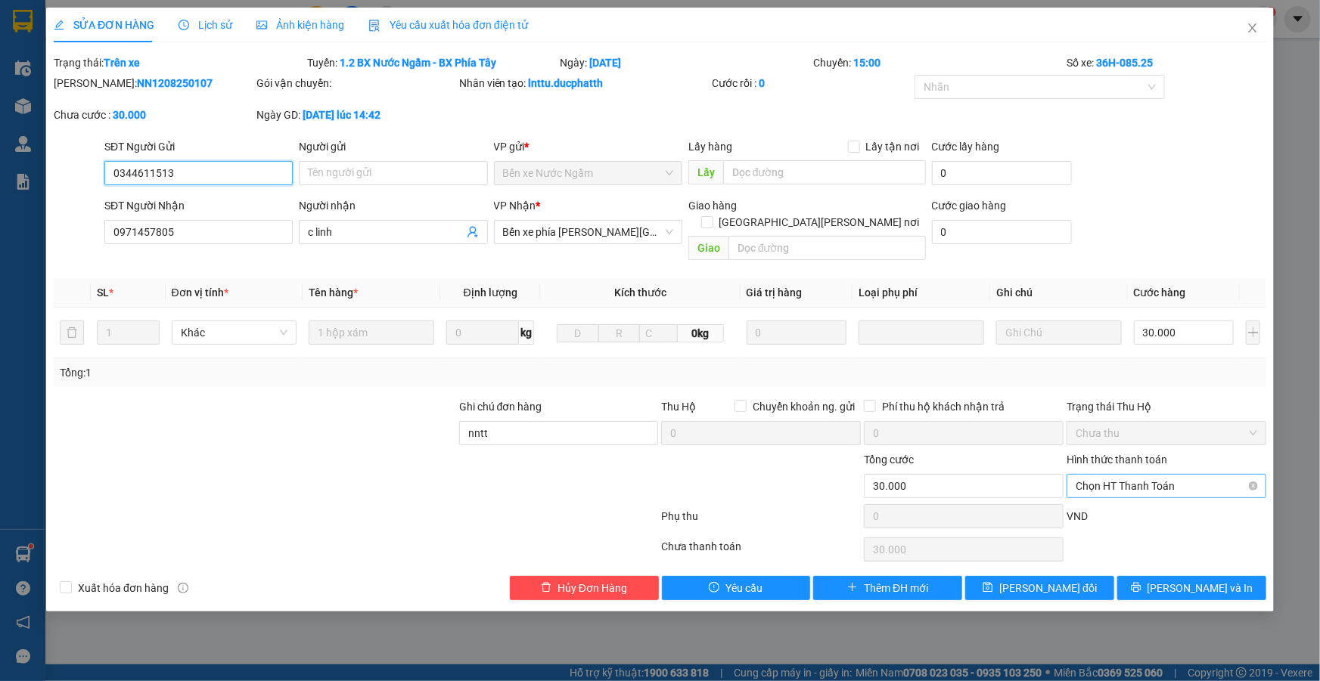
click at [1155, 475] on span "Chọn HT Thanh Toán" at bounding box center [1165, 486] width 181 height 23
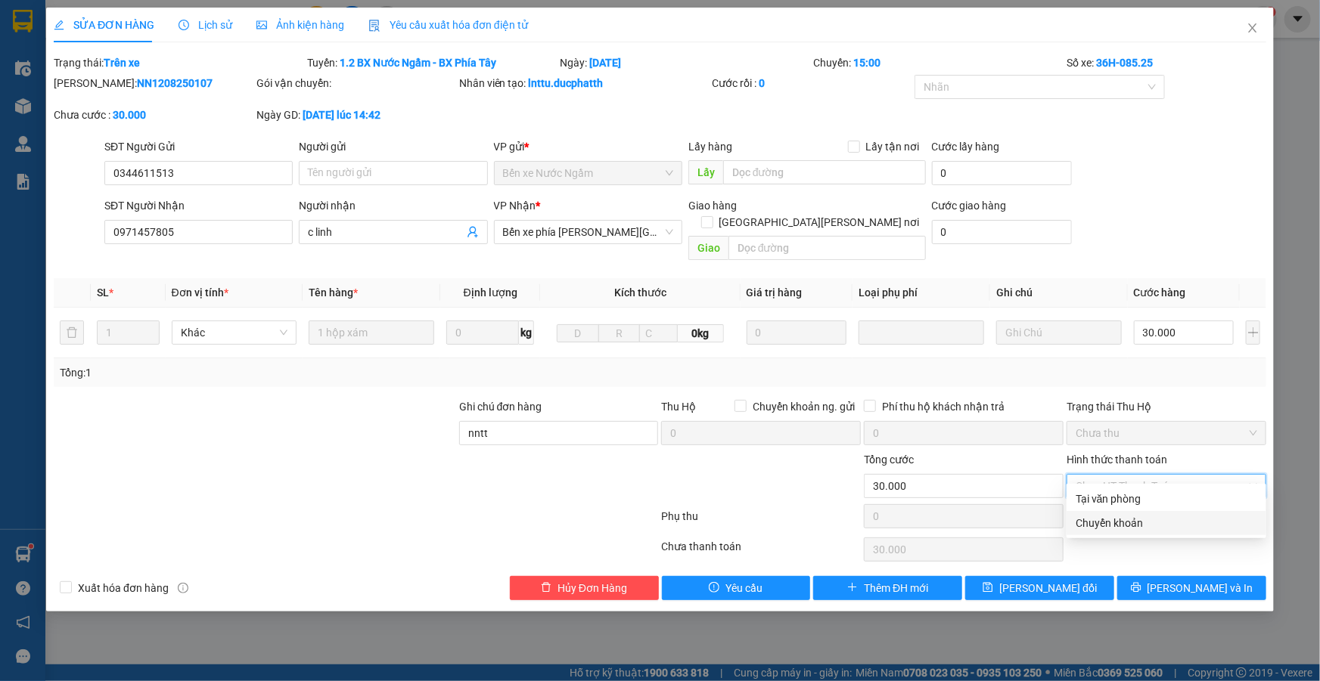
click at [1122, 518] on div "Chuyển khoản" at bounding box center [1165, 523] width 181 height 17
type input "0"
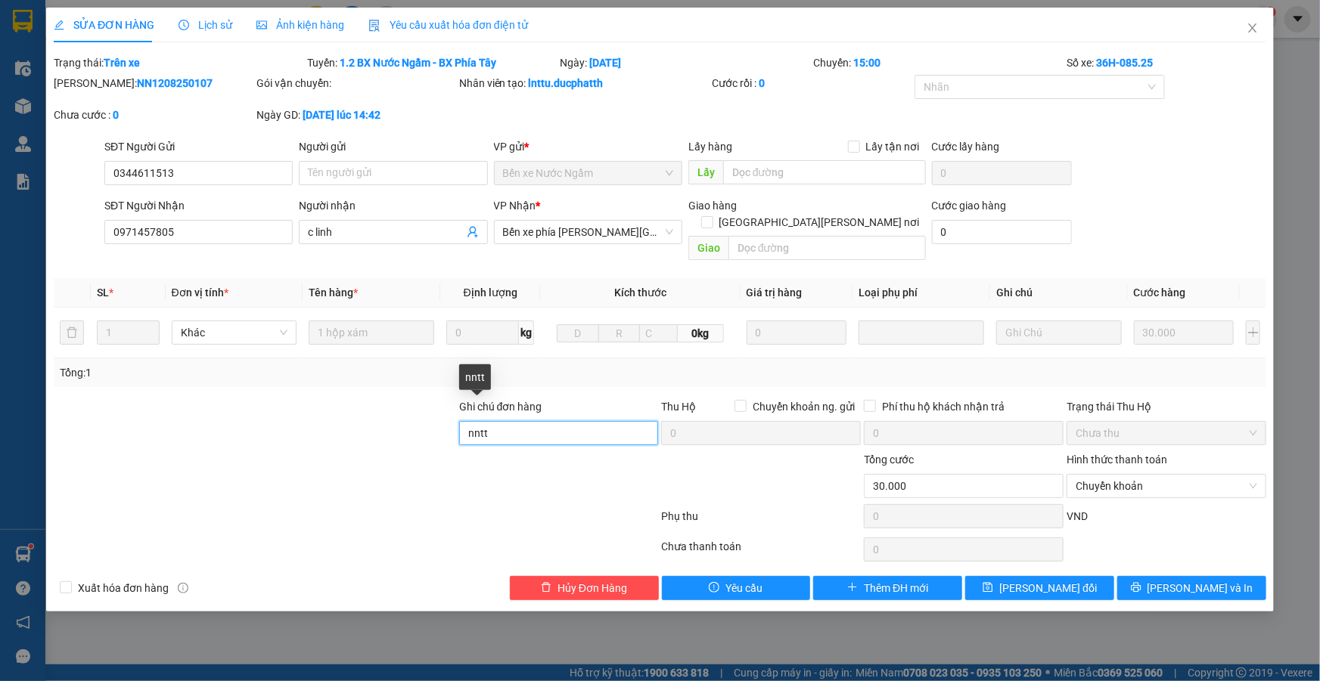
click at [532, 421] on input "nntt" at bounding box center [559, 433] width 200 height 24
click at [572, 513] on div at bounding box center [355, 519] width 607 height 30
click at [556, 421] on input "Nntt - ck 12/8" at bounding box center [559, 433] width 200 height 24
type input "Nntt - ck 12/8 18H54 NGUYEN THUY LINH VIETIN"
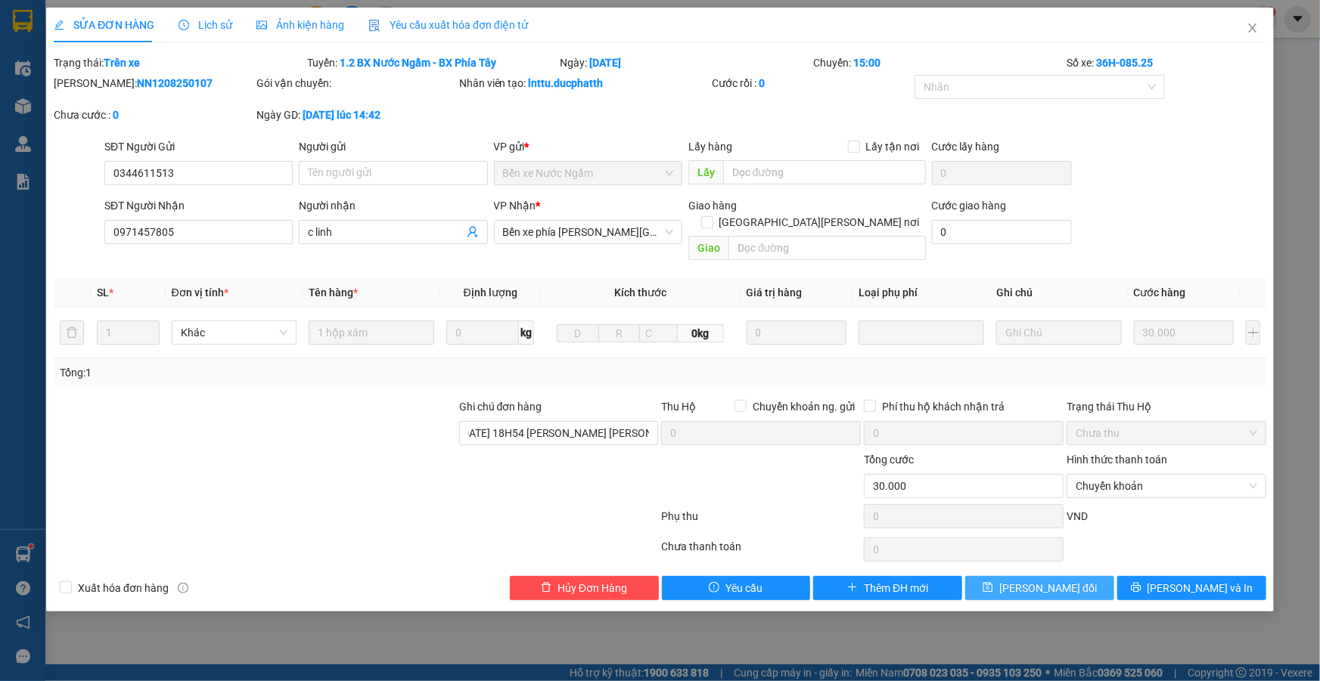
click at [1079, 576] on button "[PERSON_NAME] thay đổi" at bounding box center [1039, 588] width 149 height 24
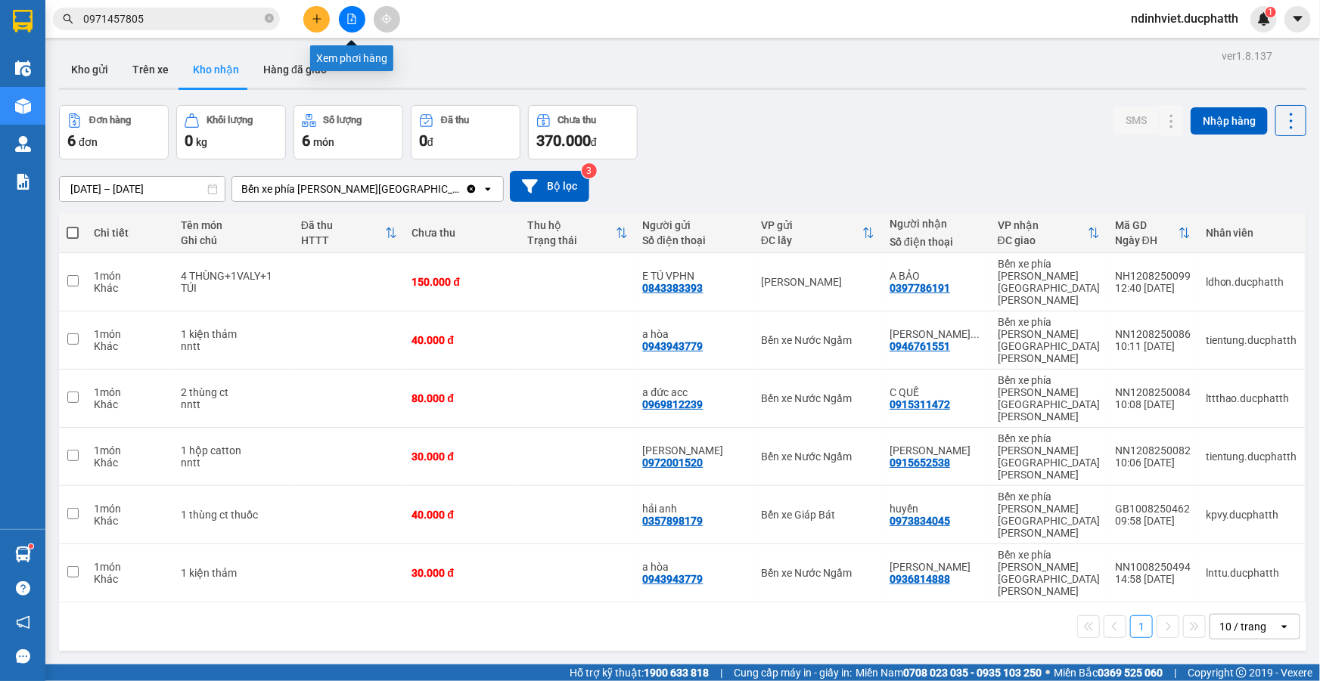
click at [351, 16] on icon "file-add" at bounding box center [351, 19] width 11 height 11
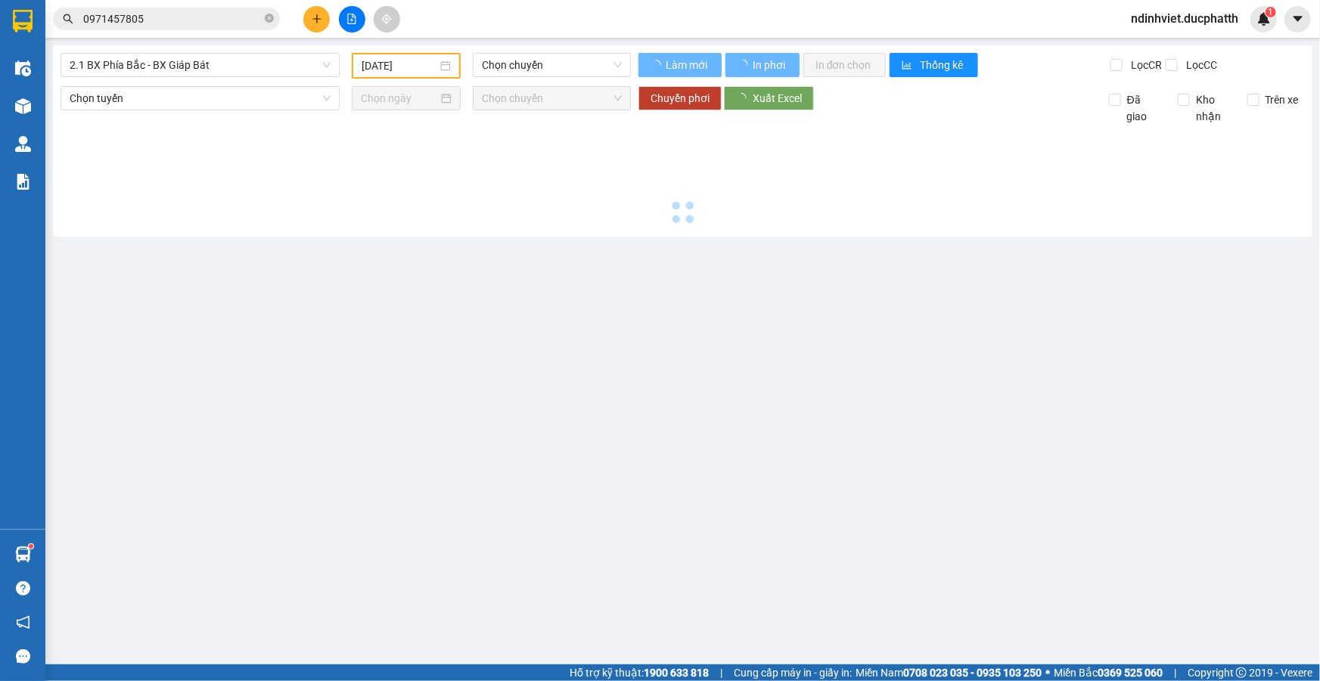
type input "[DATE]"
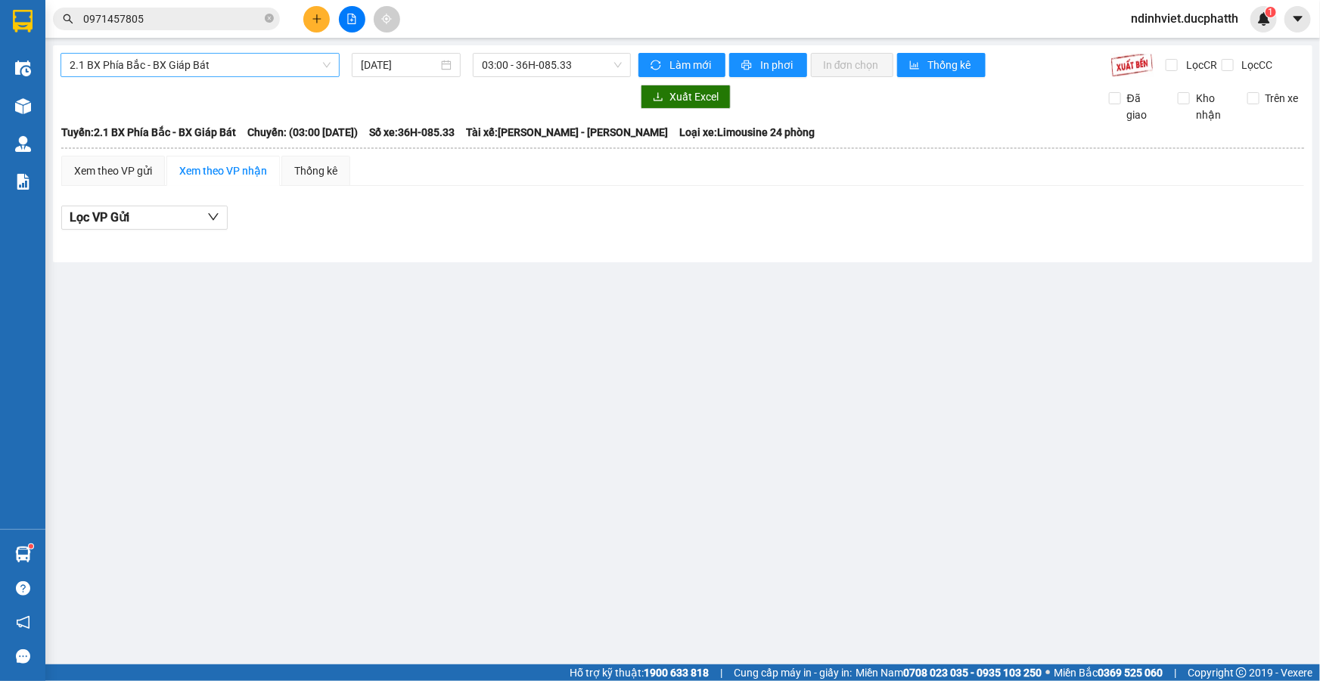
click at [206, 61] on span "2.1 BX Phía Bắc - BX Giáp Bát" at bounding box center [200, 65] width 261 height 23
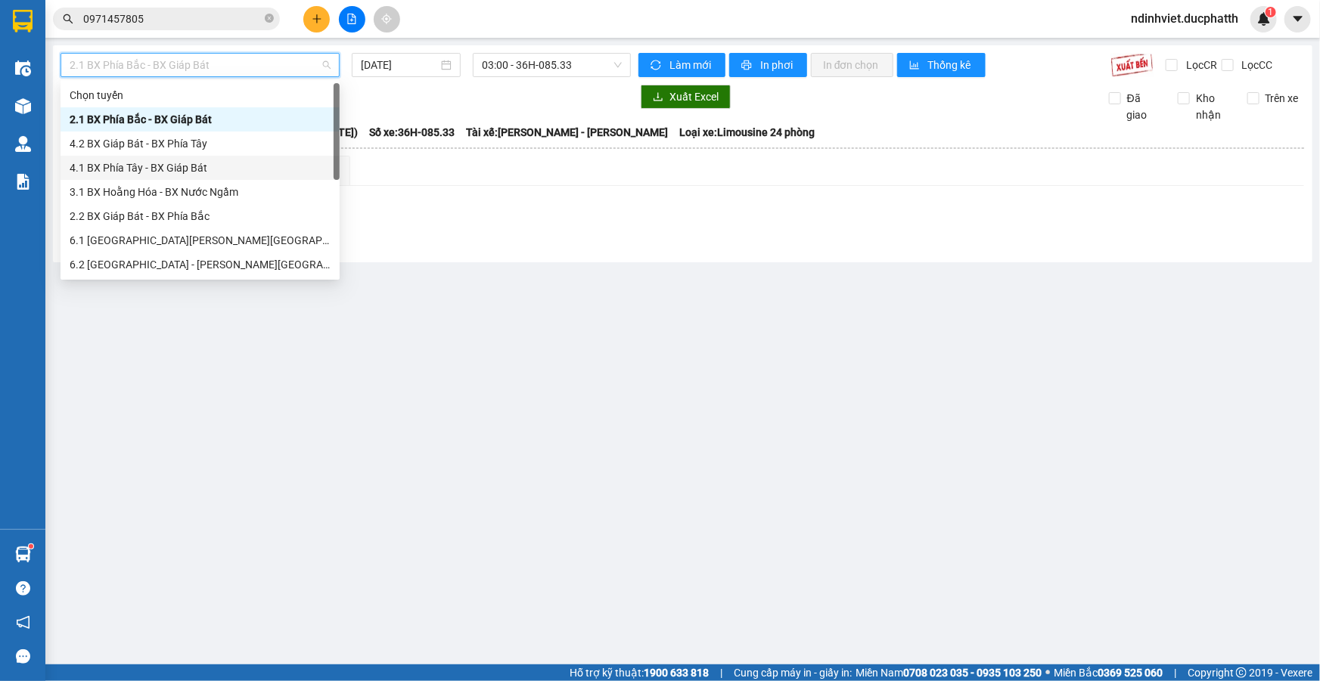
scroll to position [121, 0]
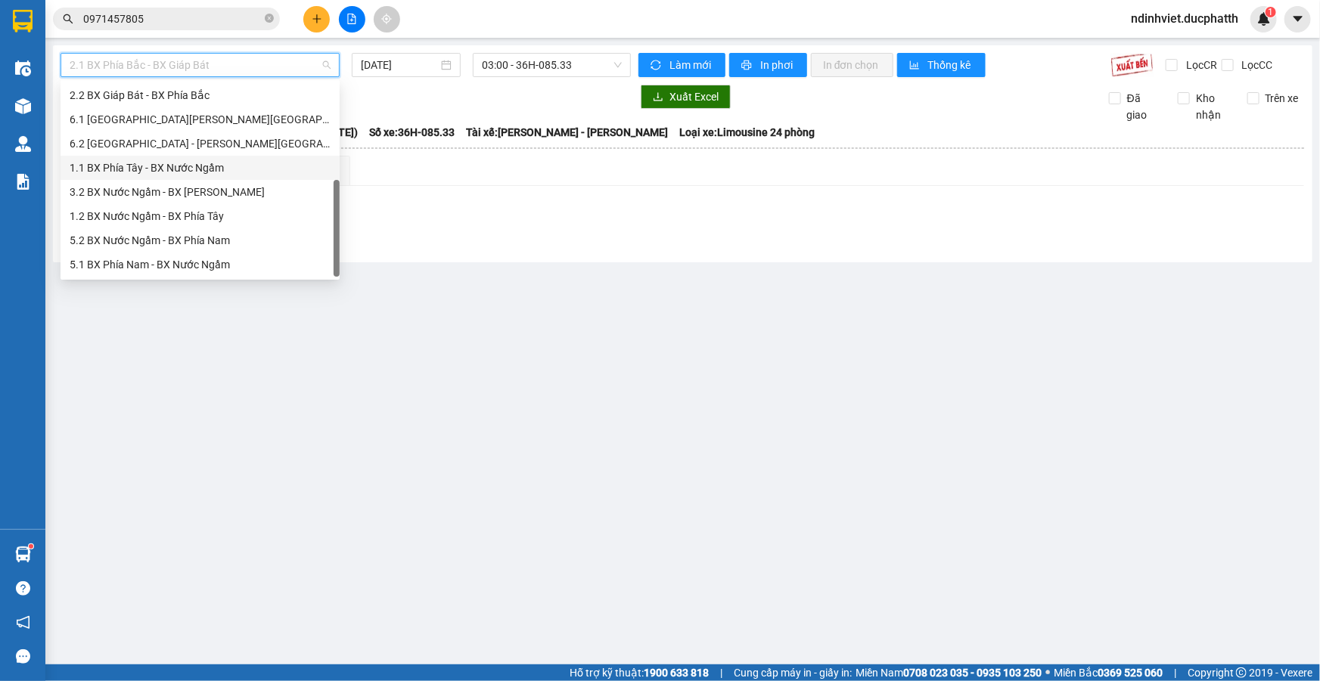
click at [177, 166] on div "1.1 BX Phía Tây - BX Nước Ngầm" at bounding box center [200, 168] width 261 height 17
type input "[DATE]"
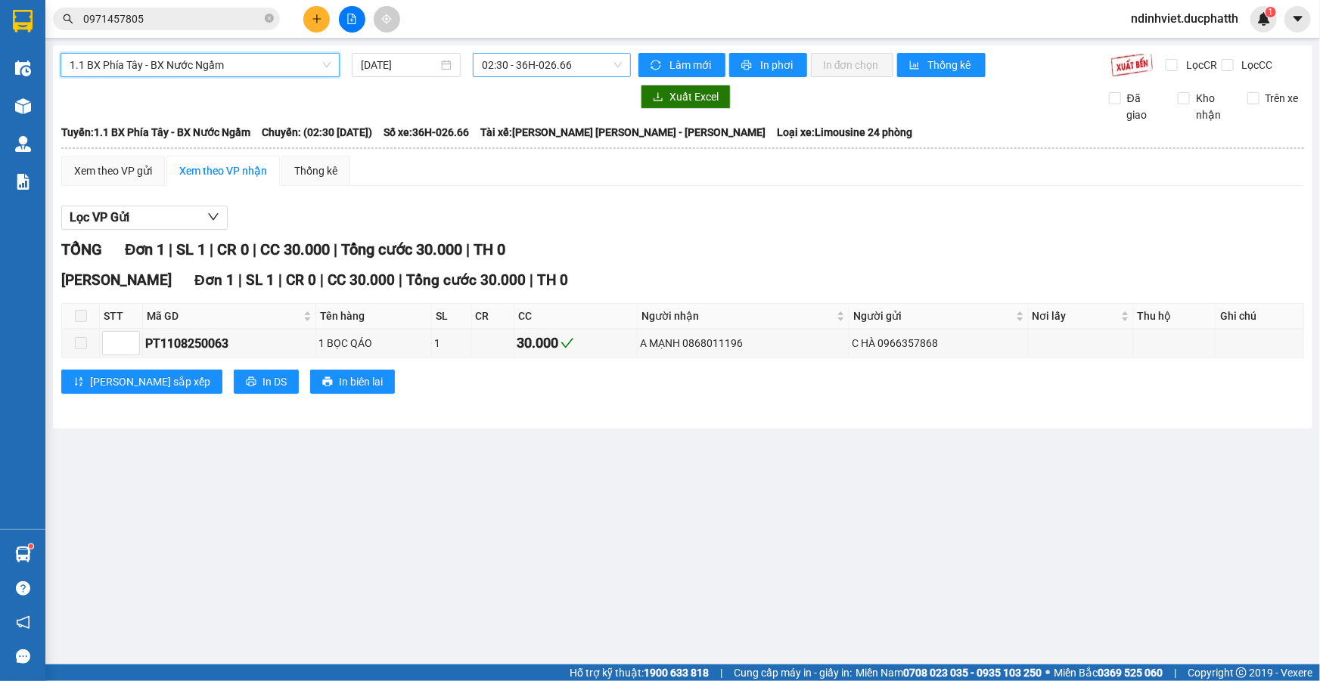
click at [594, 62] on span "02:30 - 36H-026.66" at bounding box center [552, 65] width 140 height 23
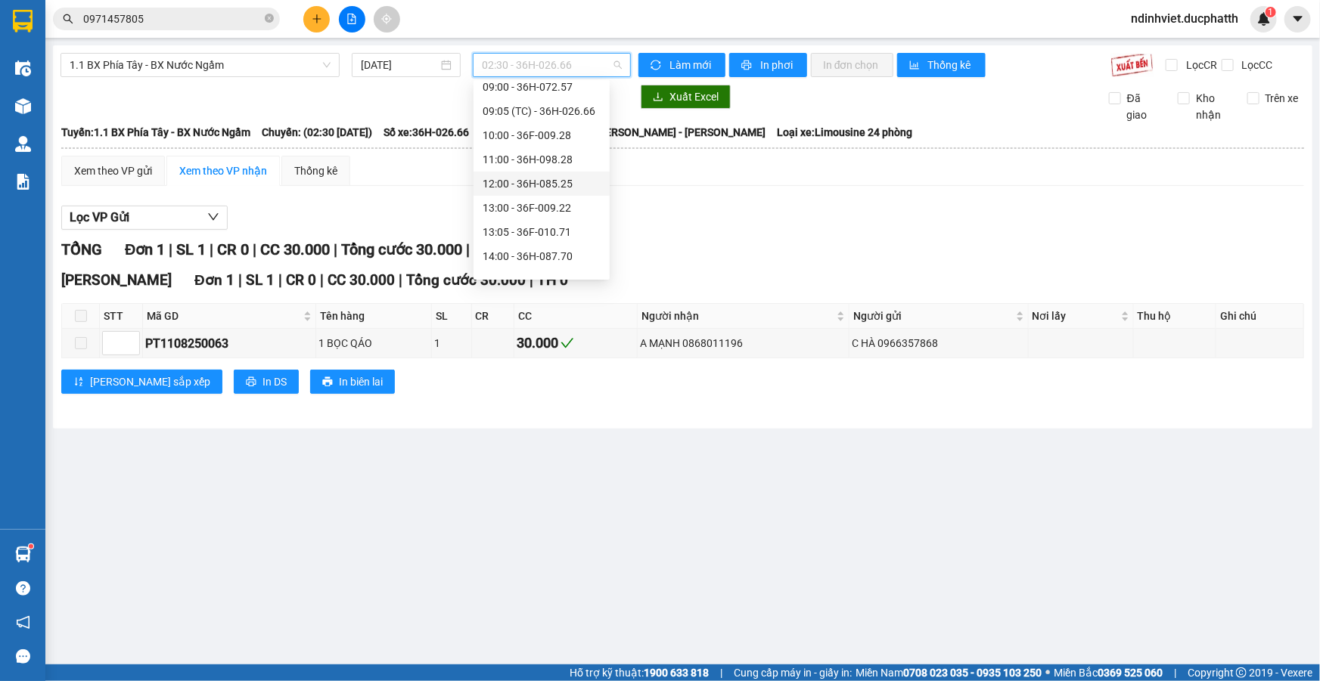
scroll to position [459, 0]
click at [538, 244] on div "19:00 - 36F-009.28" at bounding box center [541, 241] width 118 height 17
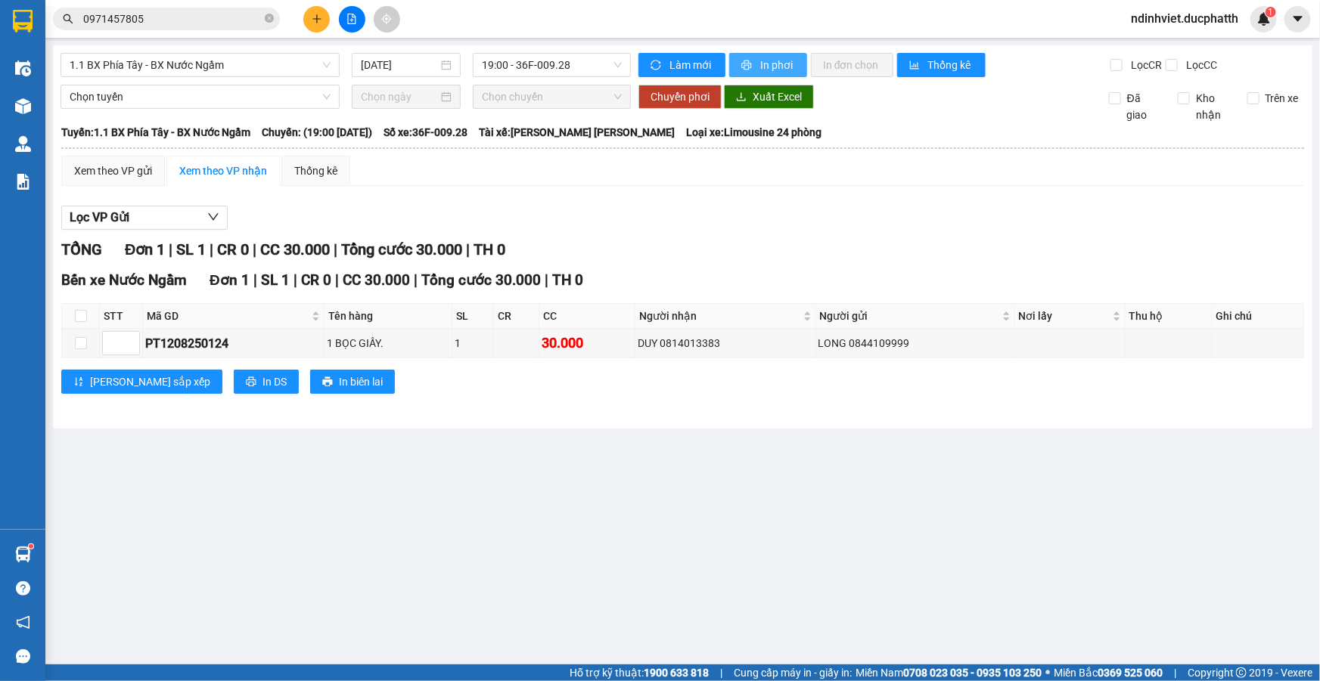
click at [771, 68] on span "In phơi" at bounding box center [777, 65] width 35 height 17
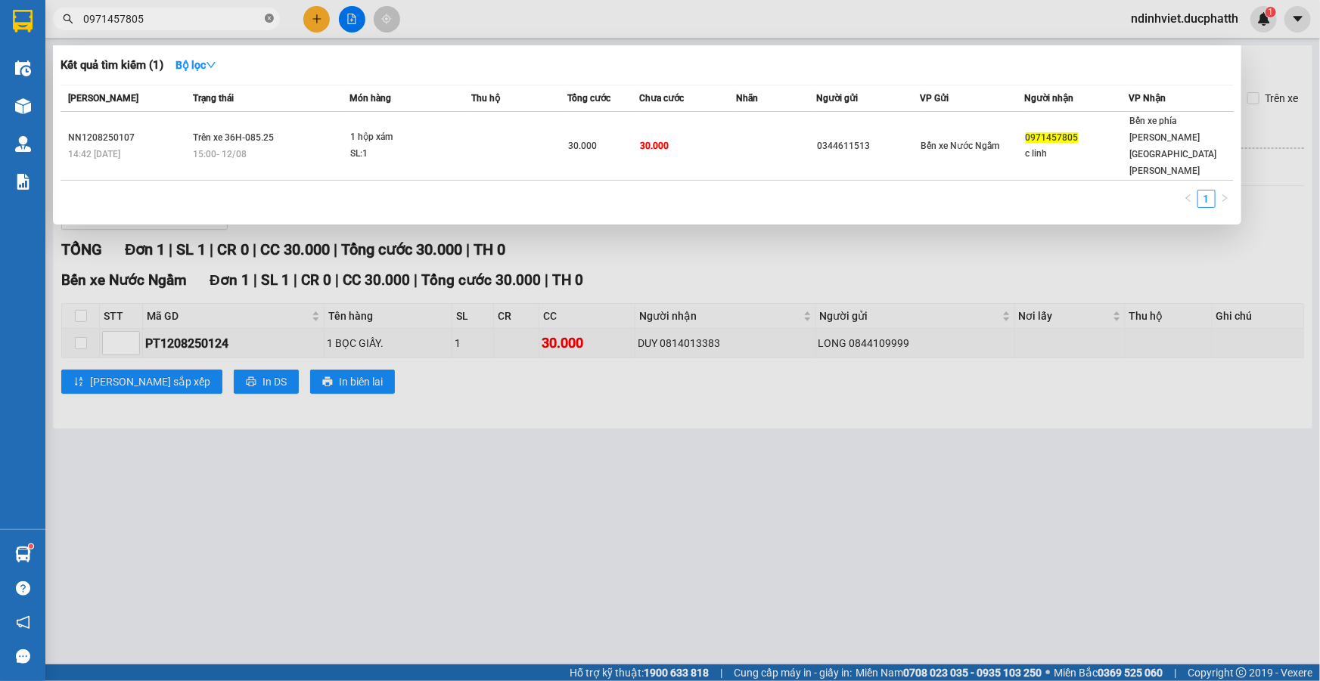
click at [265, 16] on icon "close-circle" at bounding box center [269, 18] width 9 height 9
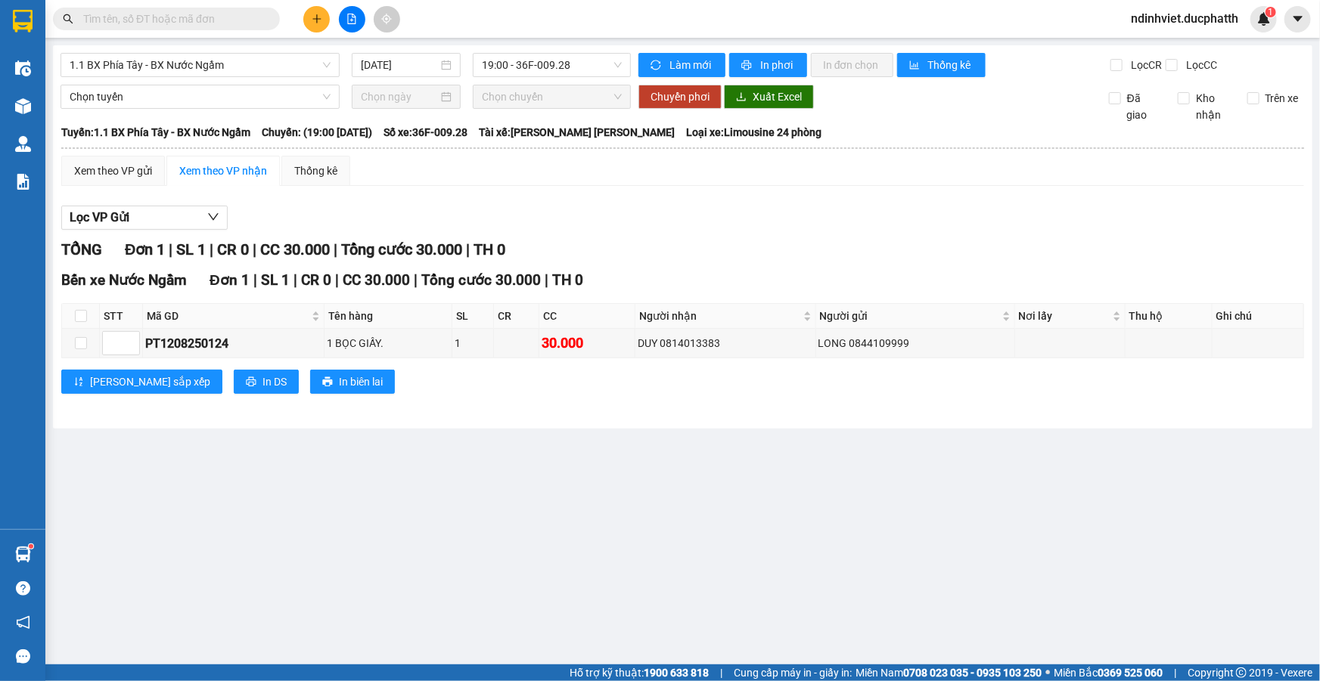
click at [239, 14] on input "text" at bounding box center [172, 19] width 178 height 17
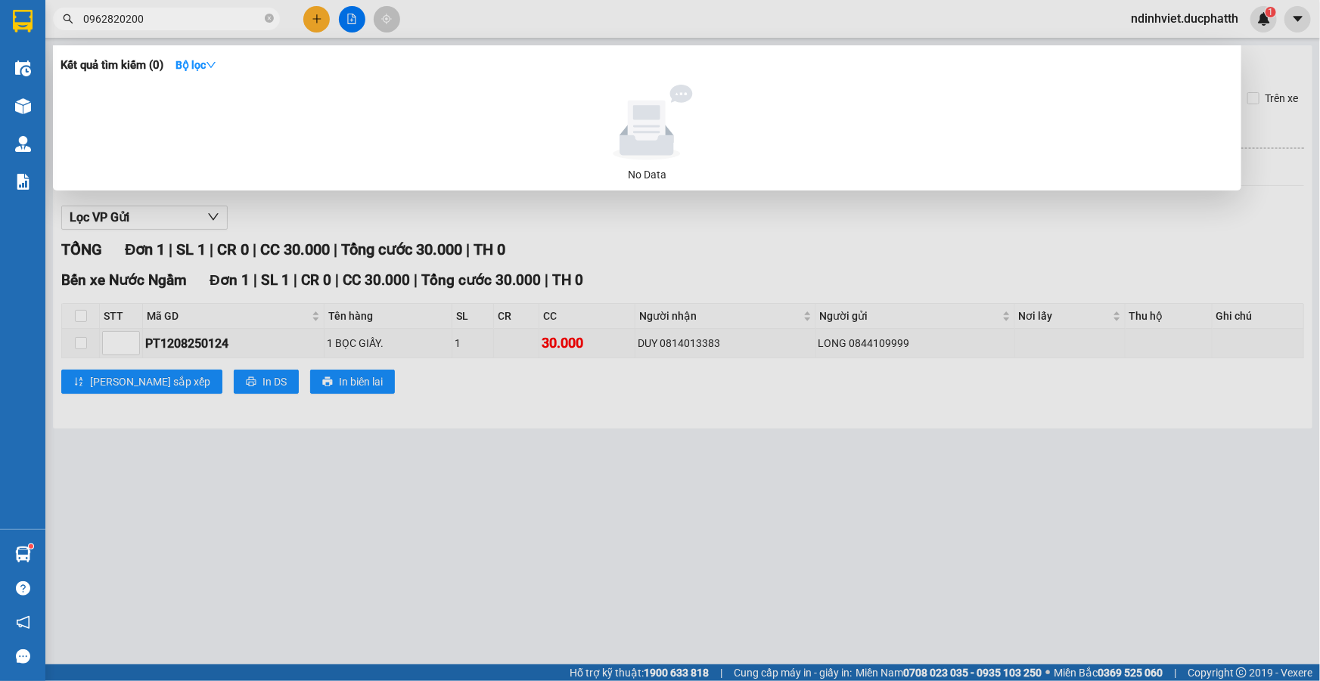
click at [116, 22] on input "0962820200" at bounding box center [172, 19] width 178 height 17
click at [106, 15] on input "0962820200" at bounding box center [172, 19] width 178 height 17
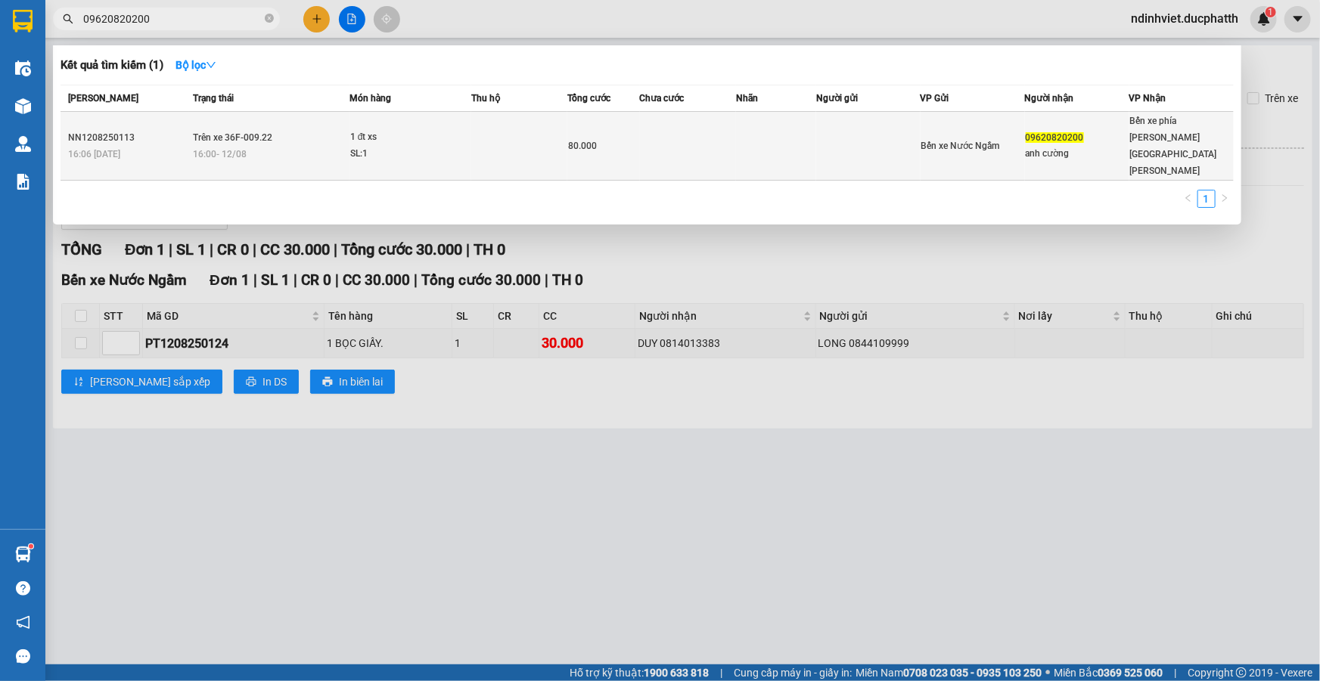
type input "09620820200"
click at [834, 131] on td at bounding box center [868, 146] width 104 height 69
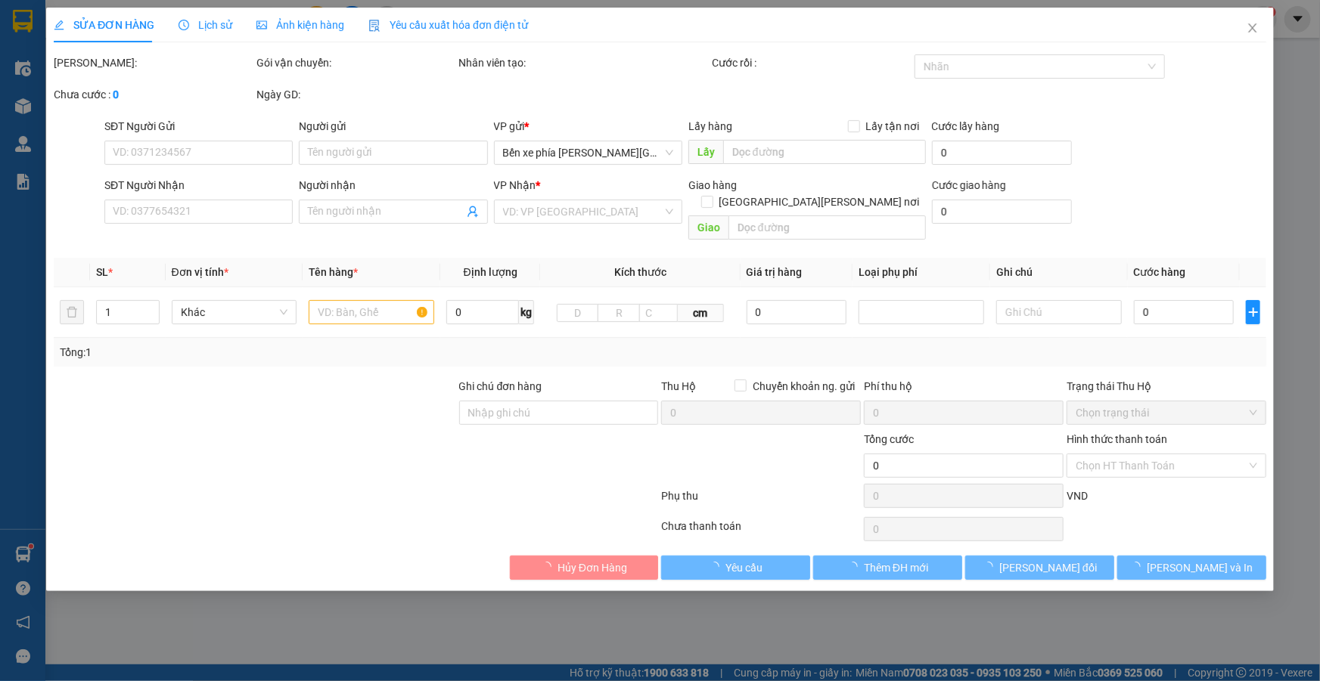
type input "09620820200"
type input "anh cường"
type input "ng gửi ttck 16h05 12/8 vu dung shb"
type input "80.000"
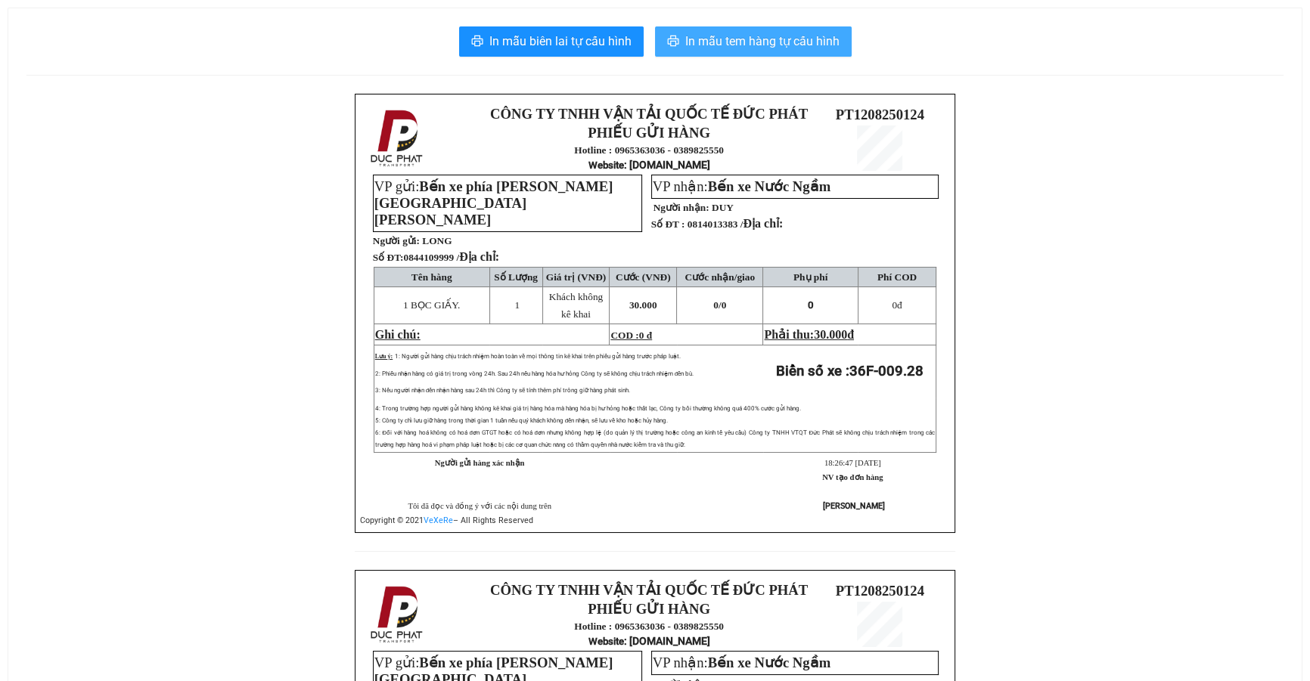
click at [785, 54] on button "In mẫu tem hàng tự cấu hình" at bounding box center [753, 41] width 197 height 30
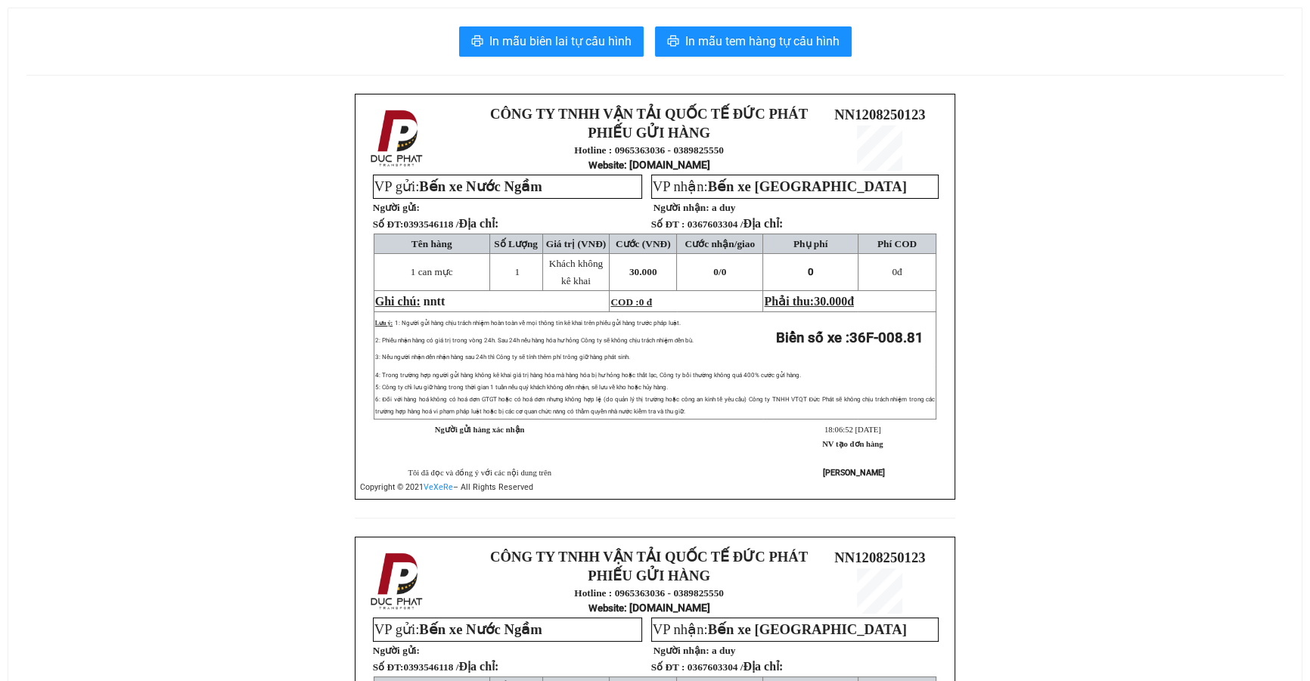
scroll to position [137, 0]
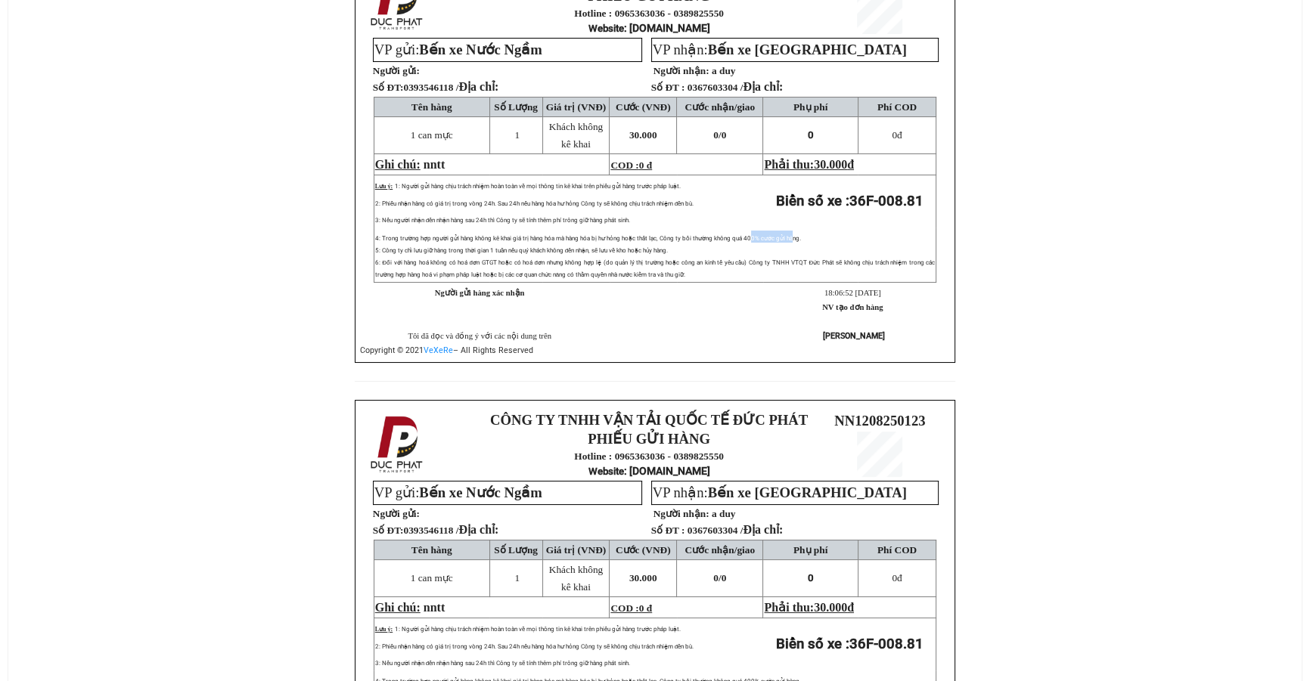
drag, startPoint x: 752, startPoint y: 239, endPoint x: 793, endPoint y: 237, distance: 41.6
click at [793, 237] on span "4: Trong trường hợp người gửi hàng không kê khai giá trị hàng hóa mà hàng hóa b…" at bounding box center [588, 238] width 426 height 7
click at [812, 244] on p "4: Trong trường hợp người gửi hàng không kê khai giá trị hàng hóa mà hàng hóa b…" at bounding box center [655, 255] width 560 height 48
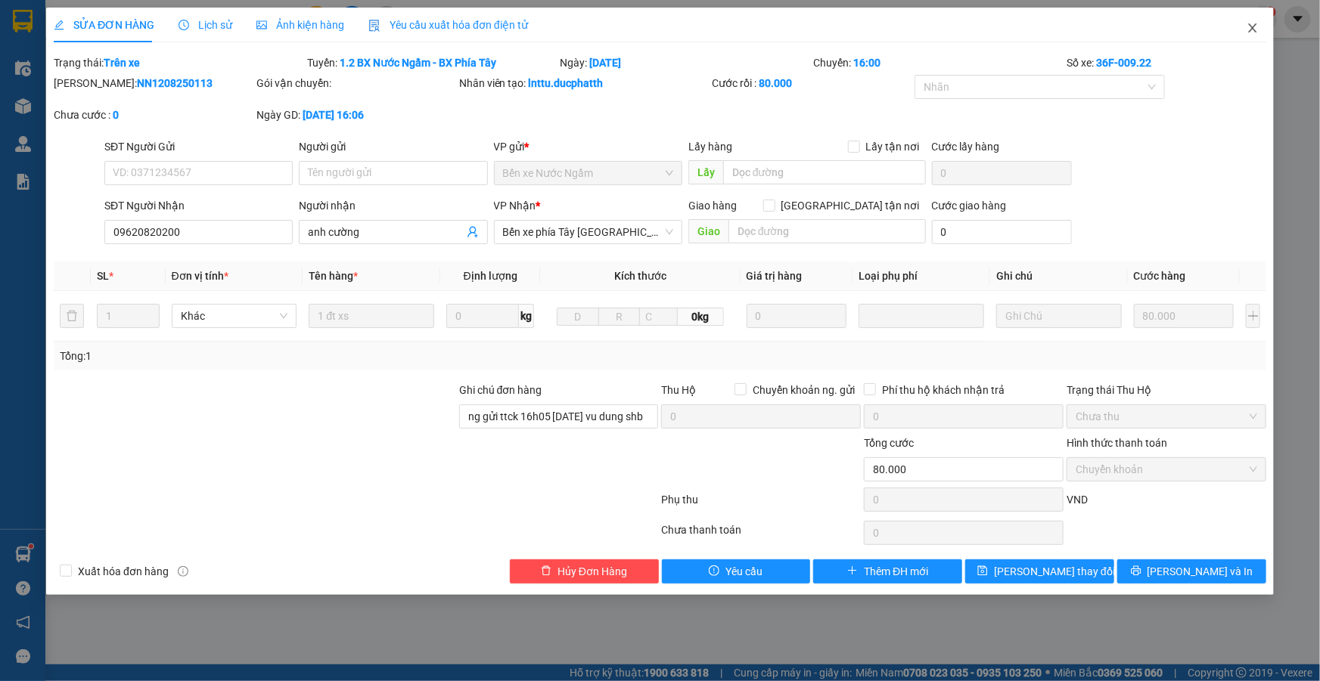
click at [1248, 27] on icon "close" at bounding box center [1252, 28] width 12 height 12
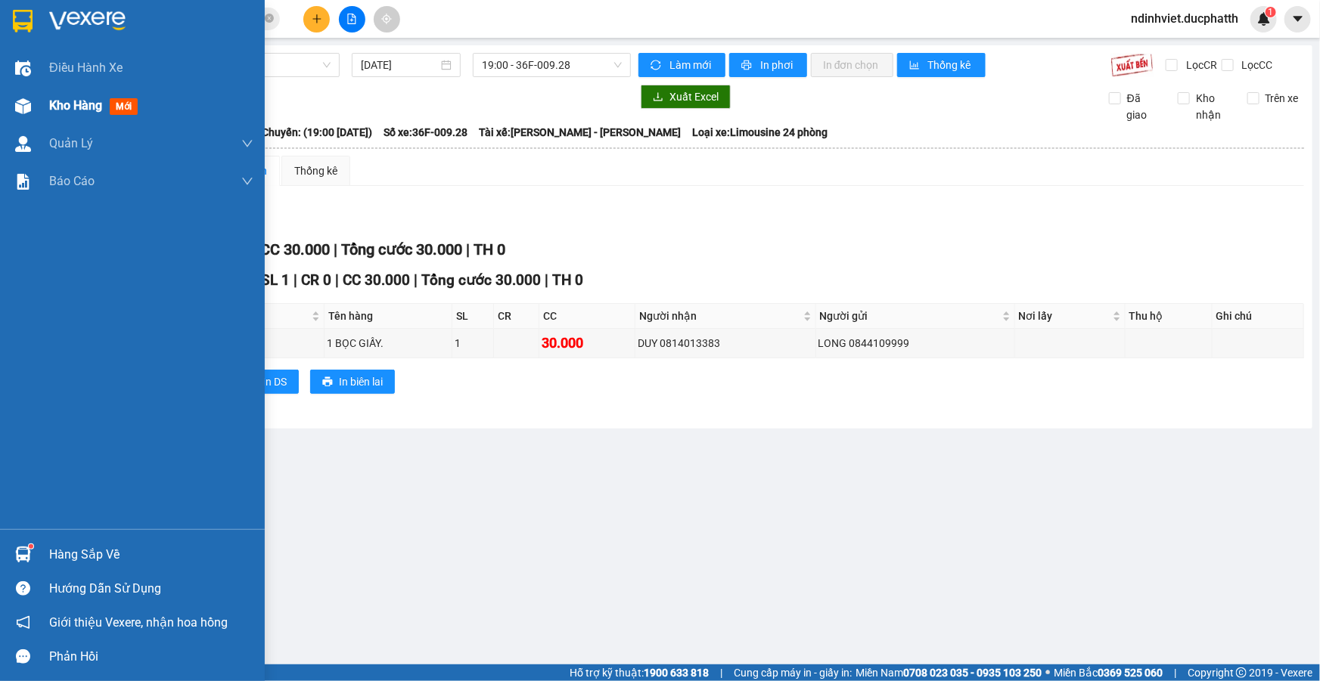
click at [57, 101] on span "Kho hàng" at bounding box center [75, 105] width 53 height 14
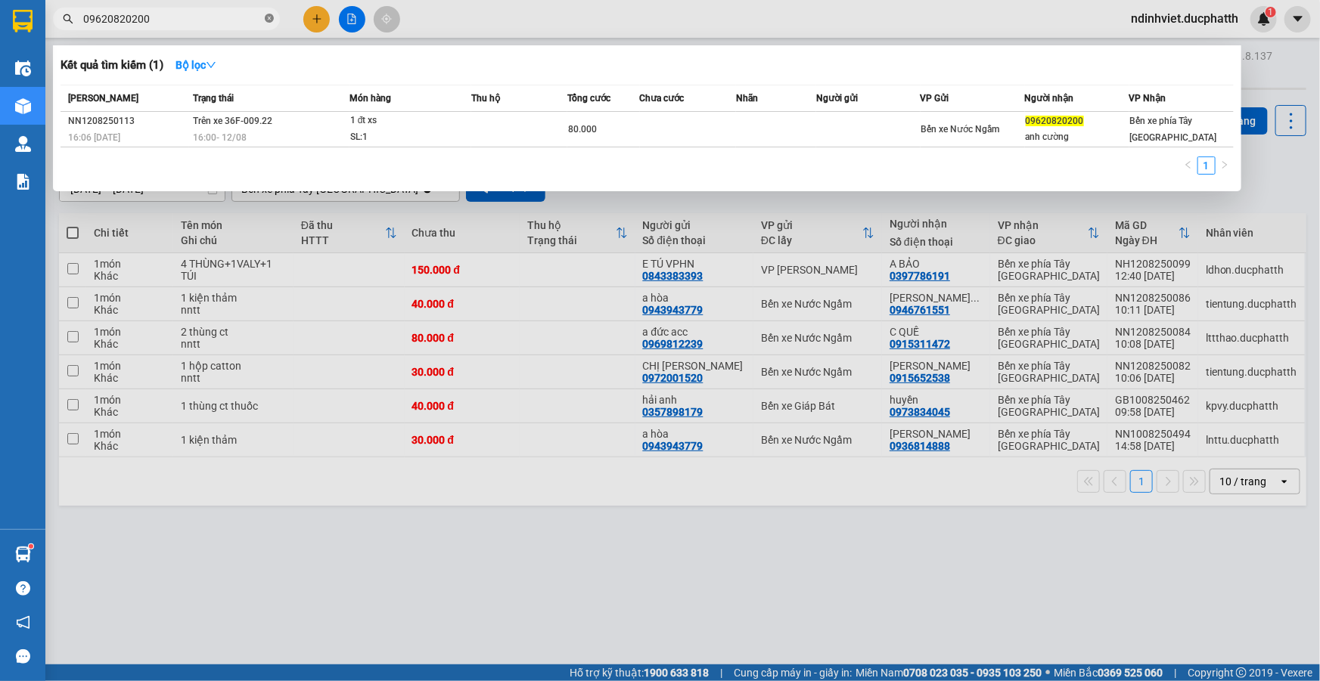
click at [271, 19] on icon "close-circle" at bounding box center [269, 18] width 9 height 9
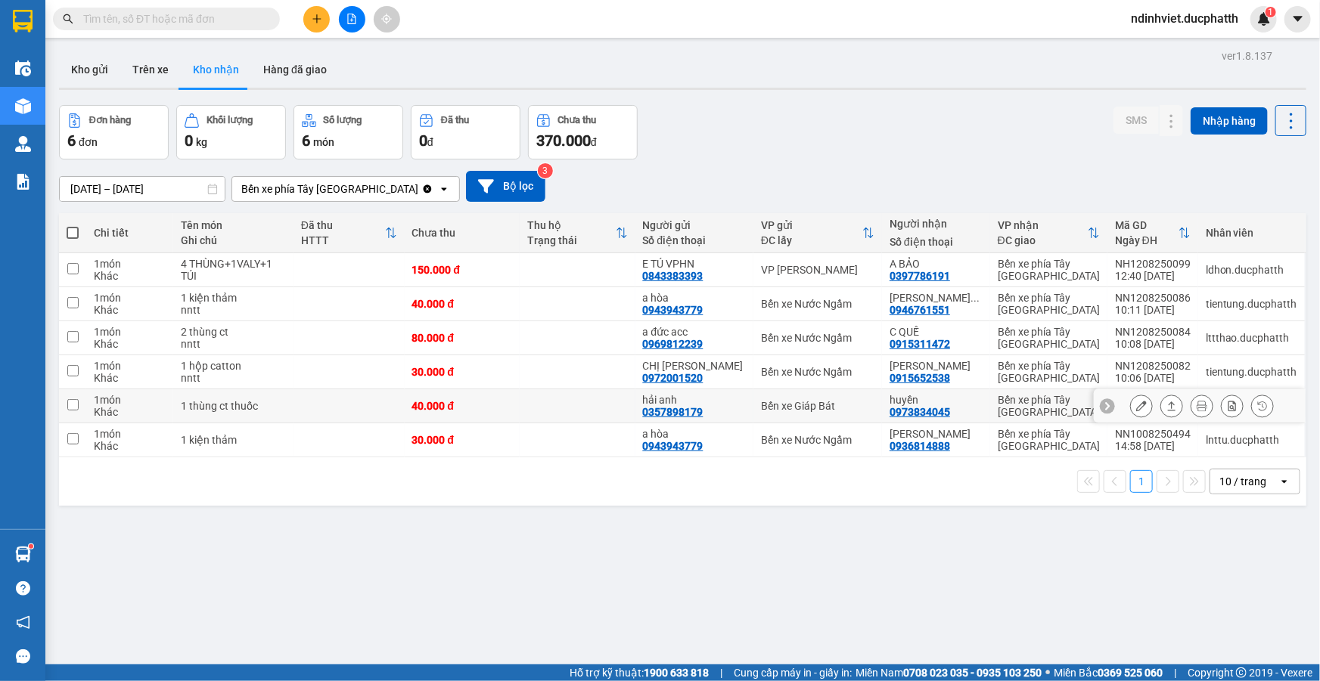
click at [285, 408] on div "1 thùng ct thuốc" at bounding box center [233, 406] width 104 height 12
checkbox input "true"
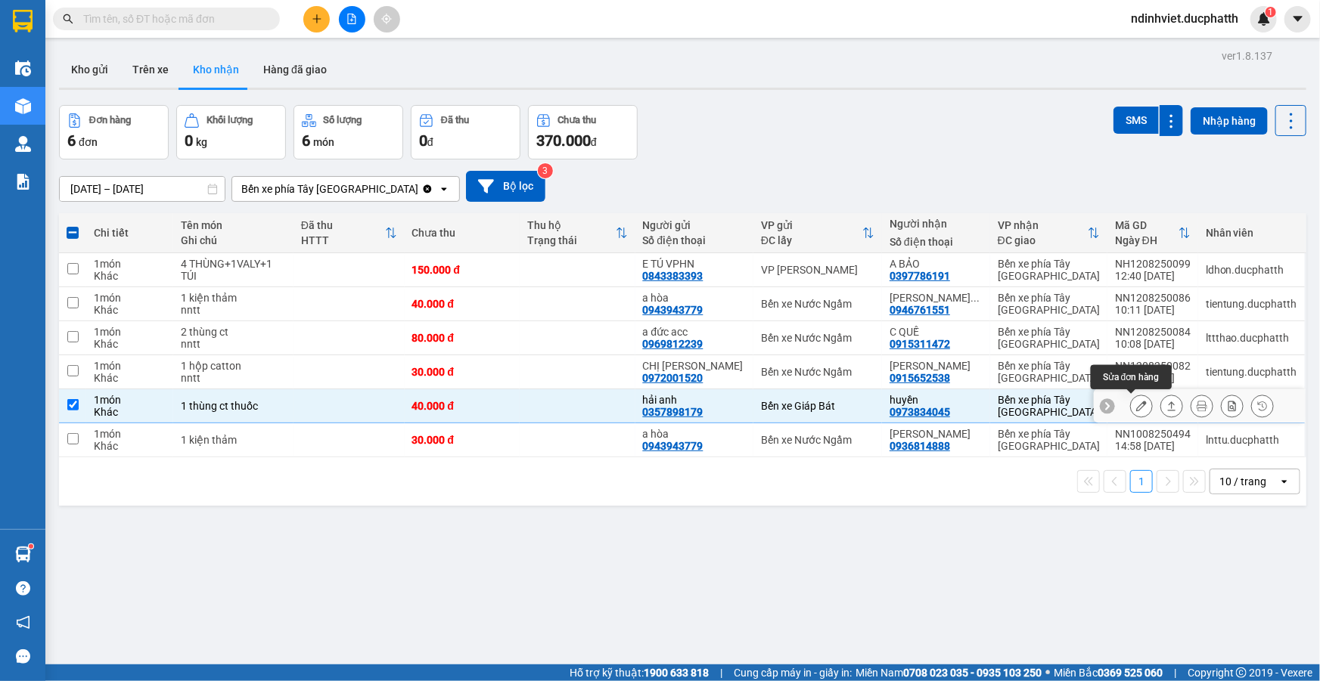
click at [1136, 408] on icon at bounding box center [1141, 406] width 11 height 11
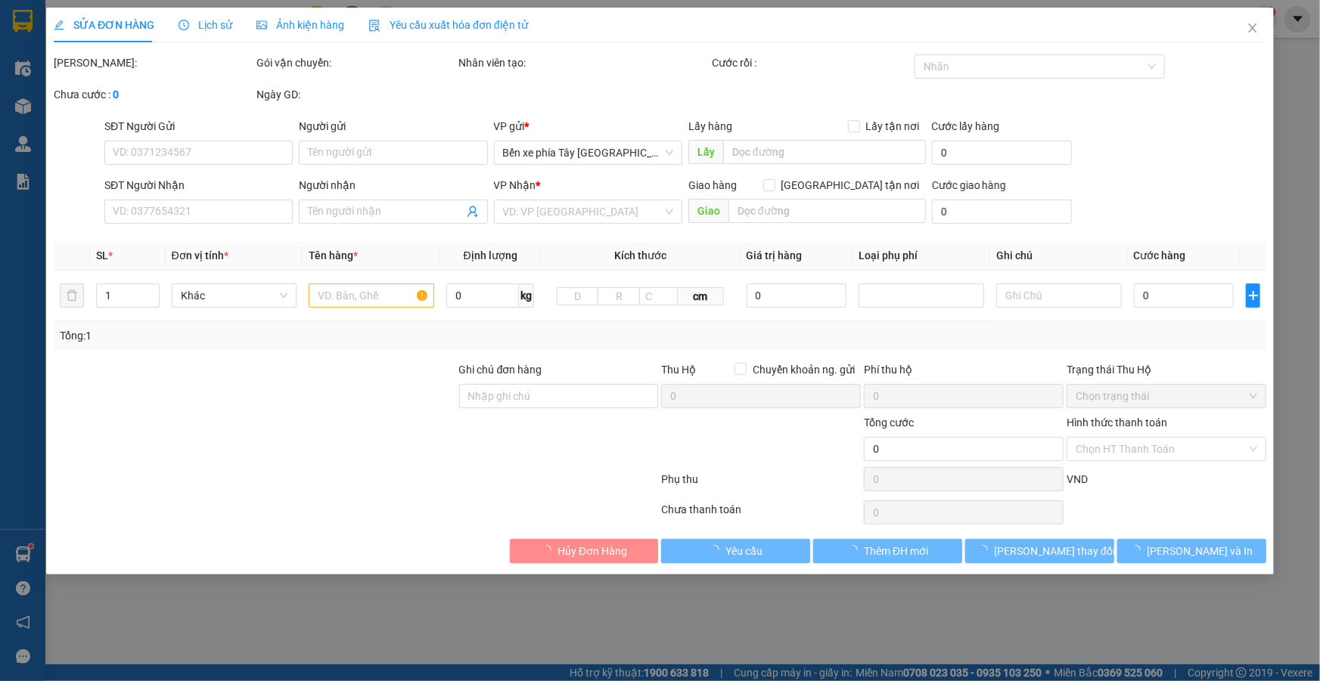
type input "0357898179"
type input "hải anh"
type input "0973834045"
type input "huyền"
type input "nntt"
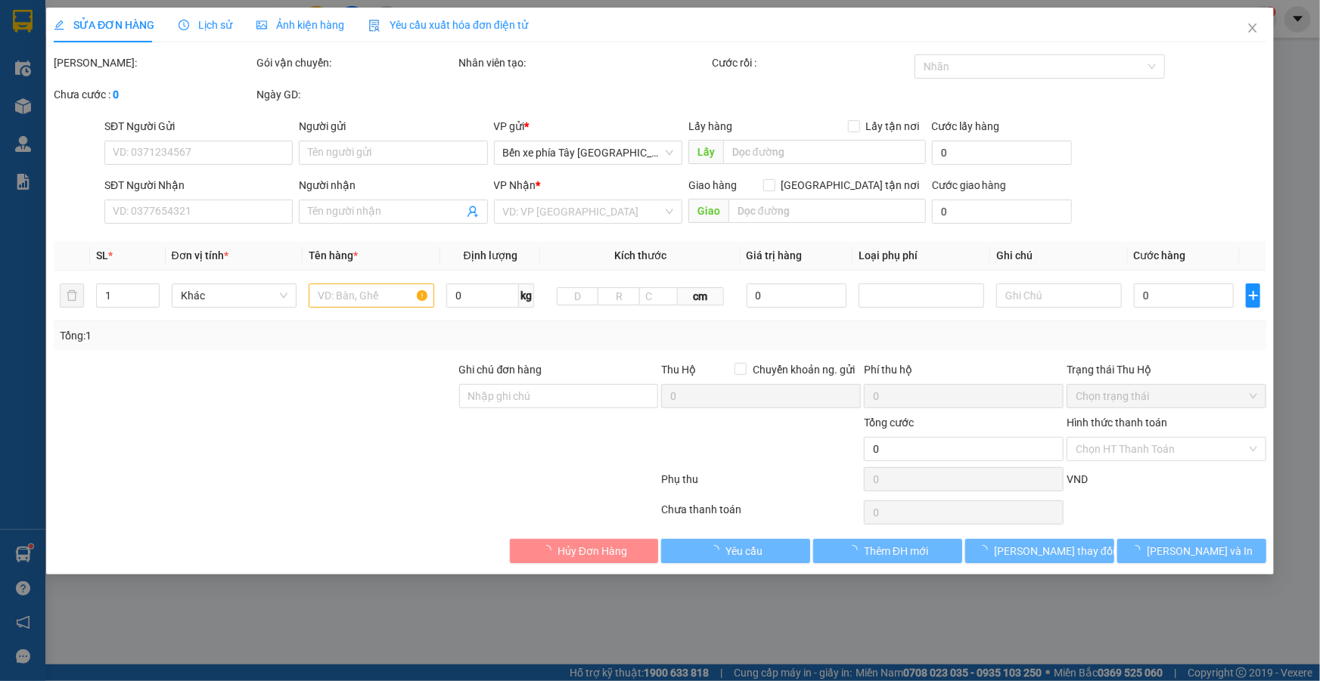
type input "40.000"
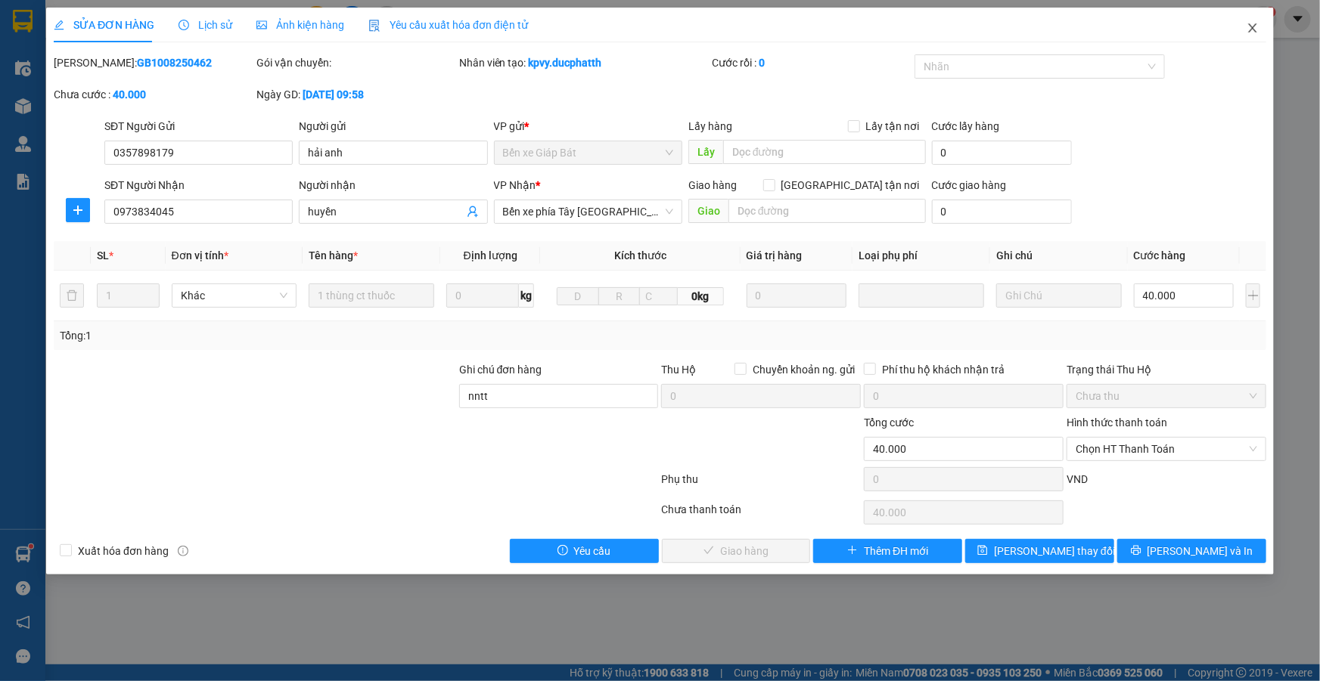
click at [1253, 32] on icon "close" at bounding box center [1252, 28] width 12 height 12
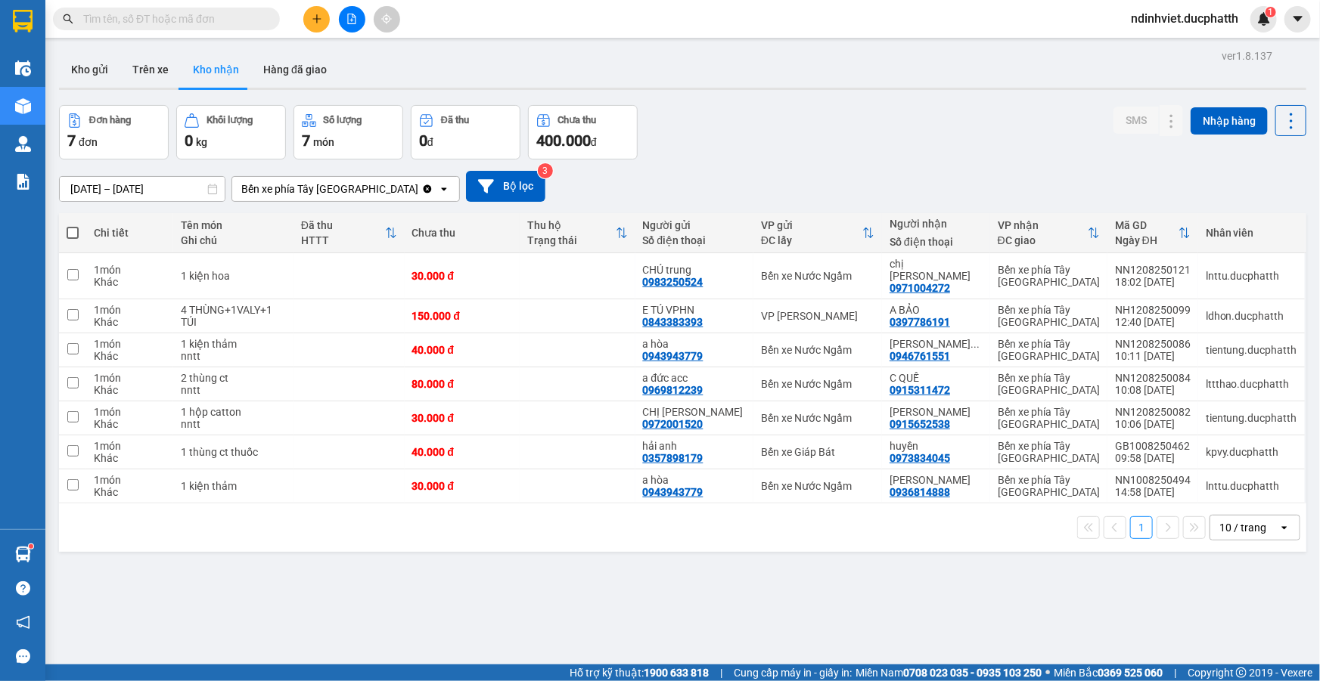
click at [250, 22] on input "text" at bounding box center [172, 19] width 178 height 17
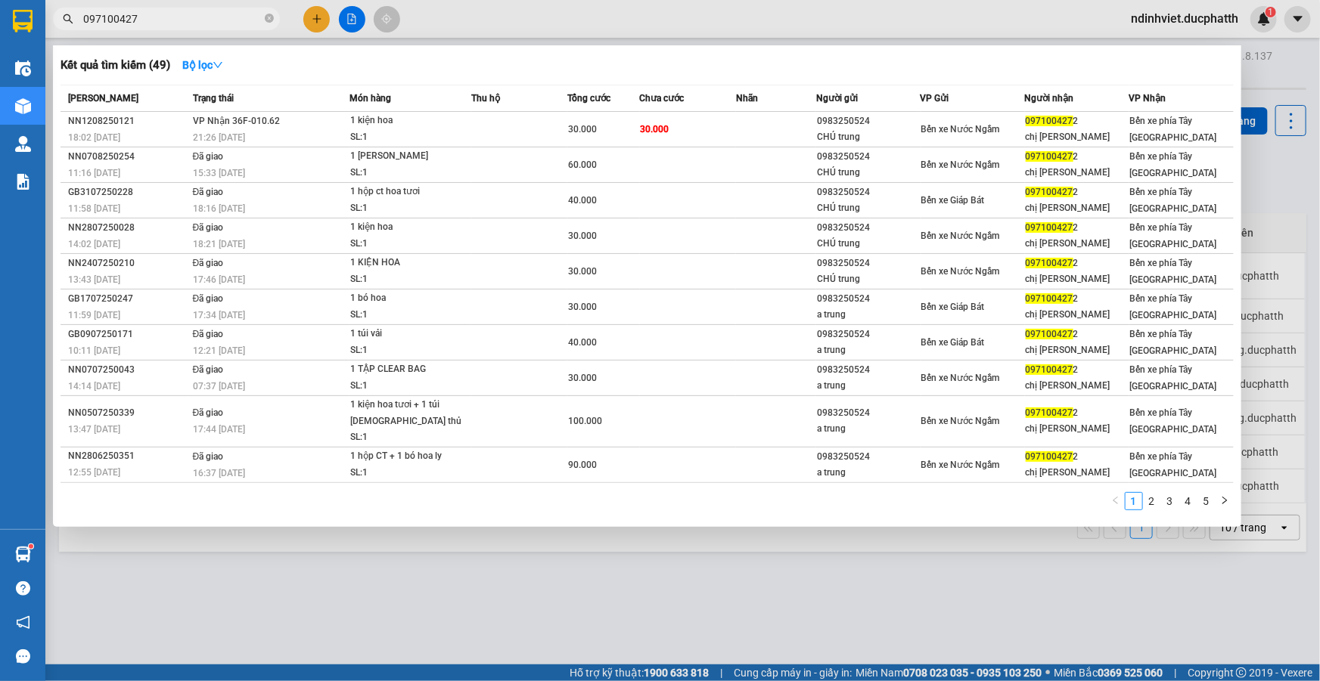
type input "0971004272"
click at [270, 16] on icon "close-circle" at bounding box center [269, 18] width 9 height 9
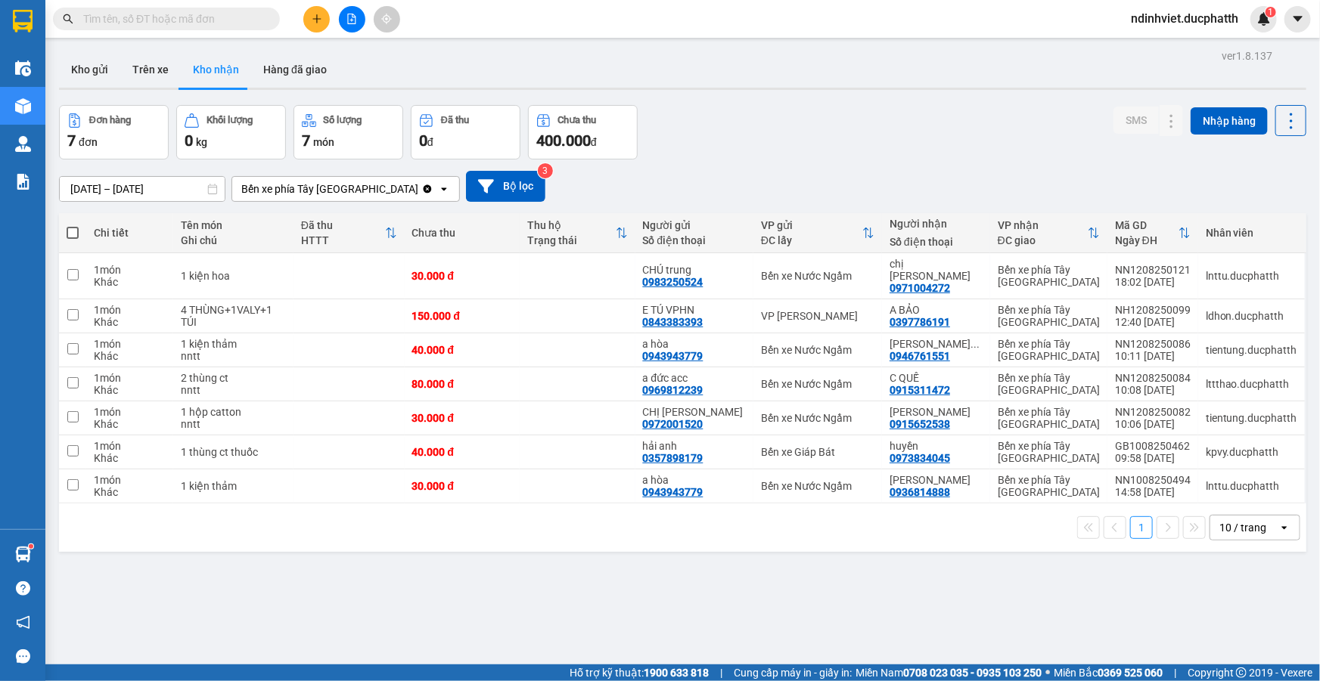
click at [203, 15] on input "text" at bounding box center [172, 19] width 178 height 17
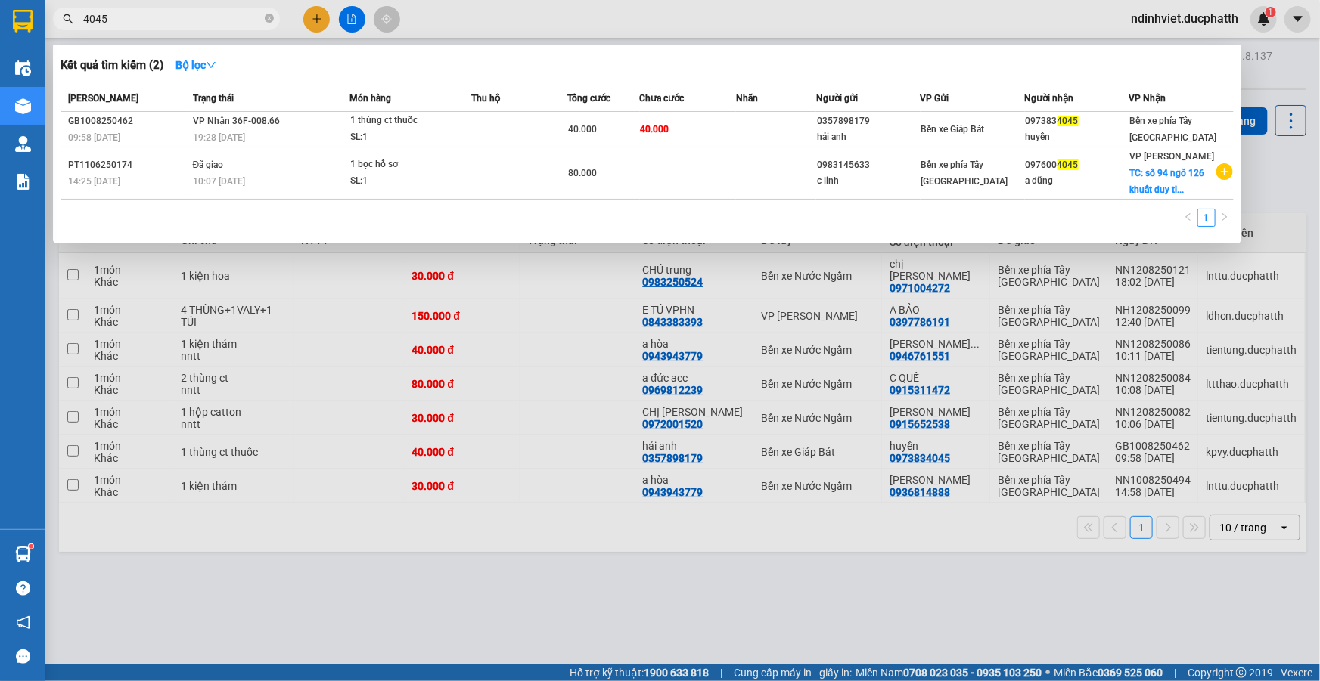
type input "4045"
click at [1267, 184] on div at bounding box center [660, 340] width 1320 height 681
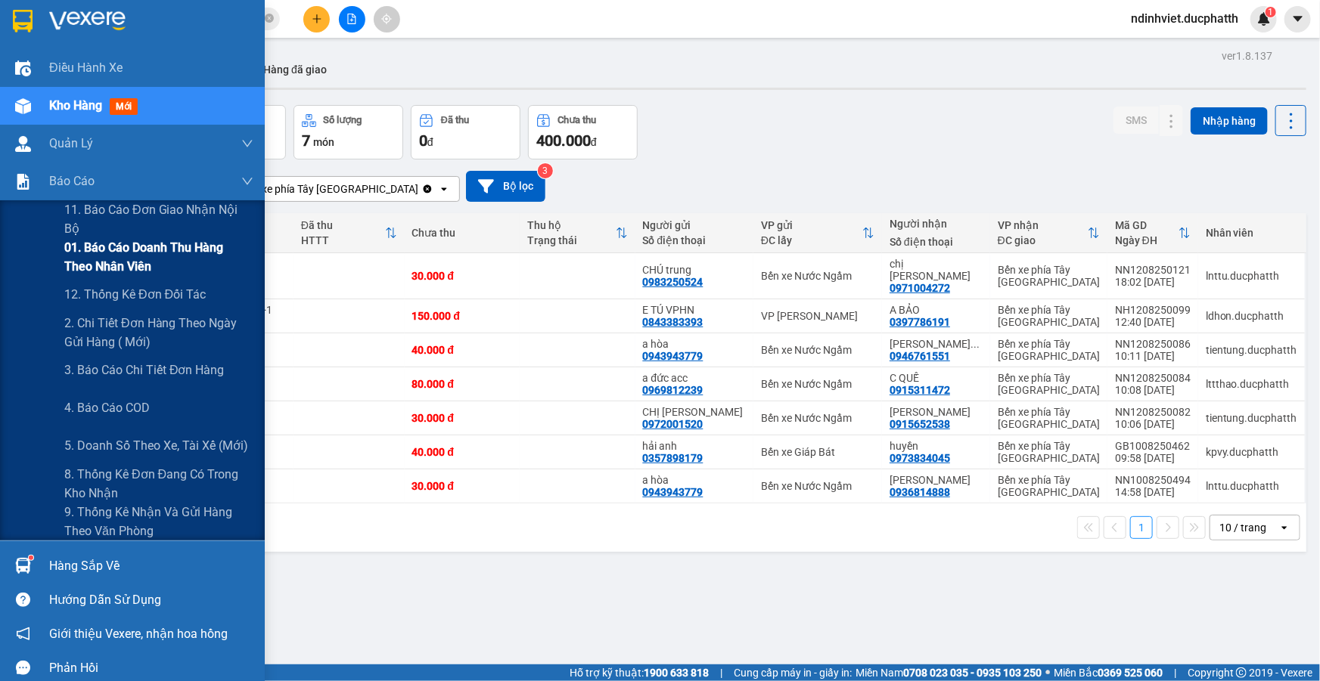
click at [181, 252] on span "01. Báo cáo doanh thu hàng theo nhân viên" at bounding box center [158, 257] width 189 height 38
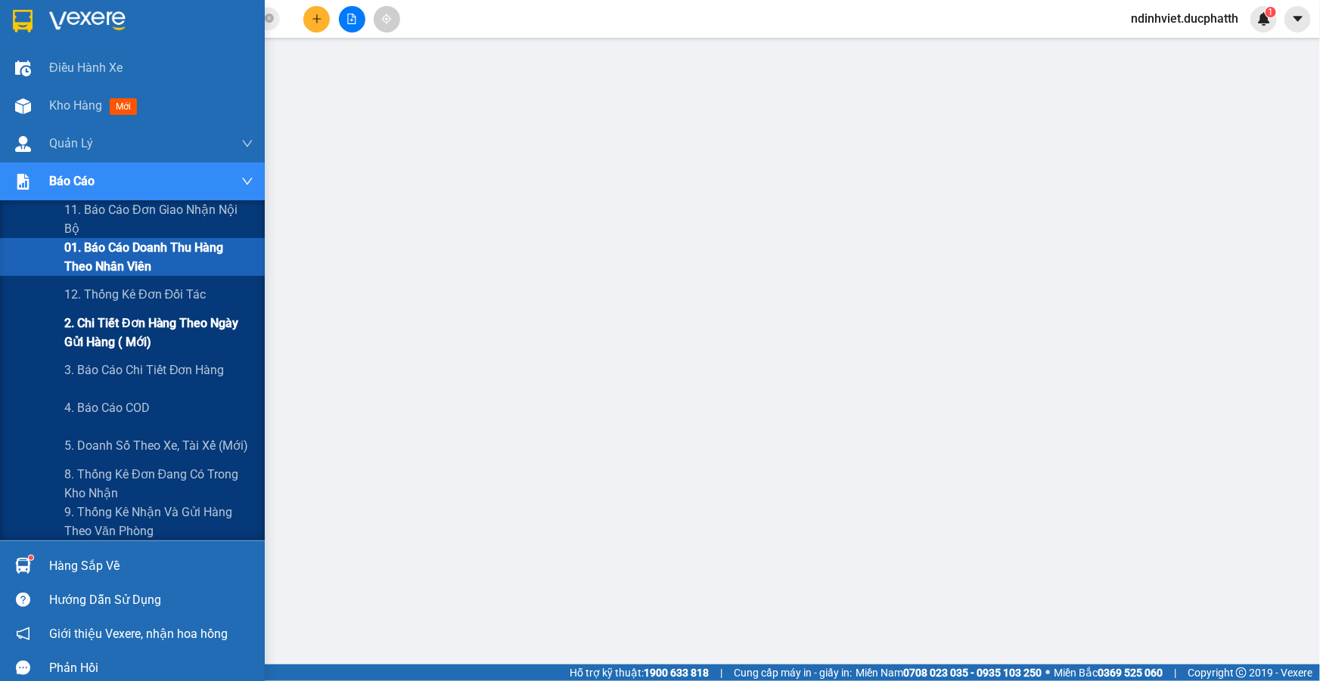
click at [129, 347] on span "2. Chi tiết đơn hàng theo ngày gửi hàng ( mới)" at bounding box center [158, 333] width 189 height 38
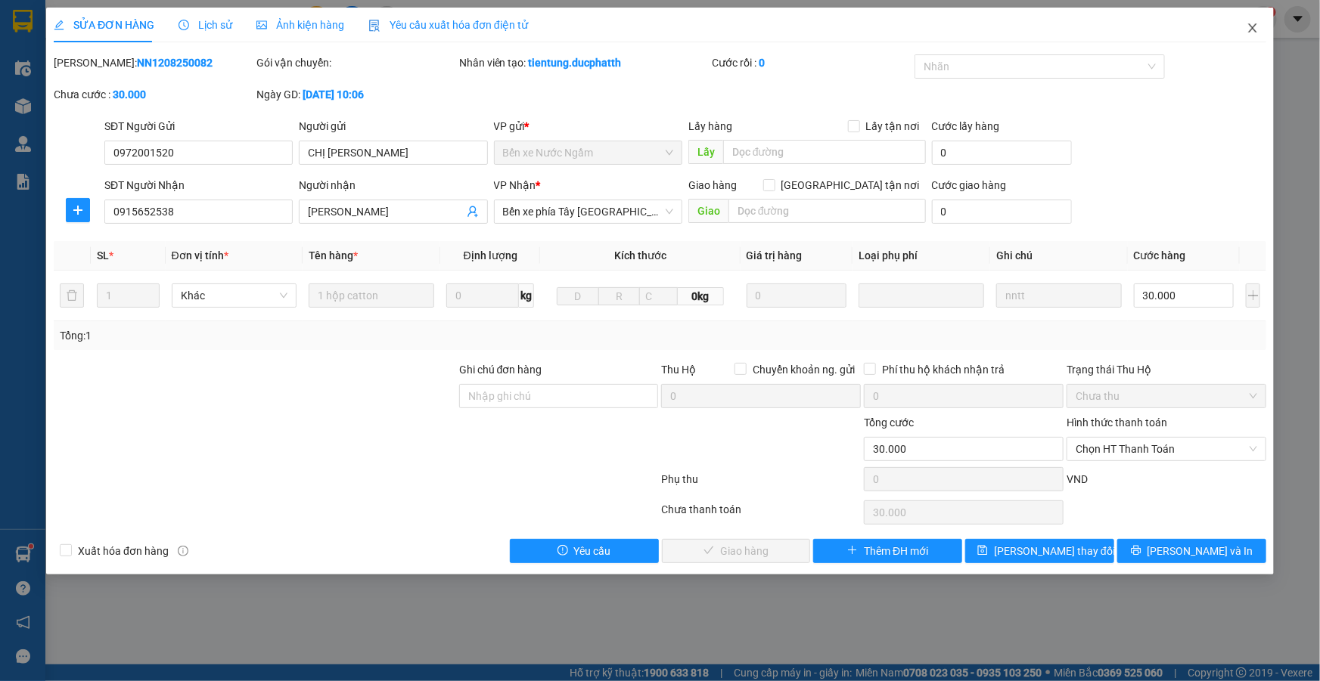
click at [1252, 25] on icon "close" at bounding box center [1252, 28] width 12 height 12
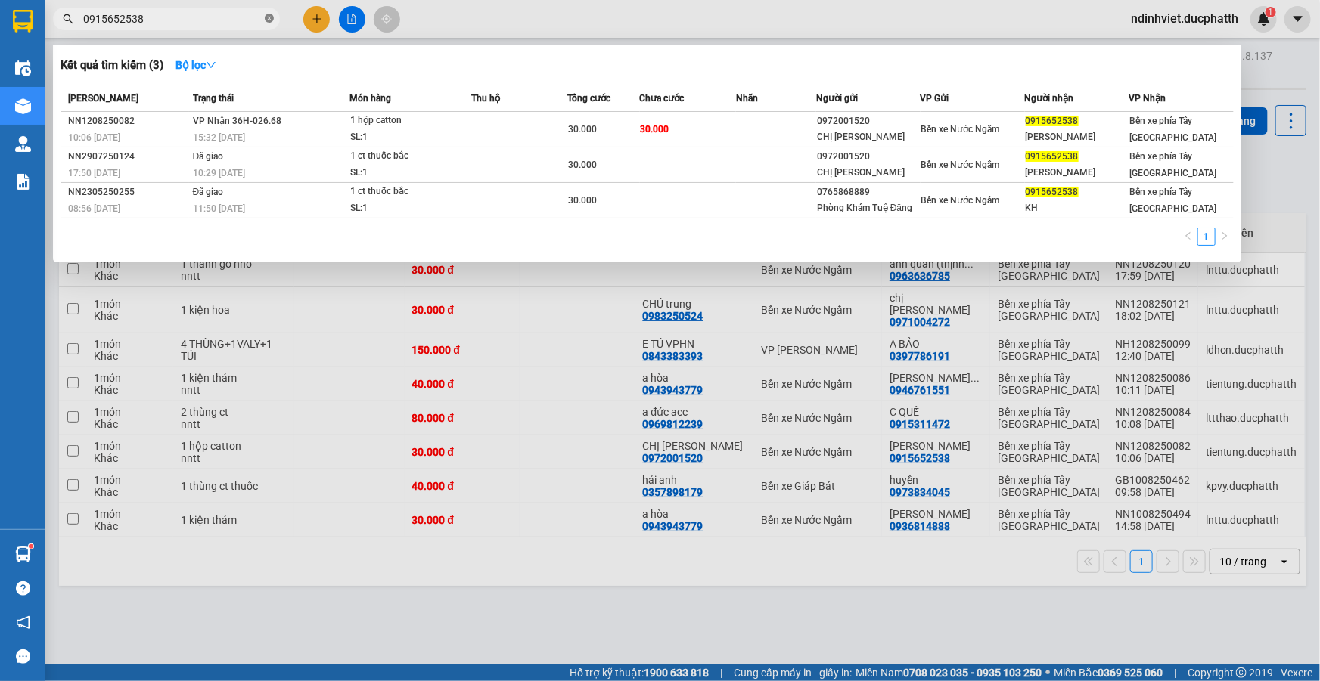
click at [271, 18] on icon "close-circle" at bounding box center [269, 18] width 9 height 9
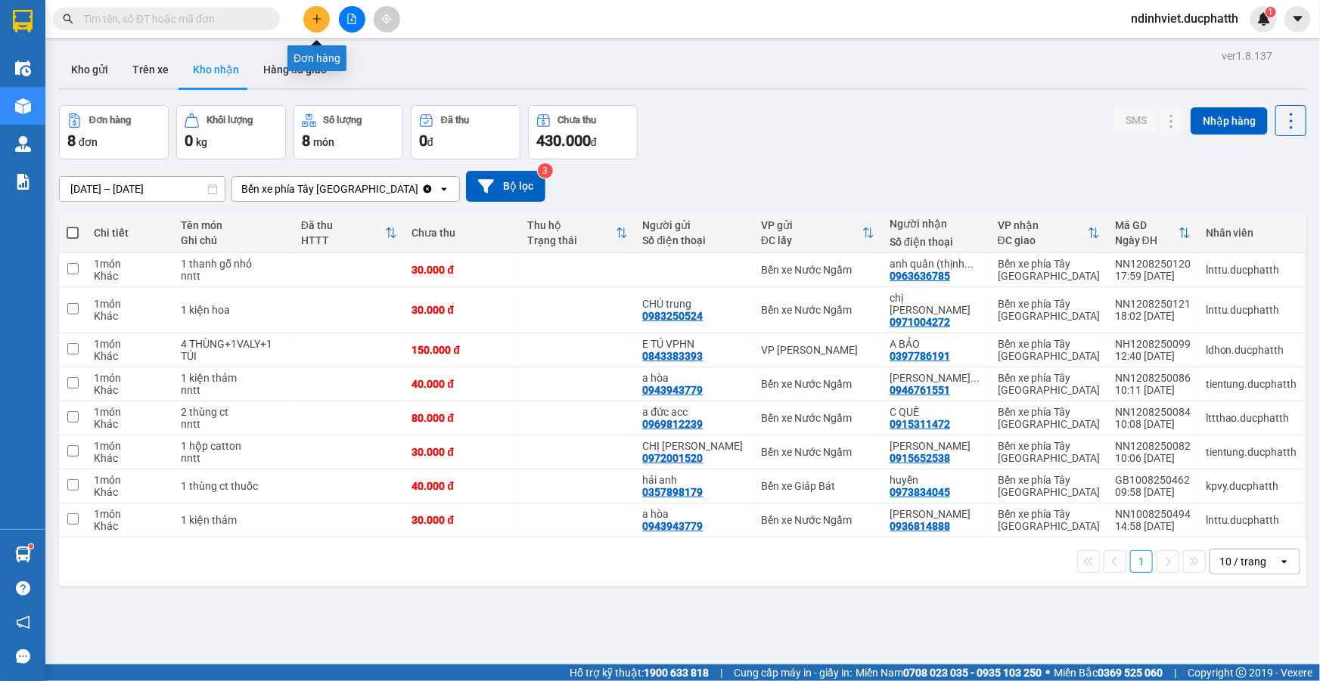
click at [318, 22] on icon "plus" at bounding box center [317, 19] width 11 height 11
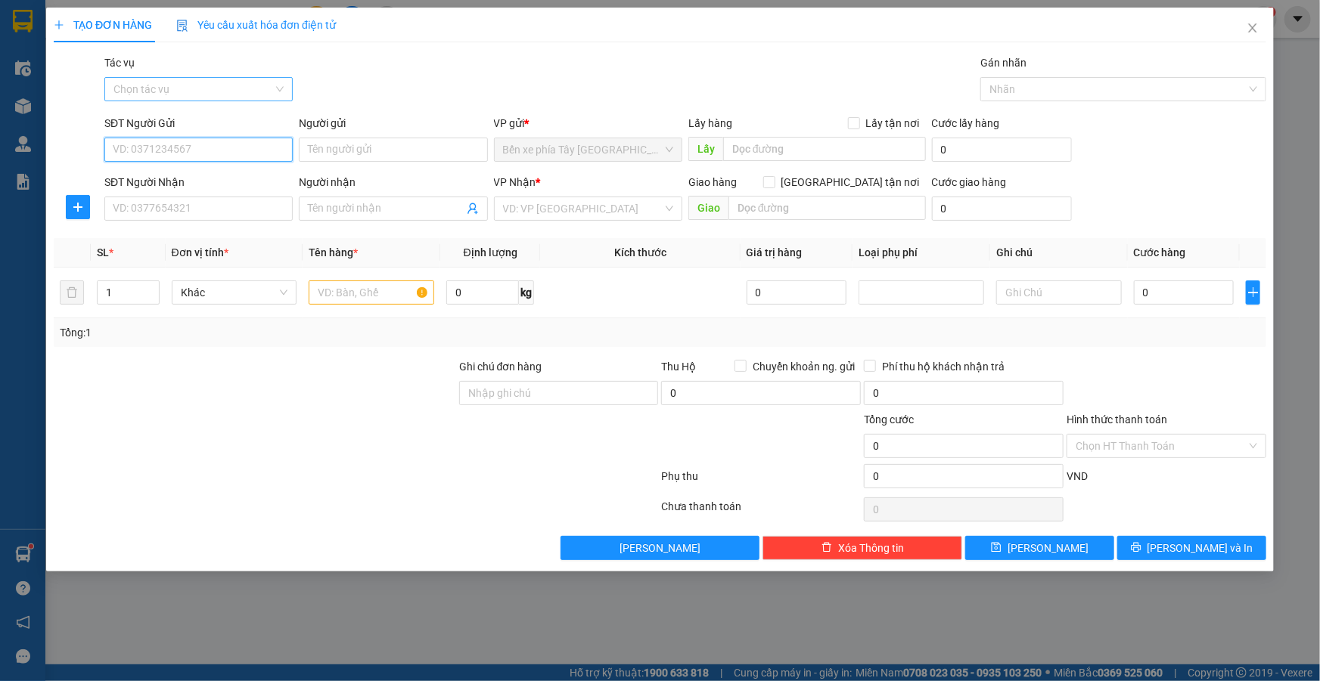
click at [276, 82] on div "Chọn tác vụ" at bounding box center [198, 89] width 188 height 24
click at [204, 116] on div "Nhập hàng lên xe" at bounding box center [198, 119] width 170 height 17
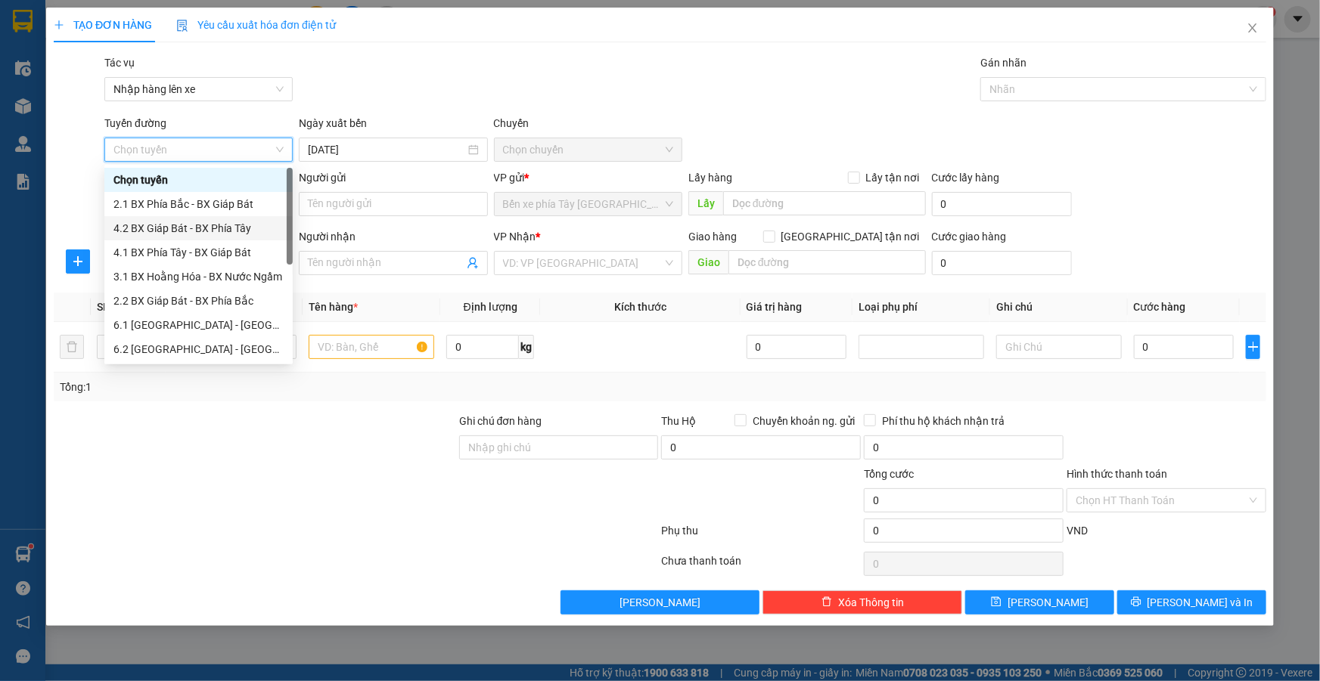
scroll to position [121, 0]
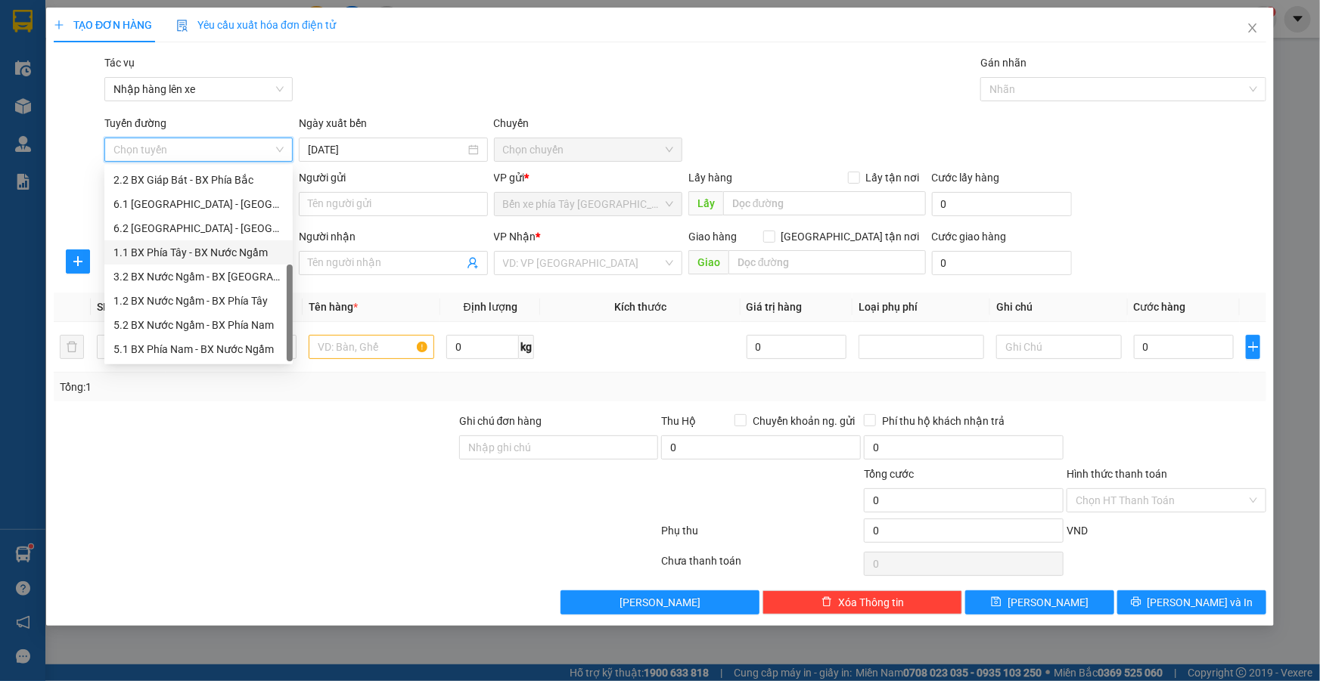
click at [221, 246] on div "1.1 BX Phía Tây - BX Nước Ngầm" at bounding box center [198, 252] width 170 height 17
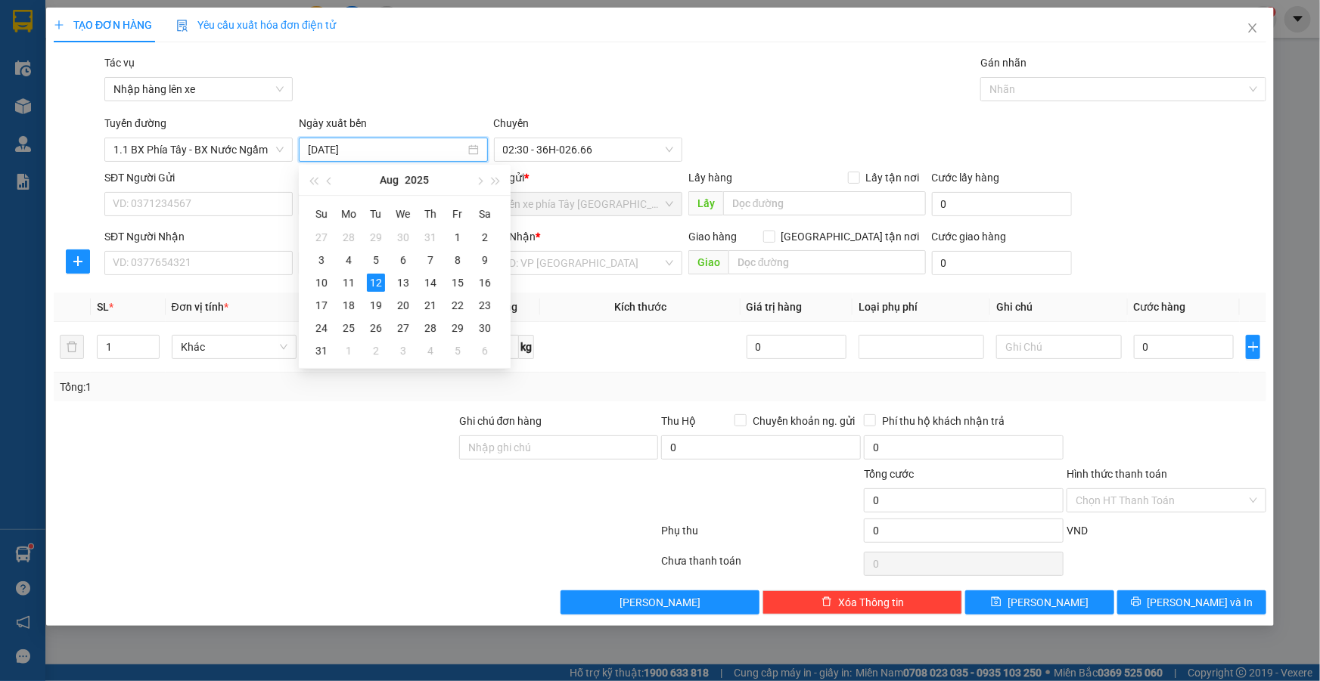
click at [410, 148] on input "[DATE]" at bounding box center [386, 149] width 157 height 17
click at [397, 284] on div "13" at bounding box center [403, 283] width 18 height 18
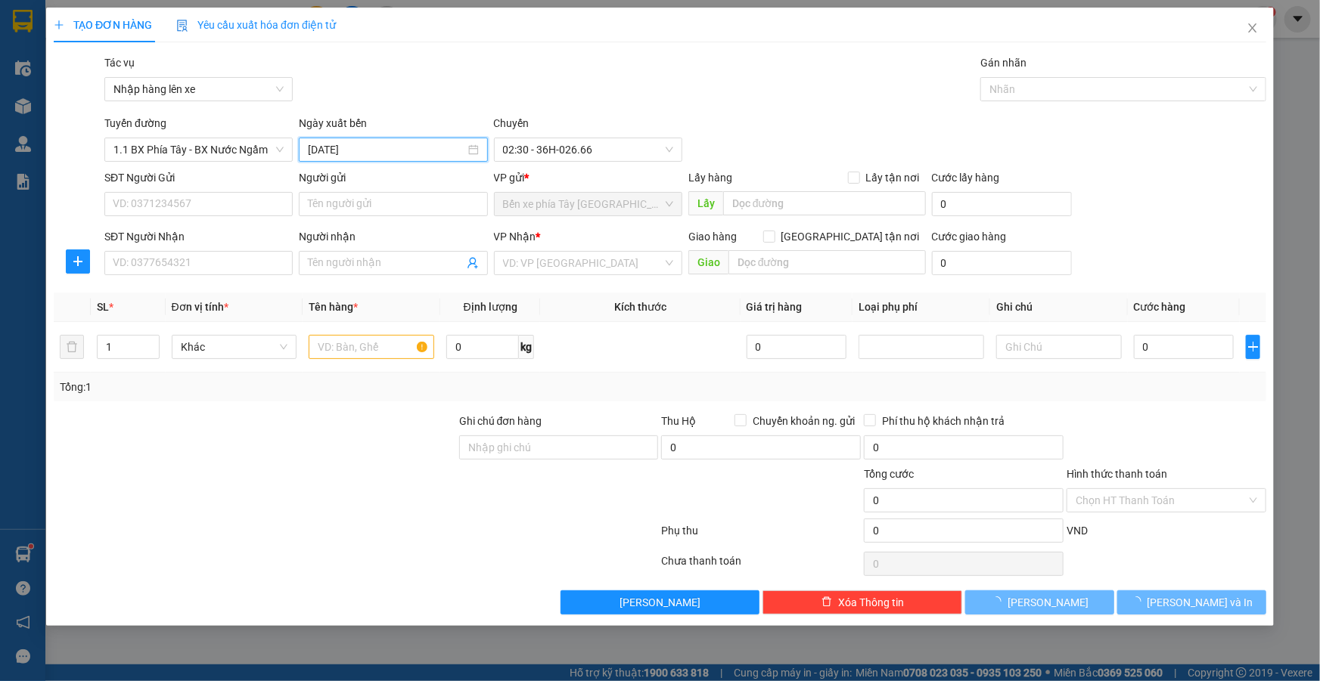
type input "[DATE]"
click at [622, 144] on span "02:30 - 36H-085.25" at bounding box center [588, 149] width 170 height 23
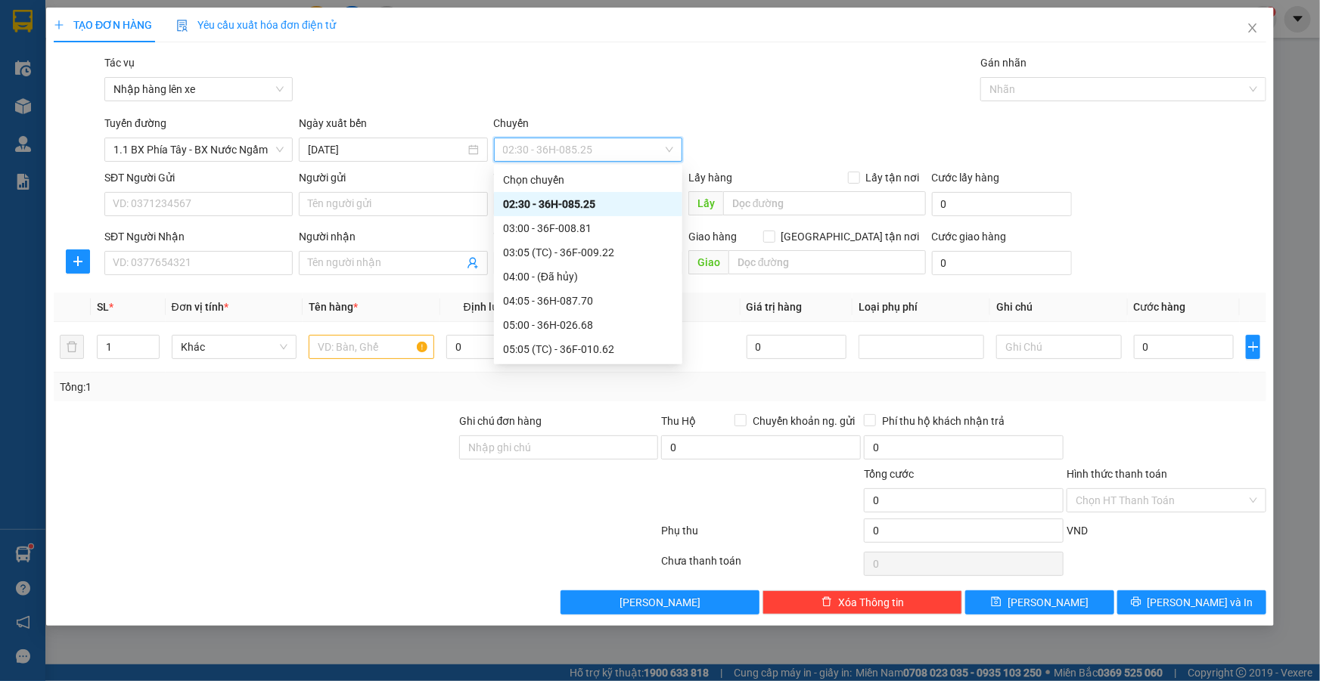
click at [604, 204] on div "02:30 - 36H-085.25" at bounding box center [588, 204] width 170 height 17
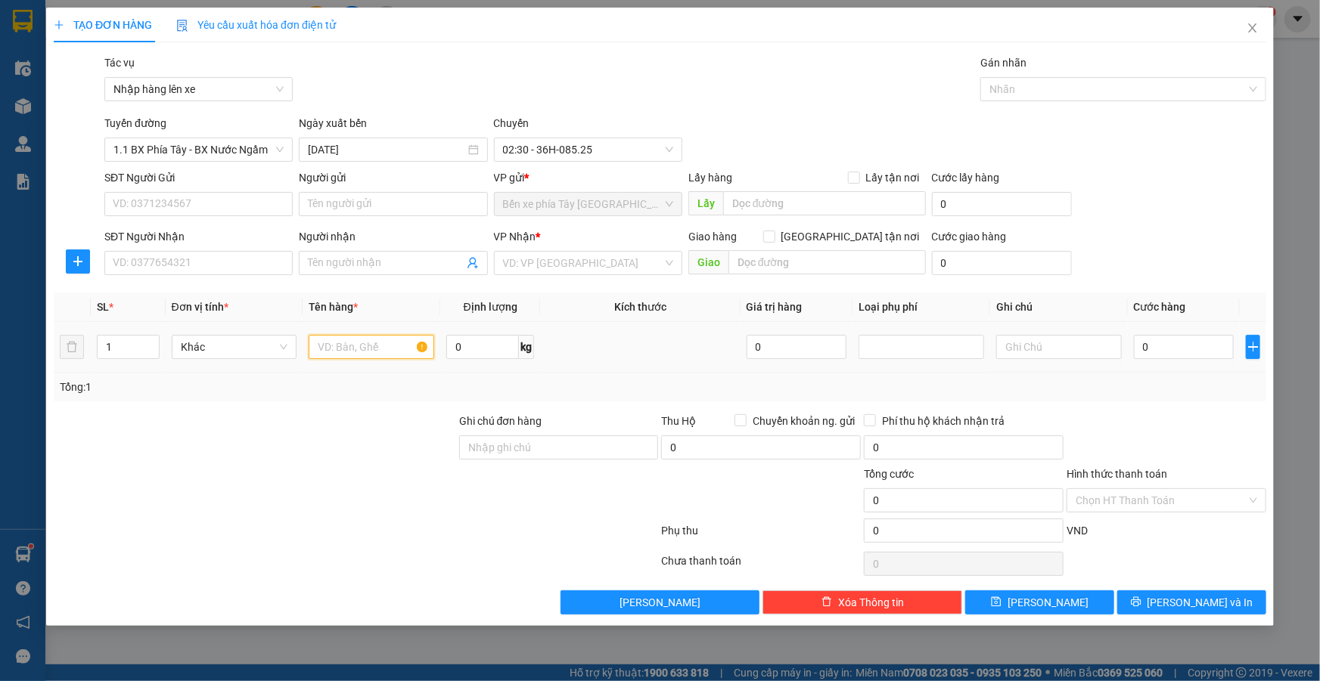
drag, startPoint x: 405, startPoint y: 345, endPoint x: 428, endPoint y: 351, distance: 23.5
click at [417, 345] on input "text" at bounding box center [372, 347] width 126 height 24
type input "1 BỌC ĐEN"
click at [546, 272] on input "search" at bounding box center [583, 263] width 160 height 23
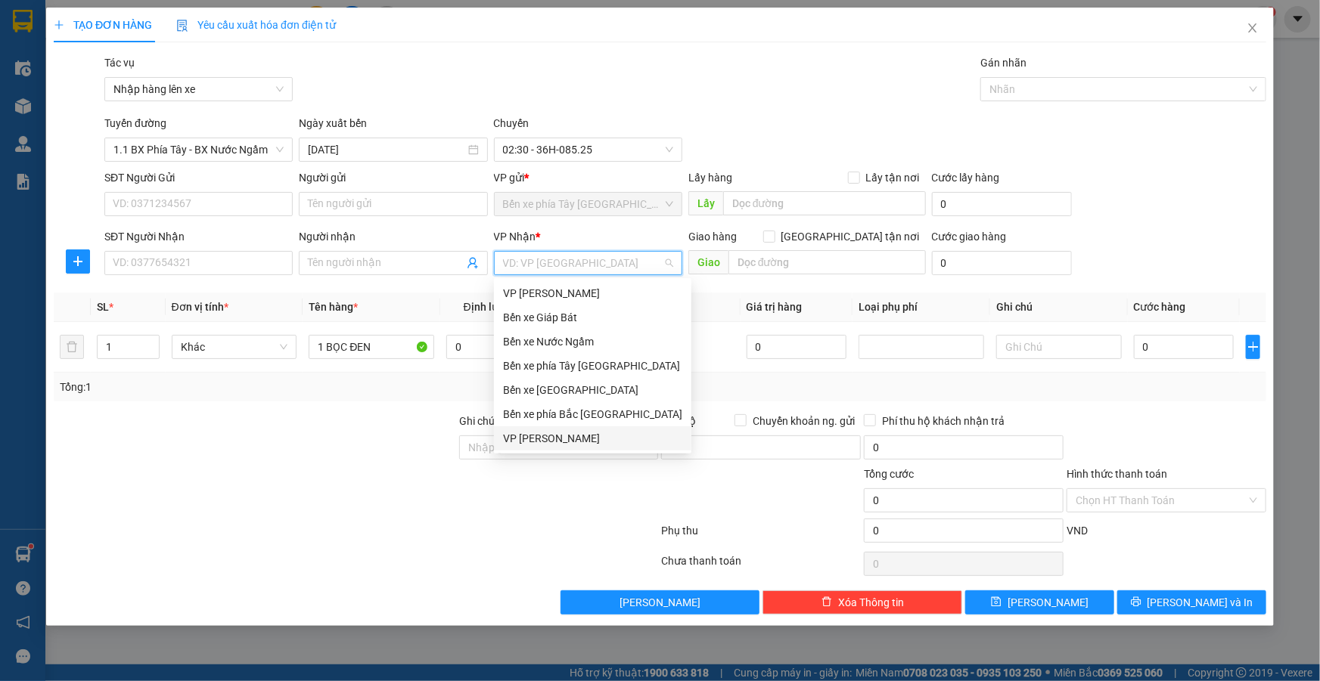
click at [552, 439] on div "VP [PERSON_NAME]" at bounding box center [592, 438] width 179 height 17
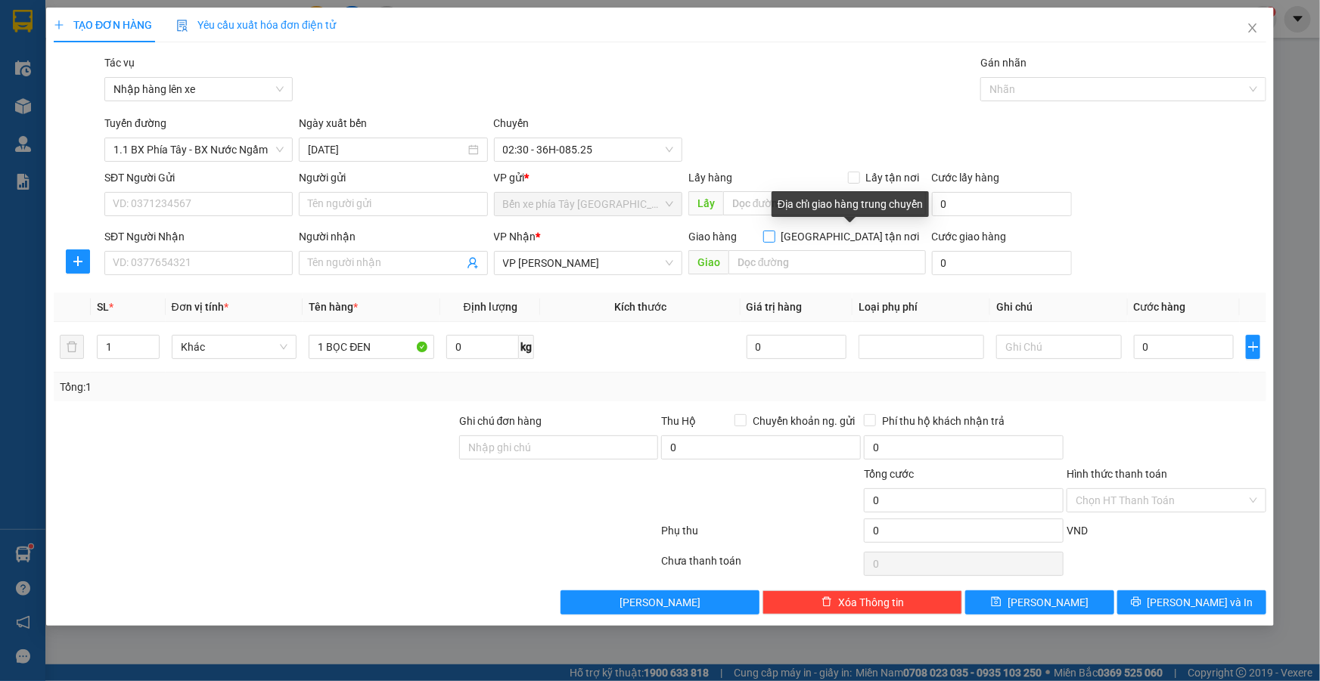
click at [775, 241] on span at bounding box center [769, 237] width 12 height 12
click at [774, 241] on input "[GEOGRAPHIC_DATA] tận nơi" at bounding box center [768, 236] width 11 height 11
checkbox input "true"
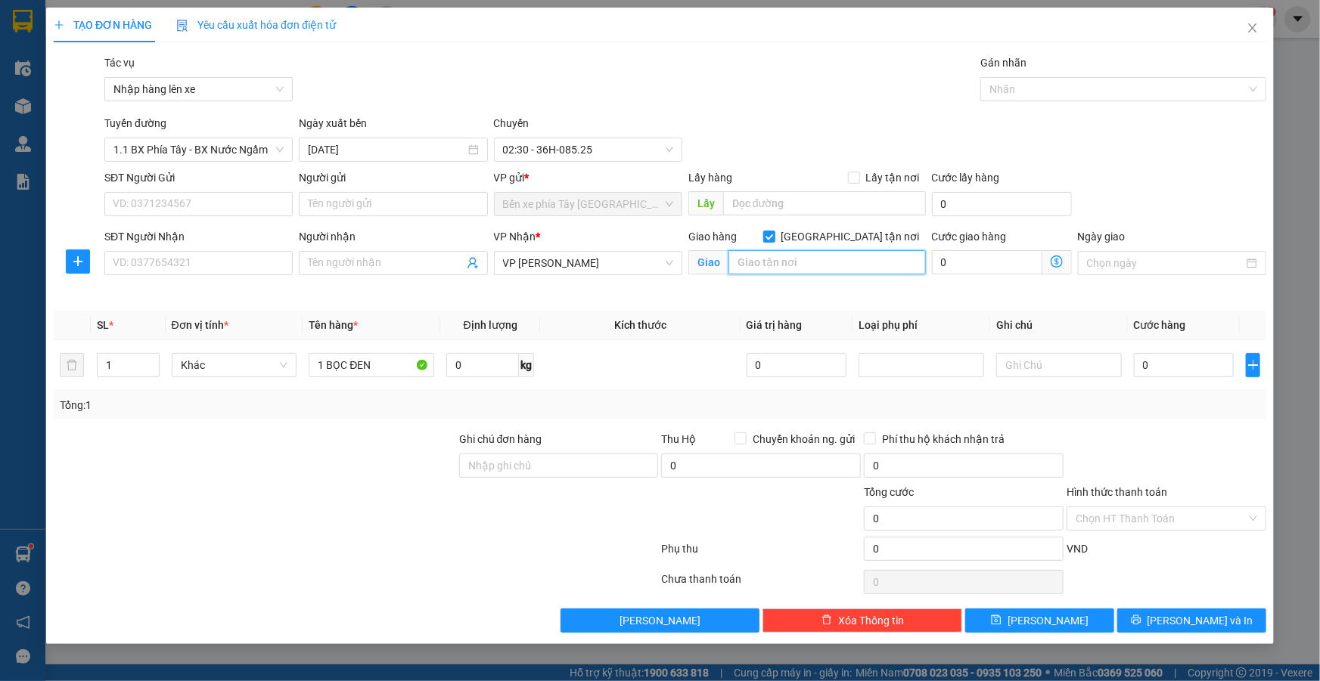
click at [794, 266] on input "text" at bounding box center [826, 262] width 197 height 24
click at [200, 262] on input "SĐT Người Nhận" at bounding box center [198, 263] width 188 height 24
type input "0936468656"
click at [344, 265] on input "Người nhận" at bounding box center [385, 263] width 155 height 17
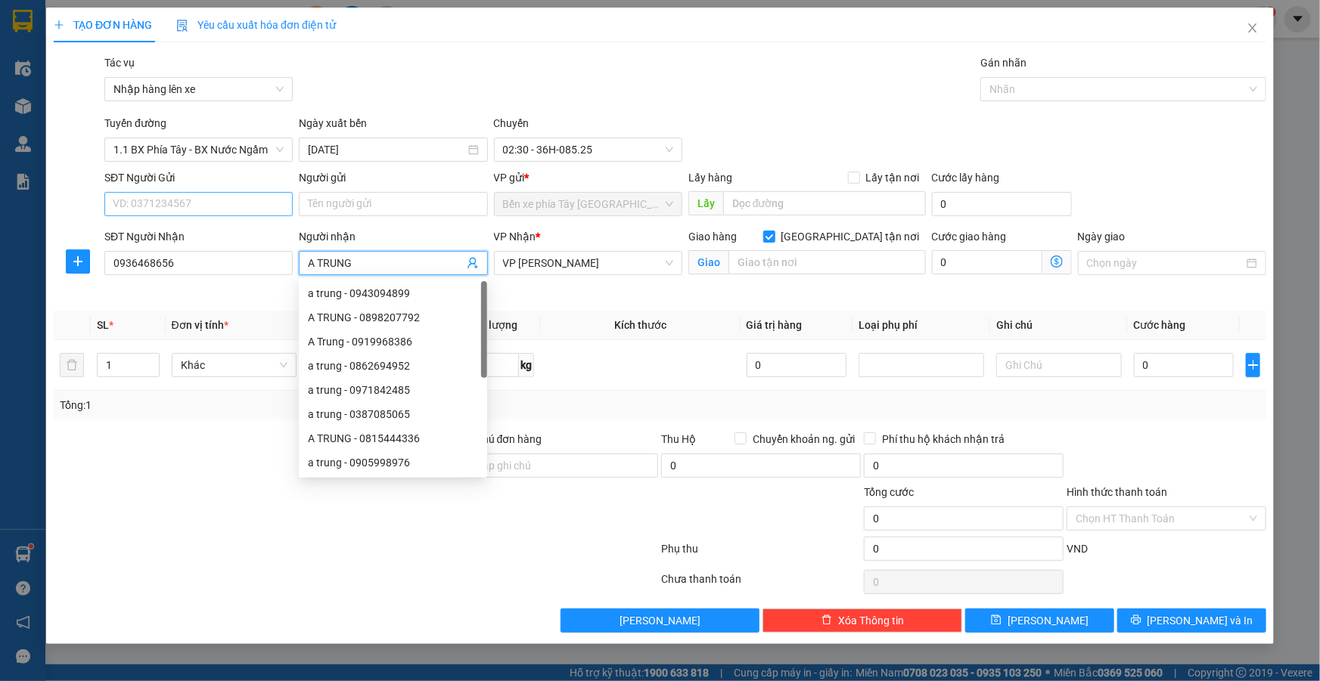
type input "A TRUNG"
click at [237, 210] on input "SĐT Người Gửi" at bounding box center [198, 204] width 188 height 24
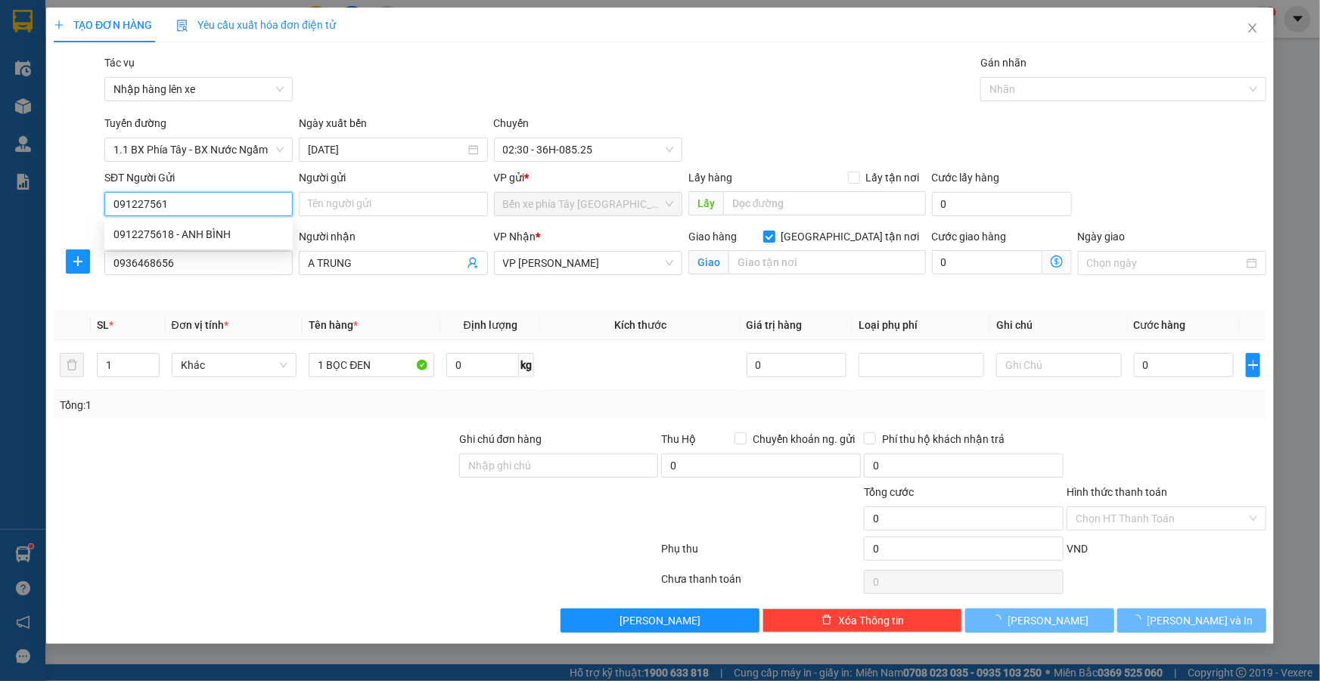
type input "0912275618"
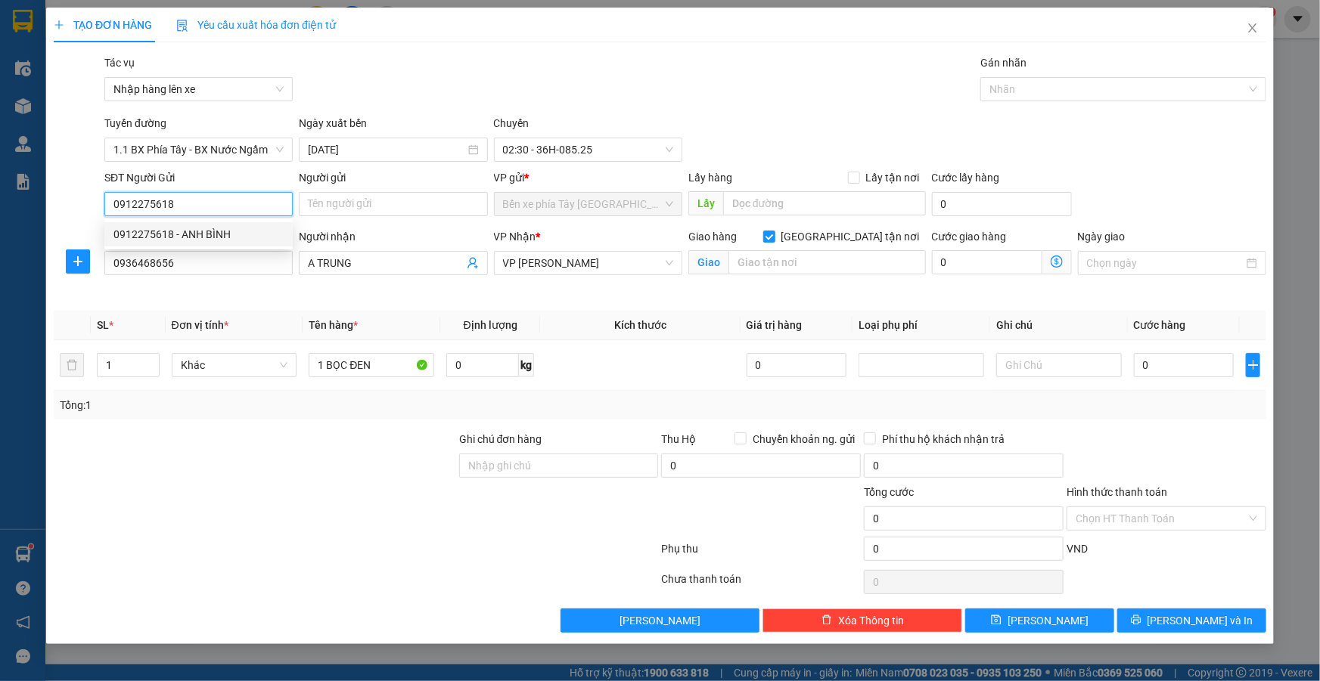
click at [219, 230] on div "0912275618 - ANH BÌNH" at bounding box center [198, 234] width 170 height 17
type input "ANH BÌNH"
type input "0912275618"
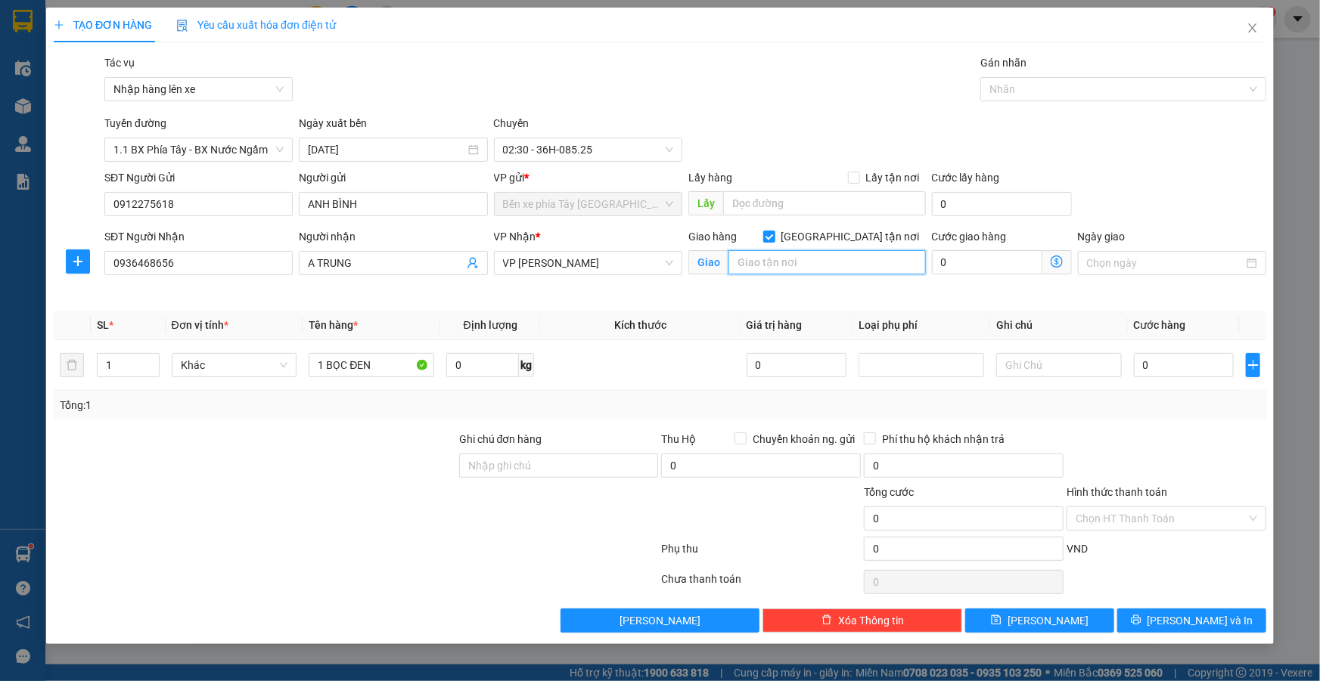
click at [782, 267] on input "text" at bounding box center [826, 262] width 197 height 24
type input "SỐ 5 TRÀN CAO VÂN CHỢ TRỜI 2 BÀ TRƯNG"
click at [1056, 262] on icon "dollar-circle" at bounding box center [1056, 262] width 12 height 12
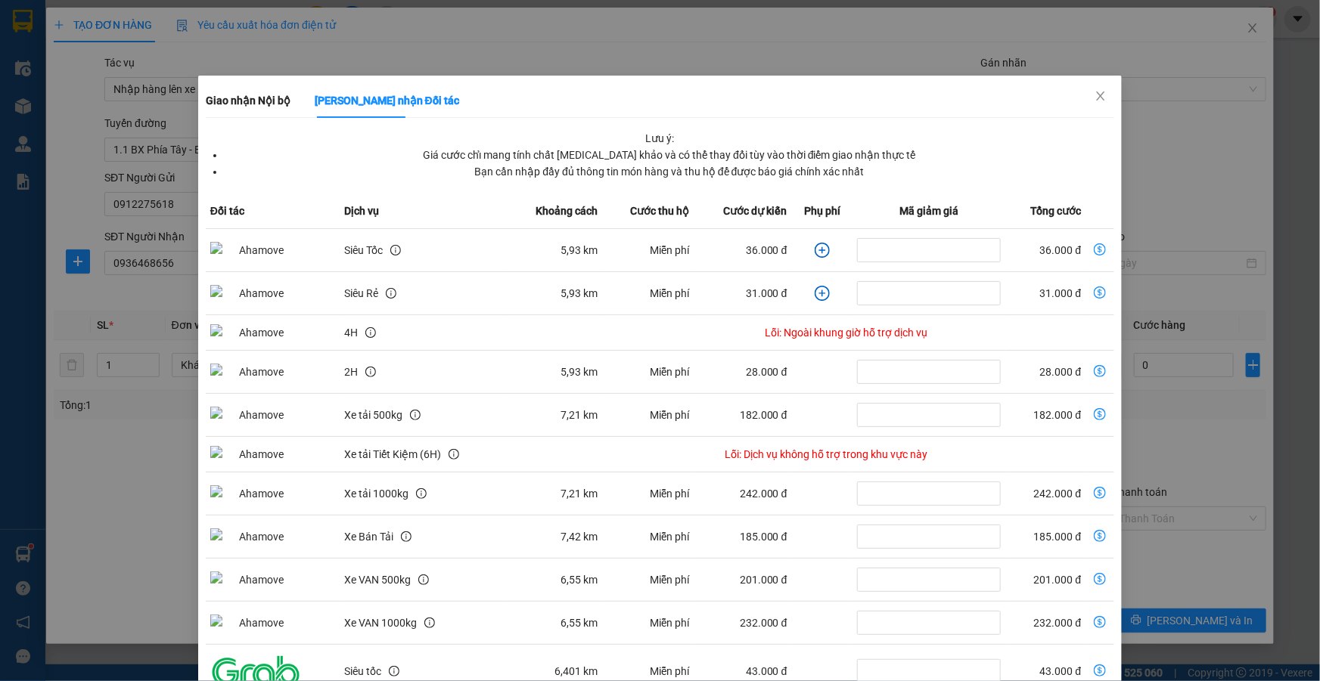
click at [819, 250] on icon "plus-circle" at bounding box center [822, 250] width 7 height 7
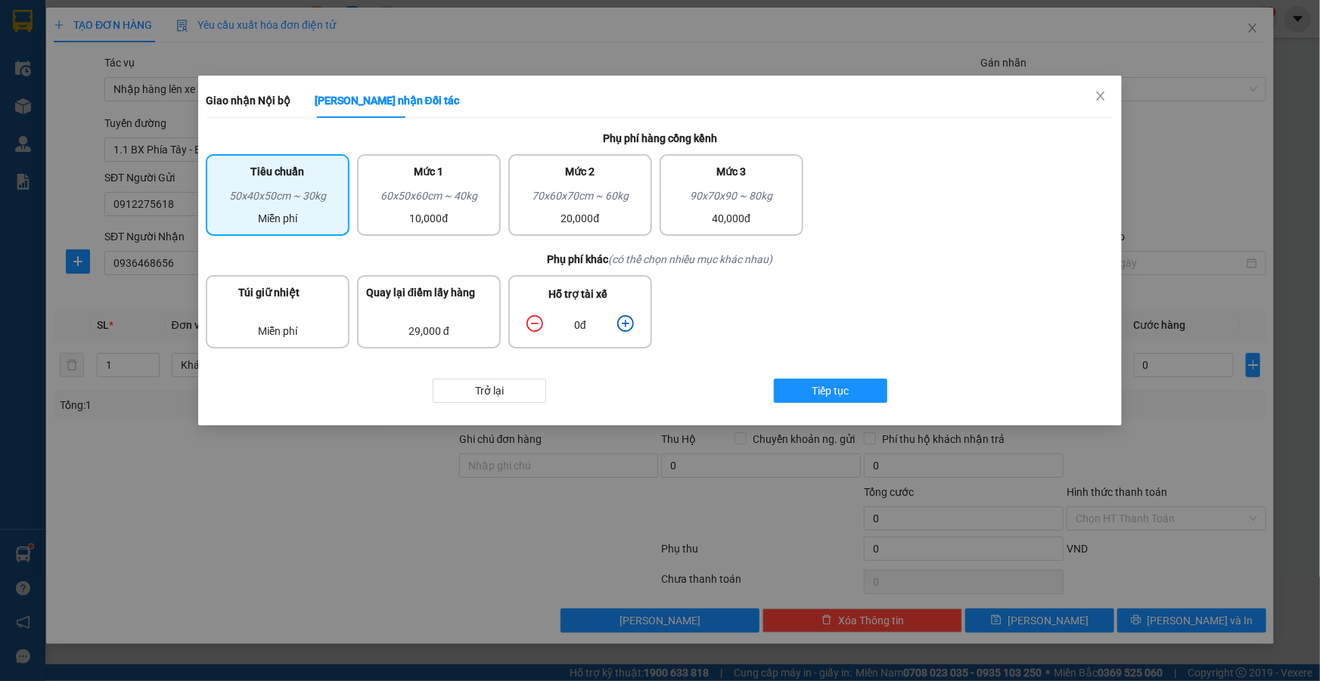
click at [628, 324] on icon "plus-circle" at bounding box center [625, 323] width 7 height 7
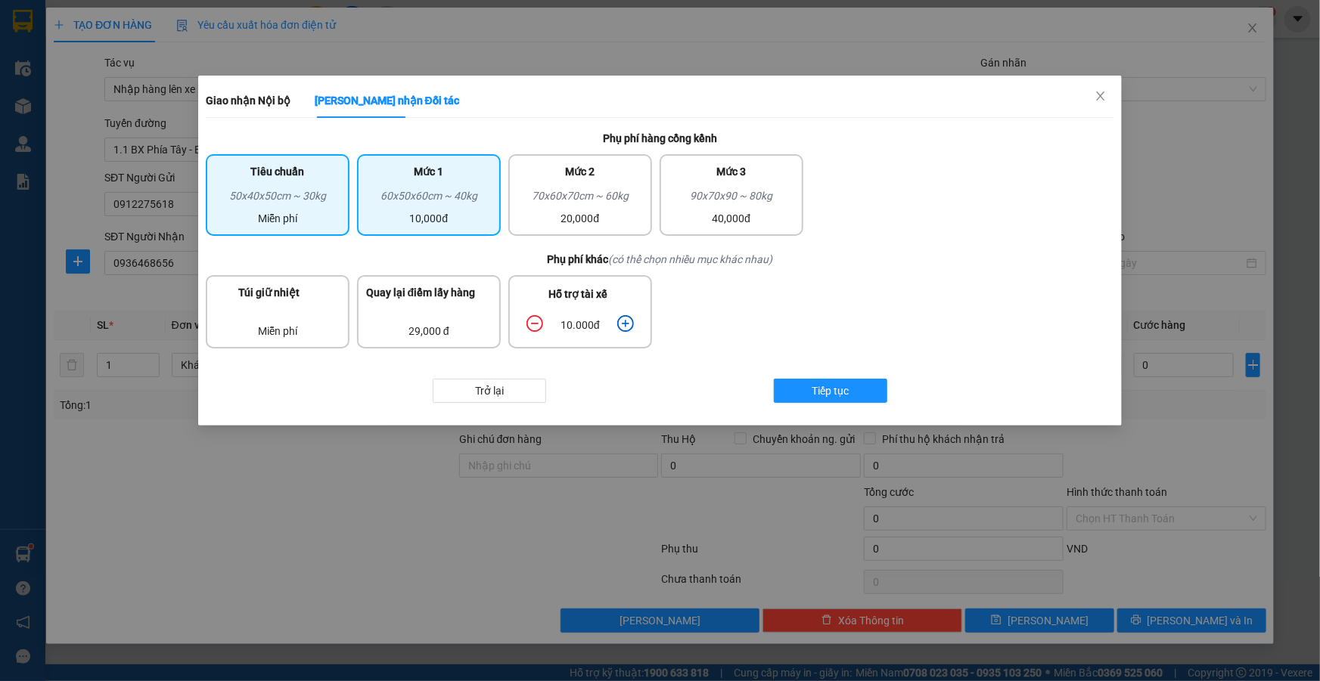
click at [473, 221] on div "10,000đ" at bounding box center [429, 218] width 126 height 17
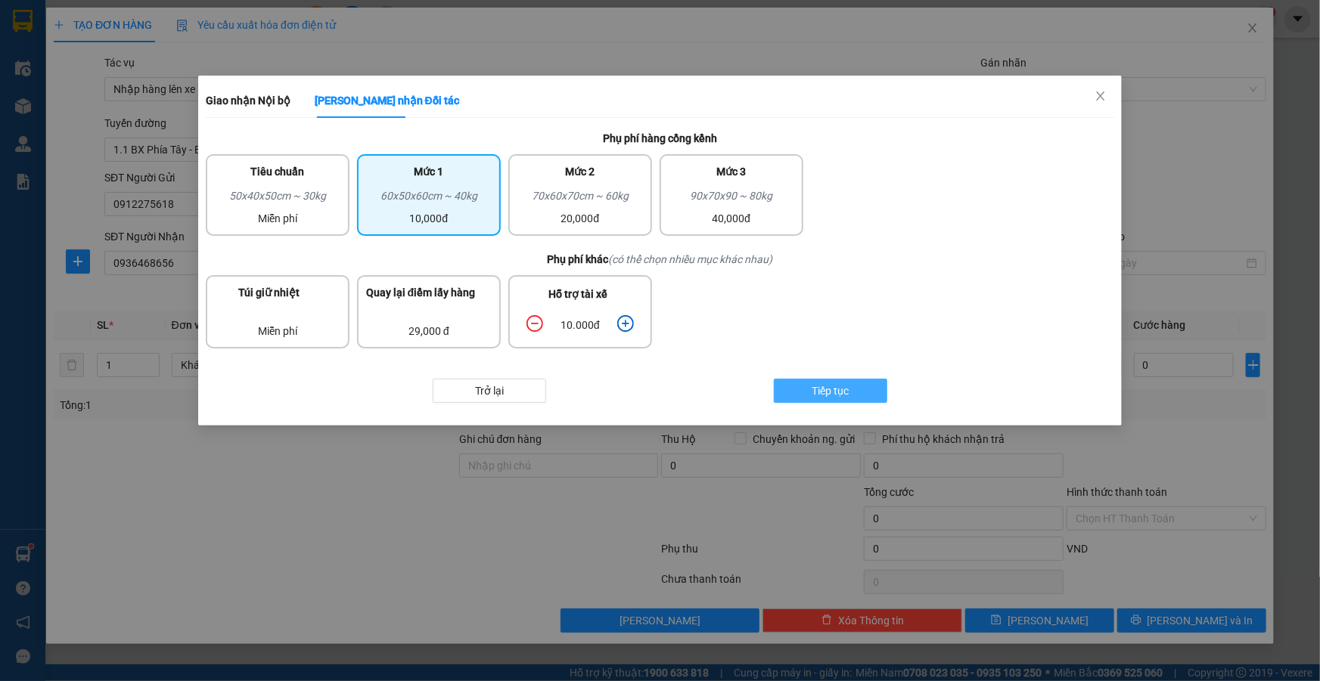
click at [821, 393] on span "Tiếp tục" at bounding box center [829, 391] width 37 height 17
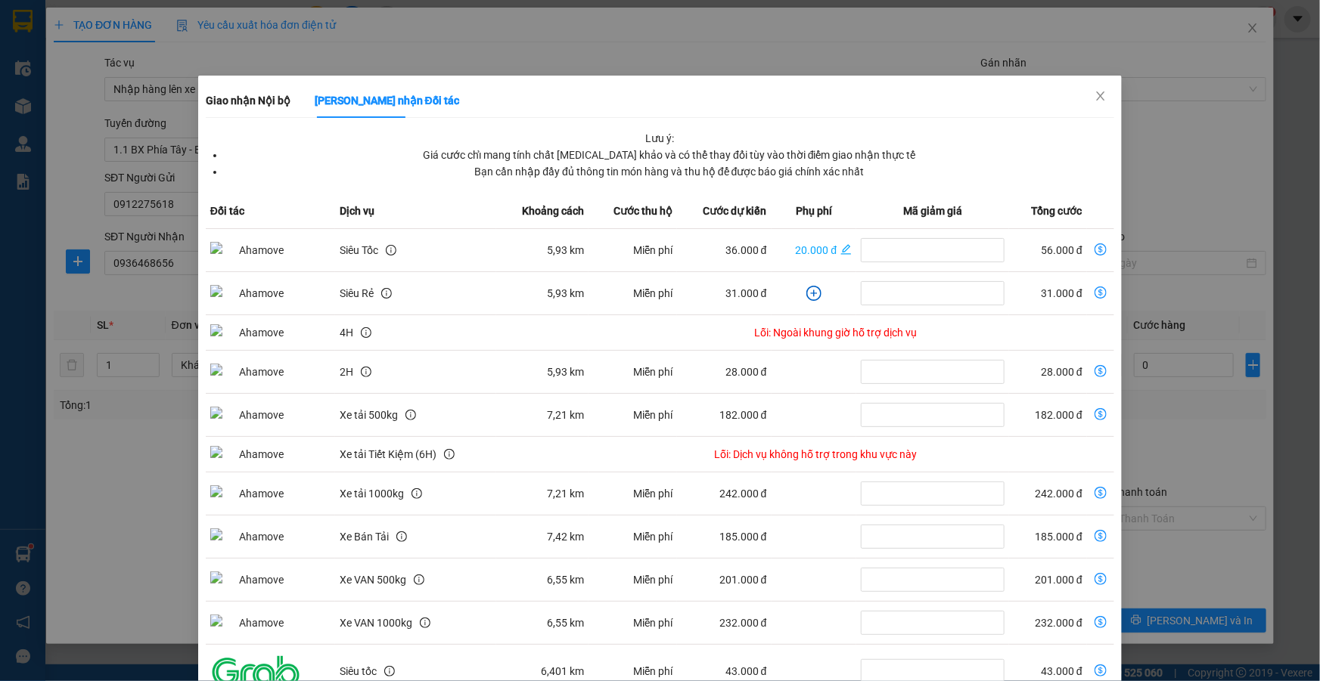
click at [1094, 245] on icon "dollar-circle" at bounding box center [1100, 250] width 12 height 12
type input "56.000"
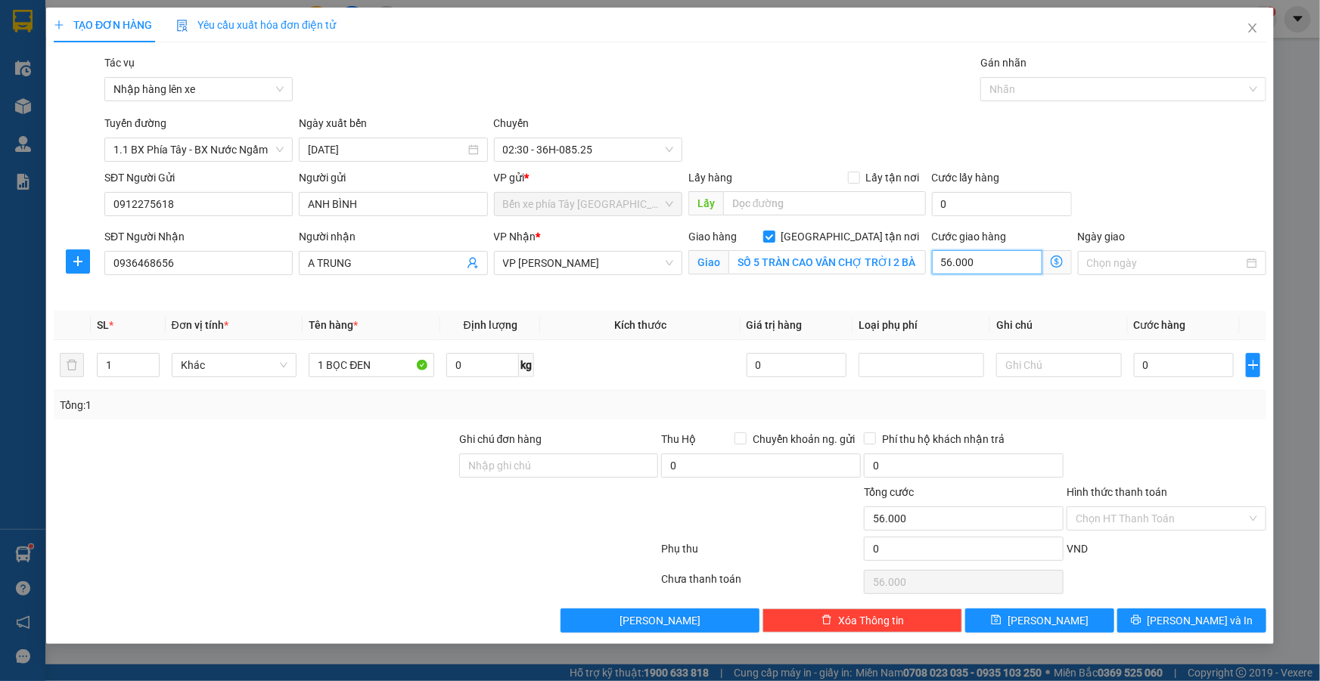
click at [990, 268] on input "56.000" at bounding box center [987, 262] width 110 height 24
type input "6"
type input "60"
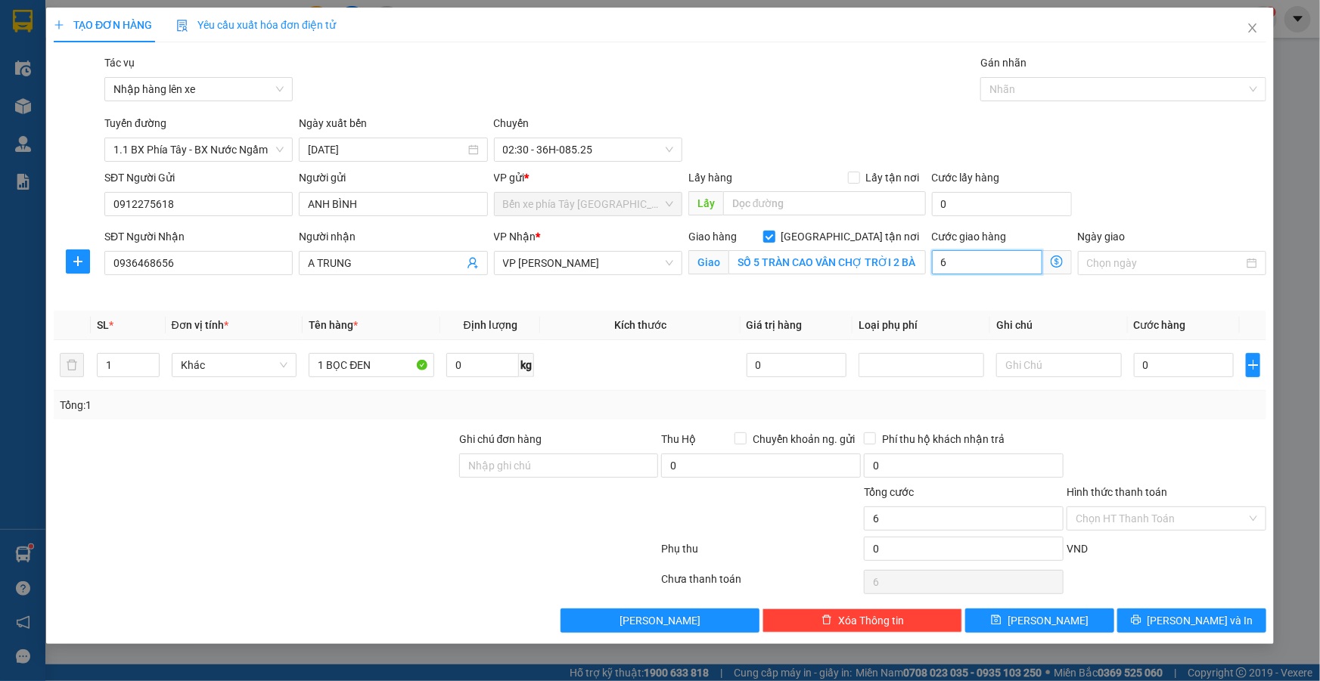
type input "60"
type input "600"
type input "6.000"
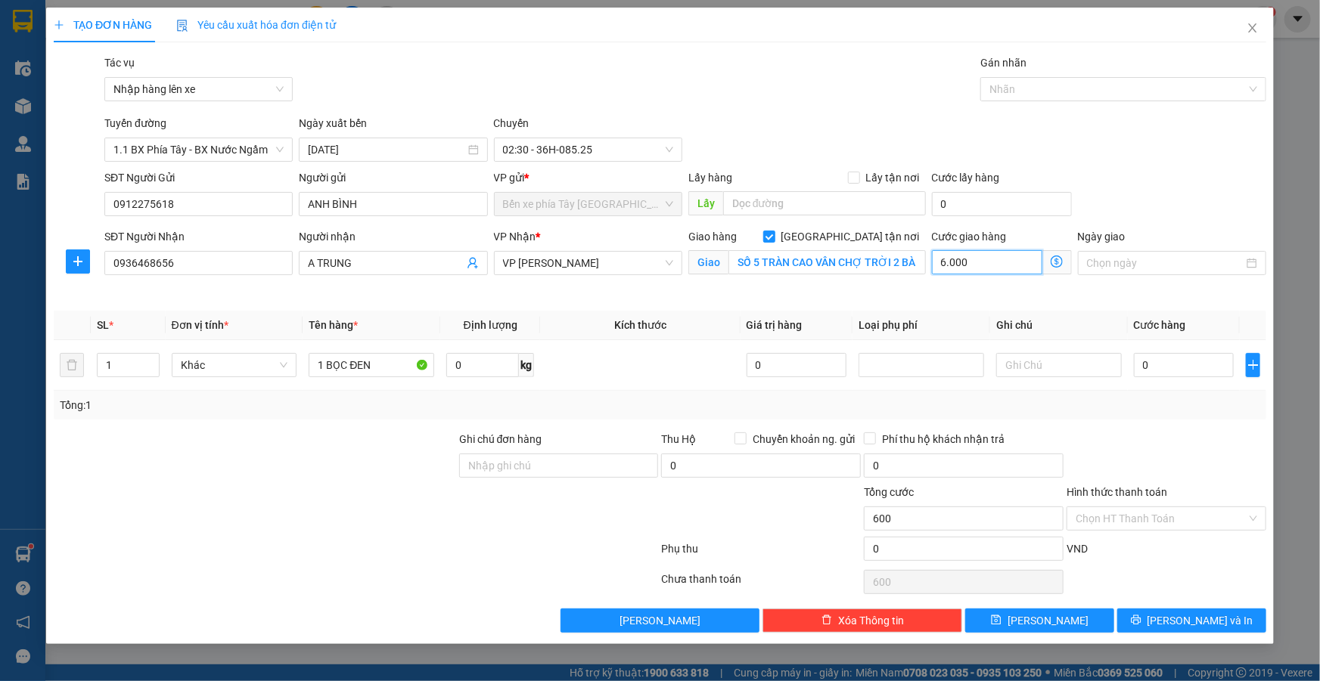
type input "6.000"
type input "60.000"
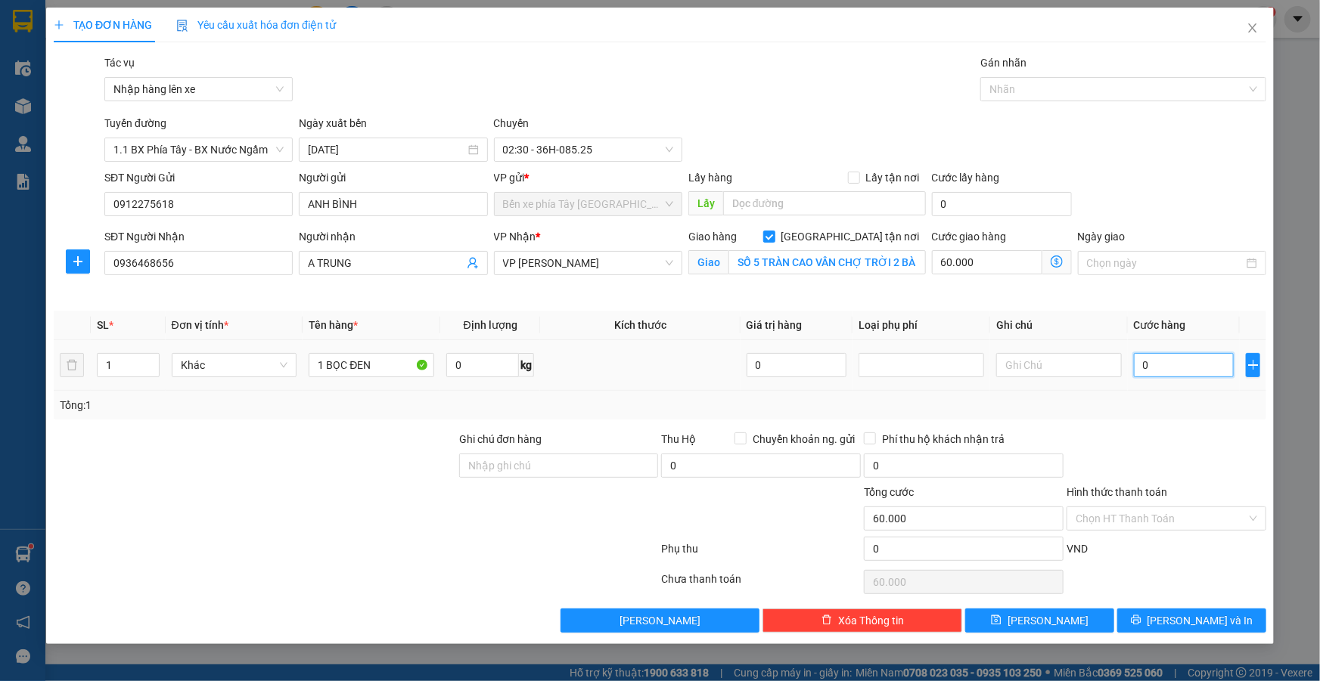
click at [1169, 353] on input "0" at bounding box center [1184, 365] width 101 height 24
type input "4"
type input "60.004"
type input "40"
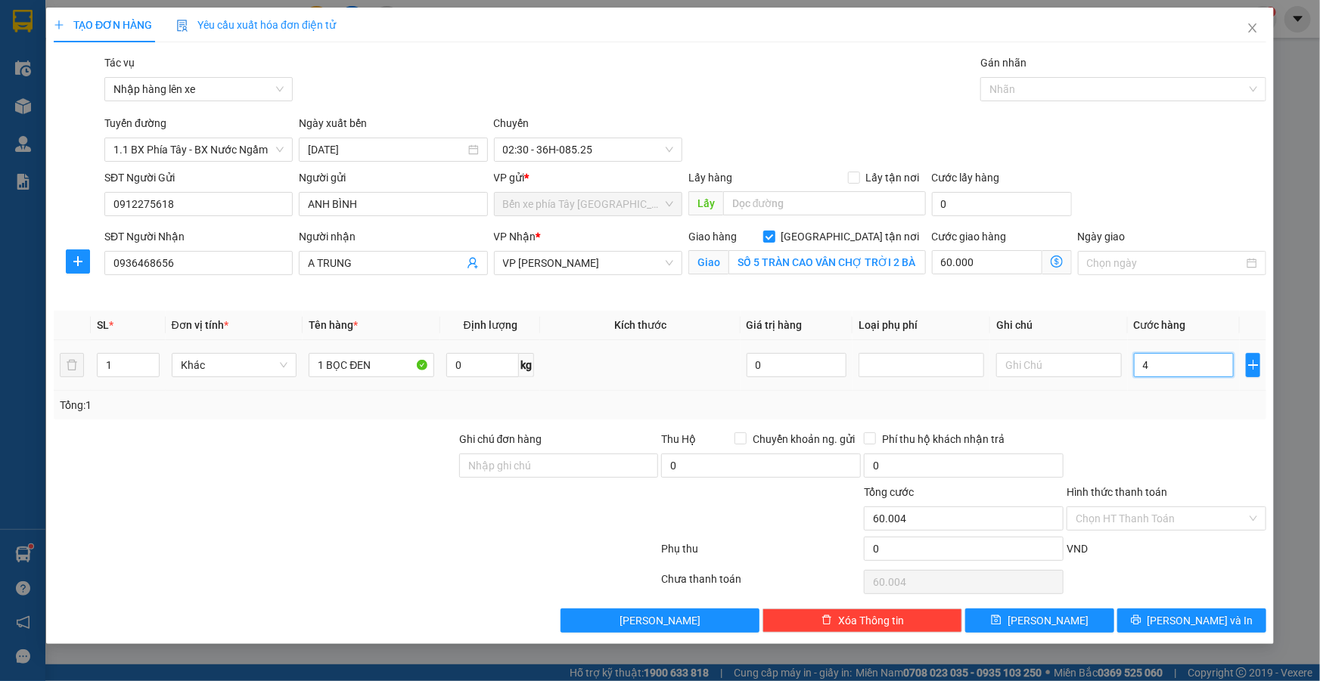
type input "60.040"
type input "400"
type input "60.400"
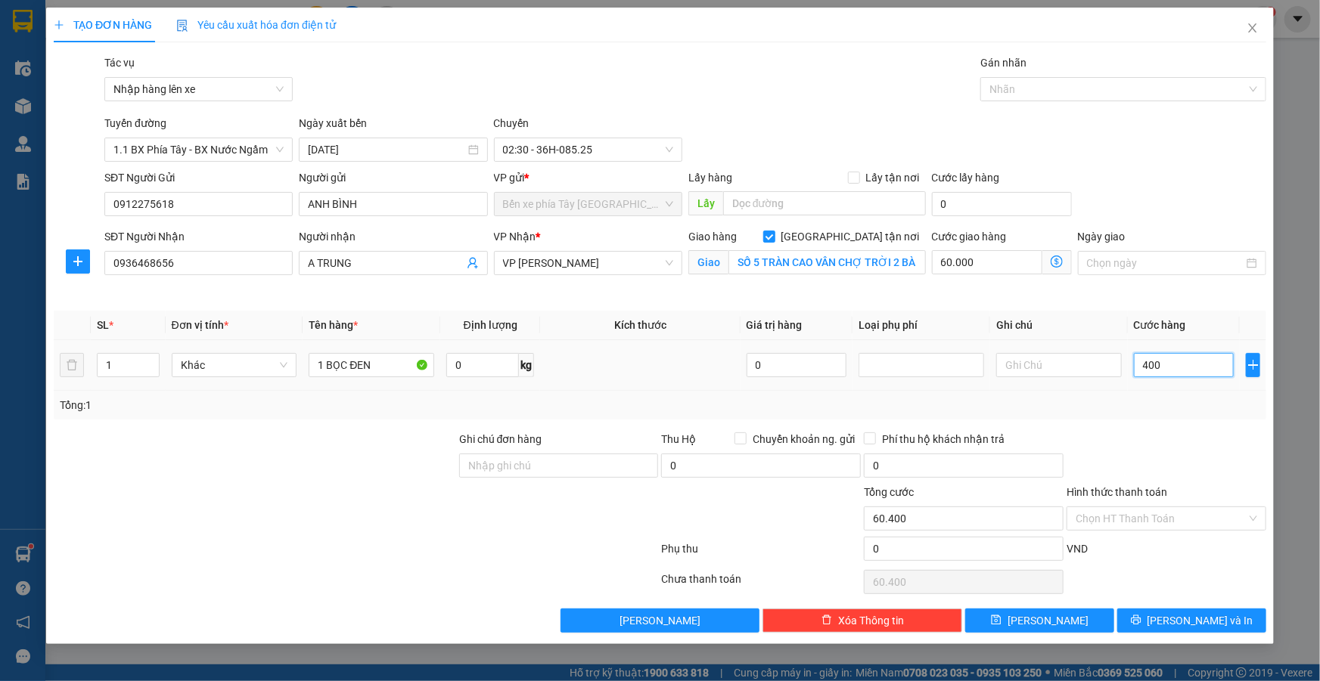
type input "4.000"
type input "64.000"
type input "40.000"
type input "100.000"
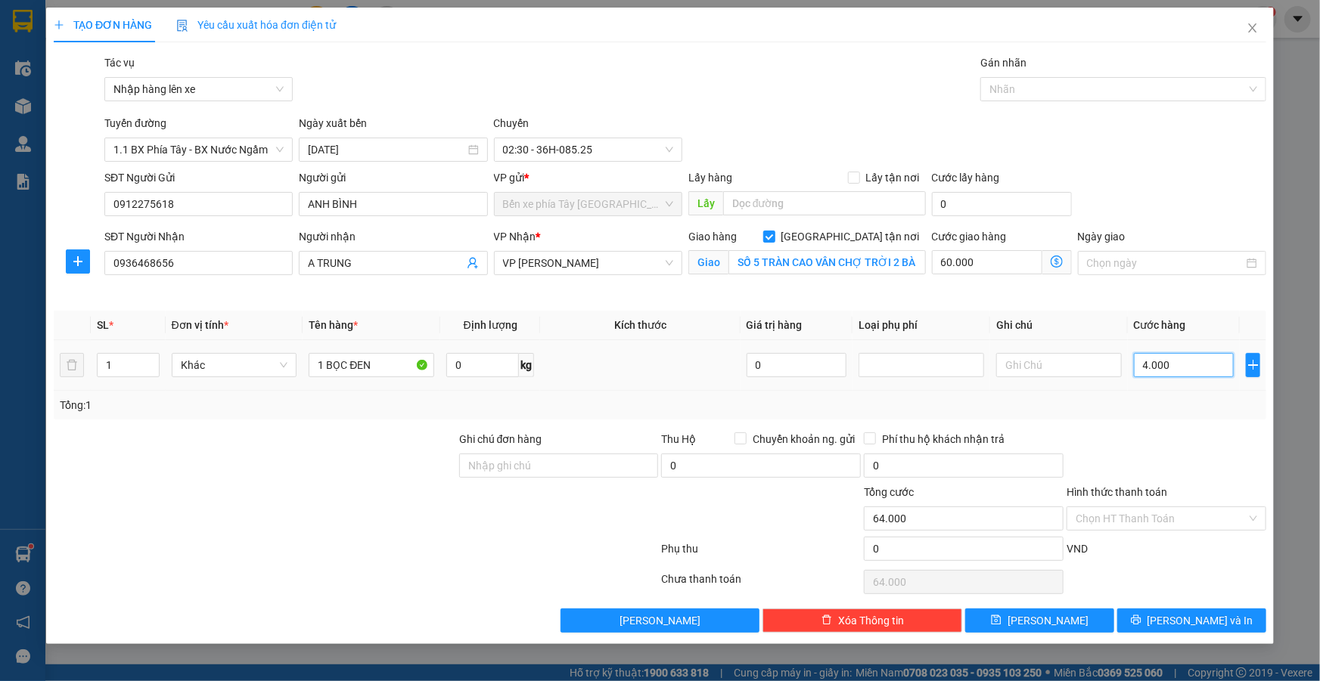
type input "100.000"
type input "40.000"
click at [1165, 514] on input "Hình thức thanh toán" at bounding box center [1160, 518] width 171 height 23
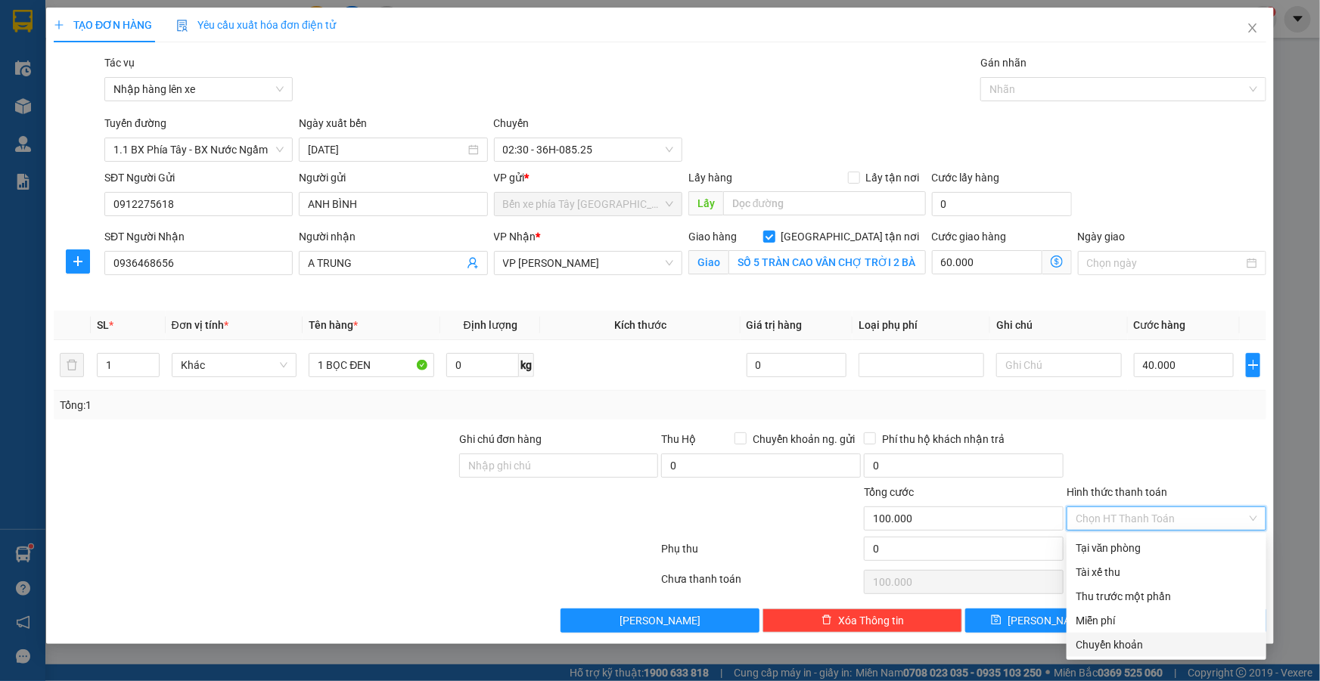
drag, startPoint x: 1130, startPoint y: 645, endPoint x: 1056, endPoint y: 651, distance: 73.6
click at [1129, 647] on div "Chuyển khoản" at bounding box center [1165, 645] width 181 height 17
type input "0"
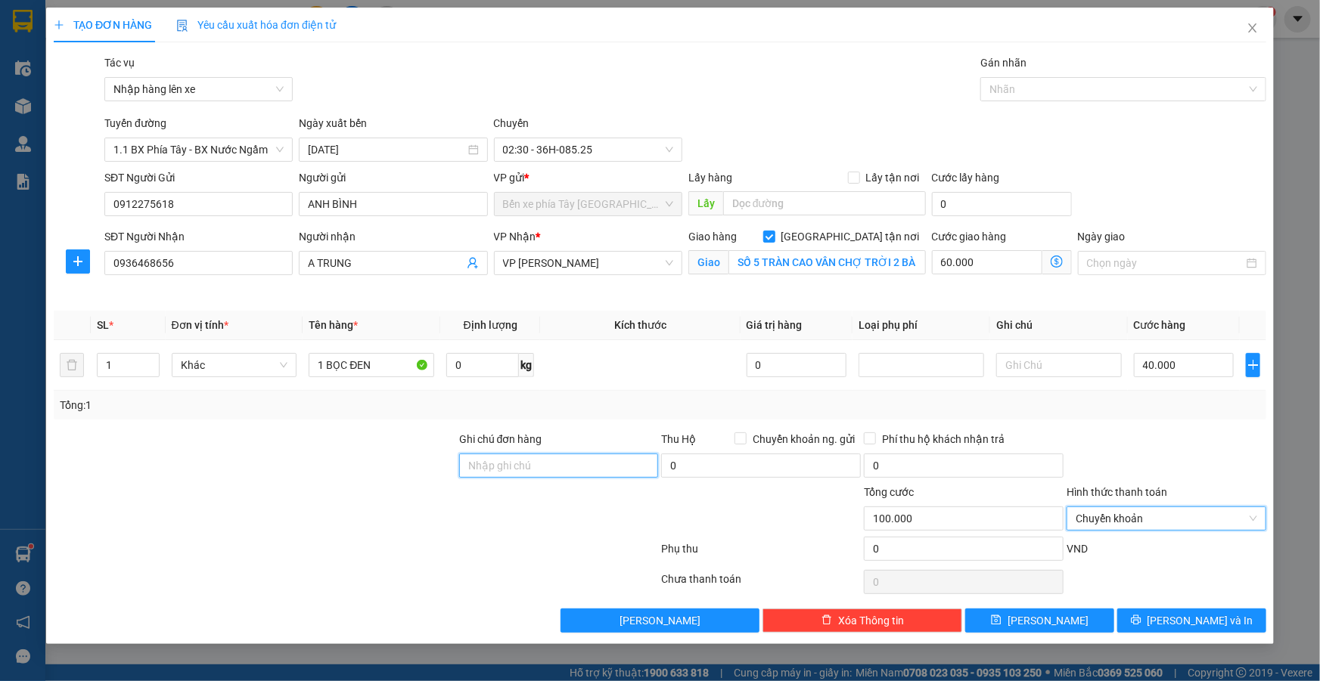
click at [551, 464] on input "Ghi chú đơn hàng" at bounding box center [559, 466] width 200 height 24
click at [537, 461] on input "NNTT" at bounding box center [559, 466] width 200 height 24
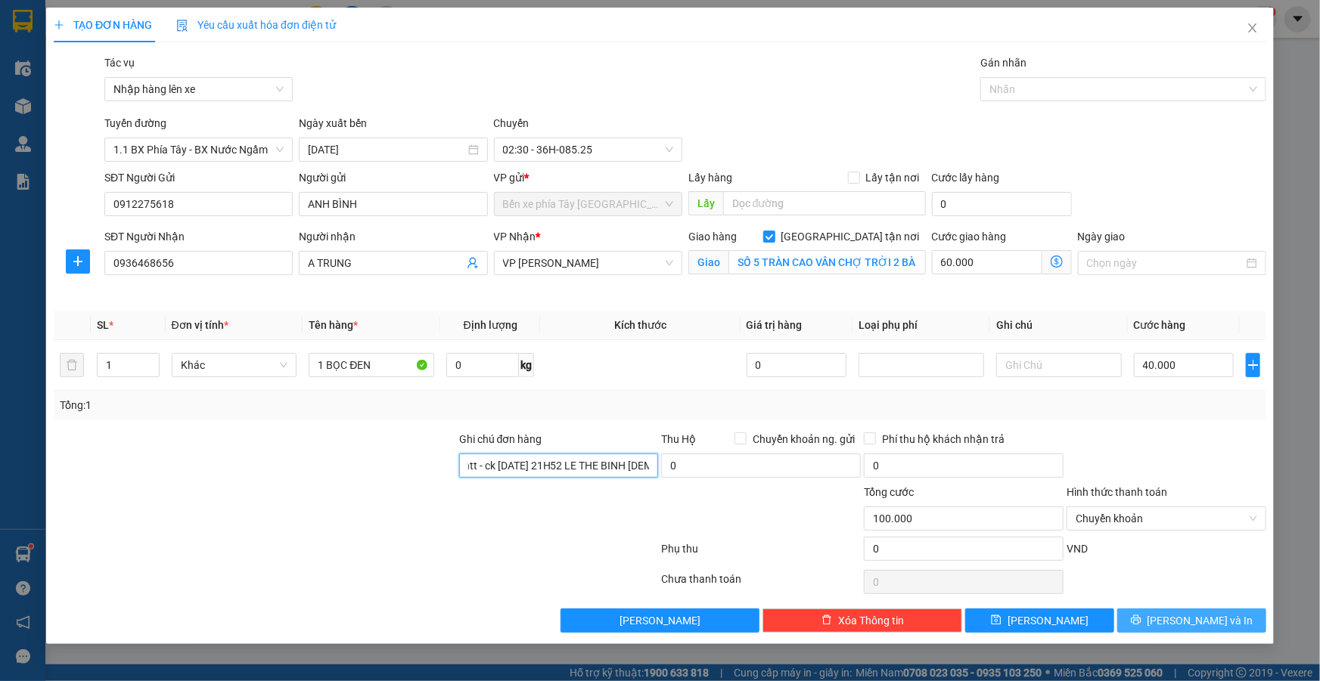
type input "Nntt - ck [DATE] 21H52 LE THE BINH [DEMOGRAPHIC_DATA]"
click at [1193, 620] on span "[PERSON_NAME] và In" at bounding box center [1200, 621] width 106 height 17
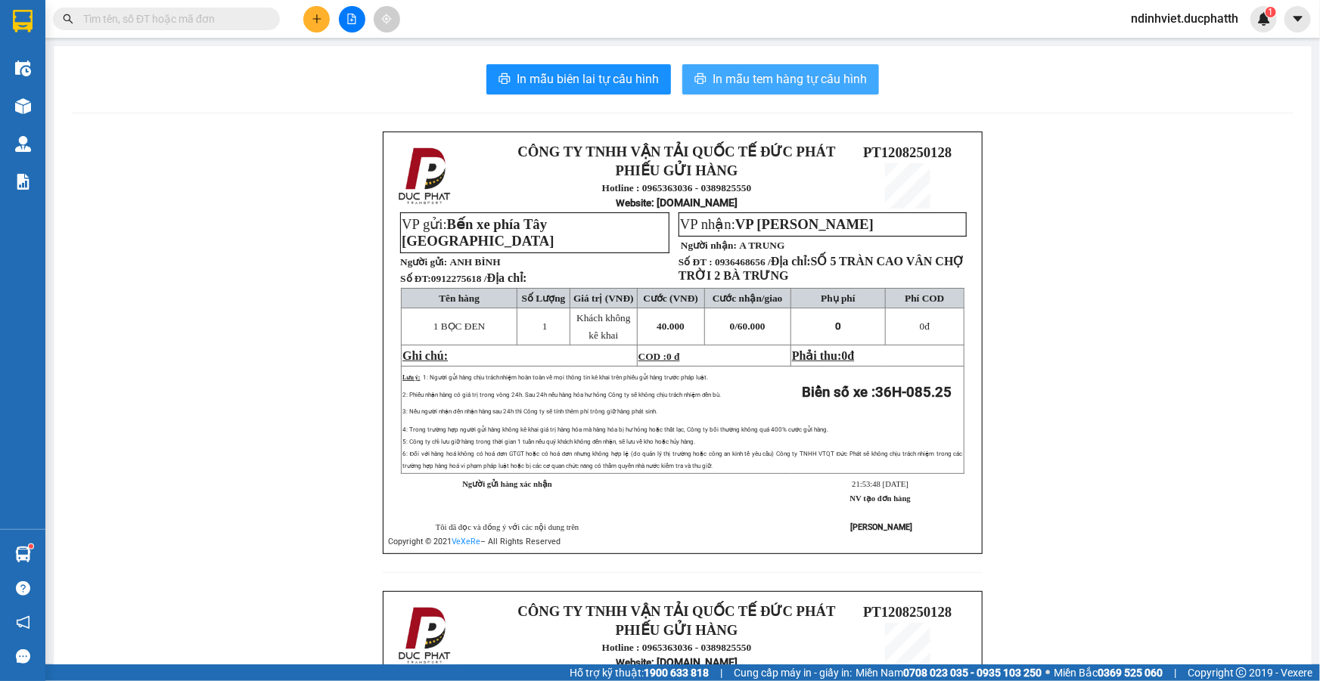
click at [786, 66] on button "In mẫu tem hàng tự cấu hình" at bounding box center [780, 79] width 197 height 30
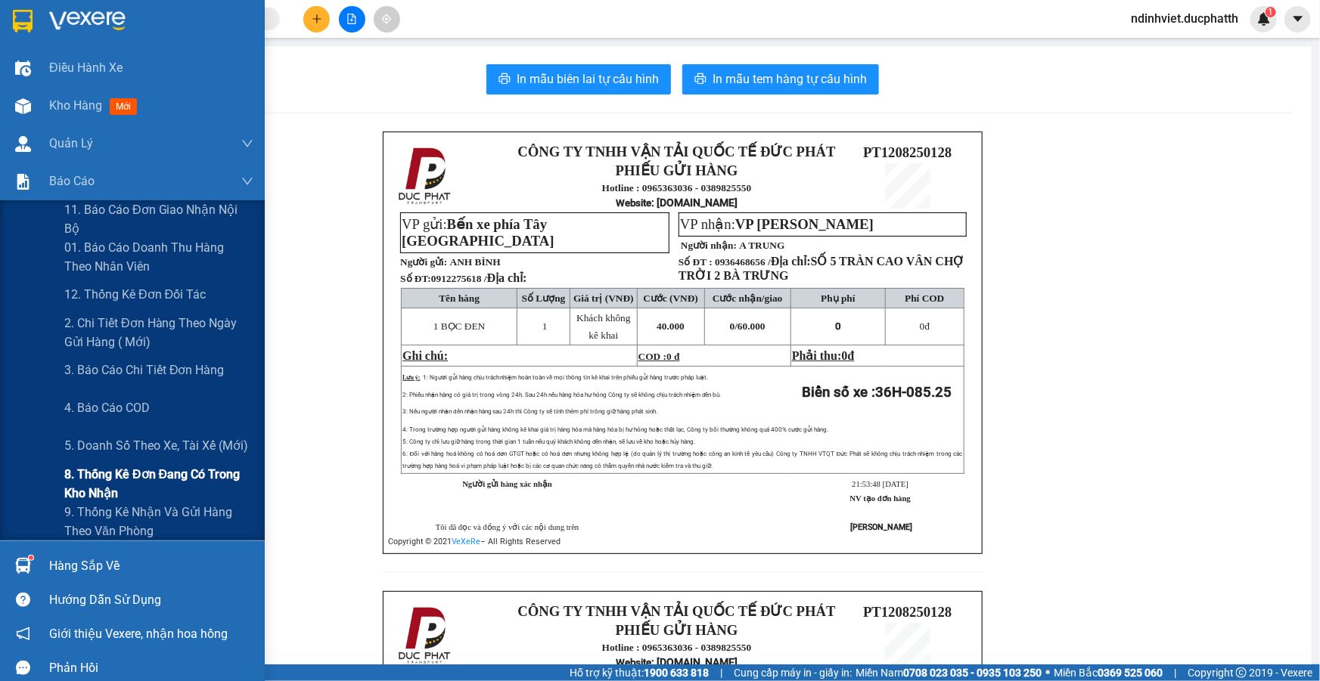
scroll to position [11, 0]
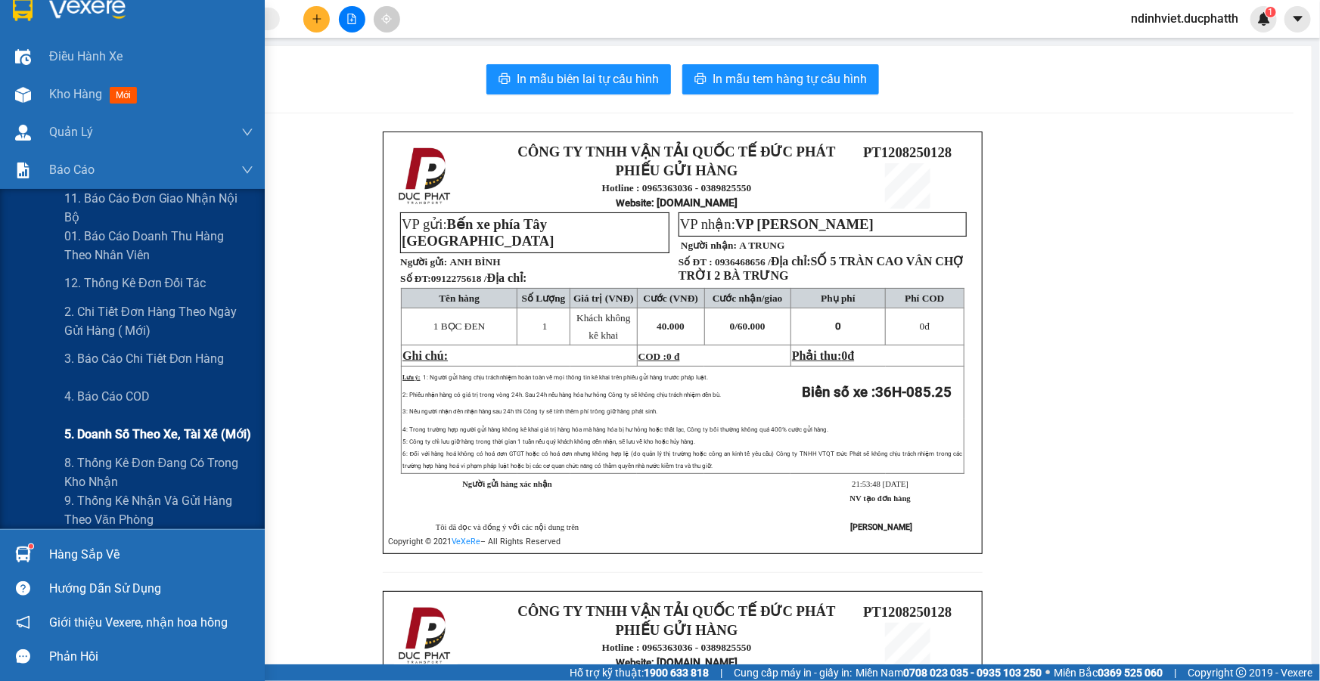
click at [175, 425] on span "5. Doanh số theo xe, tài xế (mới)" at bounding box center [157, 434] width 187 height 19
